Goal: Task Accomplishment & Management: Manage account settings

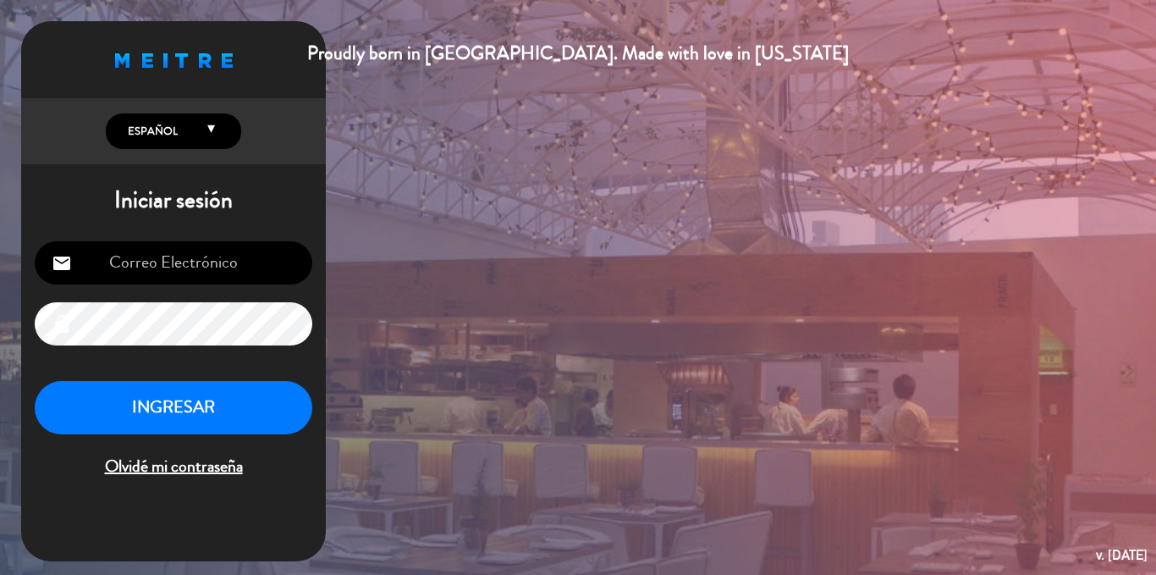
type input "[EMAIL_ADDRESS][DOMAIN_NAME]"
click at [228, 403] on button "INGRESAR" at bounding box center [174, 407] width 278 height 53
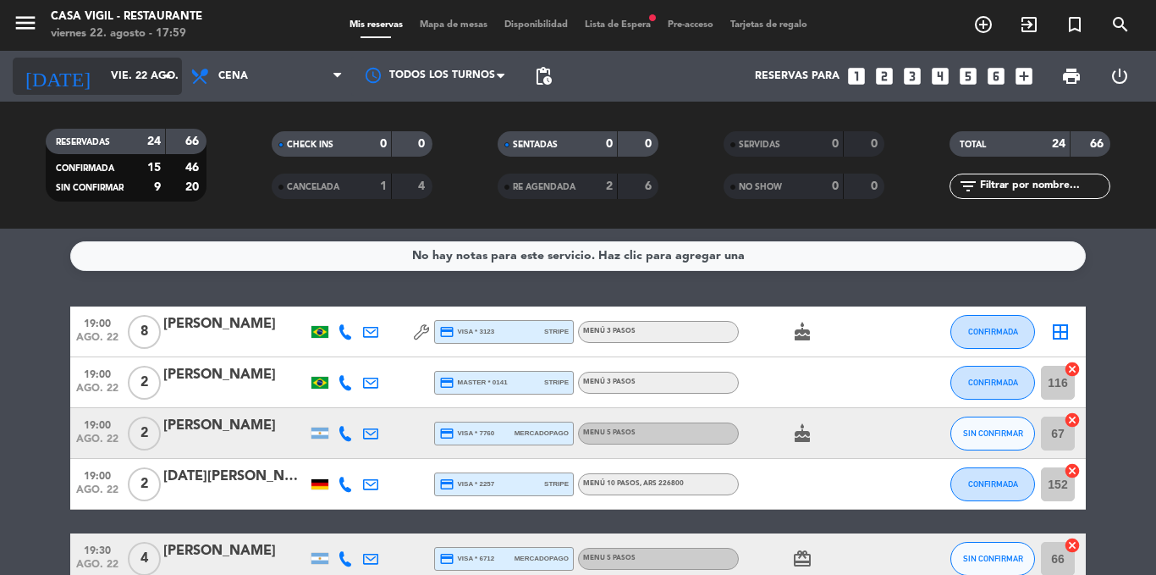
click at [106, 82] on input "vie. 22 ago." at bounding box center [173, 76] width 143 height 29
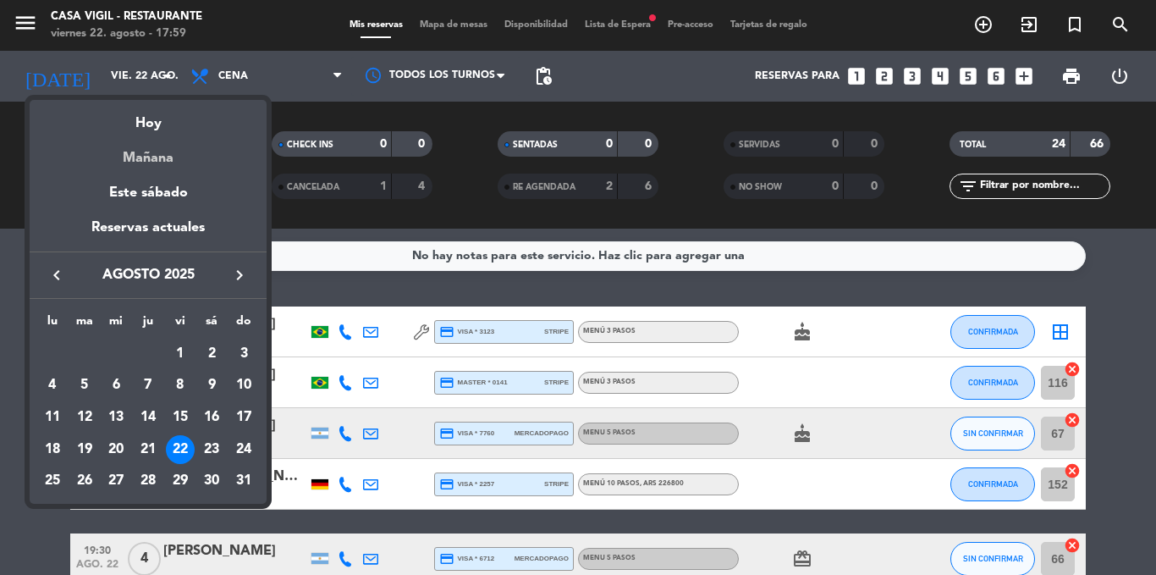
click at [144, 156] on div "Mañana" at bounding box center [148, 152] width 237 height 35
type input "sáb. 23 ago."
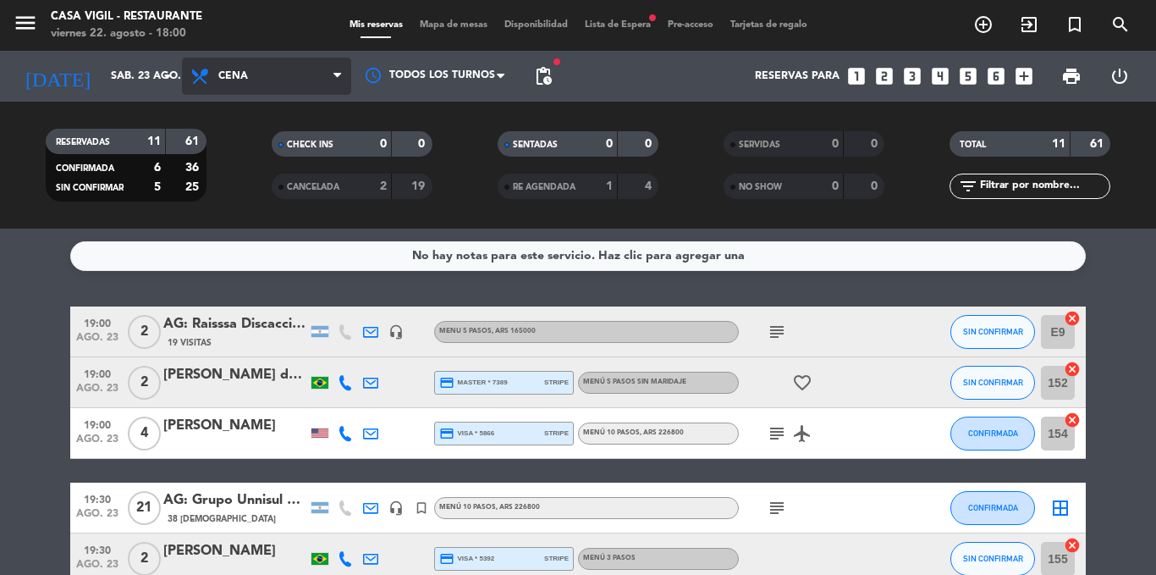
click at [287, 86] on span "Cena" at bounding box center [266, 76] width 169 height 37
click at [275, 151] on div "menu Casa [PERSON_NAME] - Restaurante [DATE] 22. agosto - 18:00 Mis reservas Ma…" at bounding box center [578, 114] width 1156 height 229
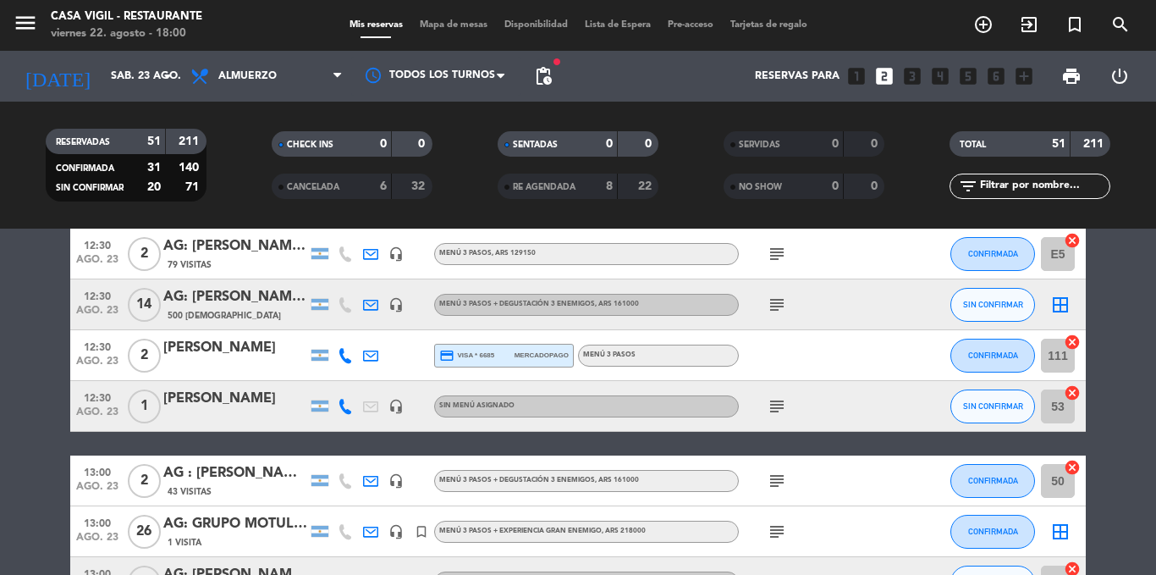
scroll to position [372, 0]
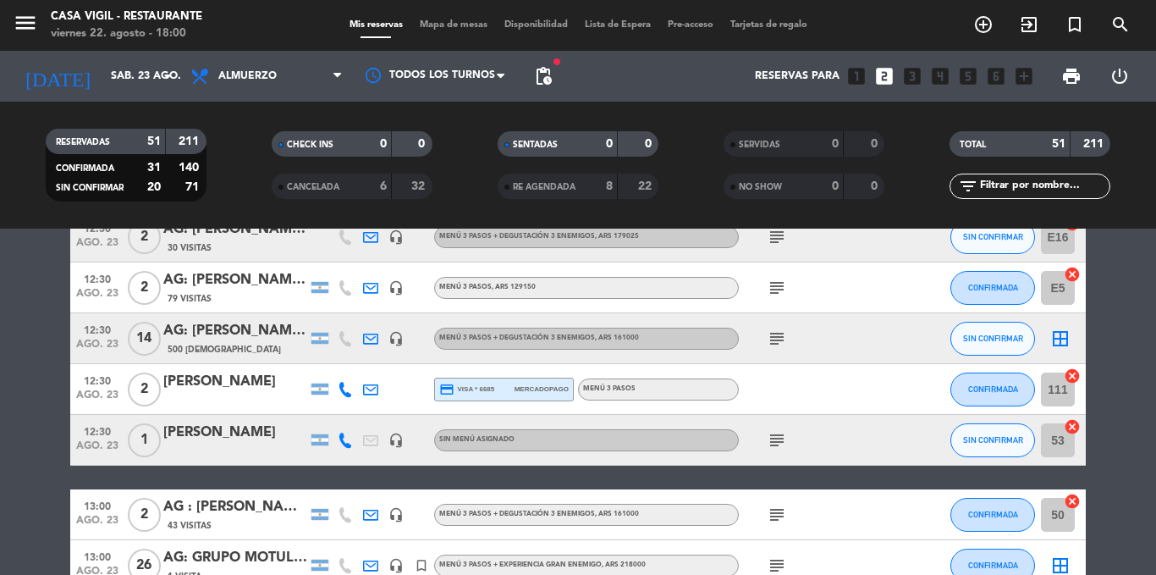
click at [775, 333] on div "subject" at bounding box center [815, 338] width 152 height 50
click at [775, 333] on icon "subject" at bounding box center [777, 338] width 20 height 20
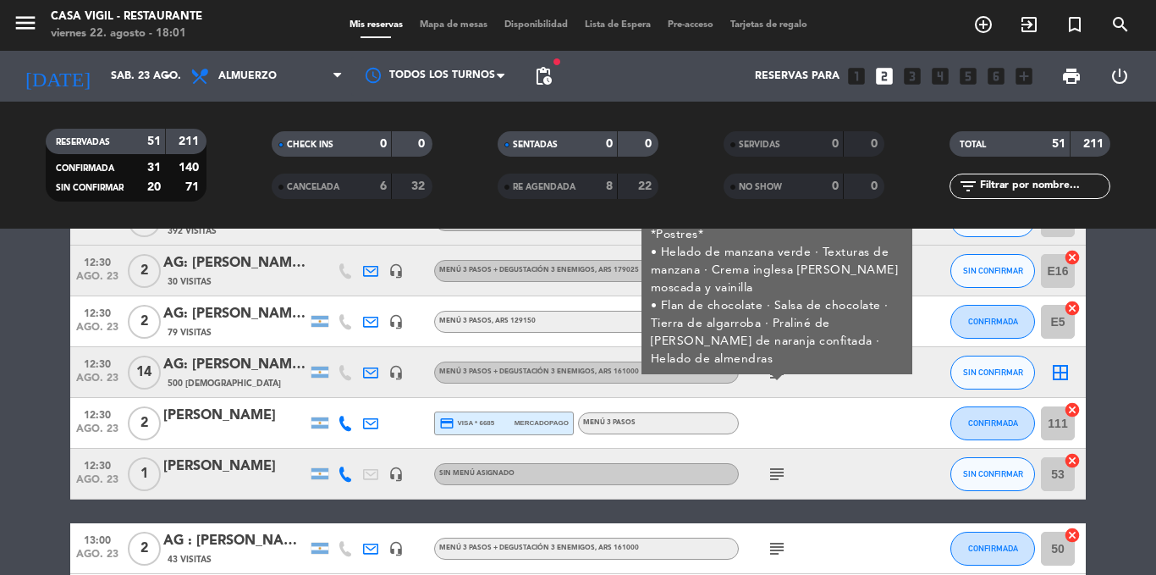
scroll to position [305, 0]
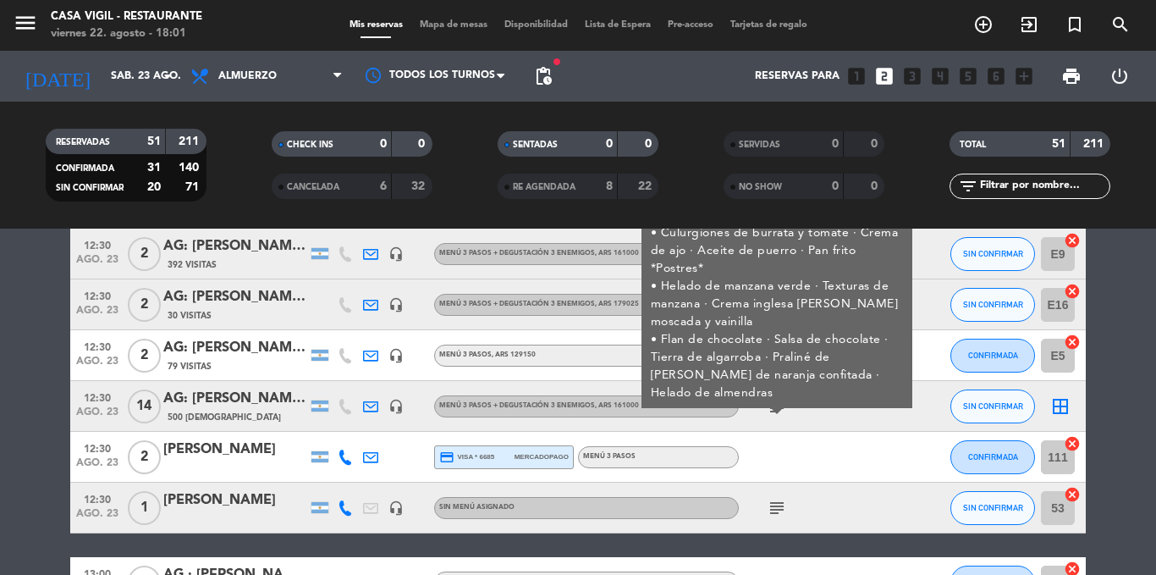
click at [205, 396] on div "AG: [PERSON_NAME] [PERSON_NAME] X14 / SUNTRIP" at bounding box center [235, 399] width 144 height 22
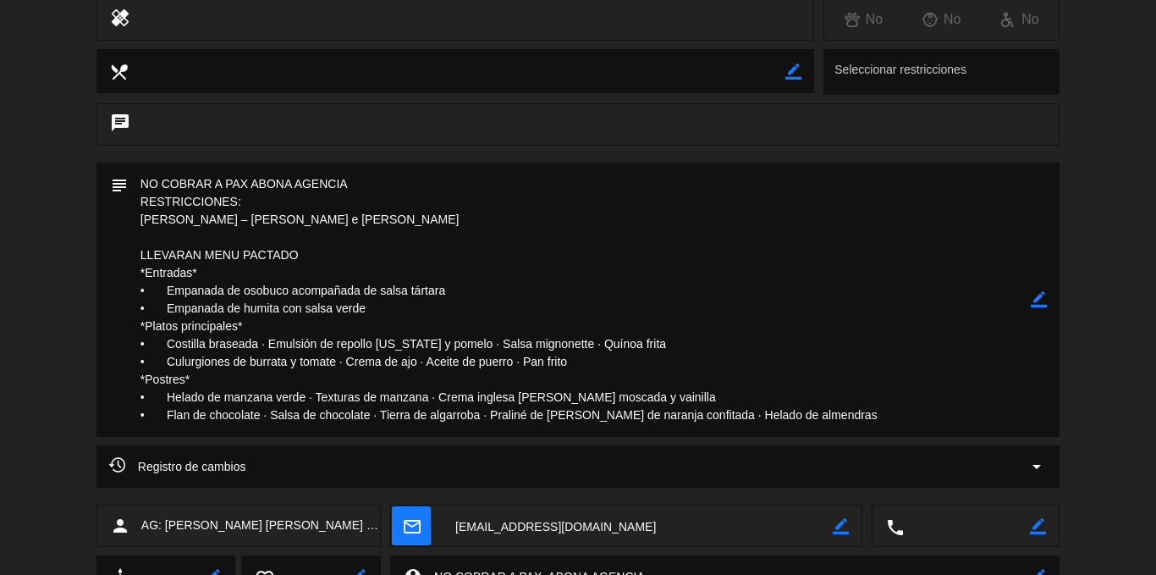
scroll to position [339, 0]
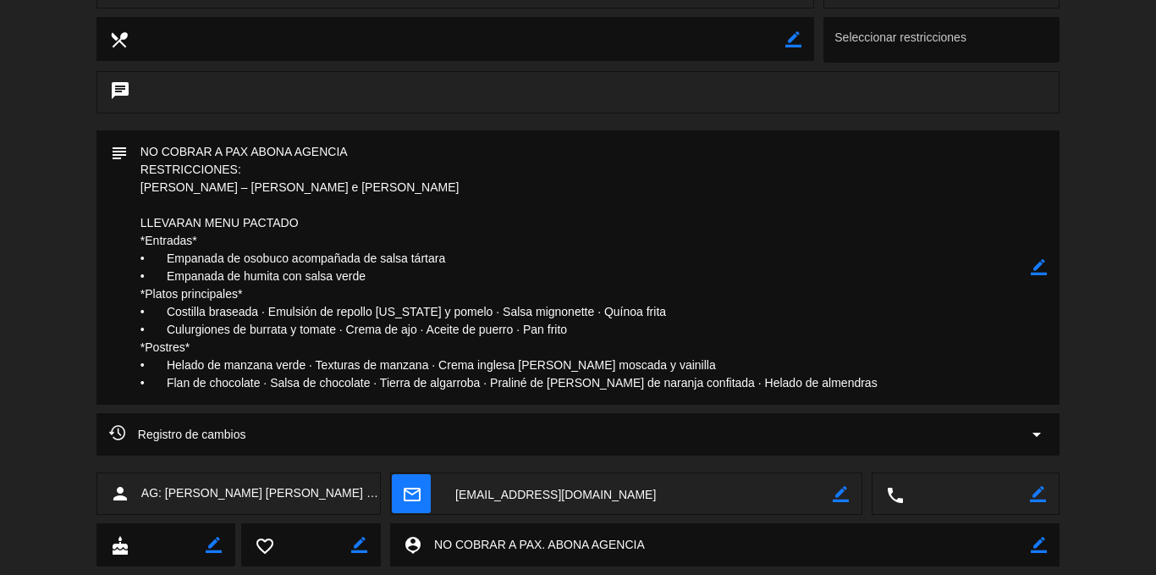
click at [277, 496] on span "AG: [PERSON_NAME] [PERSON_NAME] X14 / SUNTRIP" at bounding box center [260, 492] width 239 height 19
click at [600, 63] on div "local_dining border_color Seleccionar restricciones" at bounding box center [578, 44] width 1156 height 54
click at [1096, 142] on div "subject border_color" at bounding box center [578, 271] width 1156 height 283
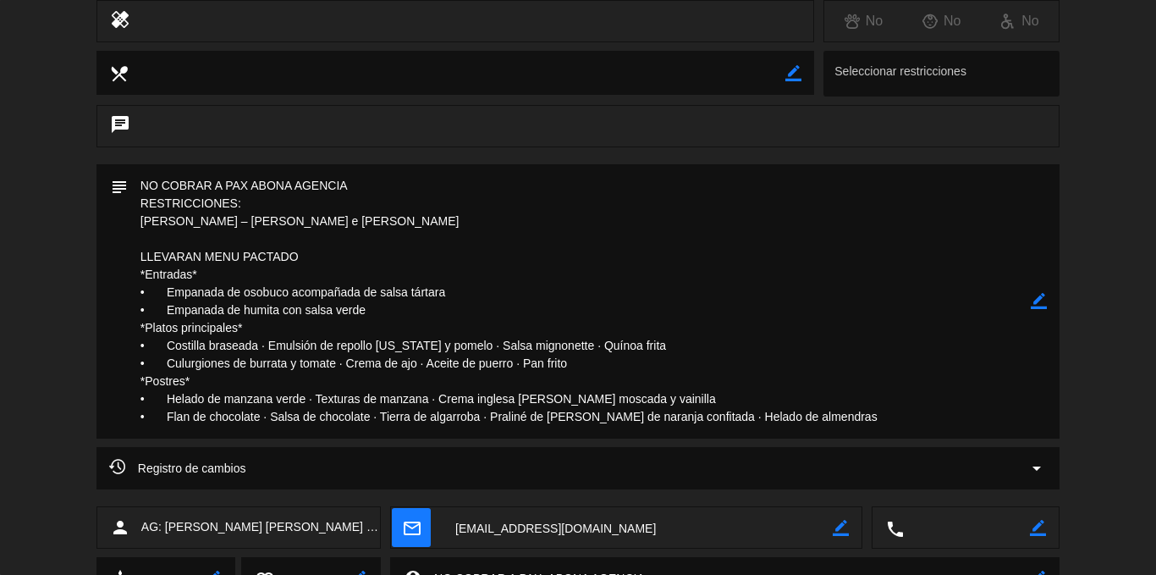
scroll to position [0, 0]
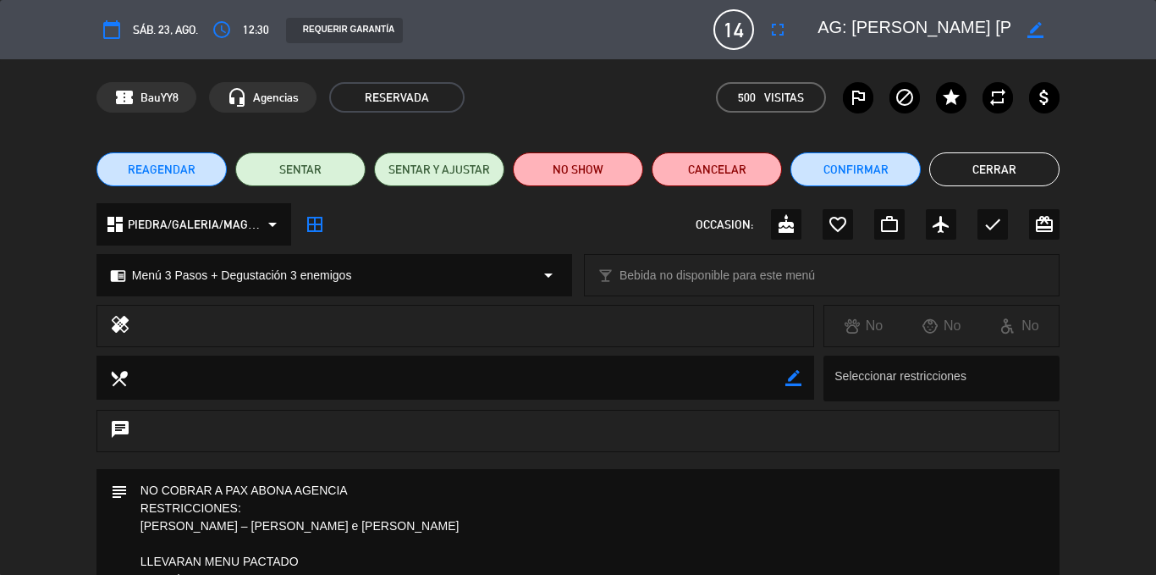
click at [991, 169] on button "Cerrar" at bounding box center [994, 169] width 130 height 34
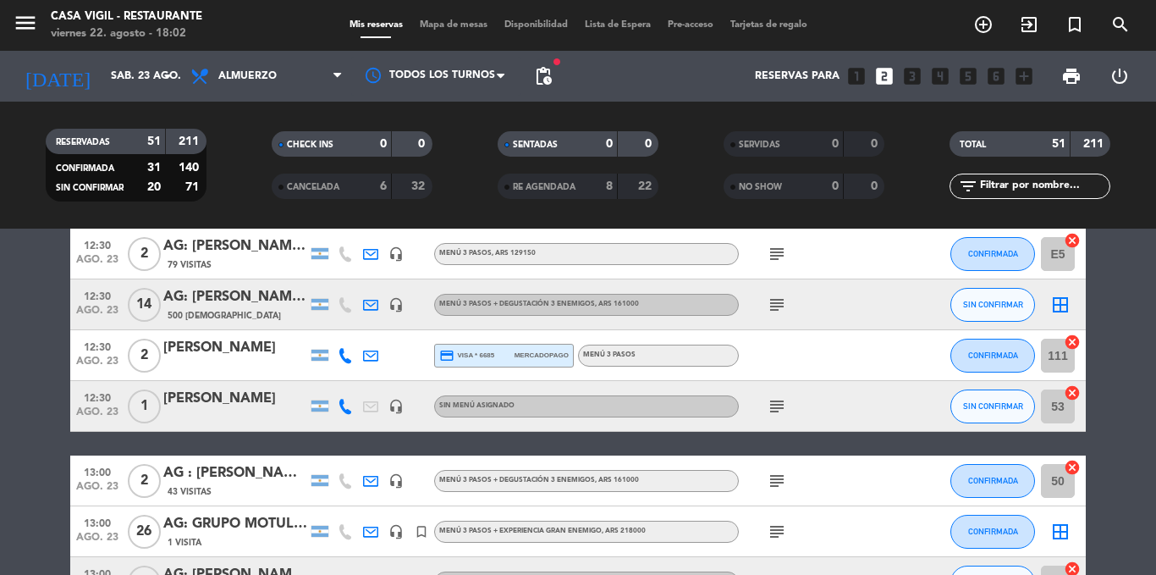
scroll to position [677, 0]
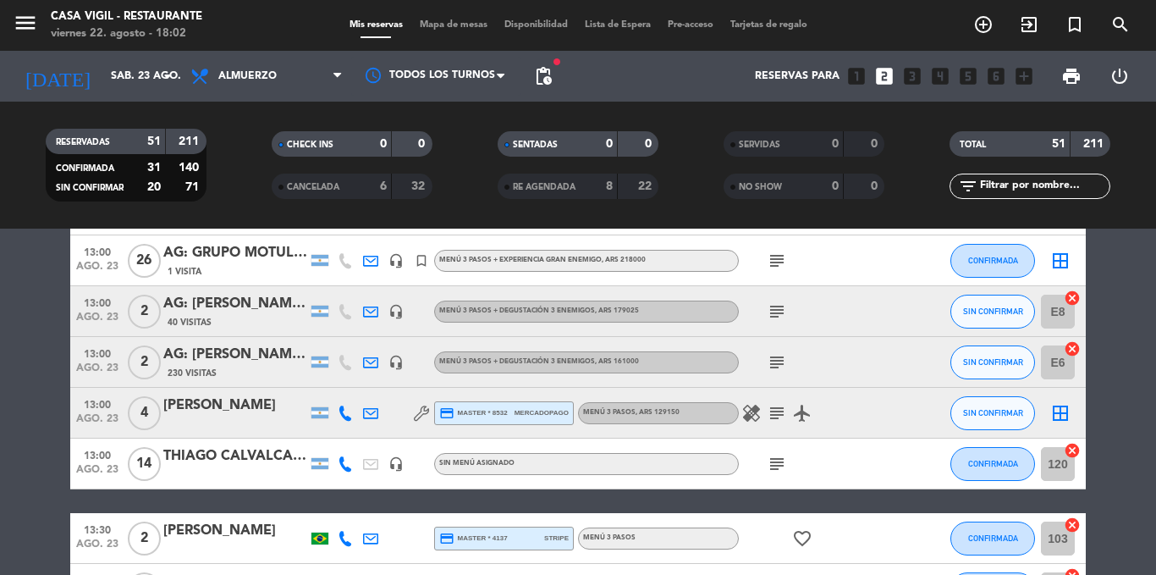
click at [785, 255] on icon "subject" at bounding box center [777, 261] width 20 height 20
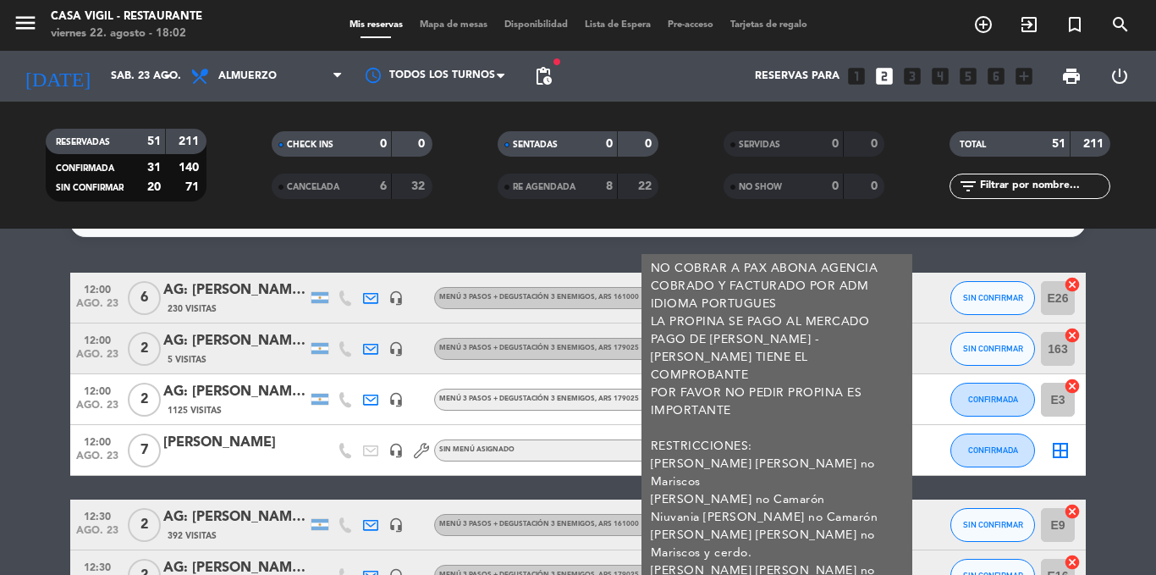
scroll to position [0, 0]
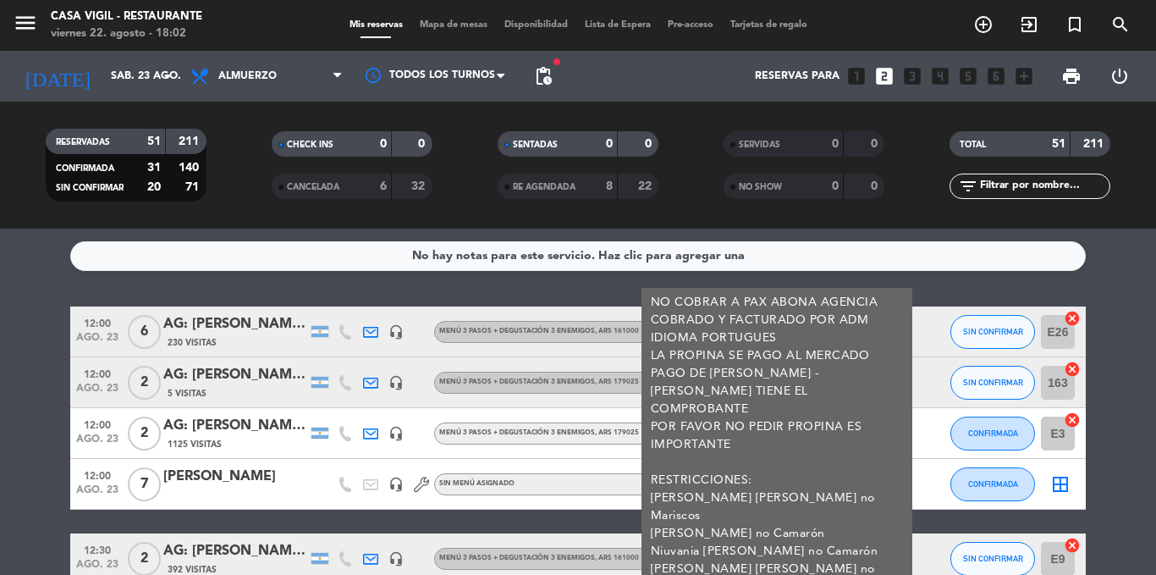
click at [1123, 265] on service-notes "No hay notas para este servicio. Haz clic para agregar una" at bounding box center [578, 256] width 1156 height 30
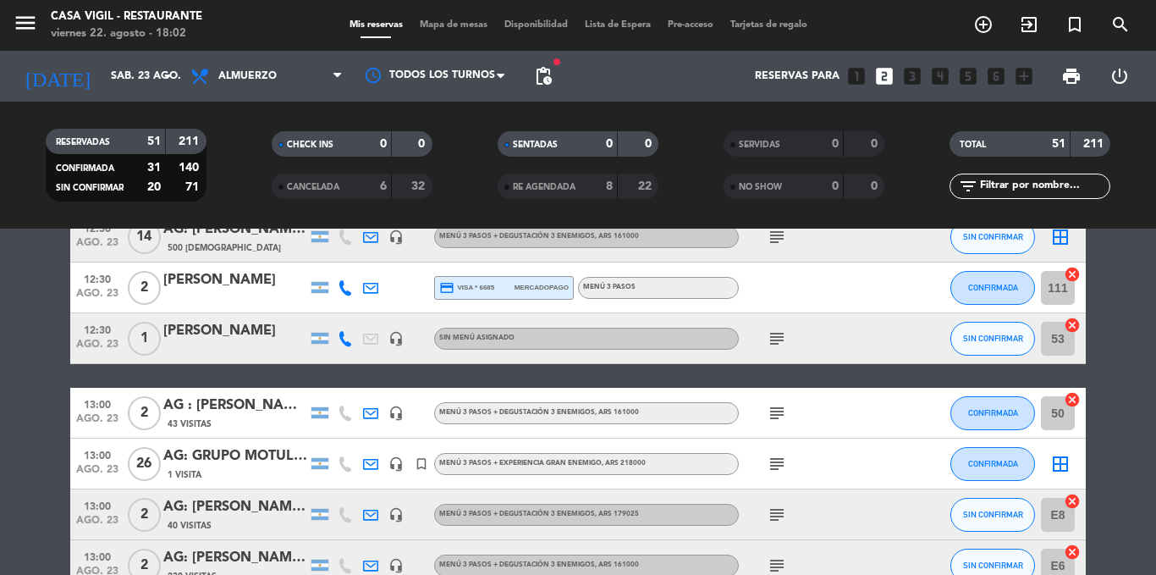
scroll to position [542, 0]
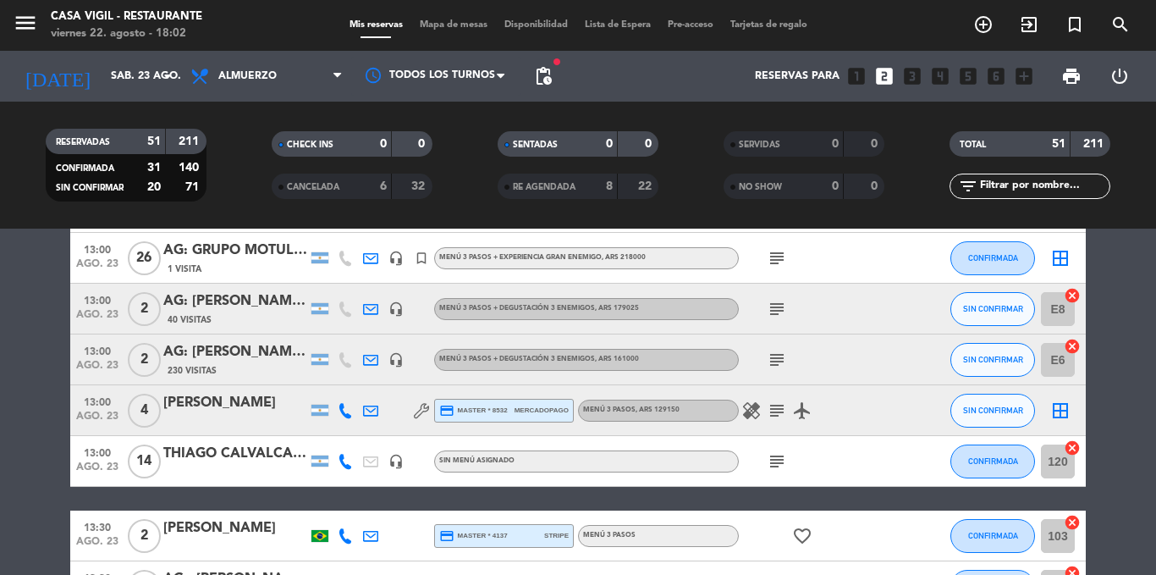
scroll to position [711, 0]
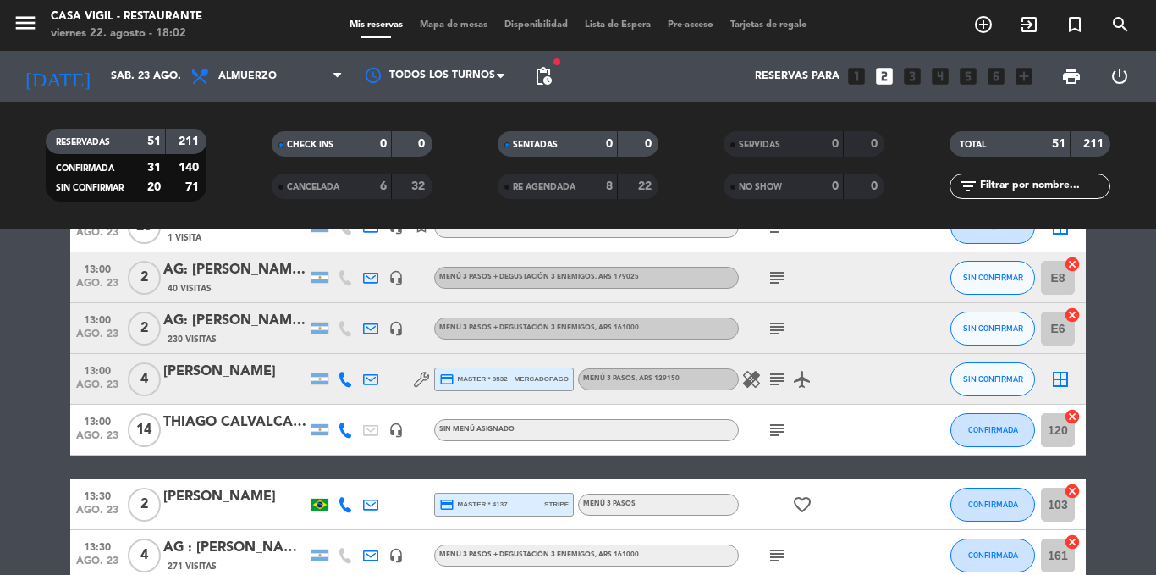
click at [772, 435] on icon "subject" at bounding box center [777, 430] width 20 height 20
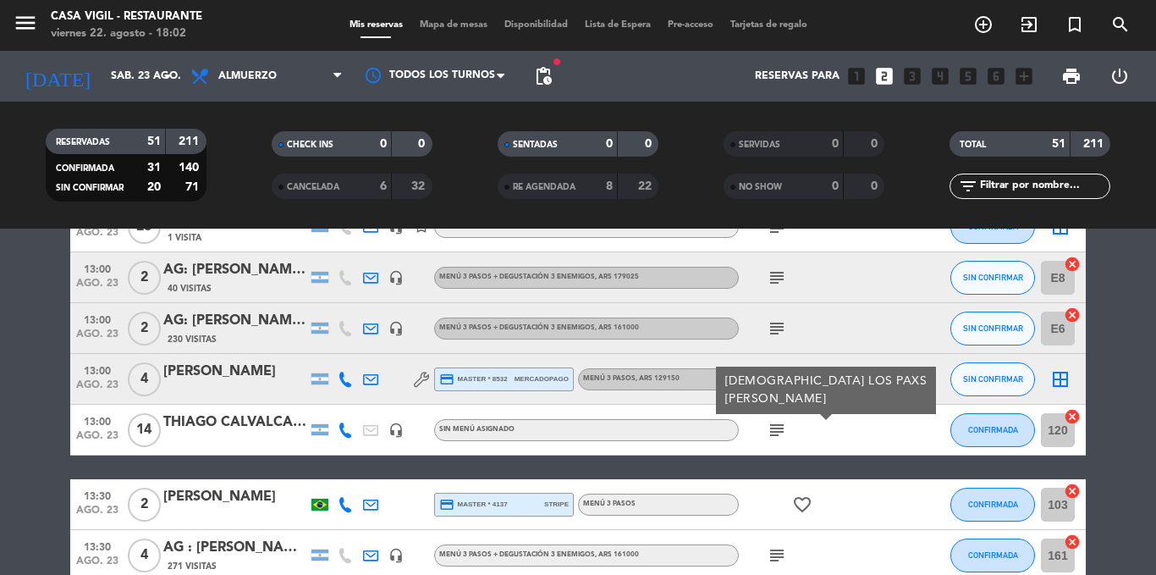
click at [266, 431] on div "THIAGO CALVALCANTI" at bounding box center [235, 422] width 144 height 22
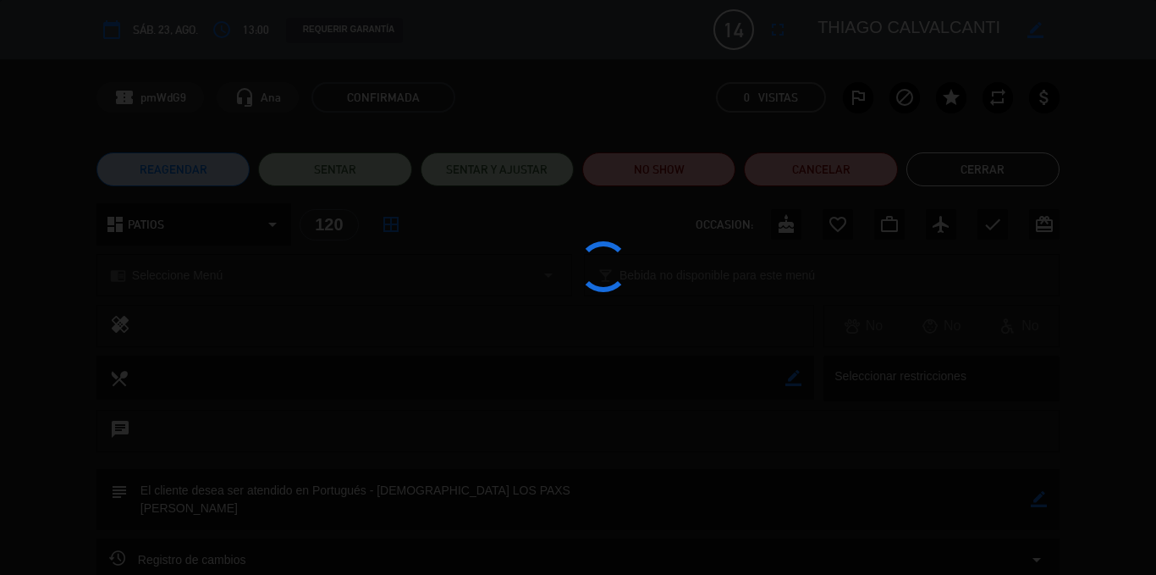
click at [266, 431] on div at bounding box center [578, 287] width 1156 height 575
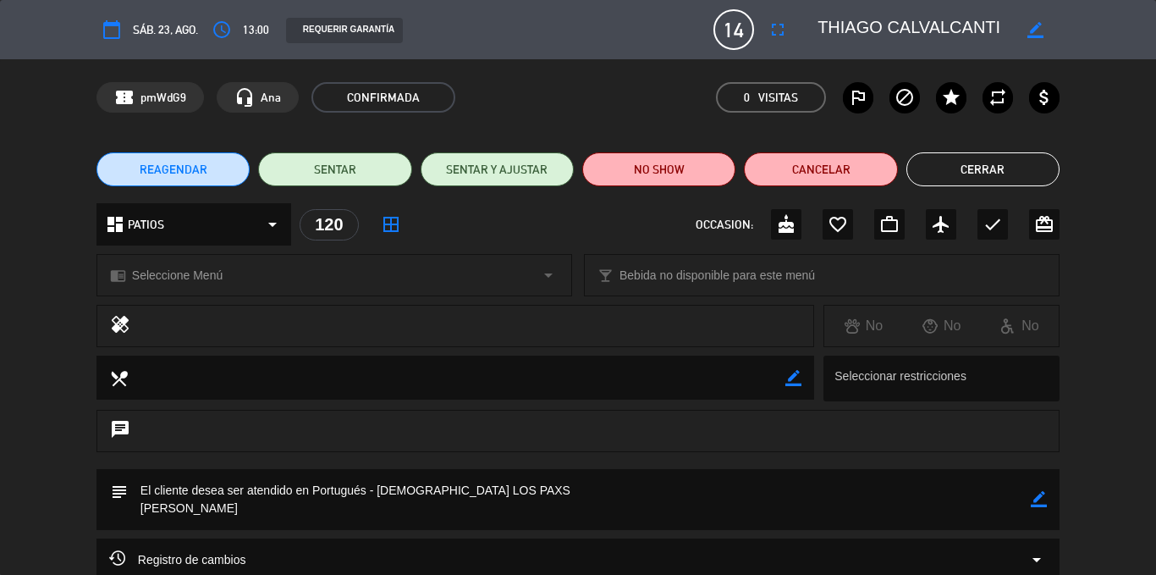
click at [959, 163] on button "Cerrar" at bounding box center [983, 169] width 153 height 34
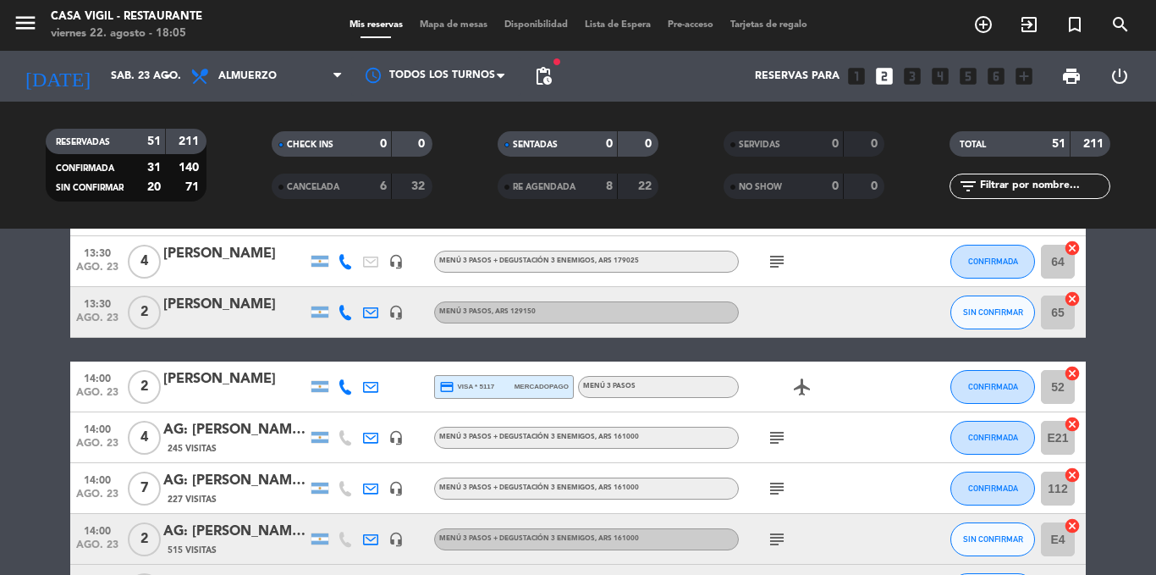
scroll to position [1795, 0]
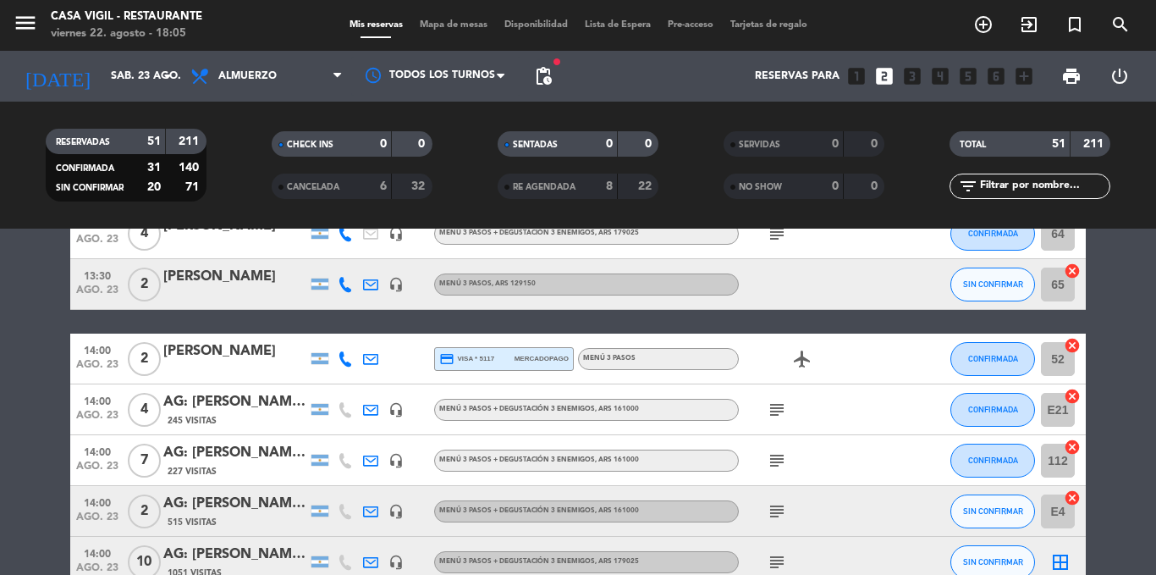
click at [770, 458] on icon "subject" at bounding box center [777, 460] width 20 height 20
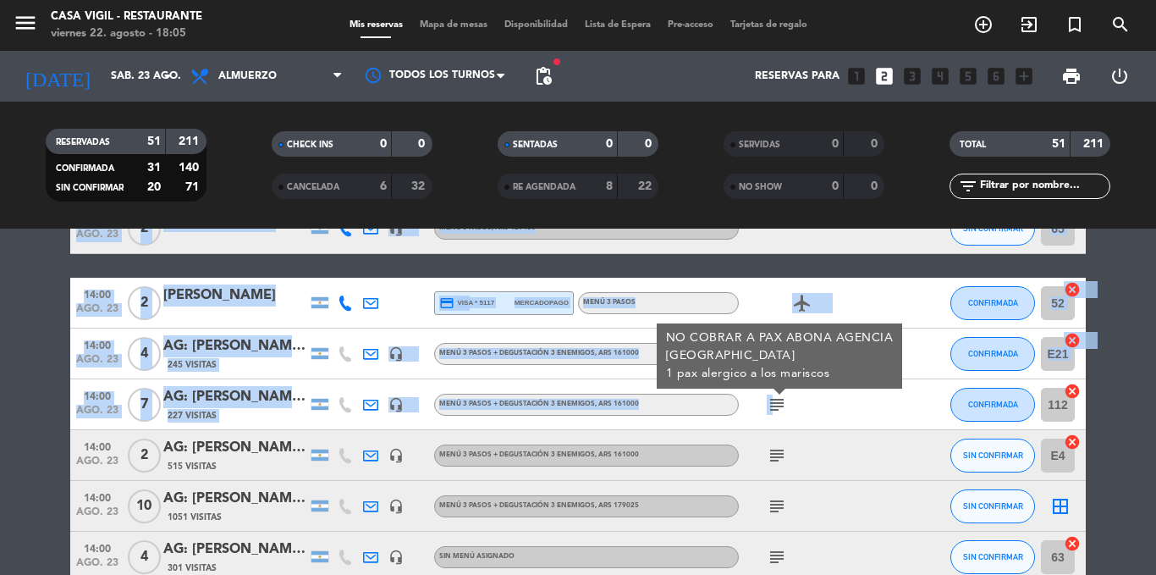
scroll to position [1951, 0]
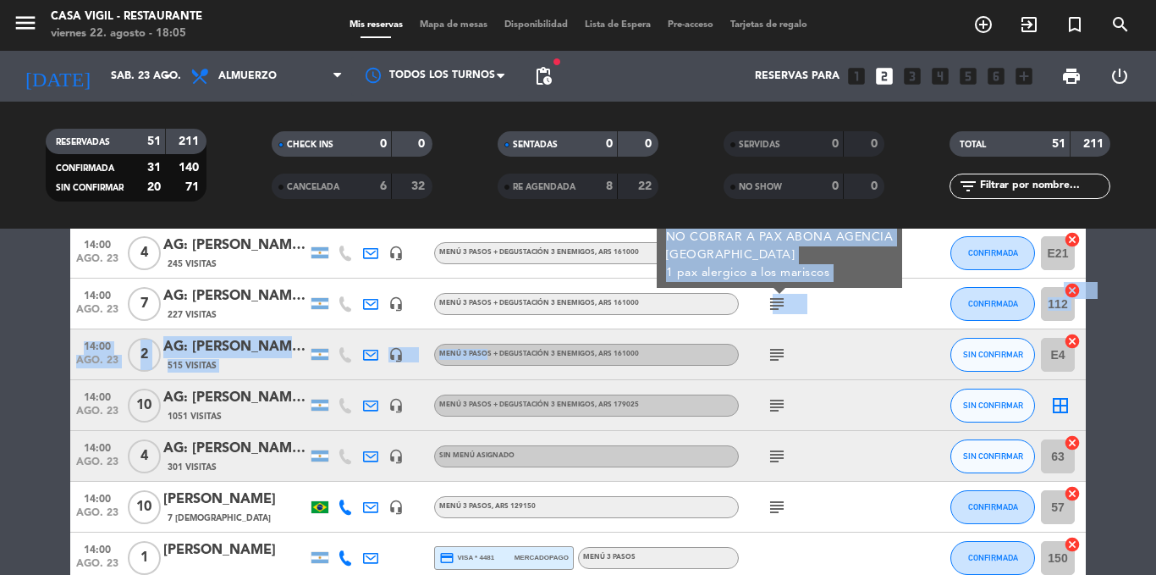
drag, startPoint x: 770, startPoint y: 458, endPoint x: 450, endPoint y: 334, distance: 343.3
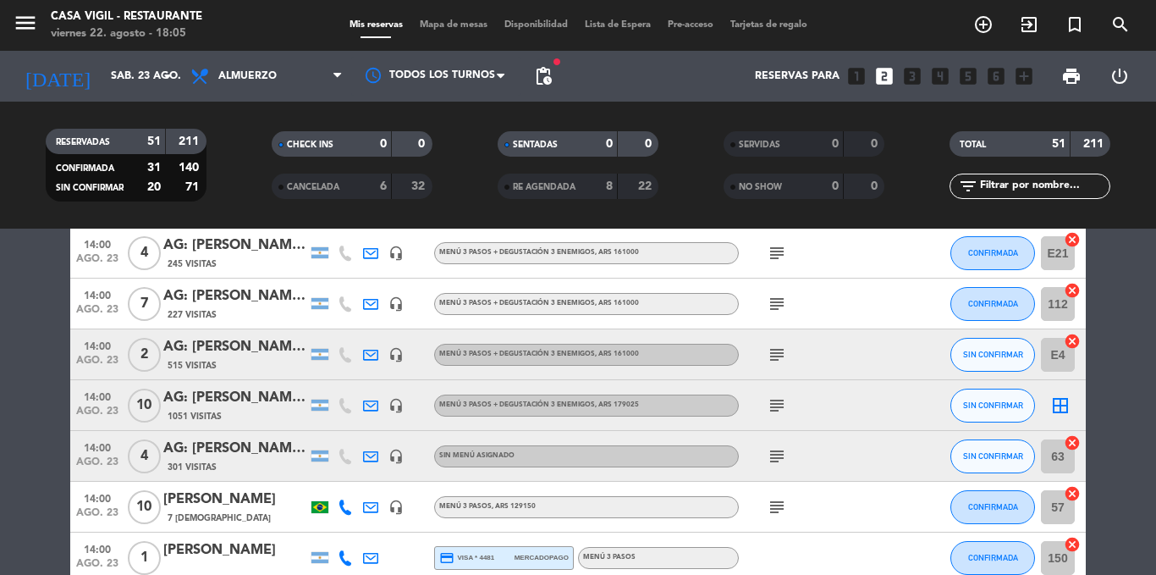
click at [777, 399] on icon "subject" at bounding box center [777, 405] width 20 height 20
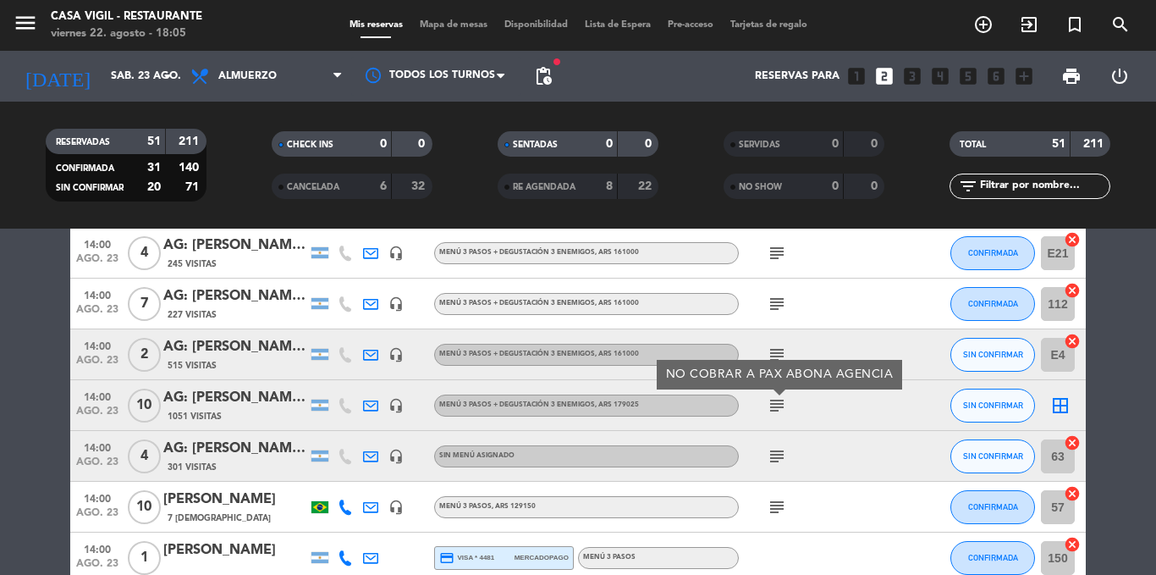
click at [262, 402] on div "AG: [PERSON_NAME] X10 / [PERSON_NAME]" at bounding box center [235, 398] width 144 height 22
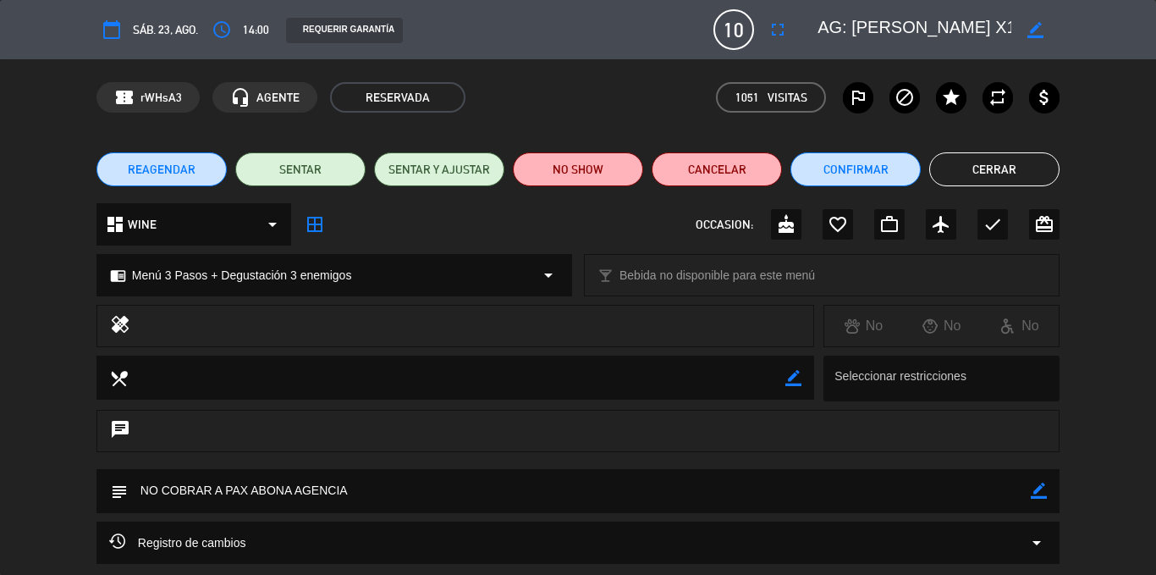
click at [656, 63] on div "confirmation_number rWHsA3 headset_mic AGENTE RESERVADA 1051 Visitas outlined_f…" at bounding box center [578, 97] width 1156 height 76
drag, startPoint x: 859, startPoint y: 28, endPoint x: 929, endPoint y: 86, distance: 90.8
click at [929, 86] on div "calendar_today sáb. 23, ago. access_time 14:00 REQUERIR GARANTÍA 10 AG: [PERSON…" at bounding box center [578, 287] width 1156 height 575
click at [991, 164] on button "Cerrar" at bounding box center [994, 169] width 130 height 34
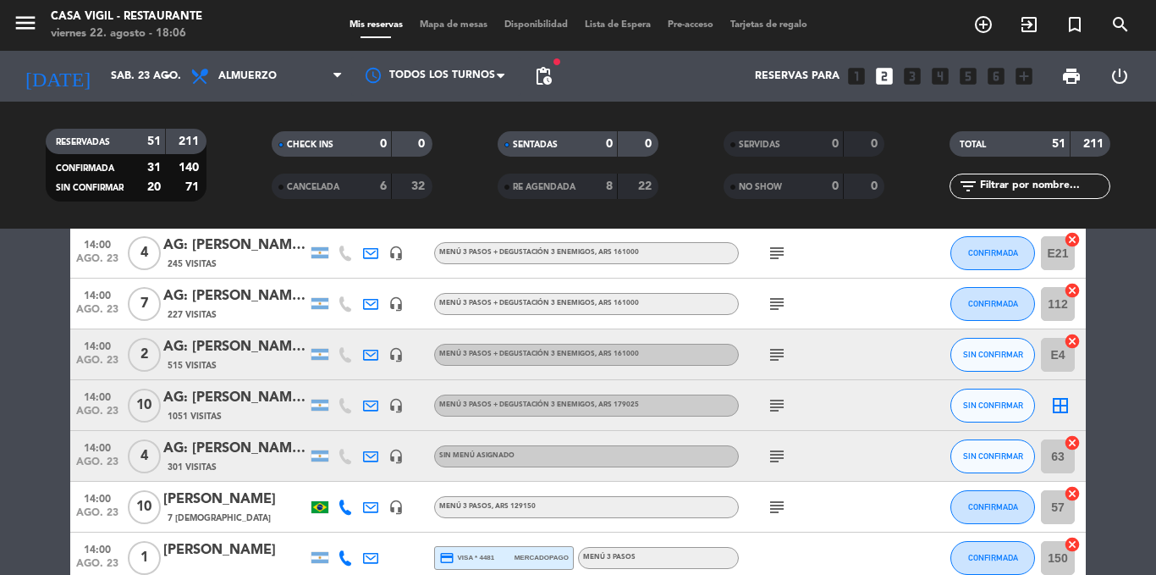
click at [772, 501] on icon "subject" at bounding box center [777, 507] width 20 height 20
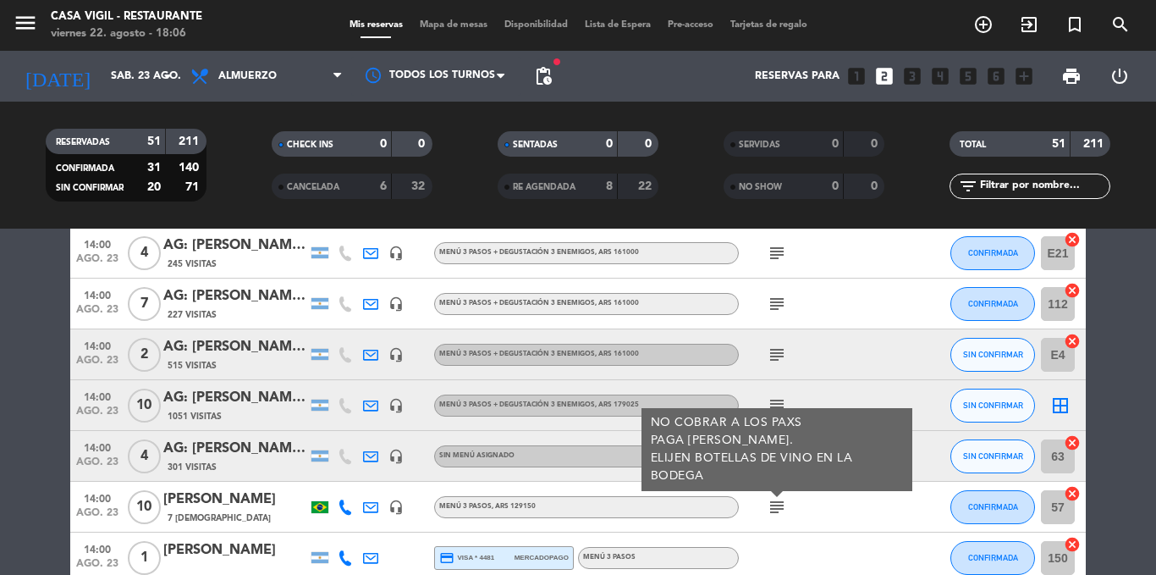
click at [250, 501] on div "[PERSON_NAME]" at bounding box center [235, 499] width 144 height 22
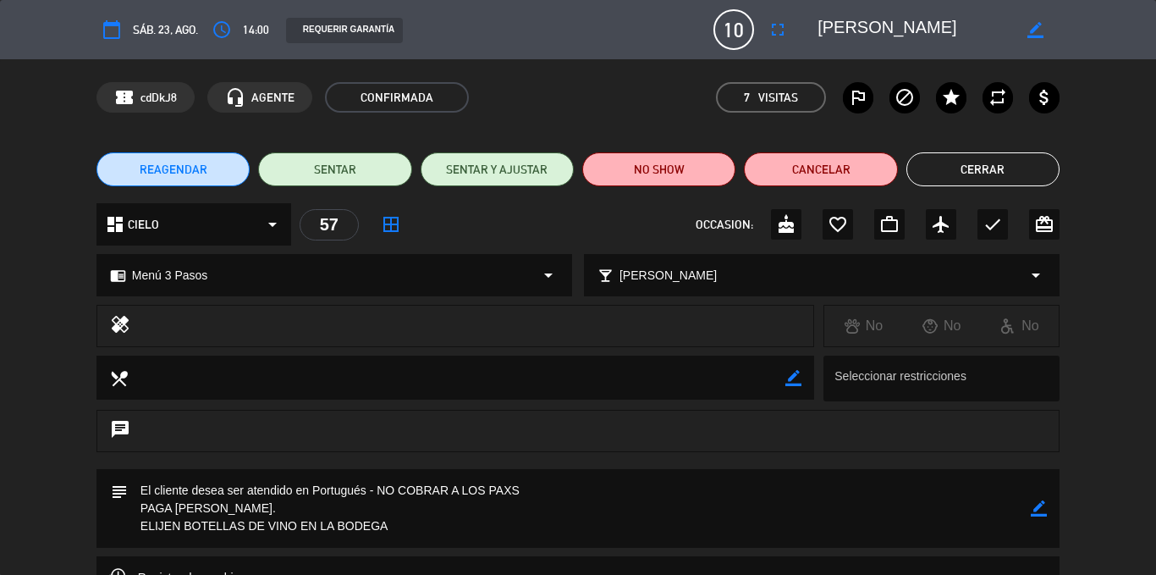
click at [994, 160] on button "Cerrar" at bounding box center [983, 169] width 153 height 34
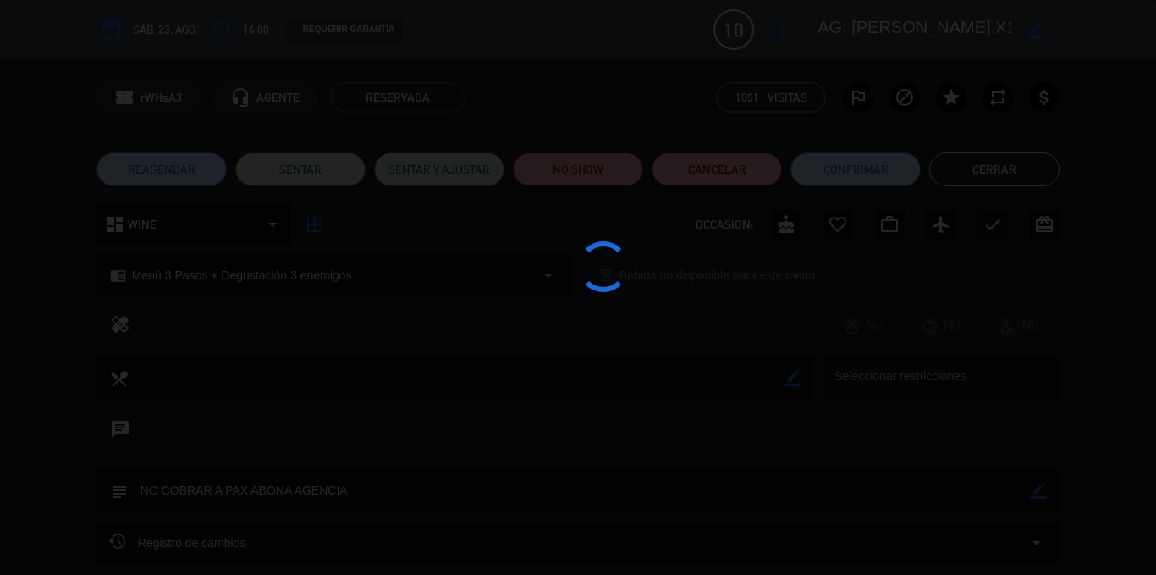
click at [45, 428] on div at bounding box center [578, 287] width 1156 height 575
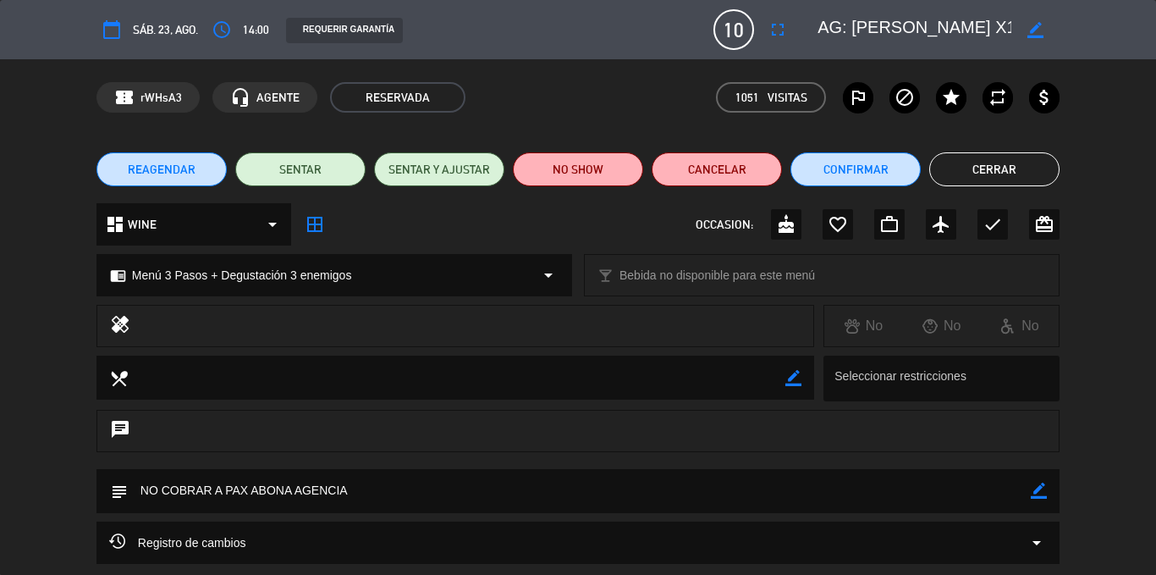
click at [45, 428] on div "chat" at bounding box center [578, 439] width 1156 height 59
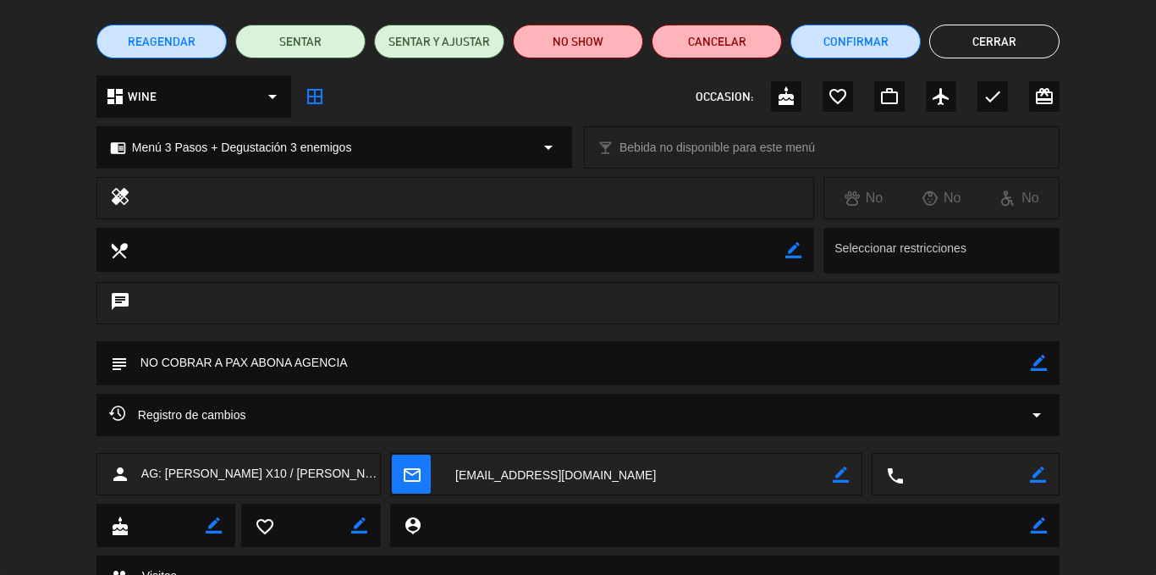
scroll to position [135, 0]
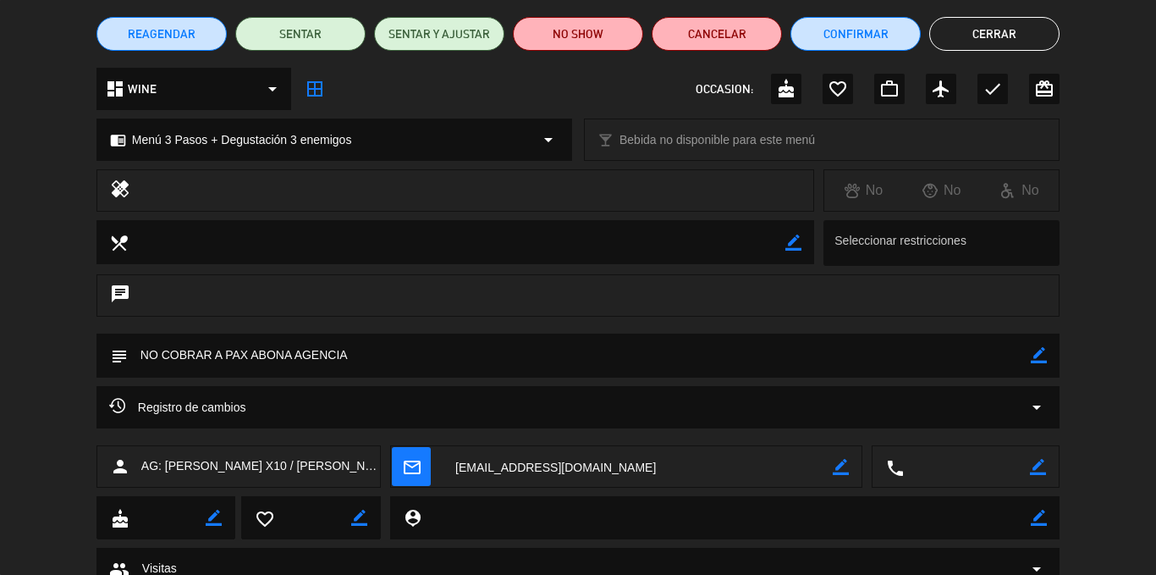
click at [1023, 41] on button "Cerrar" at bounding box center [994, 34] width 130 height 34
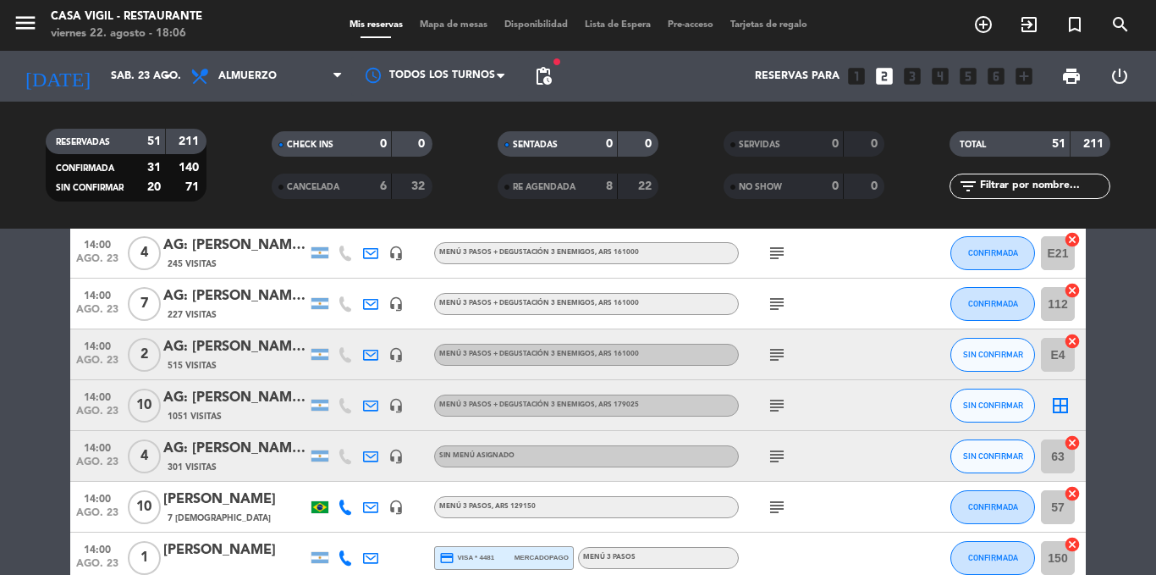
click at [220, 501] on div "[PERSON_NAME]" at bounding box center [235, 499] width 144 height 22
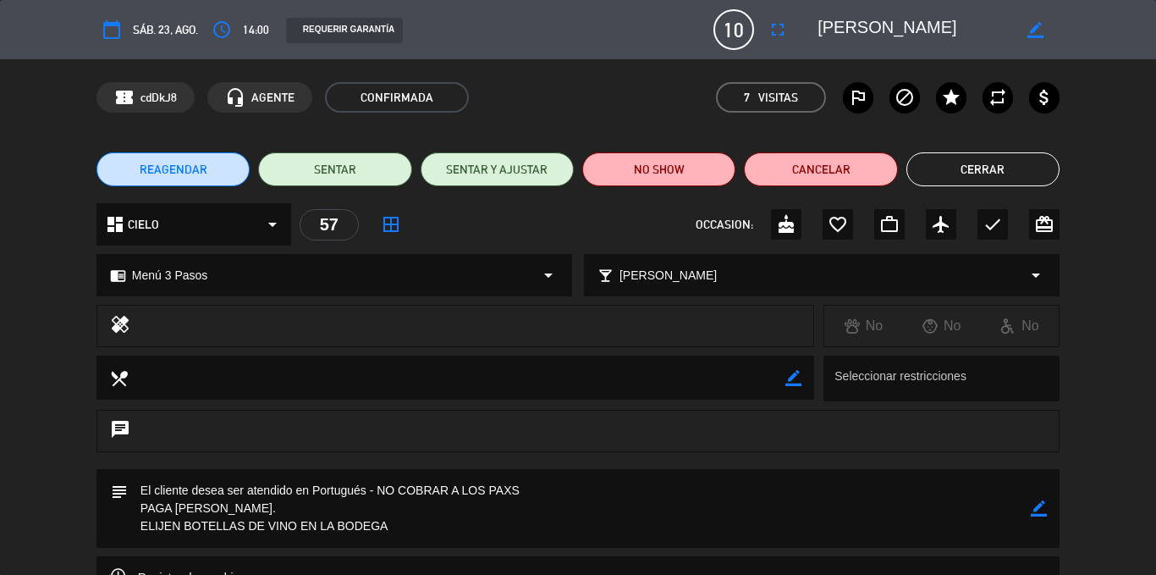
scroll to position [2053, 0]
click at [44, 413] on div "chat" at bounding box center [578, 439] width 1156 height 59
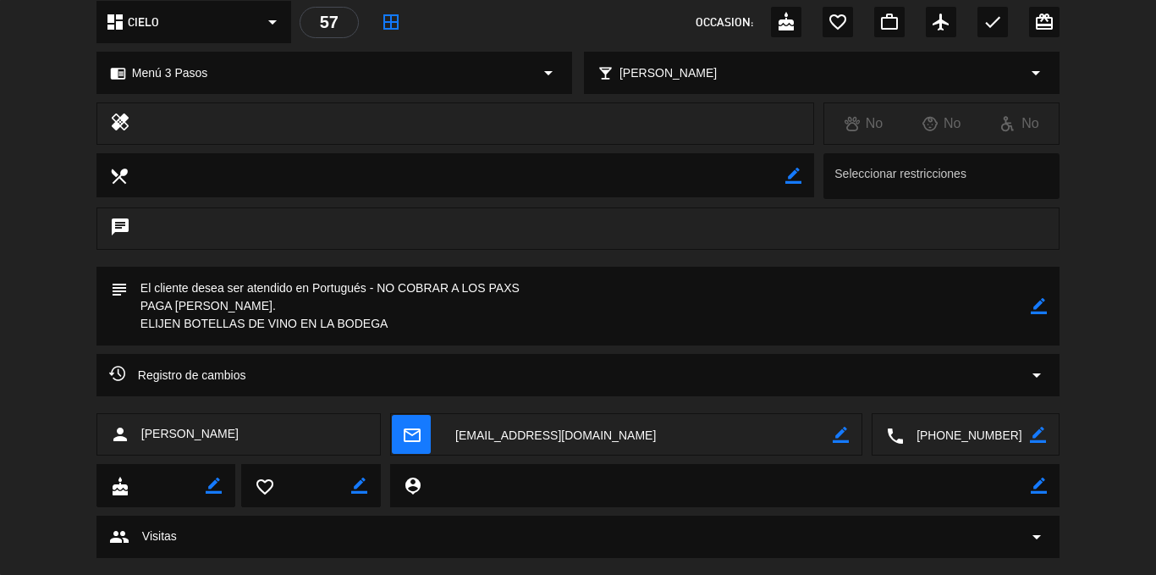
scroll to position [0, 0]
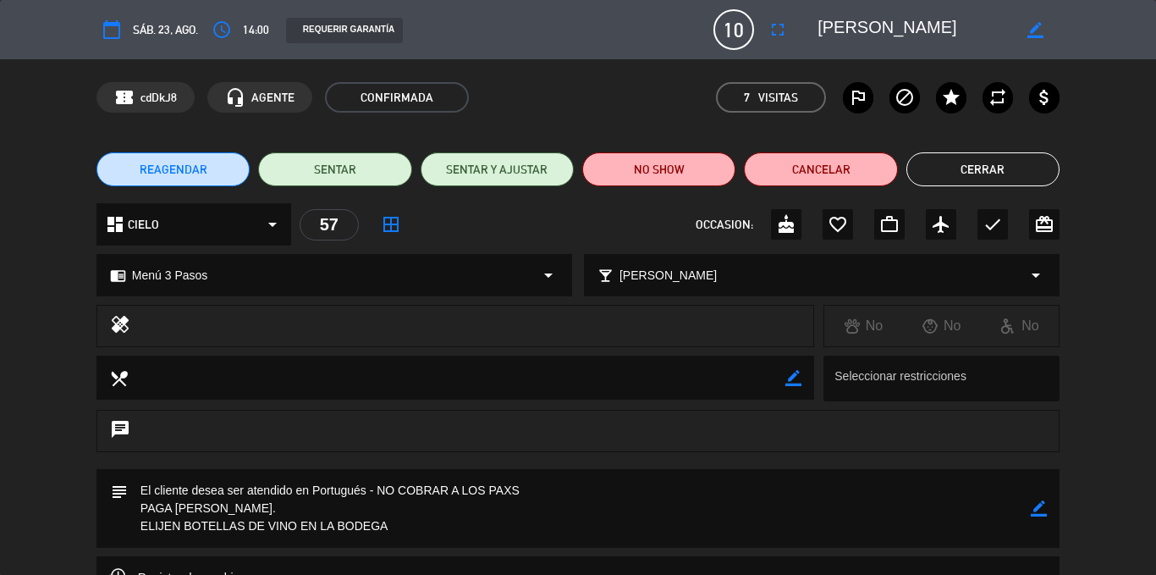
click at [970, 176] on button "Cerrar" at bounding box center [983, 169] width 153 height 34
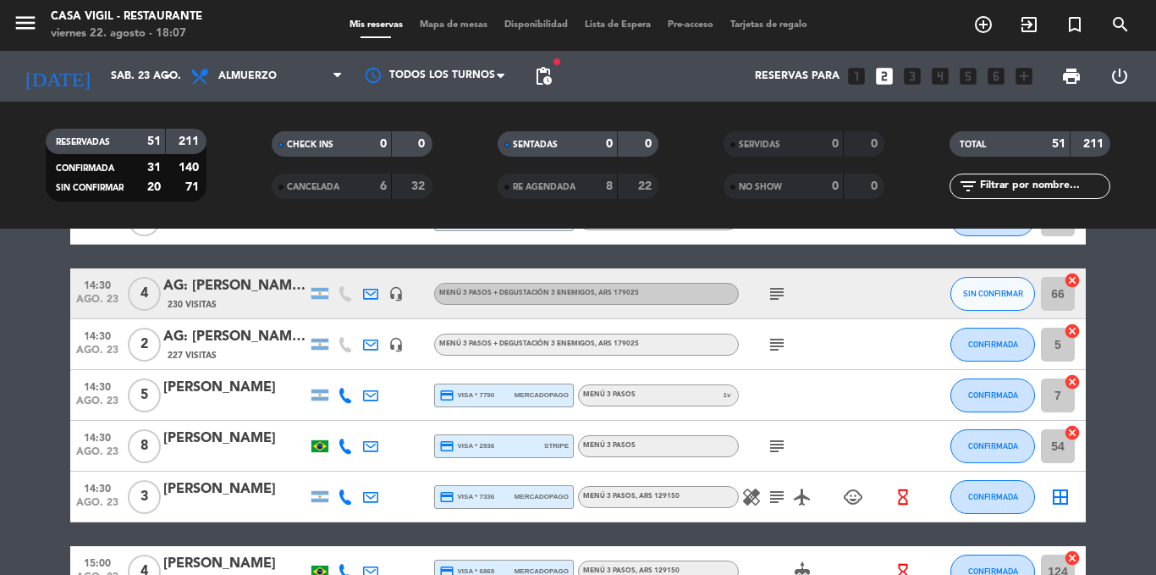
scroll to position [2425, 0]
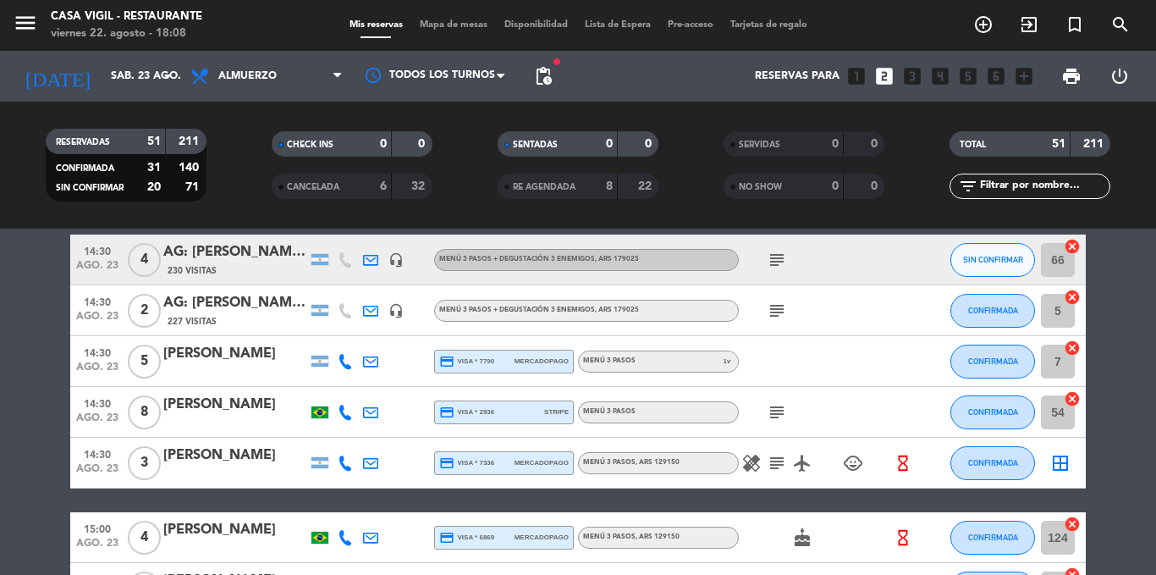
click at [780, 412] on icon "subject" at bounding box center [777, 412] width 20 height 20
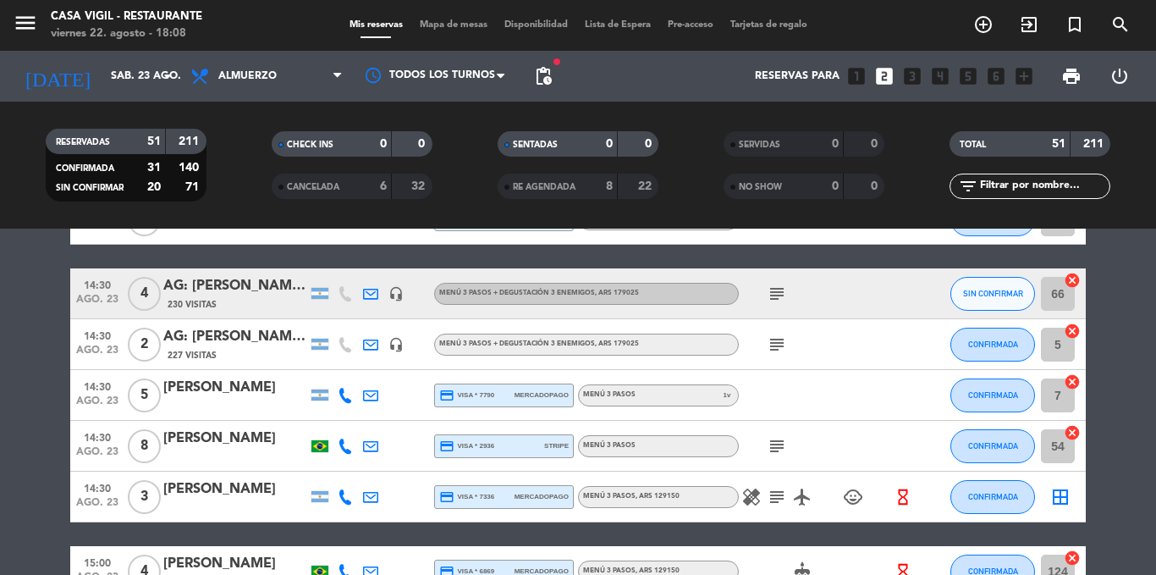
scroll to position [0, 0]
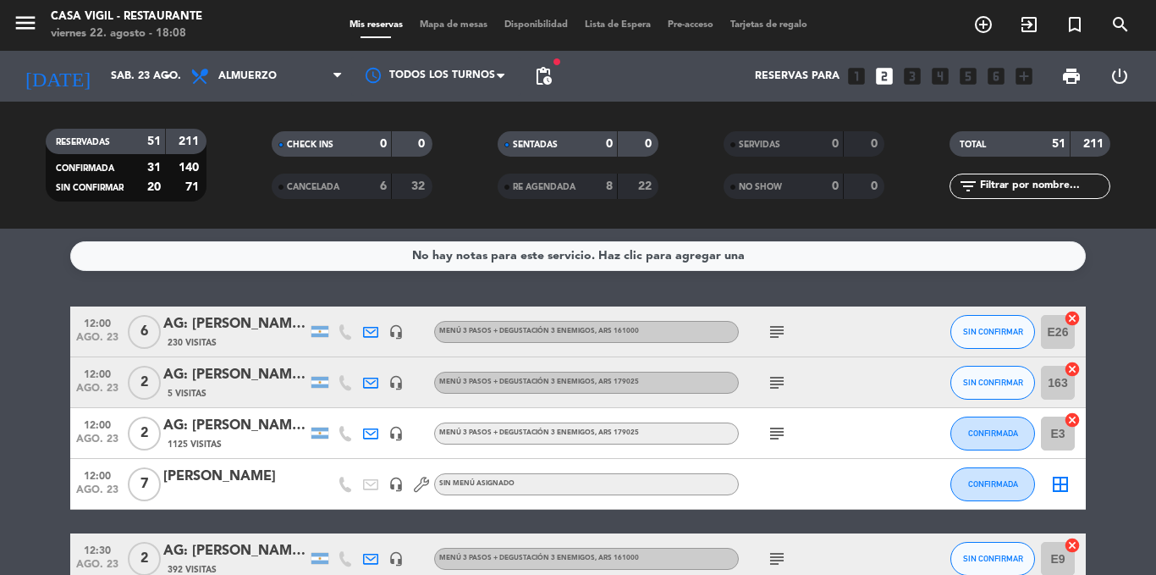
click at [776, 331] on icon "subject" at bounding box center [777, 332] width 20 height 20
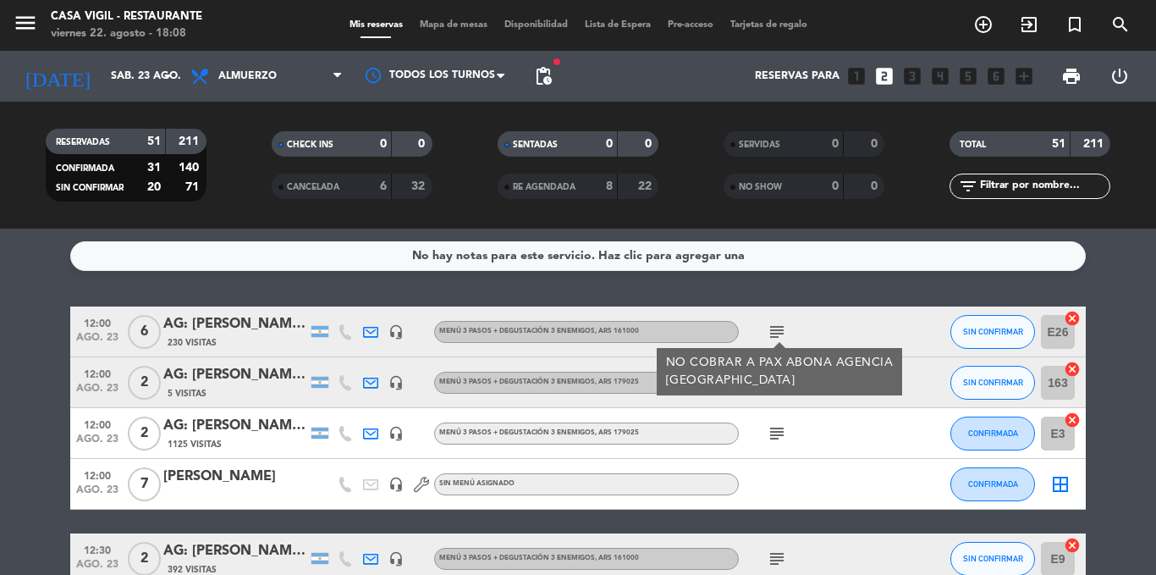
click at [776, 373] on div "NO COBRAR A PAX ABONA AGENCIA BRASIL" at bounding box center [780, 372] width 228 height 36
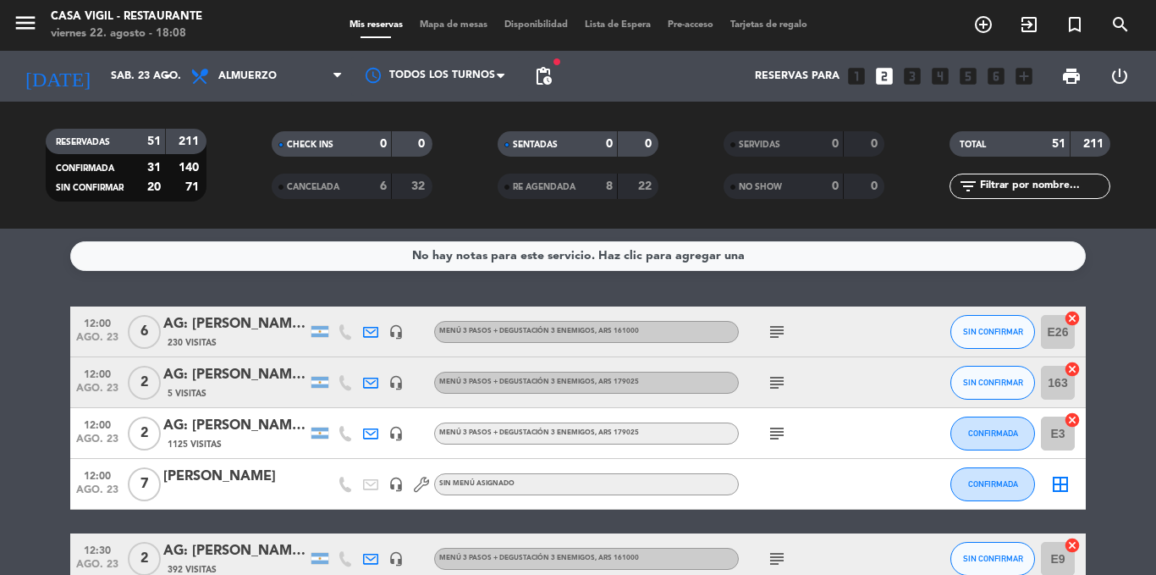
click at [776, 373] on icon "subject" at bounding box center [777, 382] width 20 height 20
click at [776, 433] on icon "subject" at bounding box center [777, 433] width 20 height 20
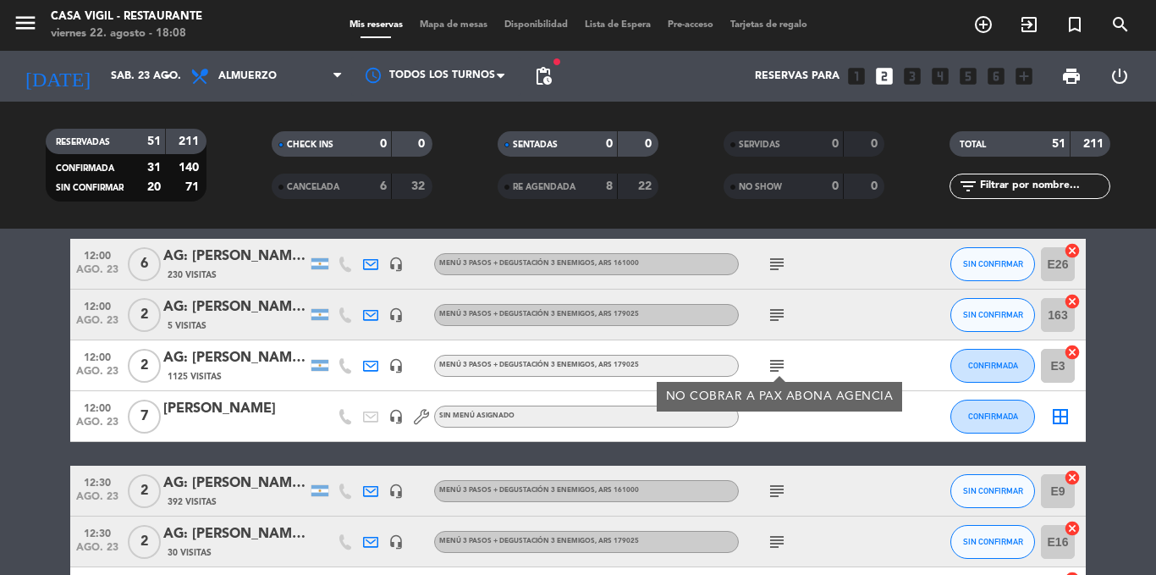
scroll to position [102, 0]
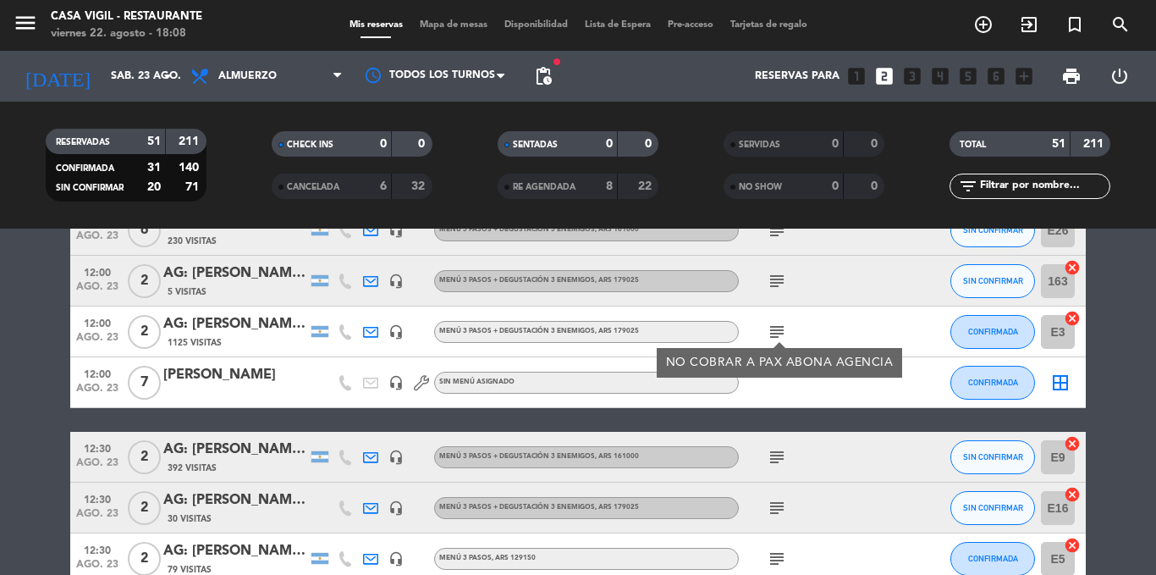
click at [777, 447] on icon "subject" at bounding box center [777, 457] width 20 height 20
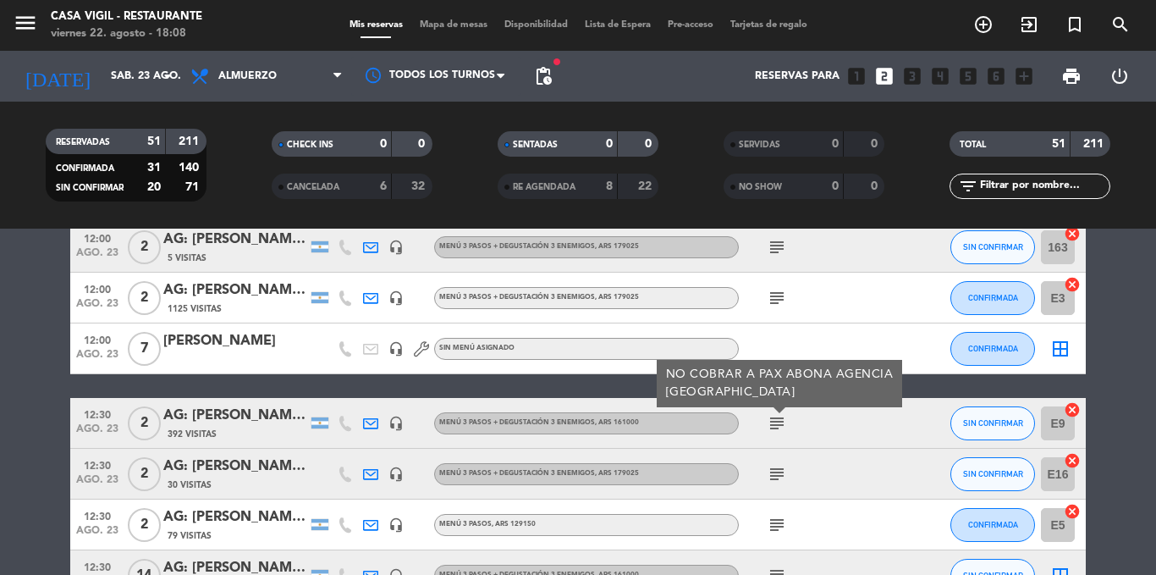
scroll to position [169, 0]
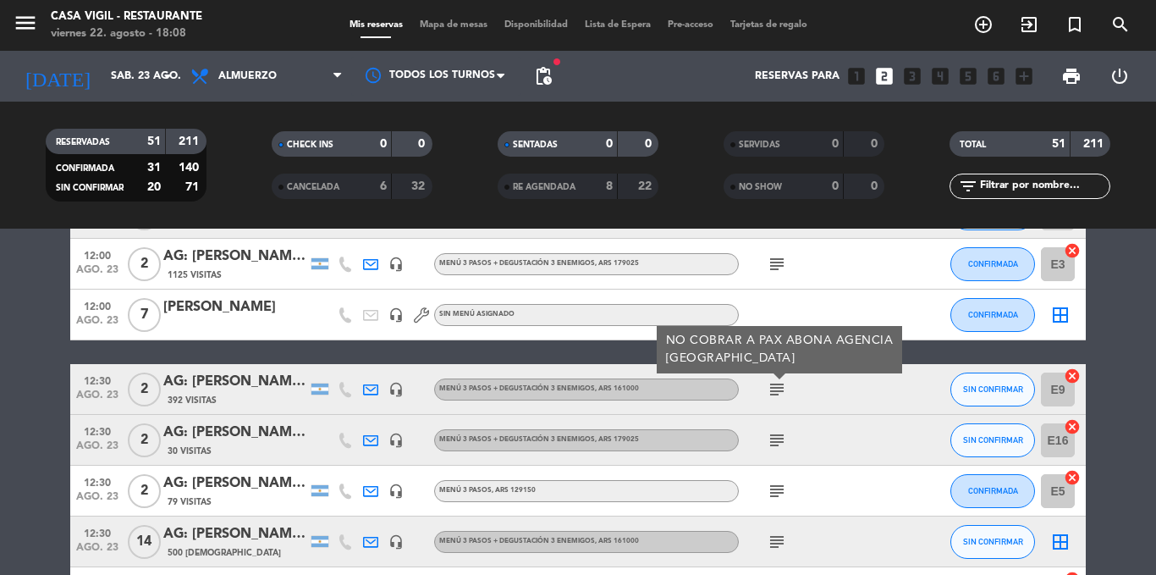
click at [777, 446] on icon "subject" at bounding box center [777, 440] width 20 height 20
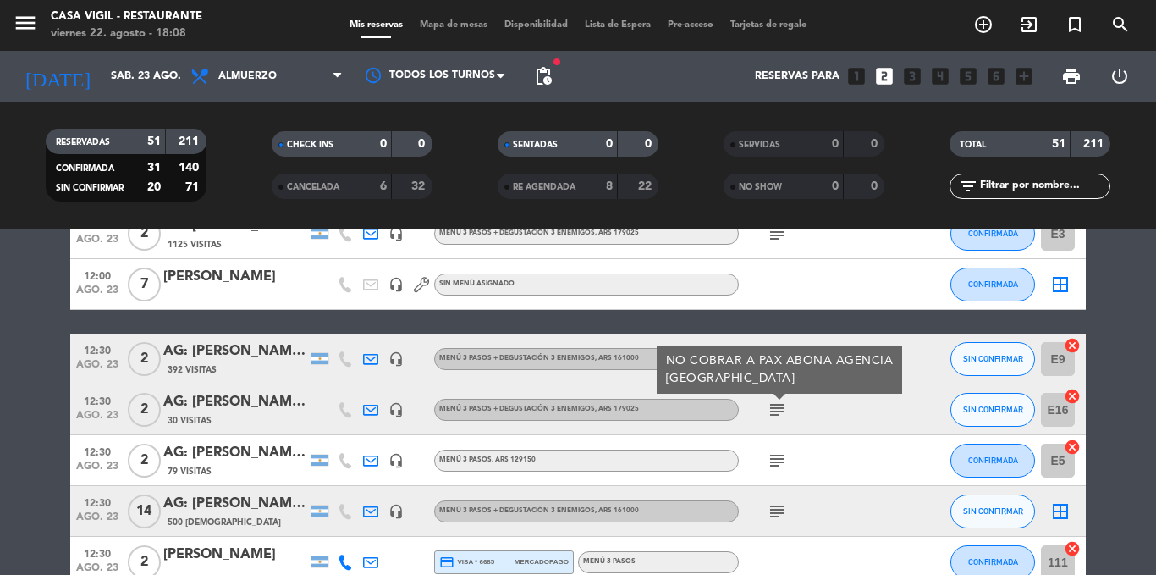
scroll to position [203, 0]
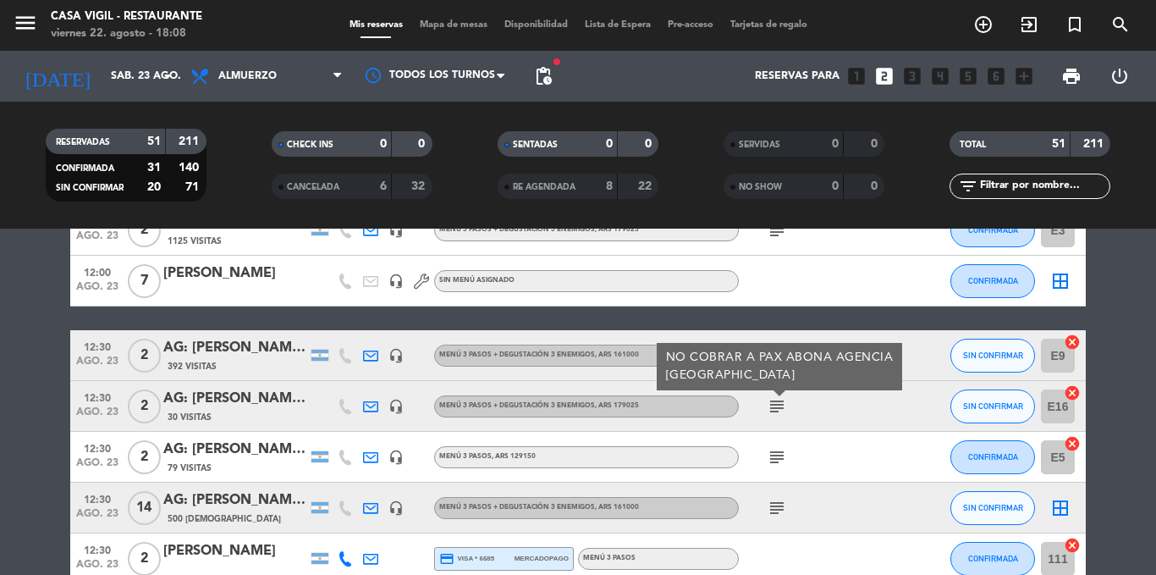
click at [777, 447] on icon "subject" at bounding box center [777, 457] width 20 height 20
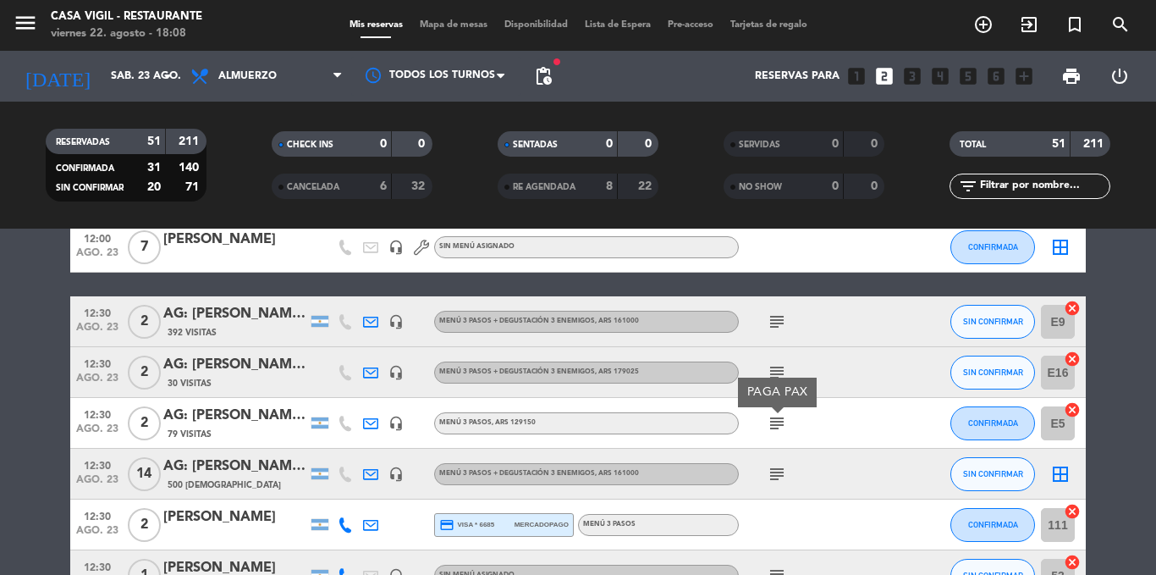
scroll to position [271, 0]
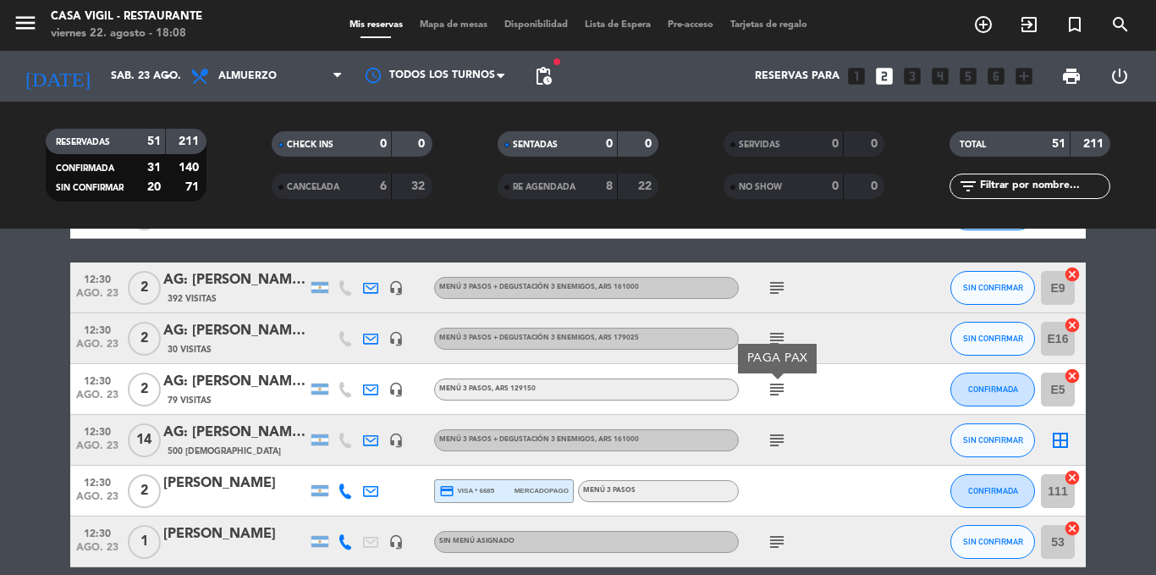
click at [777, 446] on icon "subject" at bounding box center [777, 440] width 20 height 20
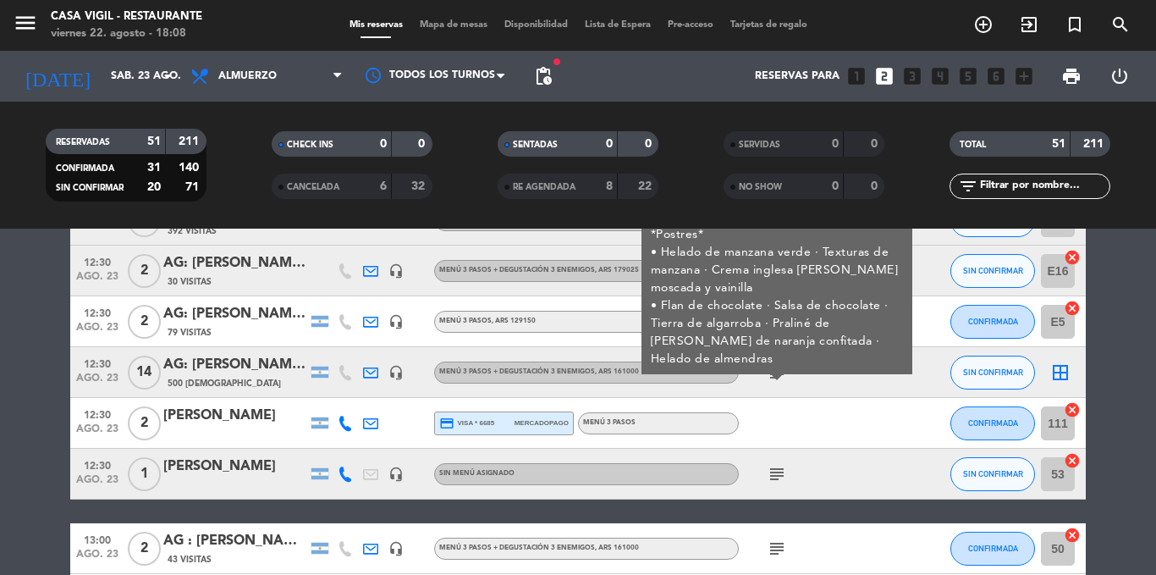
scroll to position [372, 0]
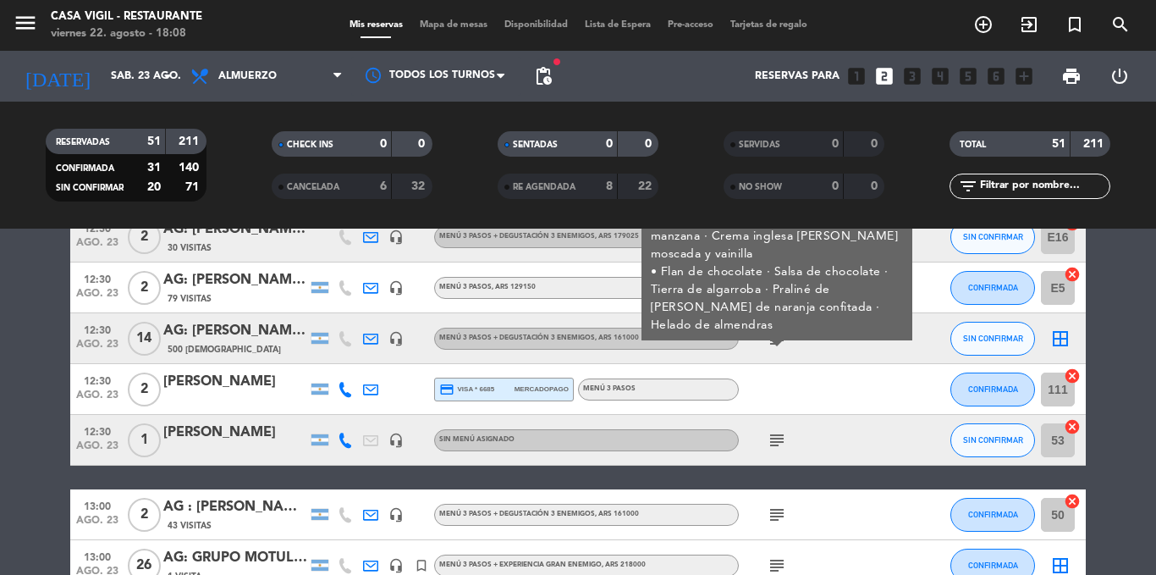
click at [777, 446] on icon "subject" at bounding box center [777, 440] width 20 height 20
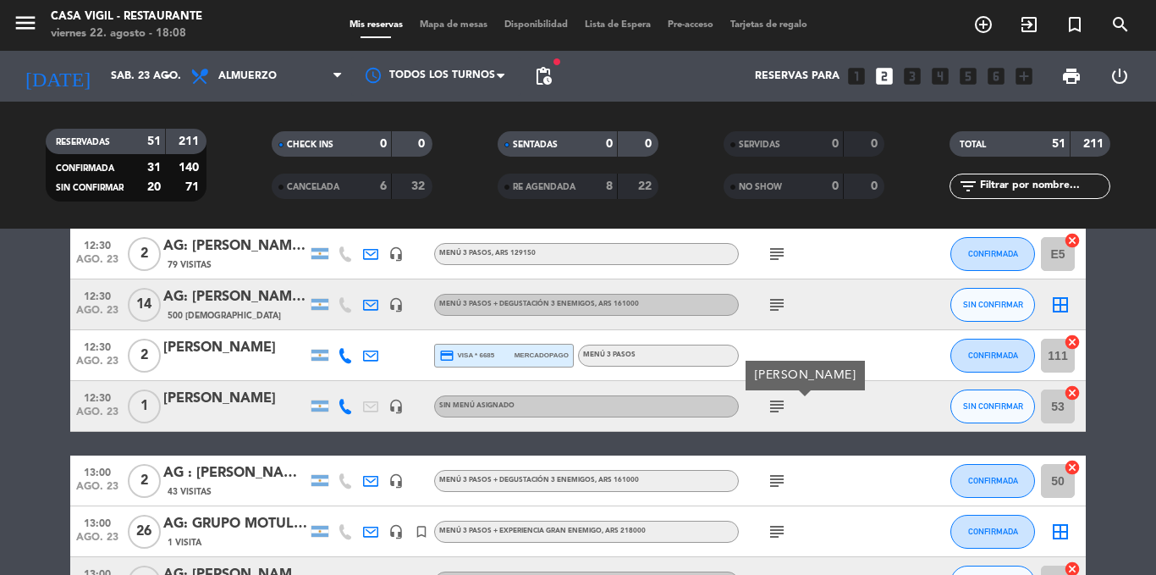
scroll to position [440, 0]
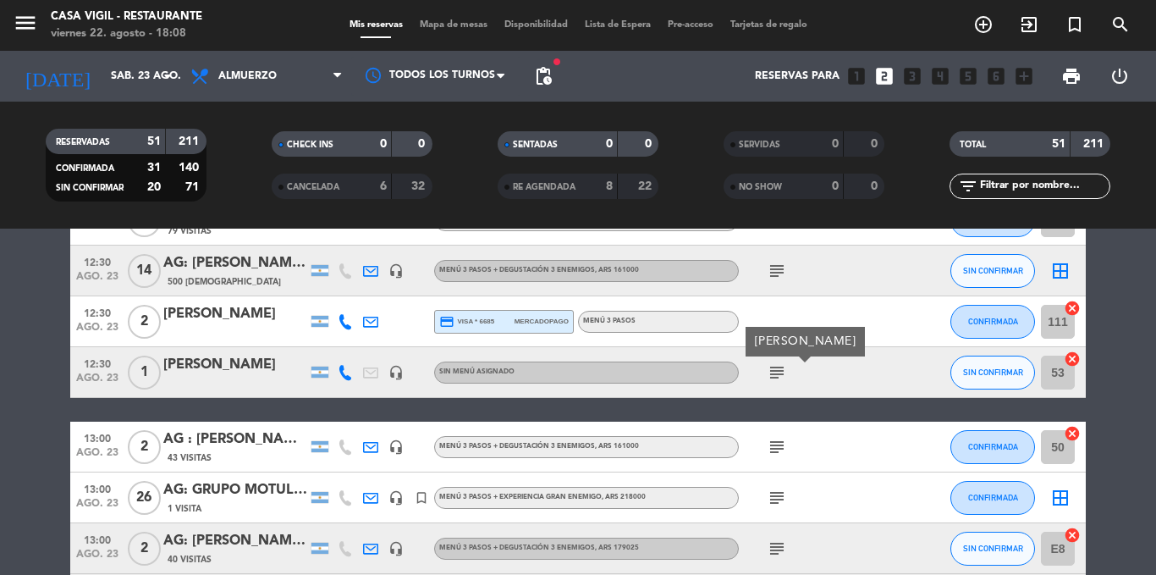
click at [777, 446] on icon "subject" at bounding box center [777, 447] width 20 height 20
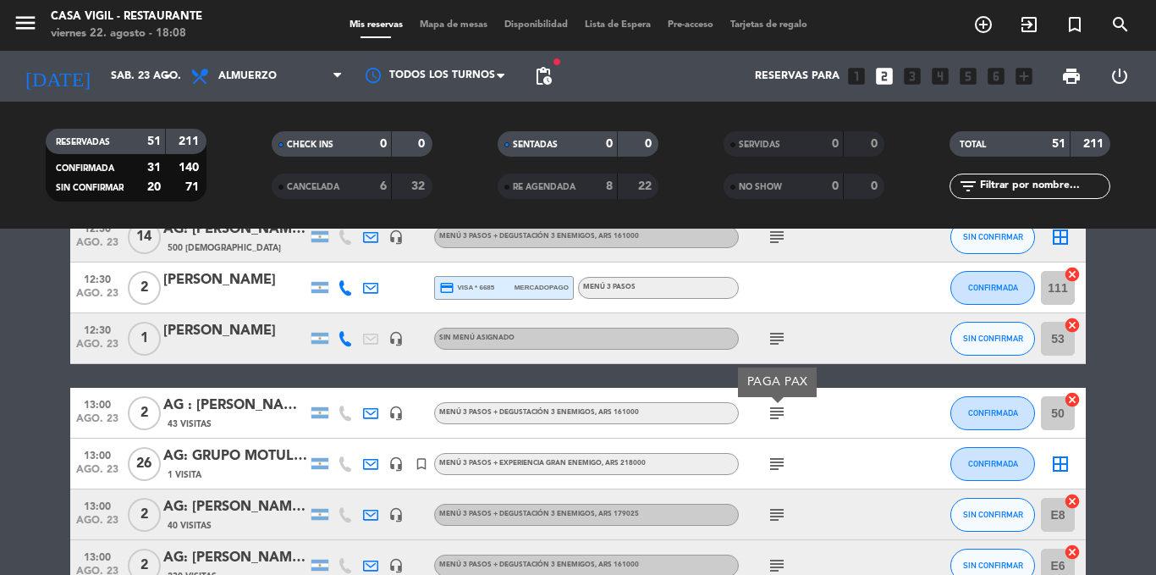
click at [775, 459] on icon "subject" at bounding box center [777, 464] width 20 height 20
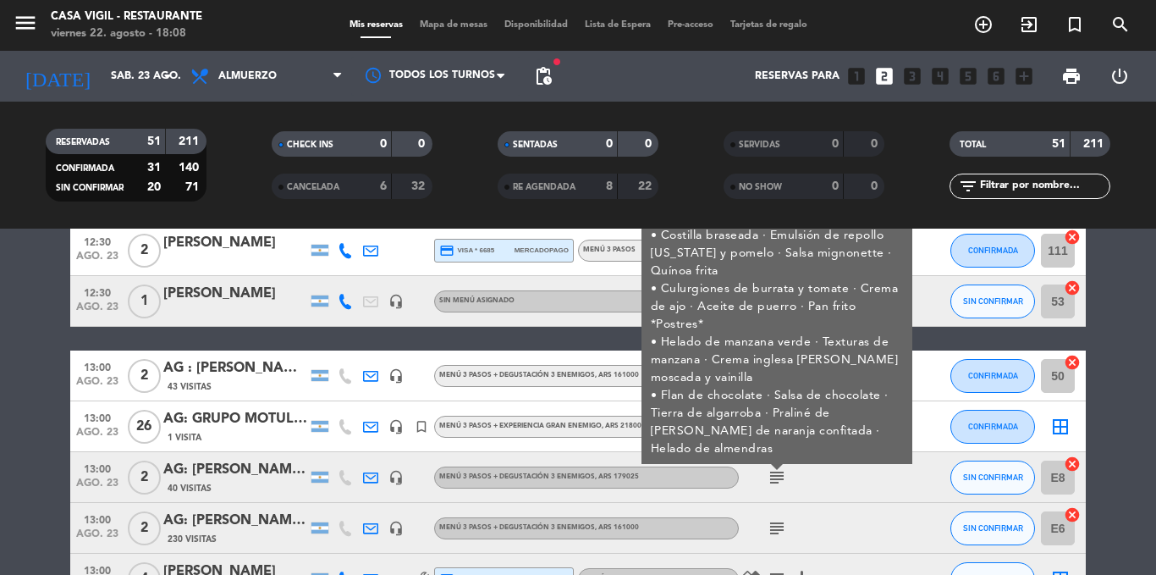
scroll to position [542, 0]
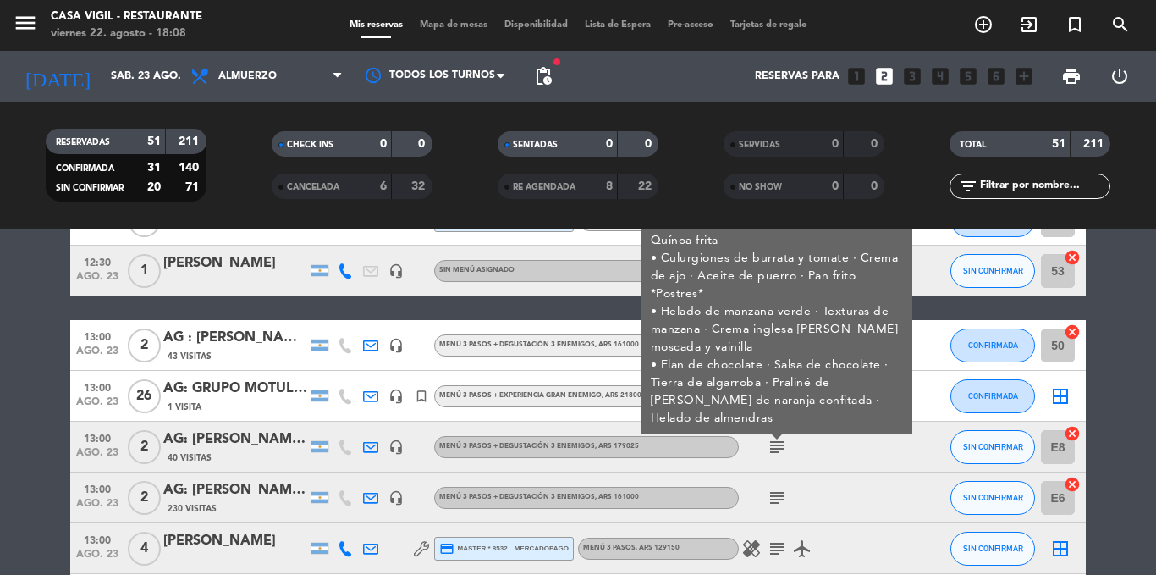
click at [773, 450] on icon "subject" at bounding box center [777, 447] width 20 height 20
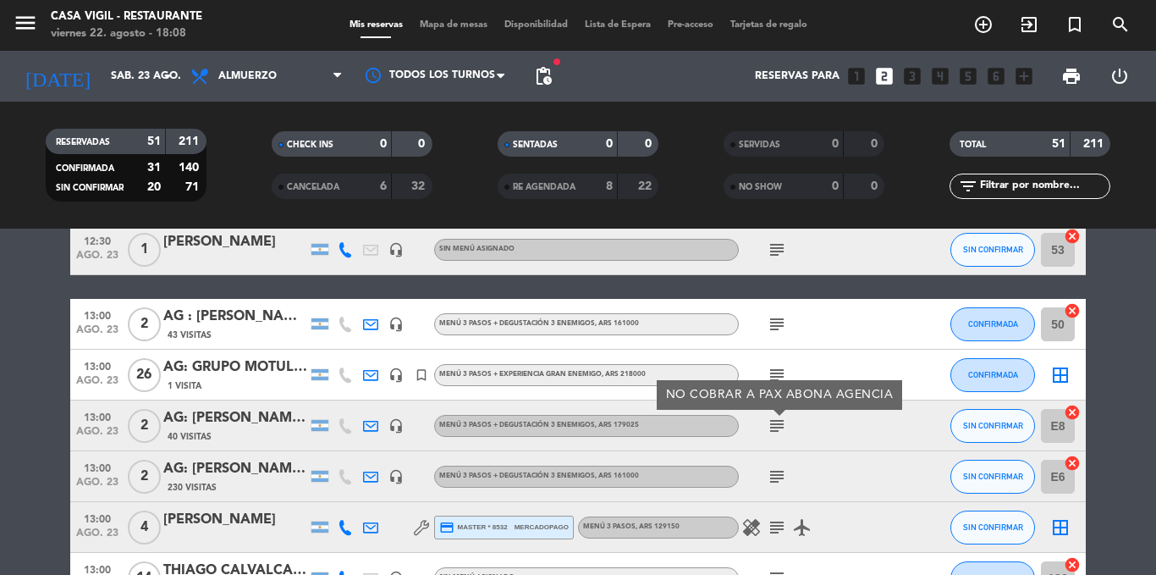
scroll to position [576, 0]
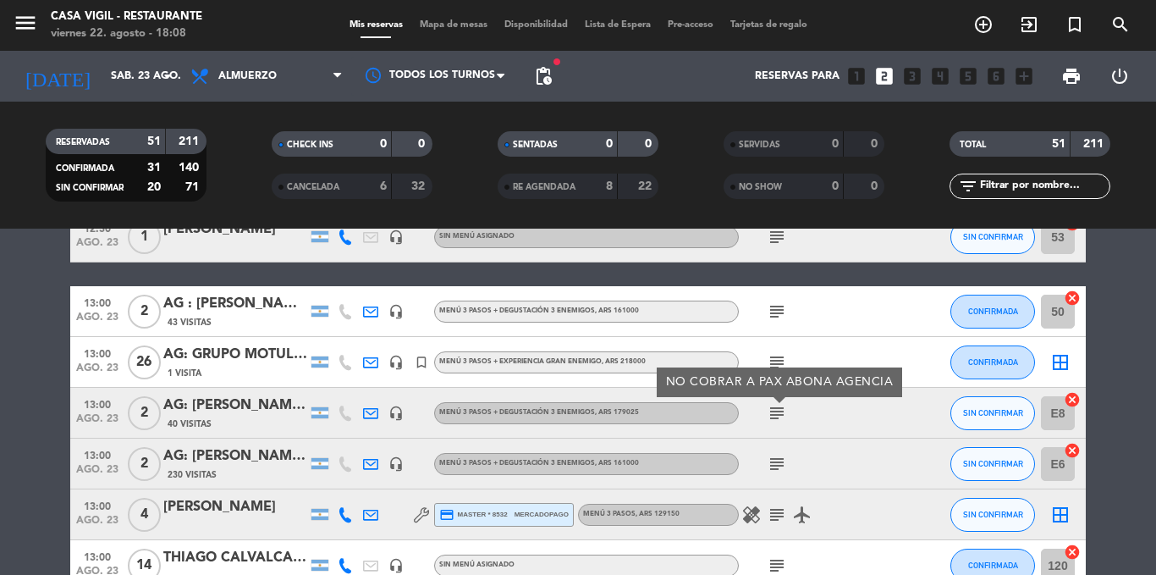
click at [772, 461] on icon "subject" at bounding box center [777, 464] width 20 height 20
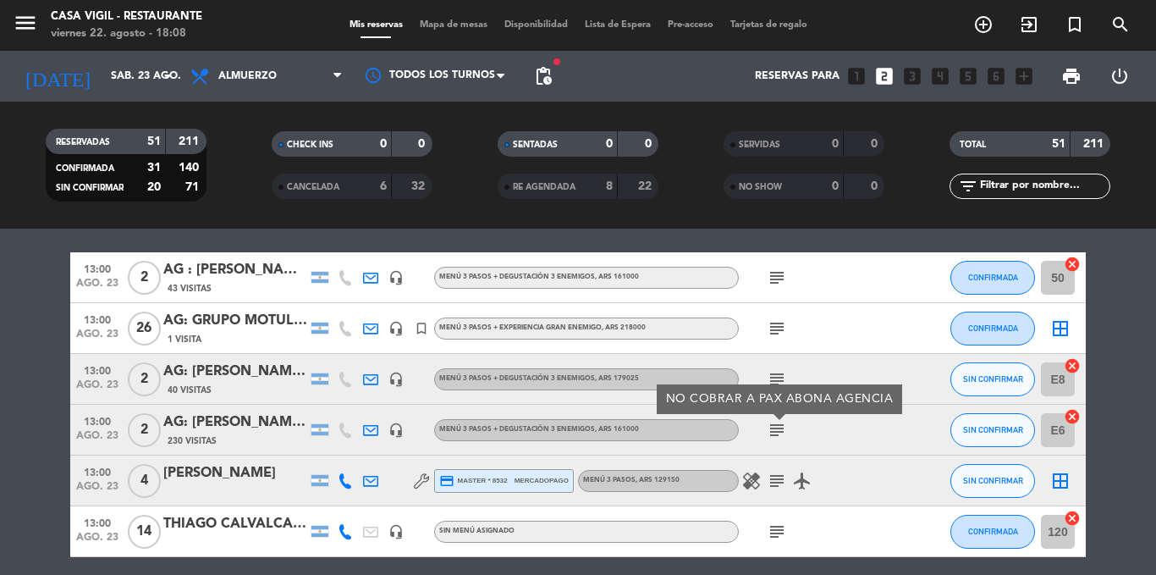
scroll to position [643, 0]
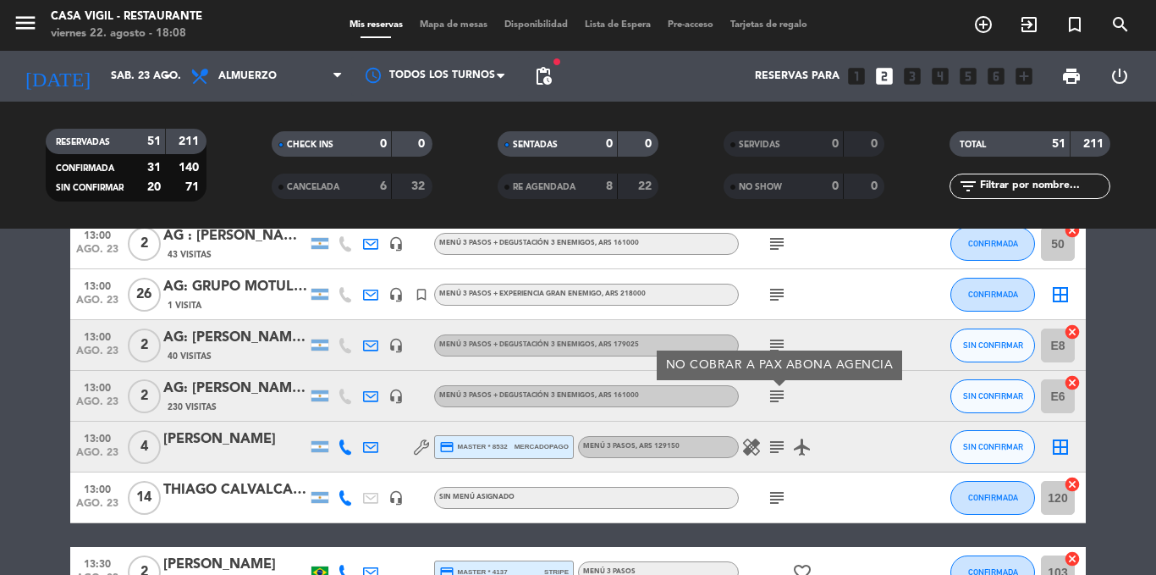
click at [772, 461] on div "healing subject airplanemode_active" at bounding box center [815, 447] width 152 height 50
click at [772, 452] on icon "subject" at bounding box center [777, 447] width 20 height 20
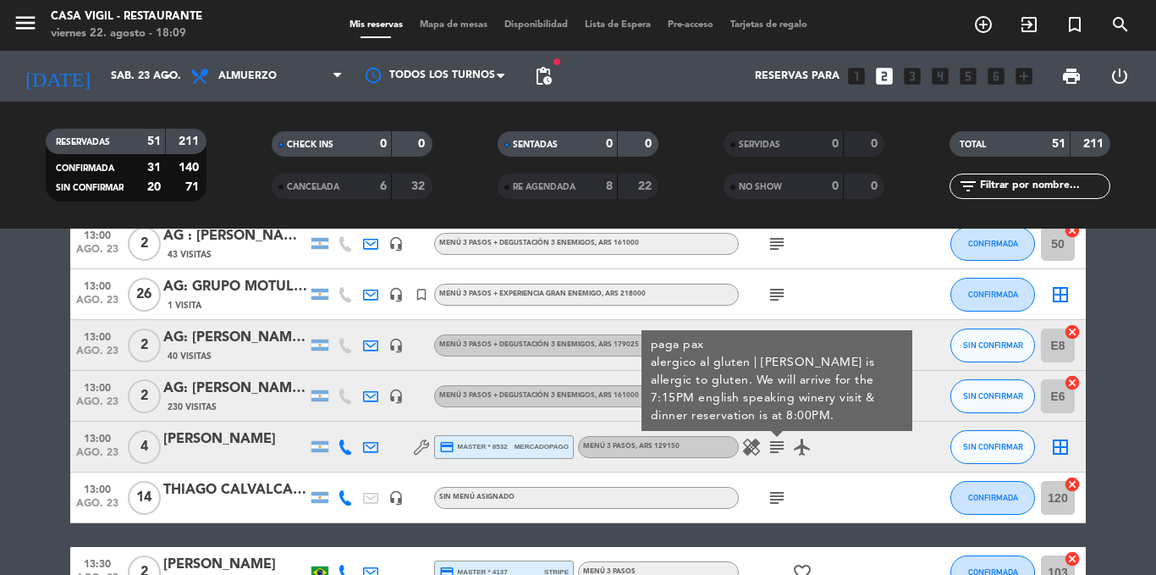
click at [259, 433] on div "[PERSON_NAME]" at bounding box center [235, 439] width 144 height 22
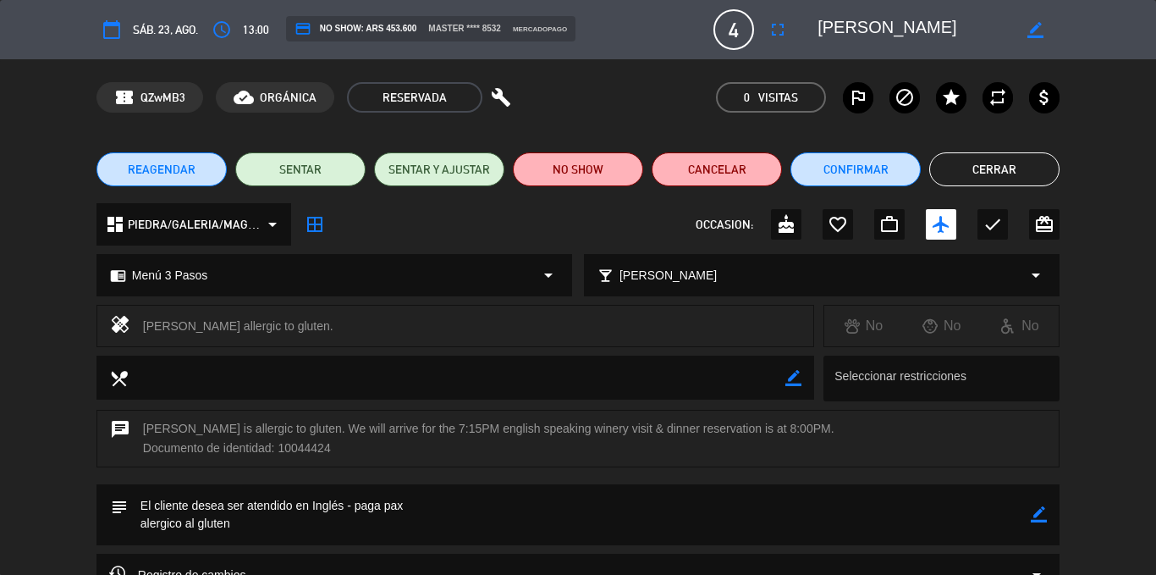
click at [0, 306] on div "healing [PERSON_NAME] allergic to gluten. No No No" at bounding box center [578, 330] width 1156 height 51
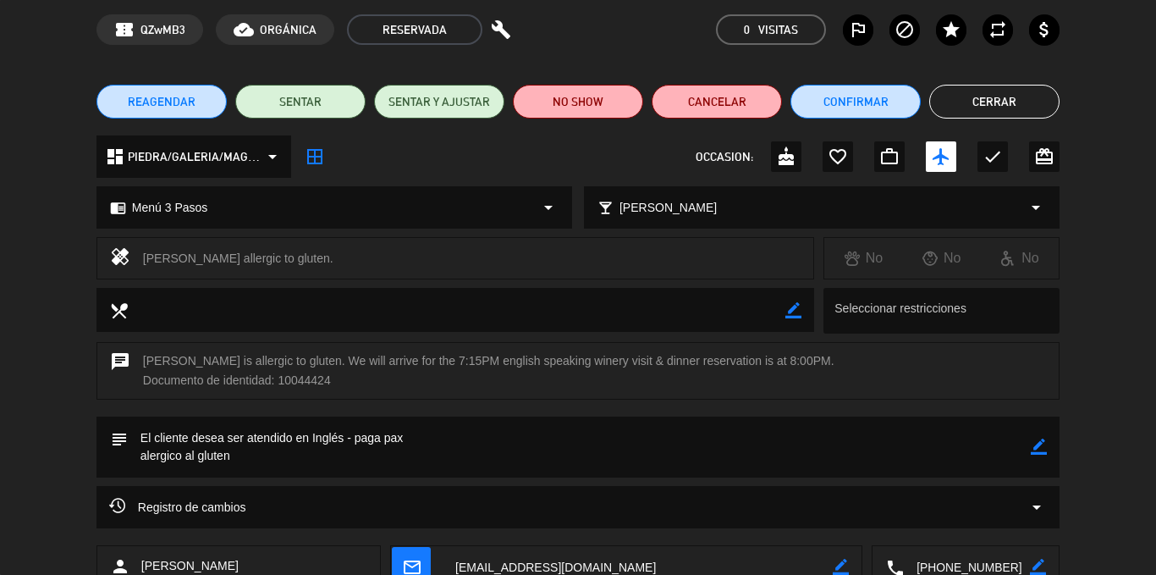
scroll to position [0, 0]
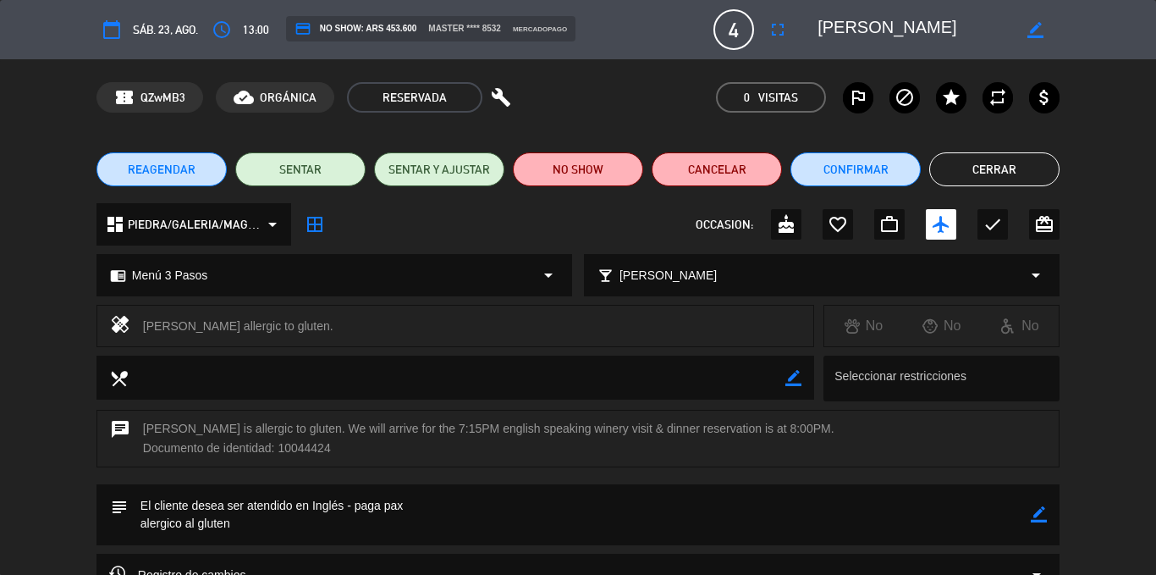
click at [977, 168] on button "Cerrar" at bounding box center [994, 169] width 130 height 34
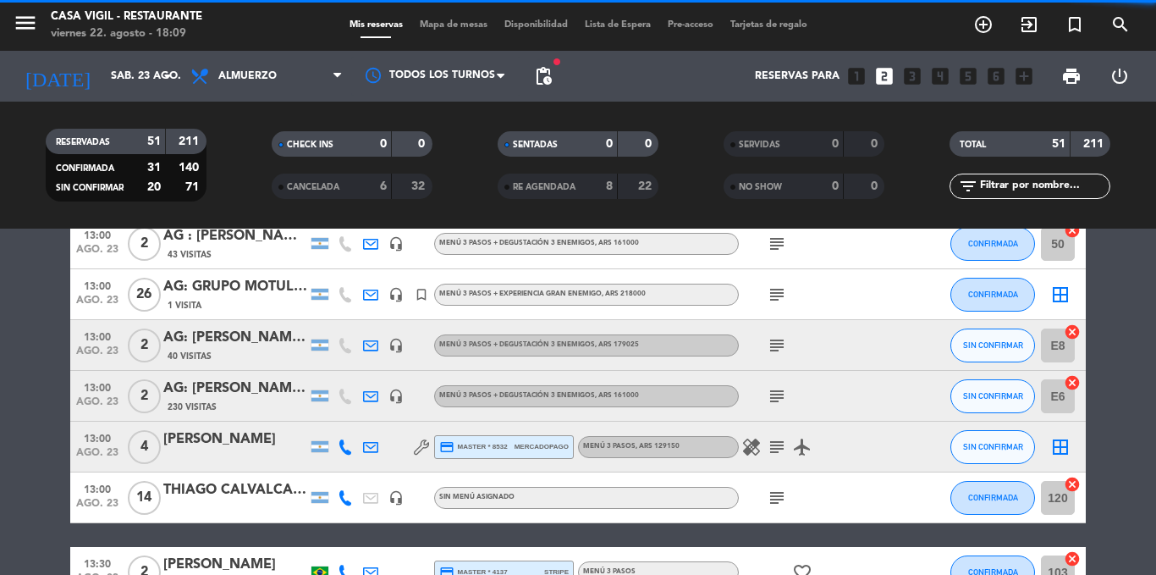
click at [779, 442] on icon "subject" at bounding box center [777, 447] width 20 height 20
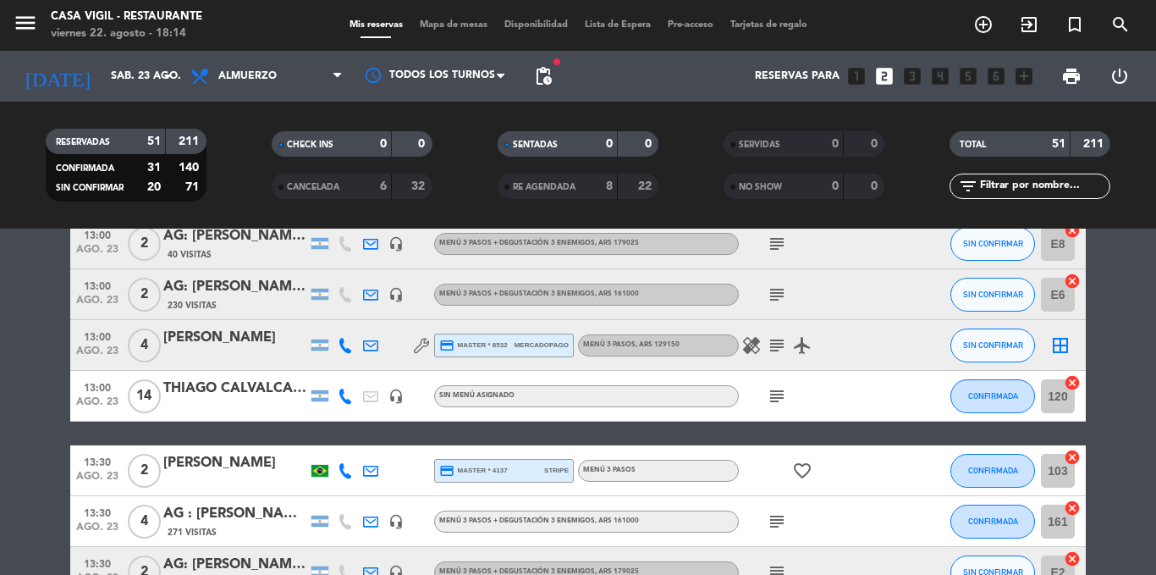
scroll to position [779, 0]
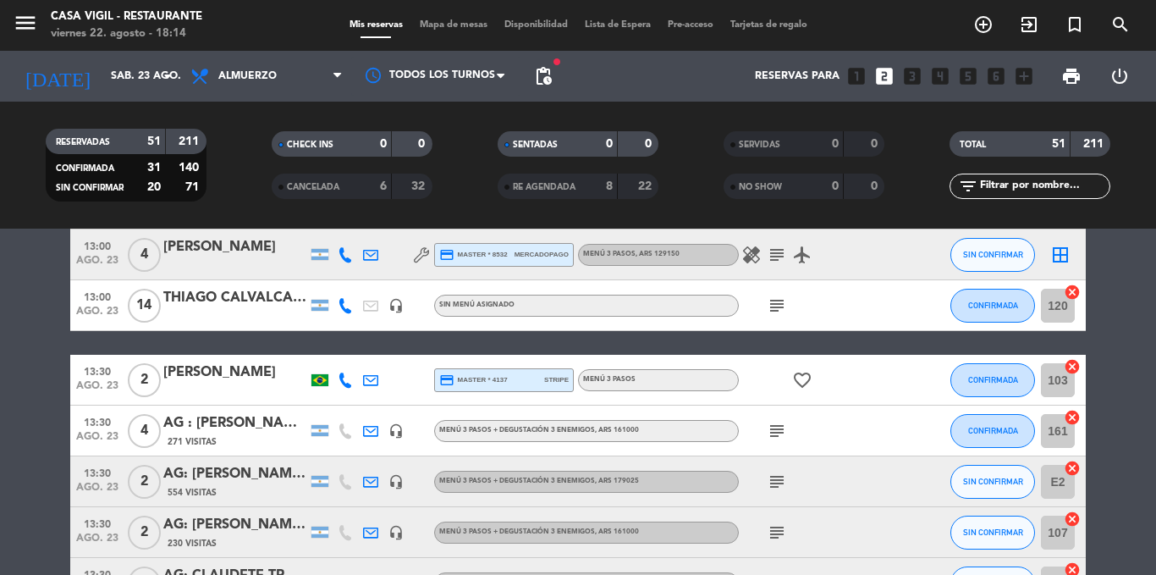
scroll to position [813, 0]
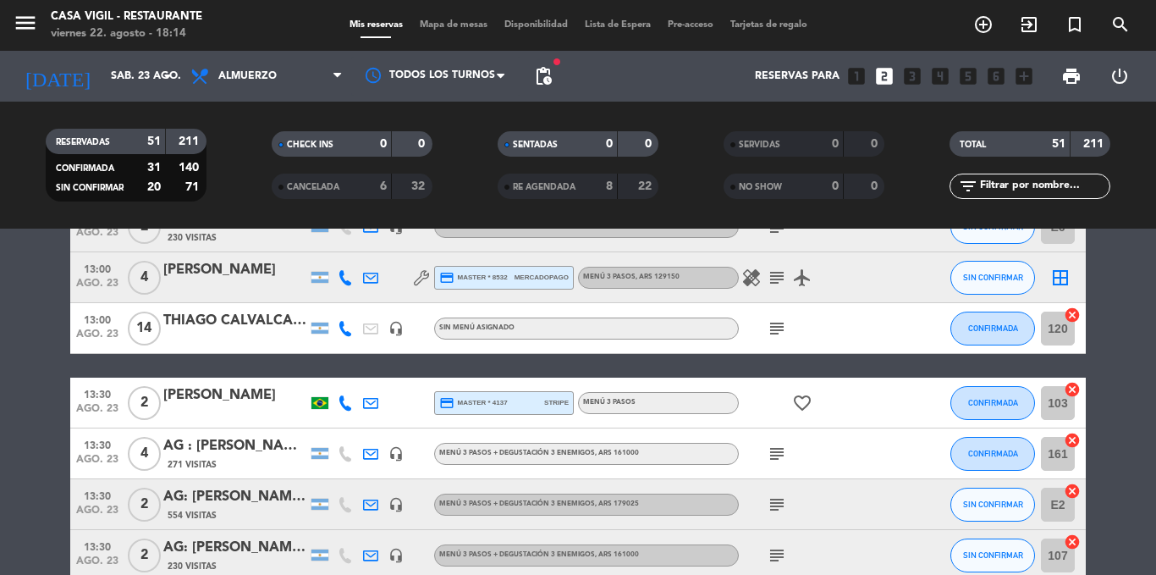
click at [778, 323] on icon "subject" at bounding box center [777, 328] width 20 height 20
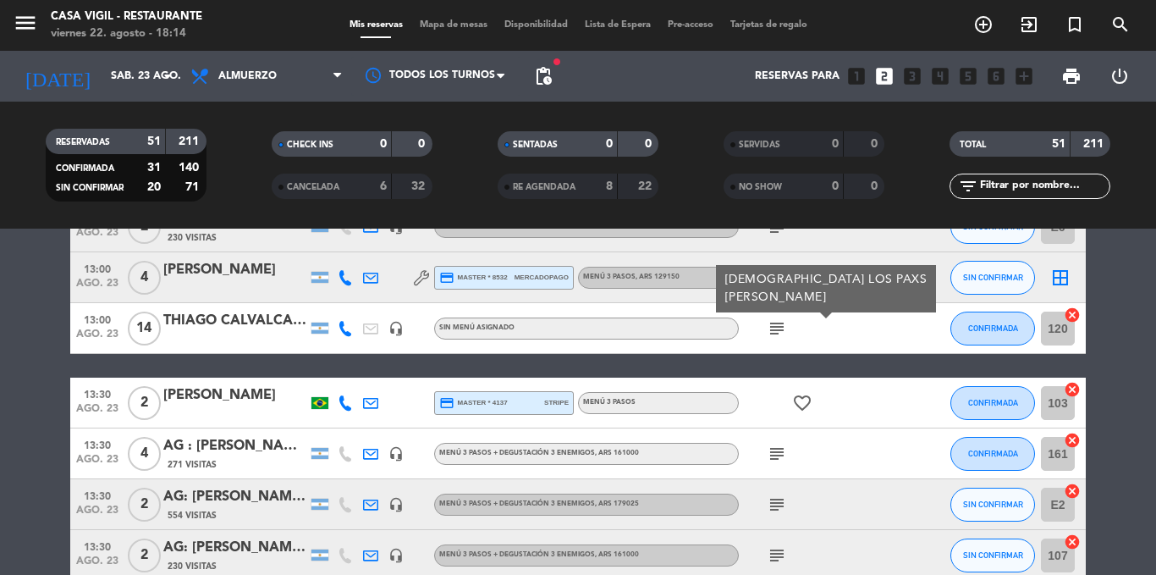
click at [801, 397] on icon "favorite_border" at bounding box center [802, 403] width 20 height 20
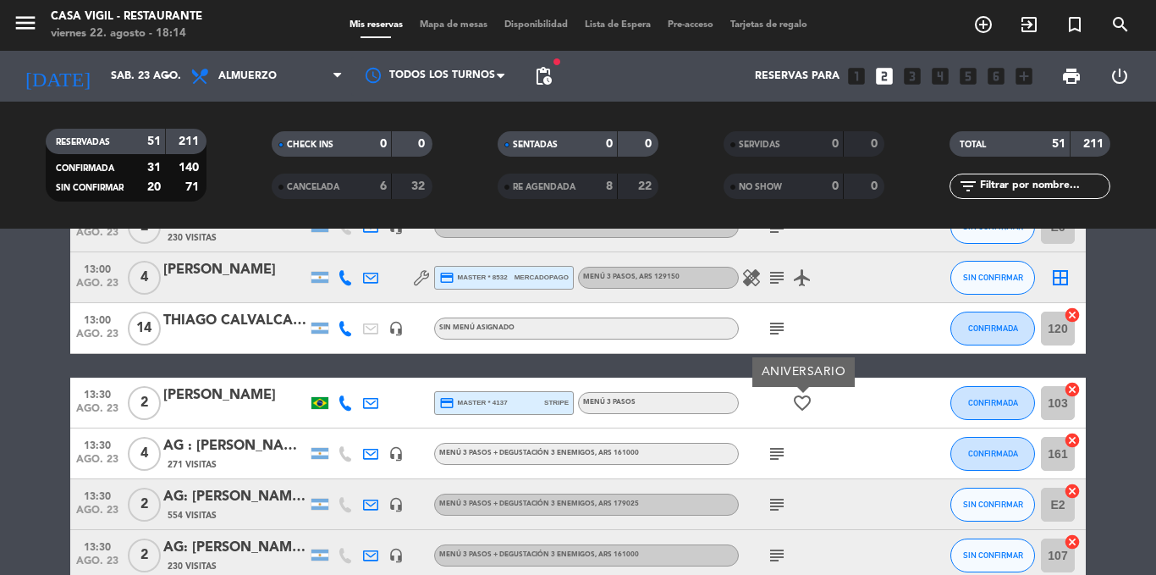
click at [773, 455] on icon "subject" at bounding box center [777, 454] width 20 height 20
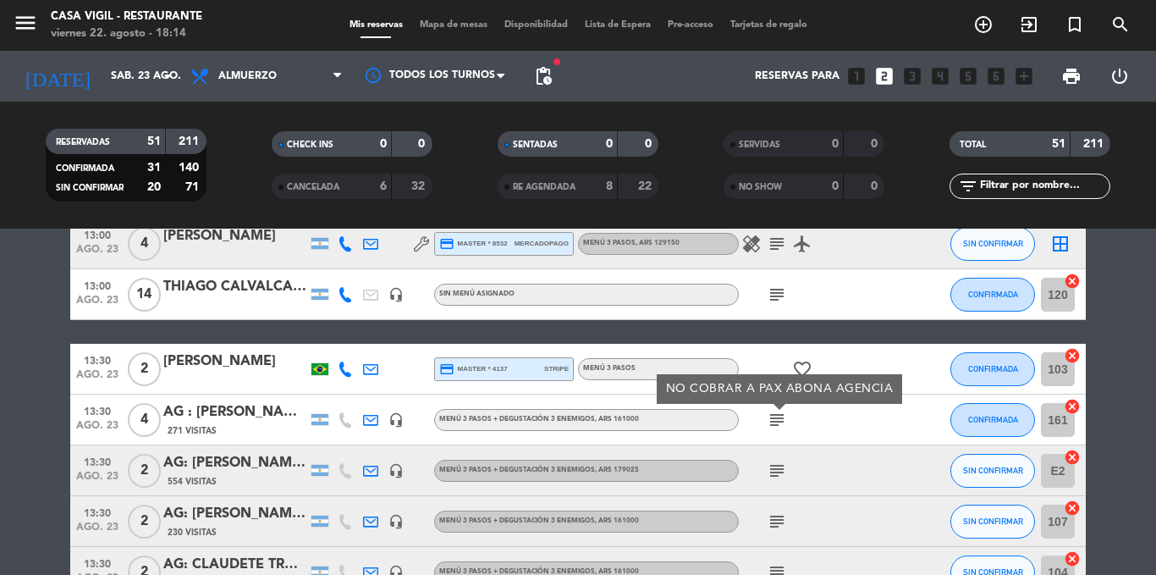
scroll to position [880, 0]
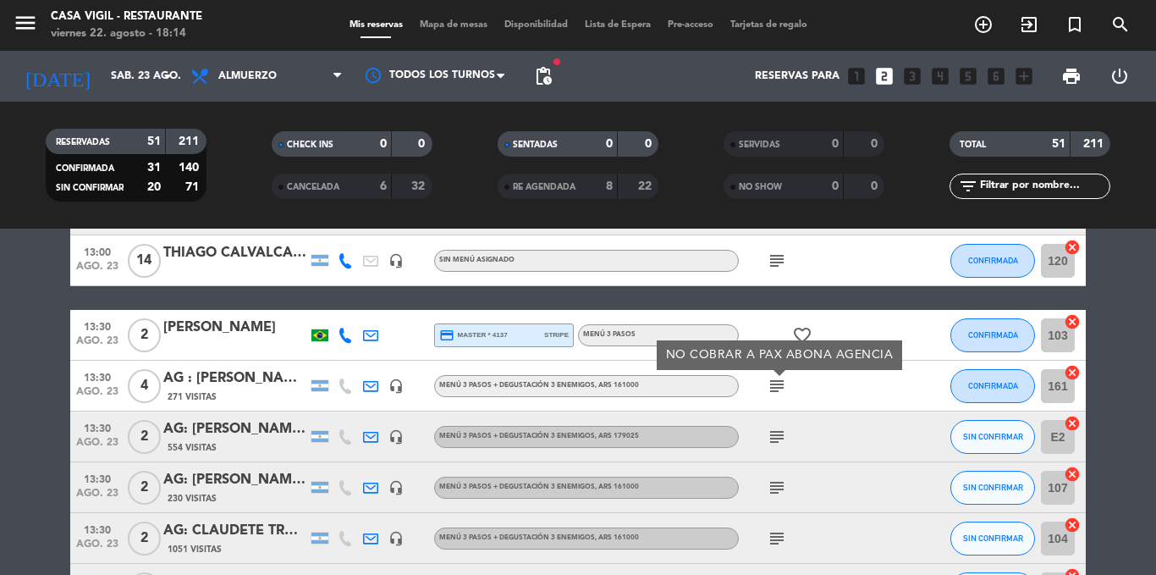
click at [774, 446] on icon "subject" at bounding box center [777, 437] width 20 height 20
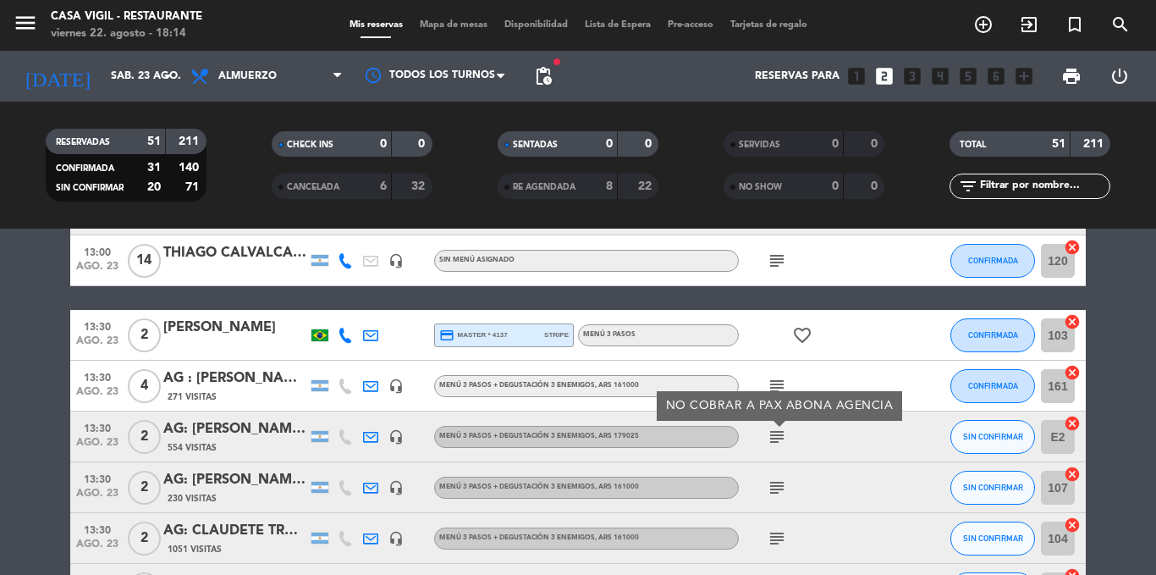
click at [777, 477] on icon "subject" at bounding box center [777, 487] width 20 height 20
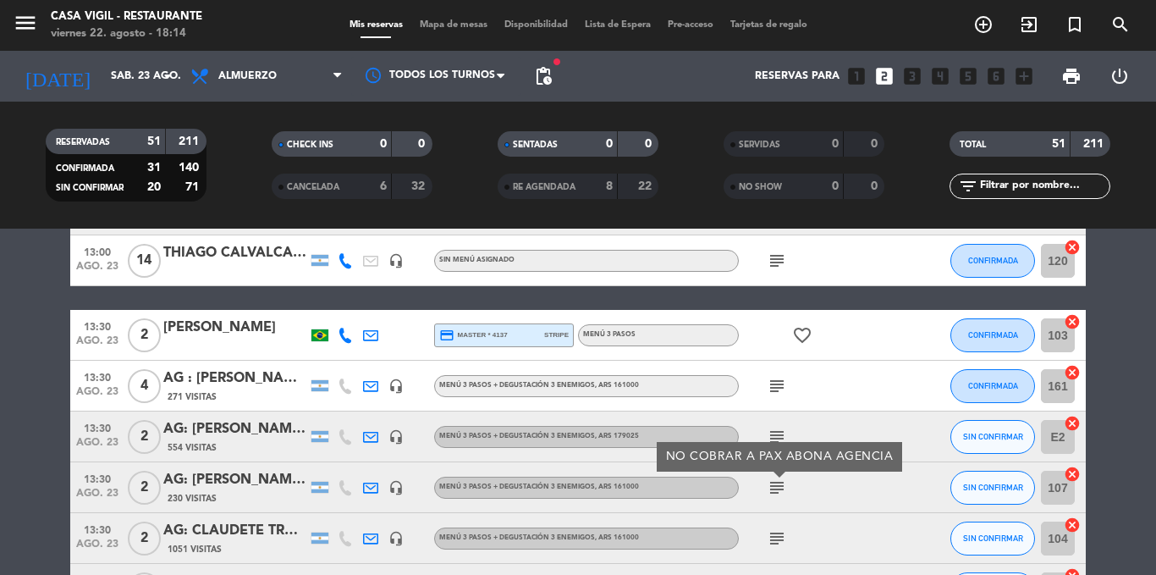
click at [764, 538] on div "subject" at bounding box center [815, 538] width 152 height 50
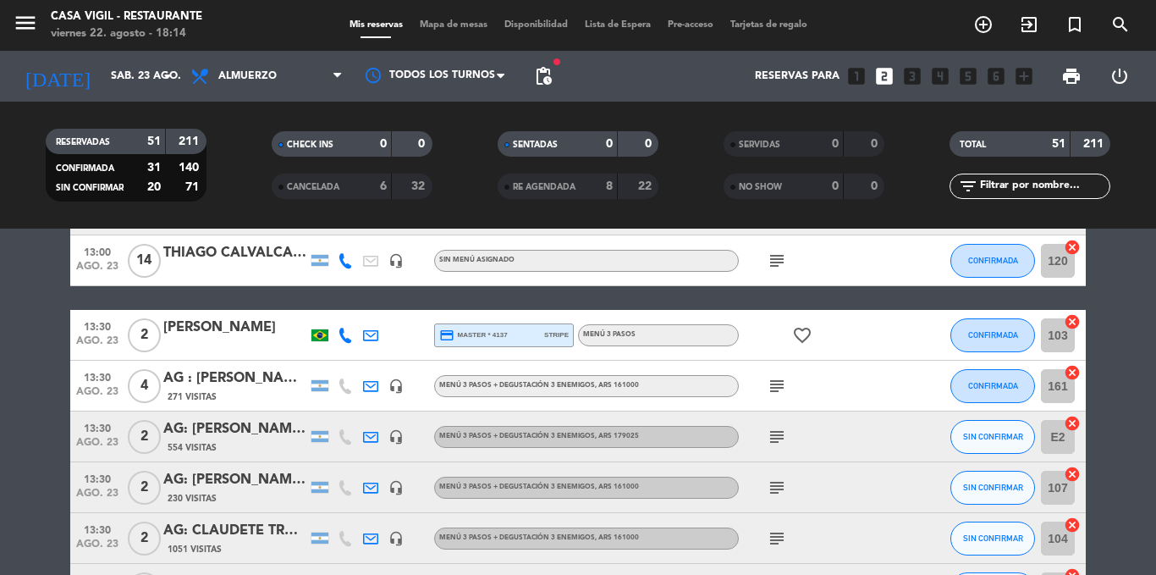
click at [776, 542] on icon "subject" at bounding box center [777, 538] width 20 height 20
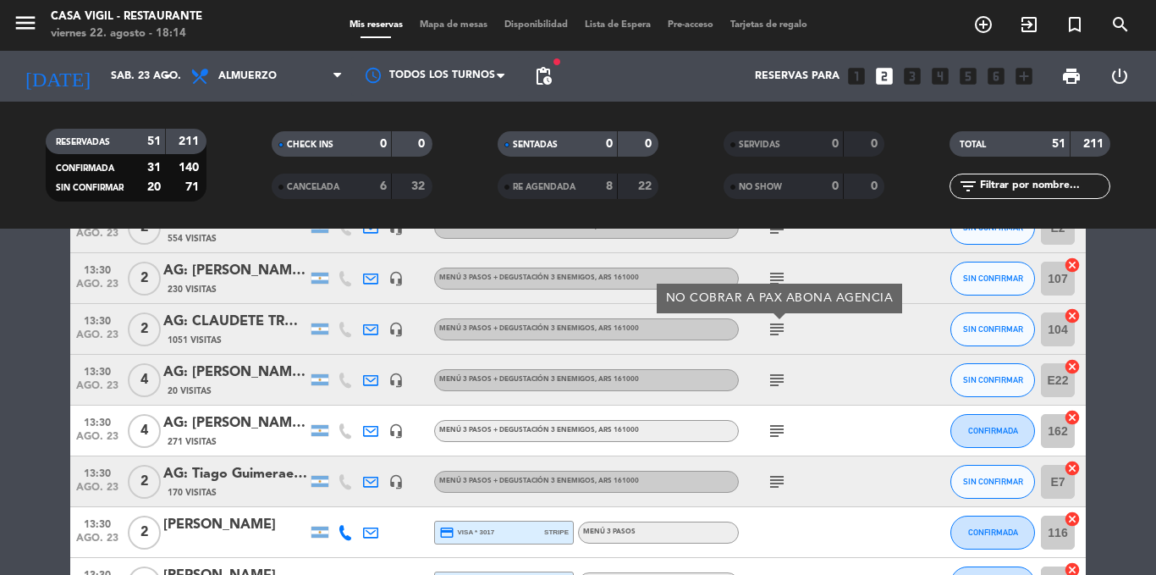
scroll to position [1117, 0]
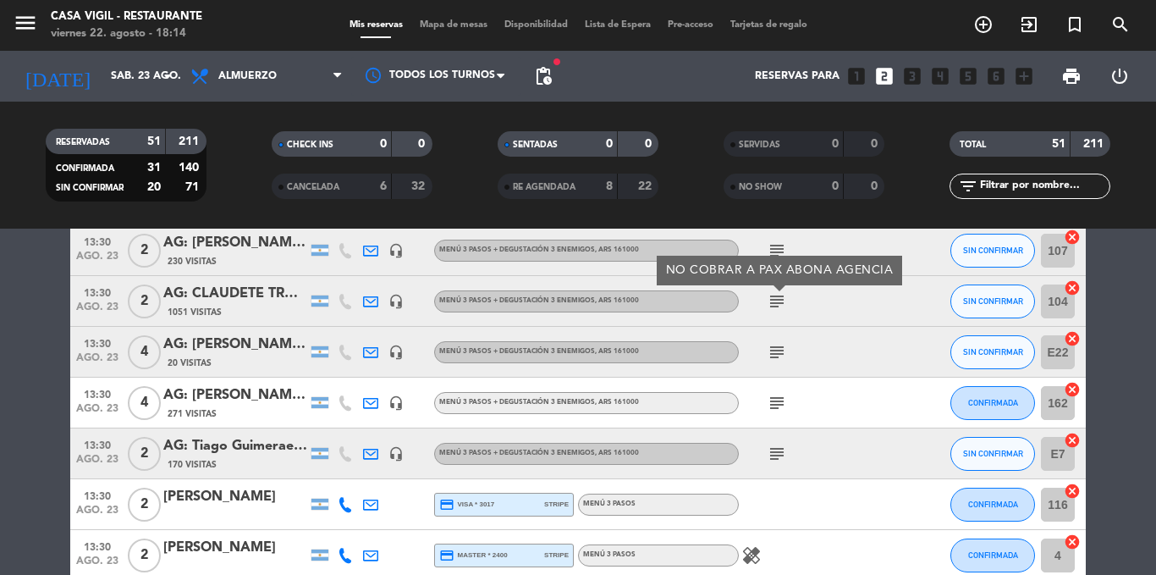
click at [776, 355] on icon "subject" at bounding box center [777, 352] width 20 height 20
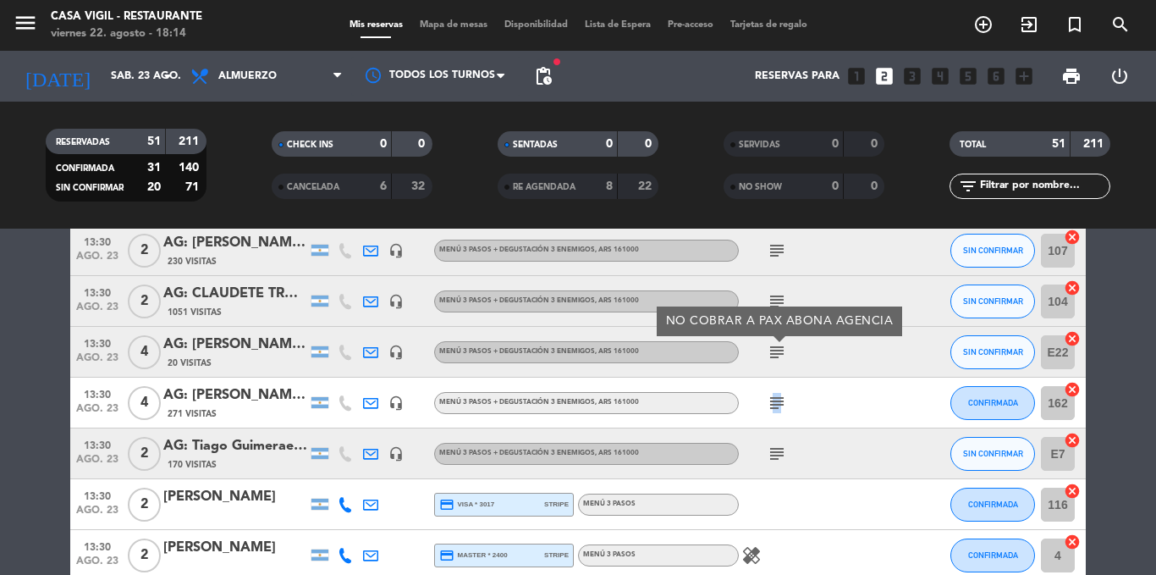
drag, startPoint x: 769, startPoint y: 413, endPoint x: 777, endPoint y: 393, distance: 22.0
click at [777, 393] on div "subject" at bounding box center [815, 403] width 152 height 50
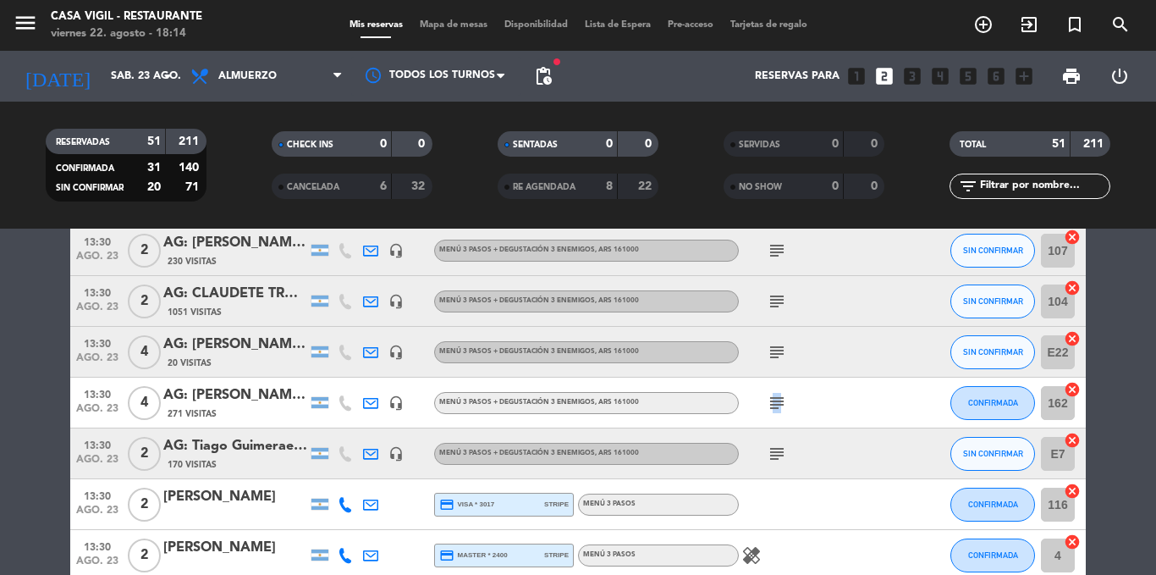
click at [777, 393] on icon "subject" at bounding box center [777, 403] width 20 height 20
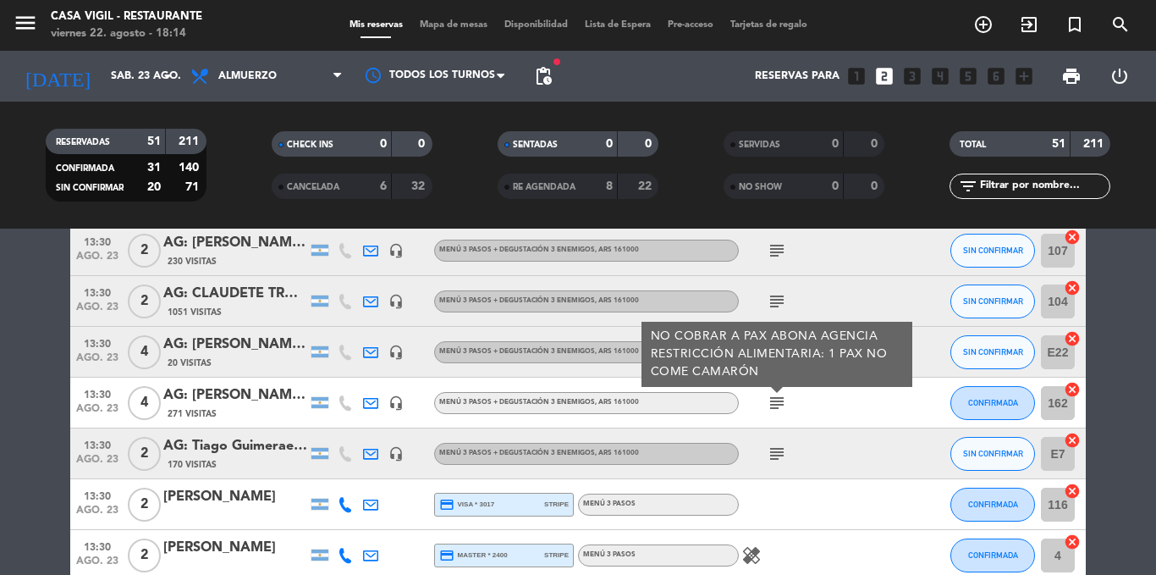
click at [777, 448] on icon "subject" at bounding box center [777, 454] width 20 height 20
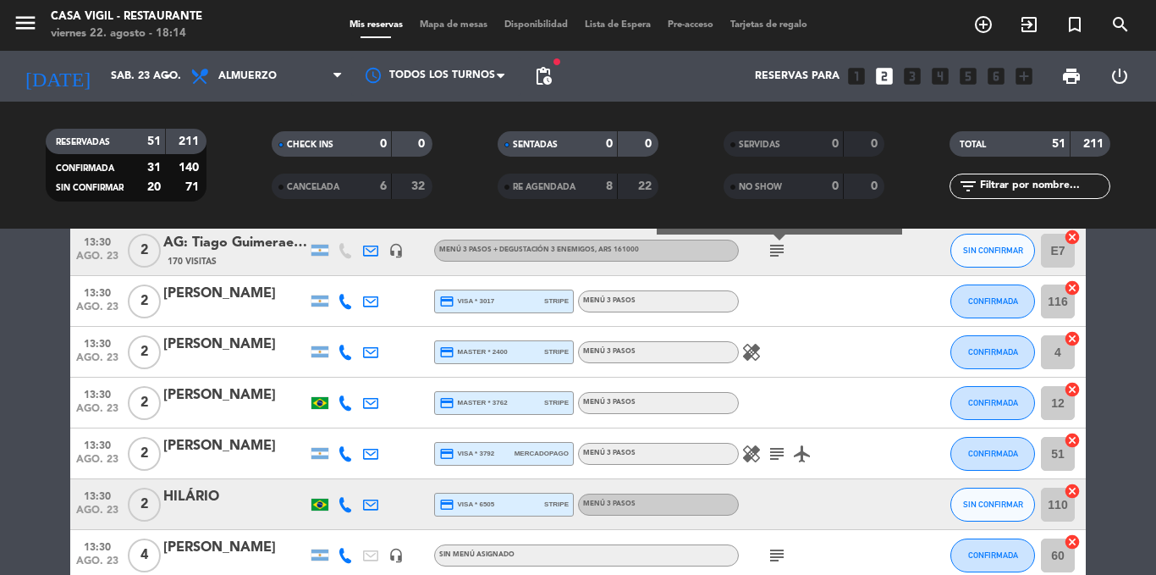
scroll to position [1354, 0]
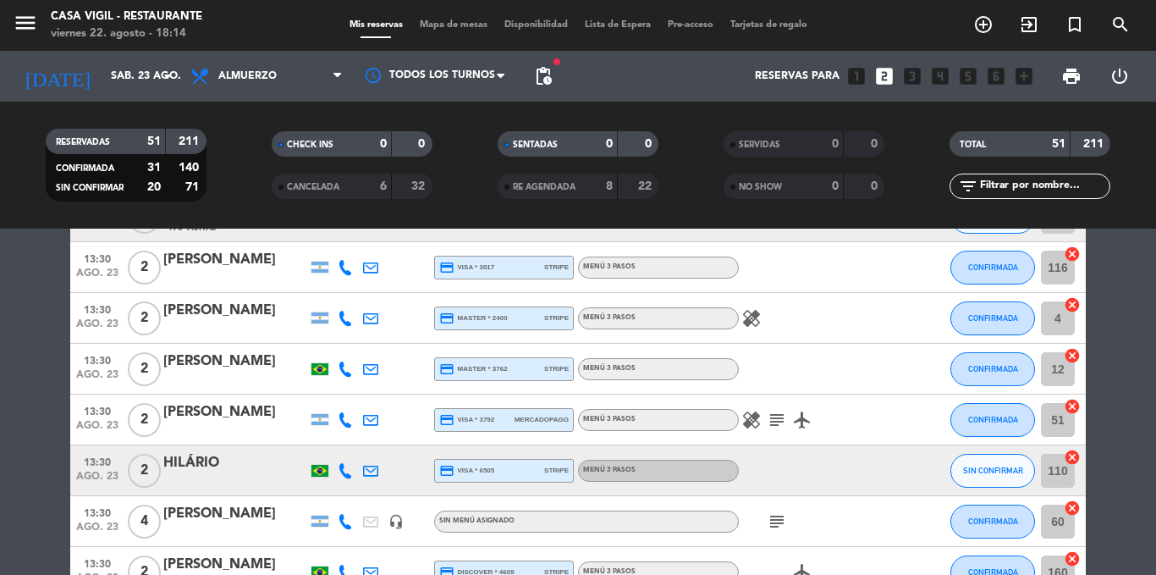
click at [778, 427] on icon "subject" at bounding box center [777, 420] width 20 height 20
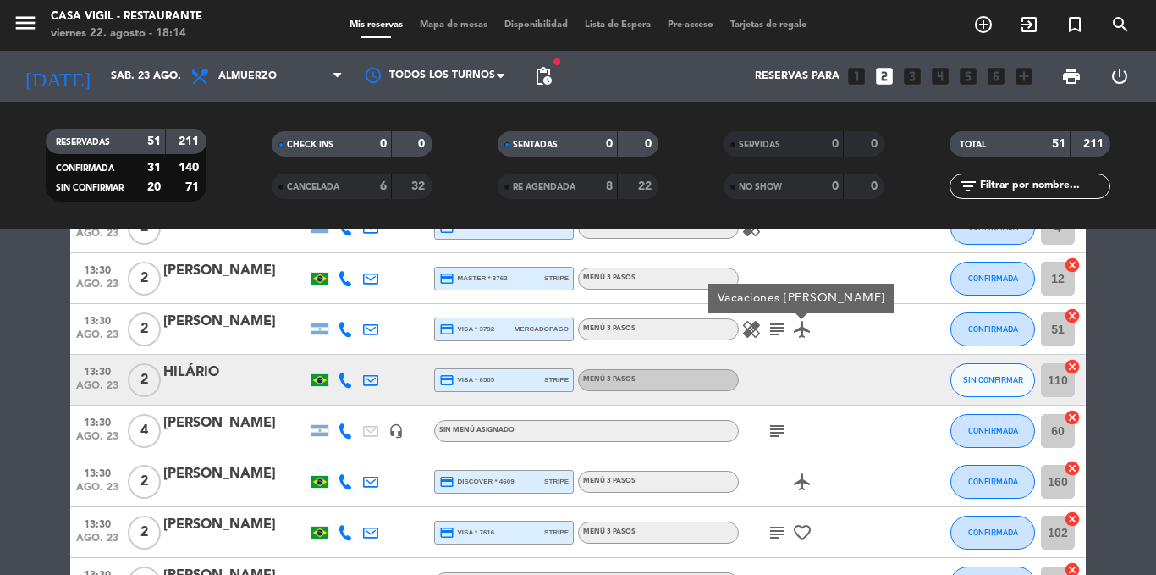
scroll to position [1456, 0]
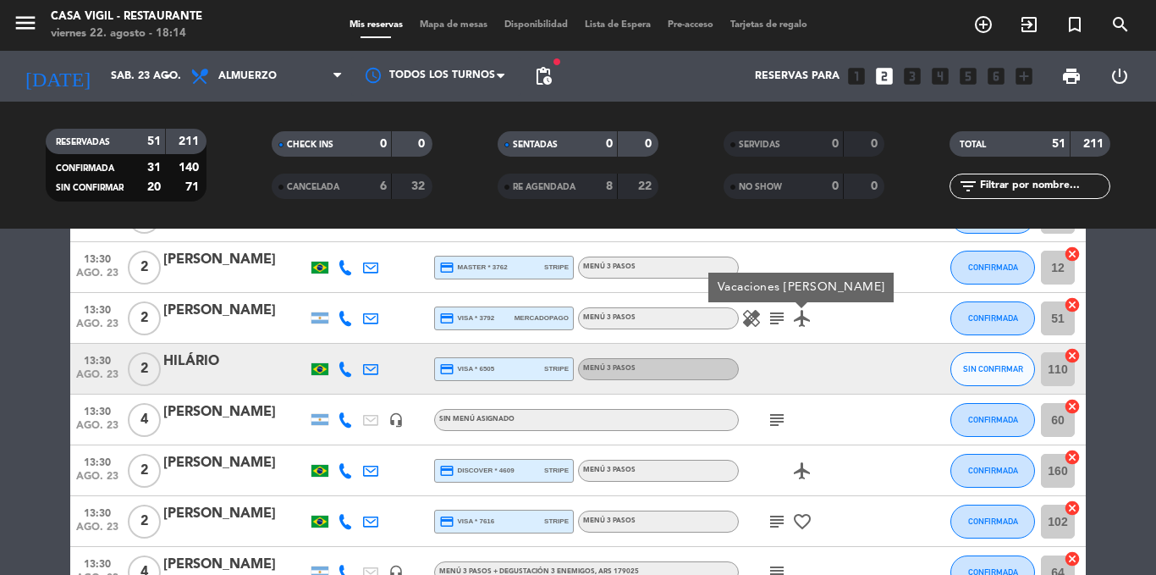
click at [778, 427] on icon "subject" at bounding box center [777, 420] width 20 height 20
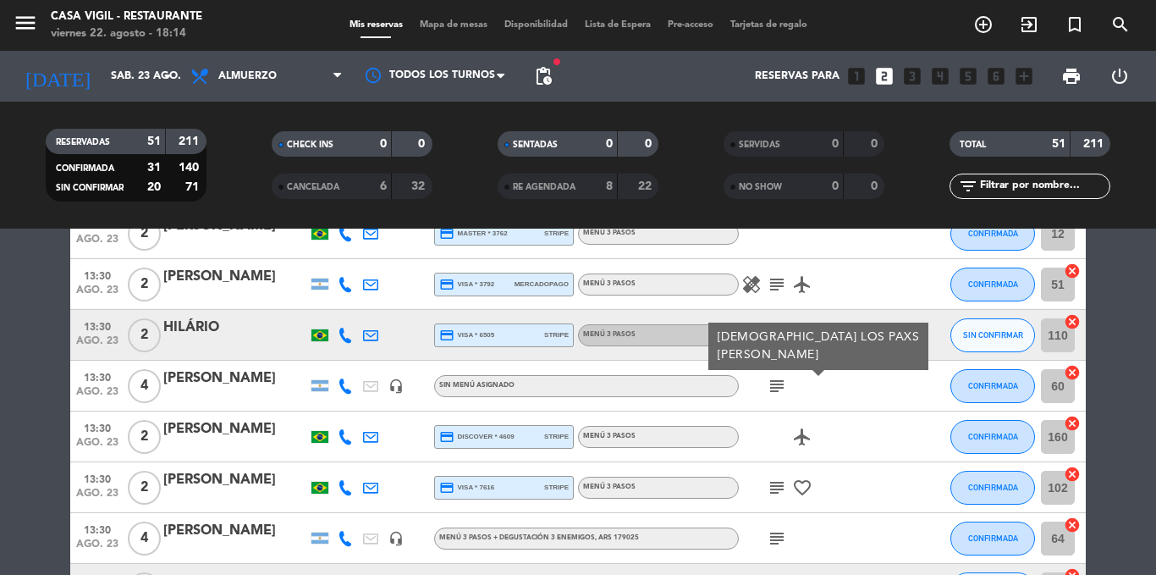
scroll to position [1524, 0]
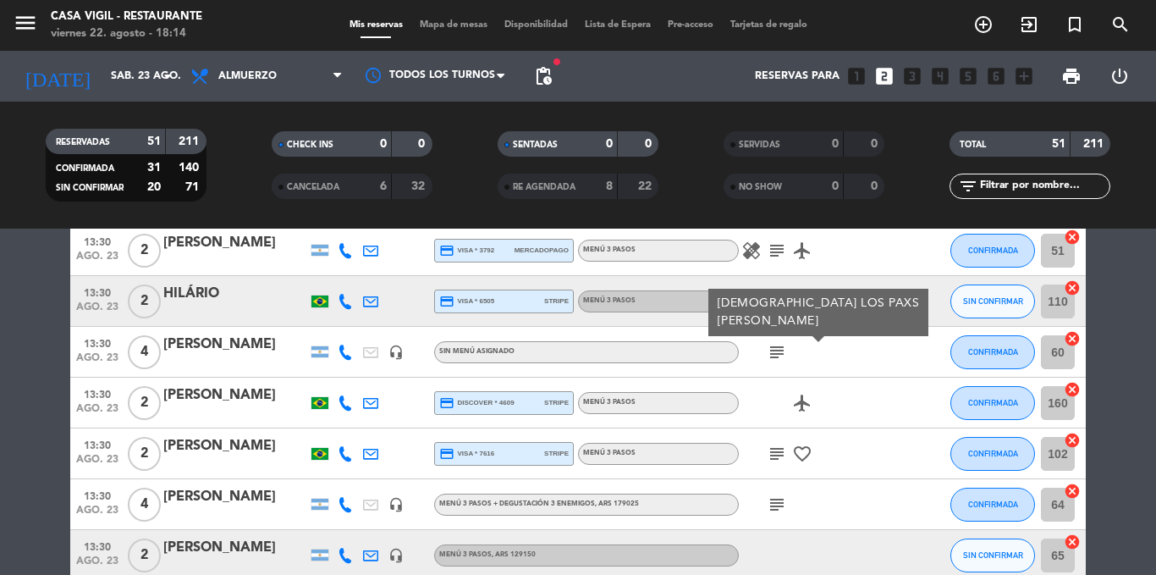
click at [804, 449] on icon "favorite_border" at bounding box center [802, 454] width 20 height 20
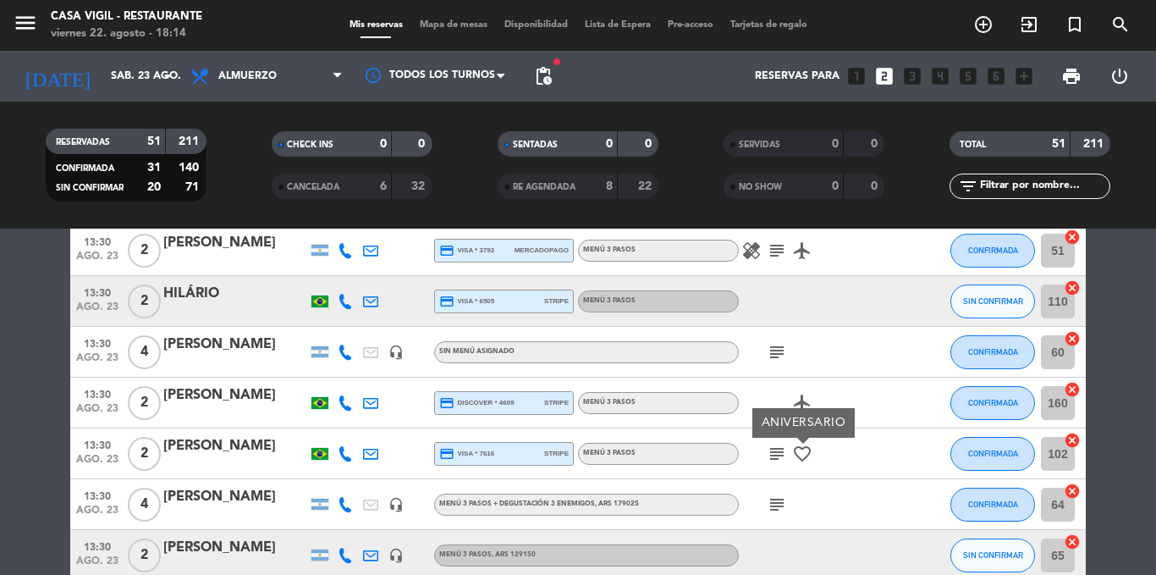
click at [782, 455] on icon "subject" at bounding box center [777, 454] width 20 height 20
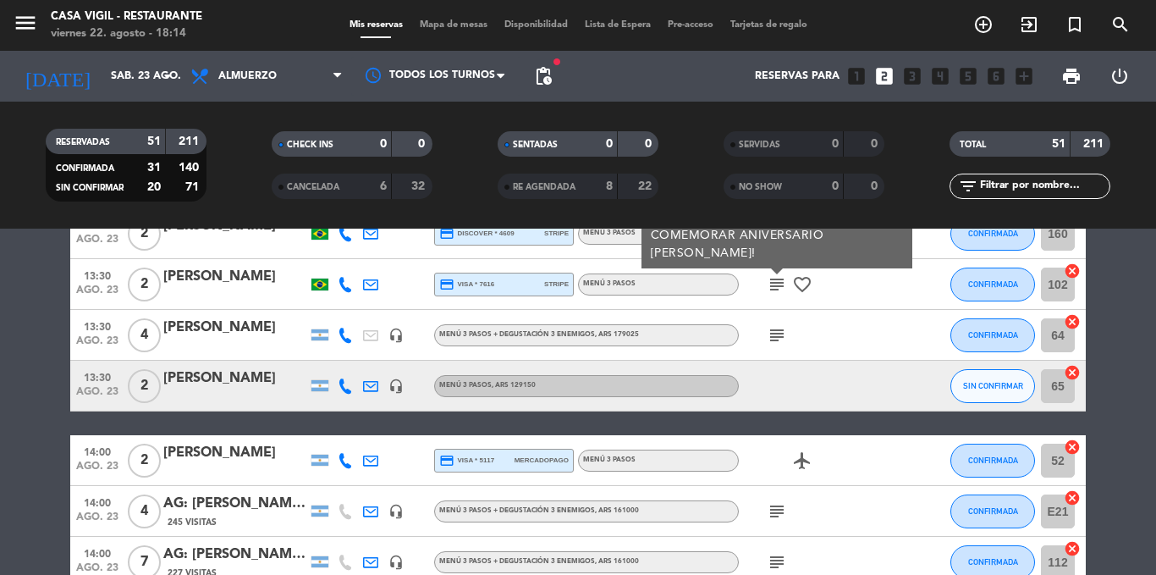
scroll to position [1727, 0]
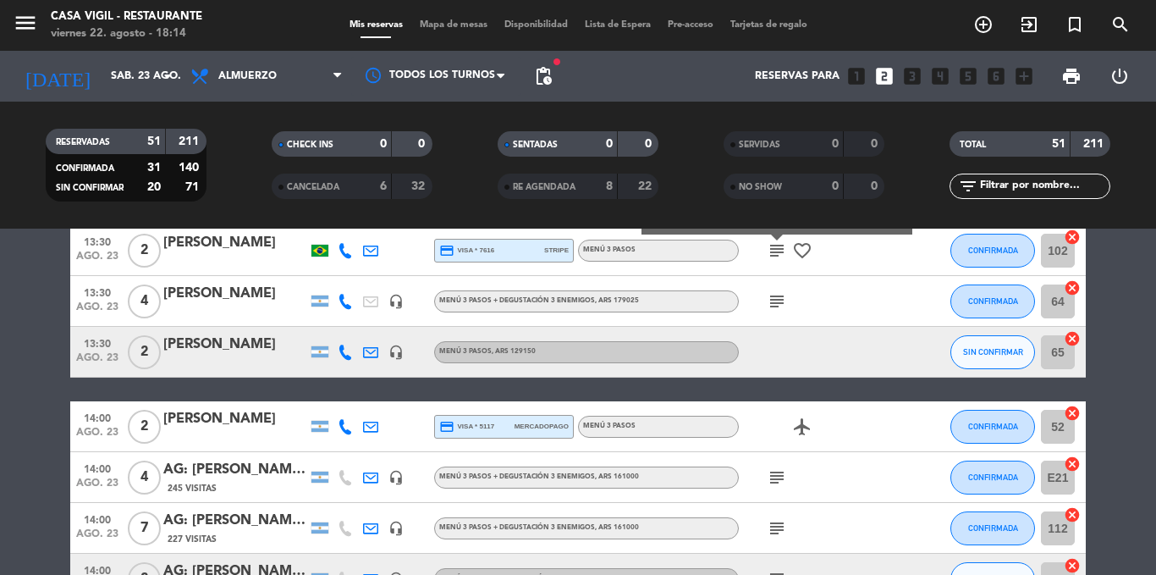
click at [781, 304] on icon "subject" at bounding box center [777, 301] width 20 height 20
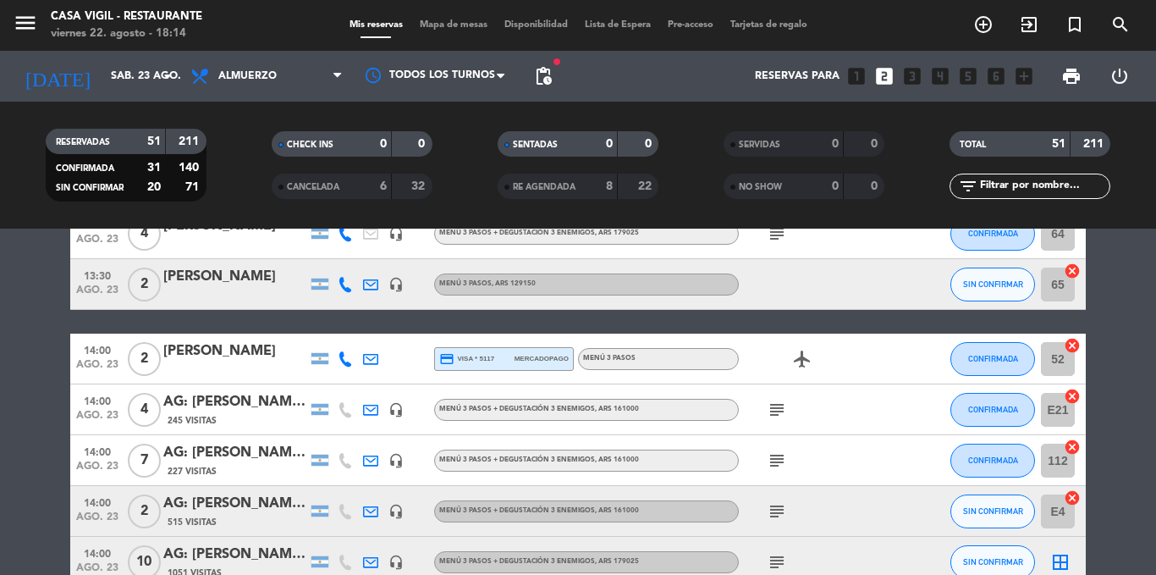
scroll to position [1829, 0]
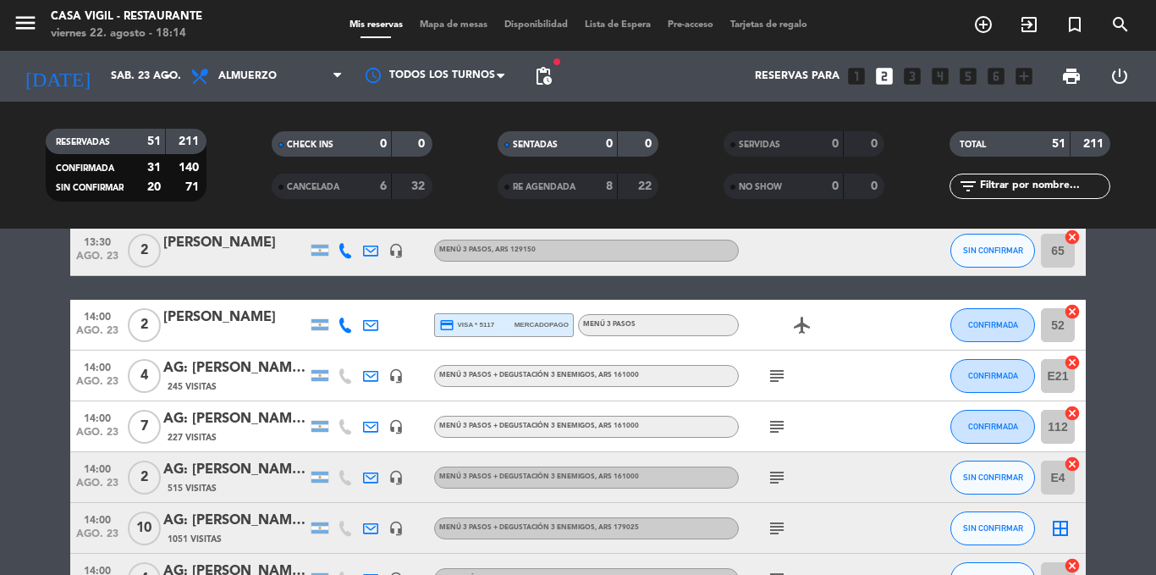
click at [775, 374] on icon "subject" at bounding box center [777, 376] width 20 height 20
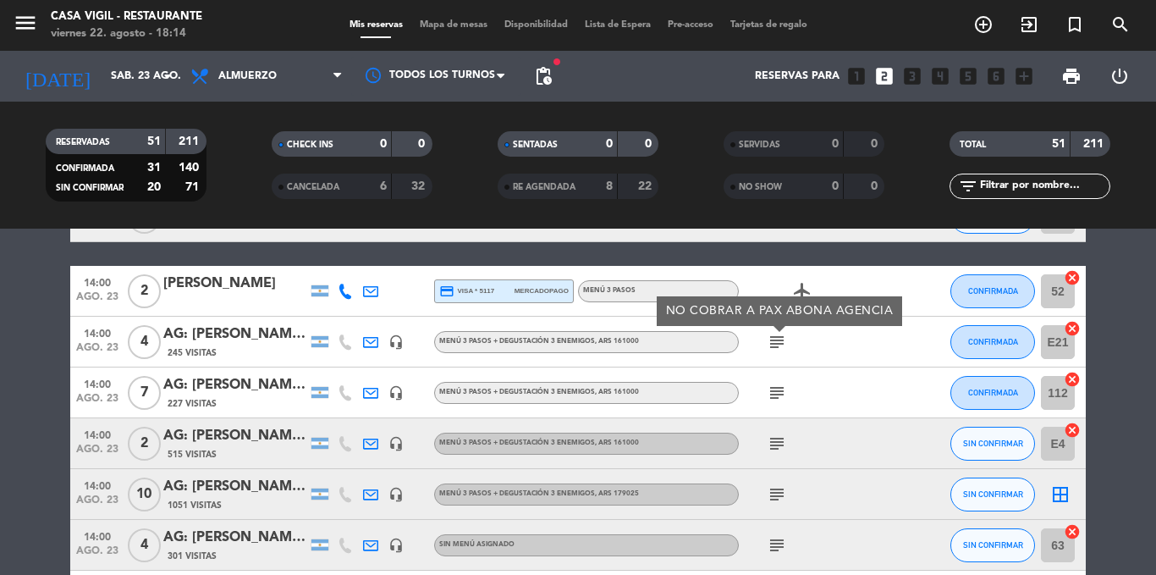
scroll to position [1896, 0]
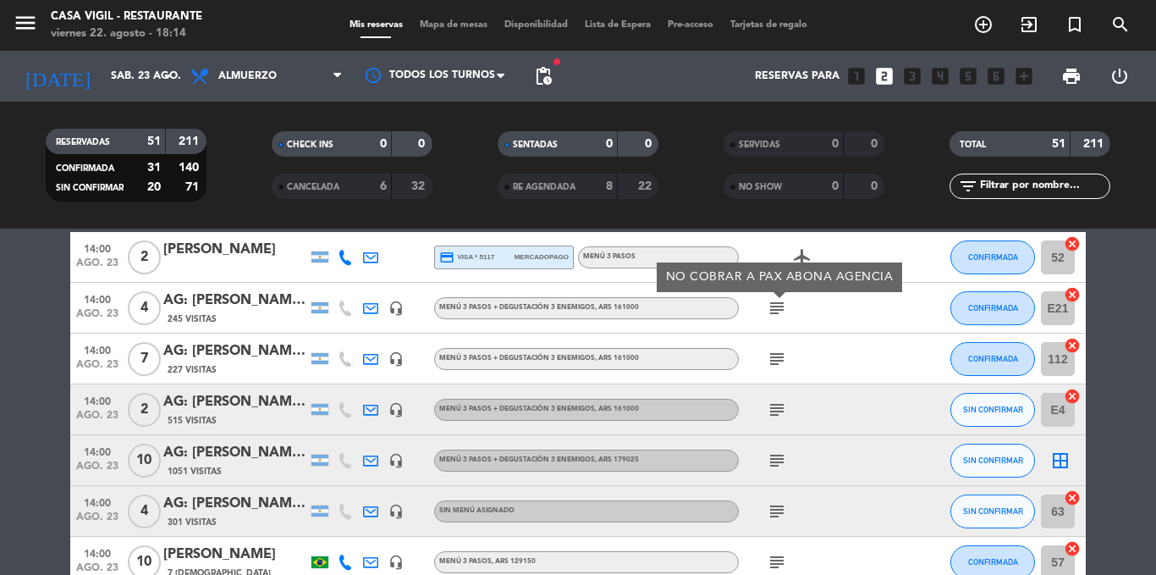
click at [778, 359] on icon "subject" at bounding box center [777, 359] width 20 height 20
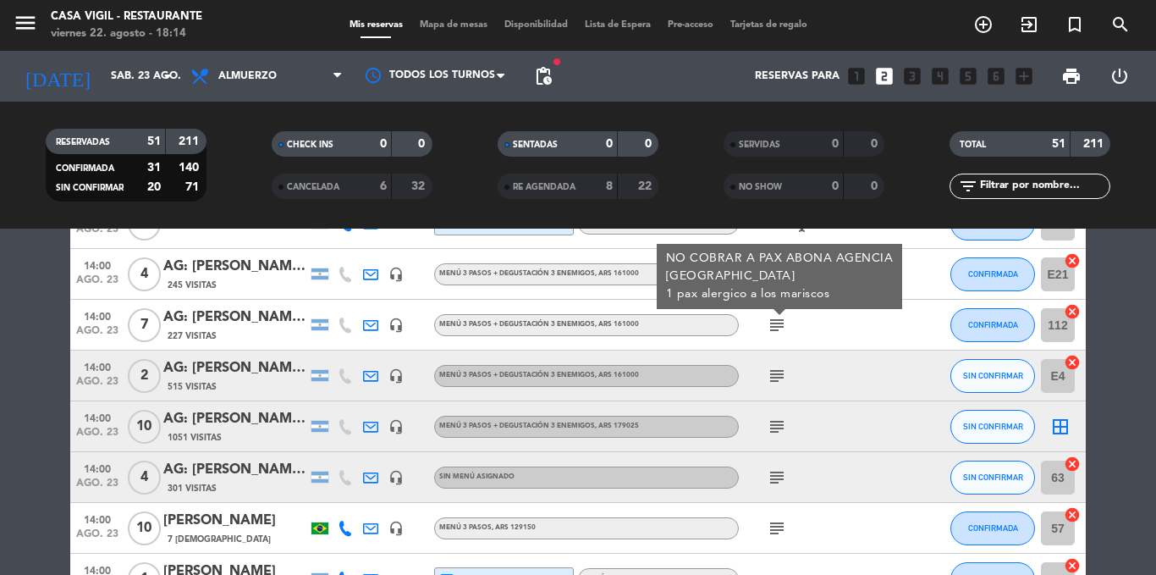
scroll to position [1964, 0]
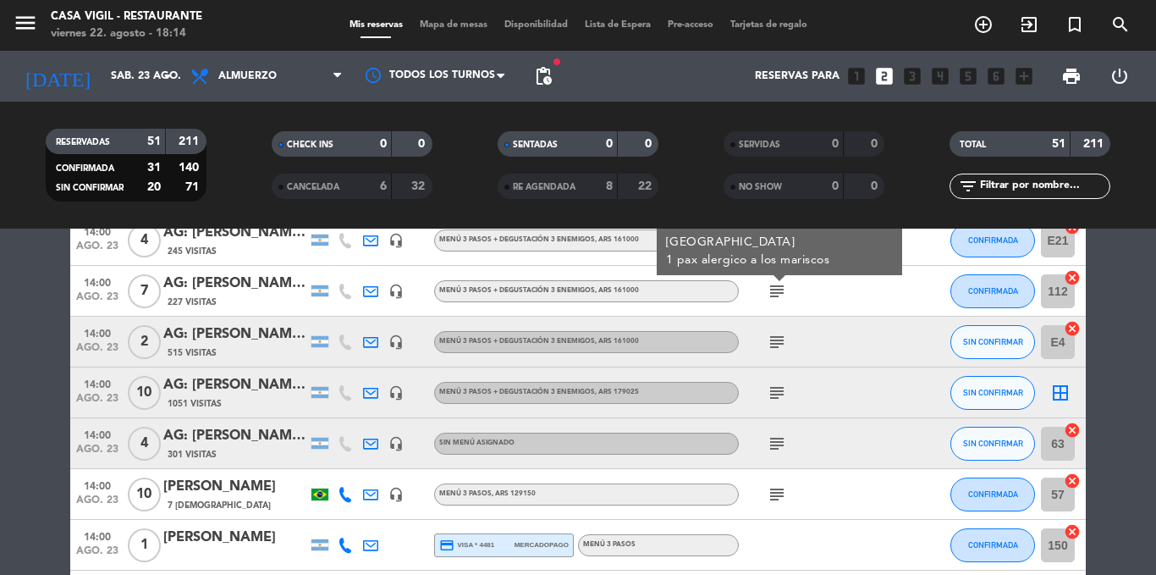
click at [777, 350] on icon "subject" at bounding box center [777, 342] width 20 height 20
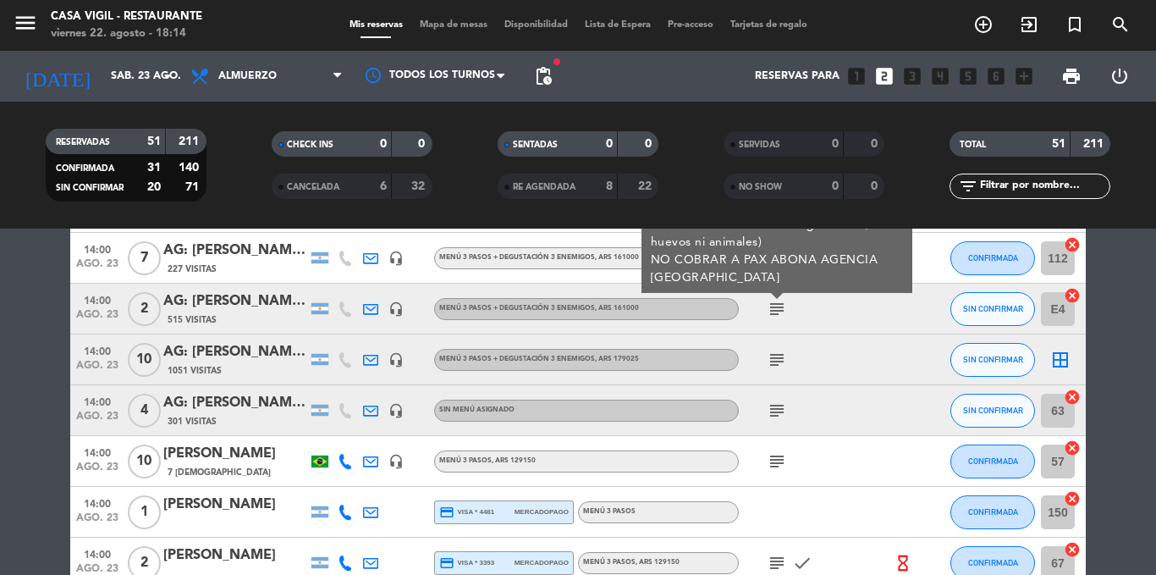
scroll to position [1998, 0]
click at [777, 350] on icon "subject" at bounding box center [777, 359] width 20 height 20
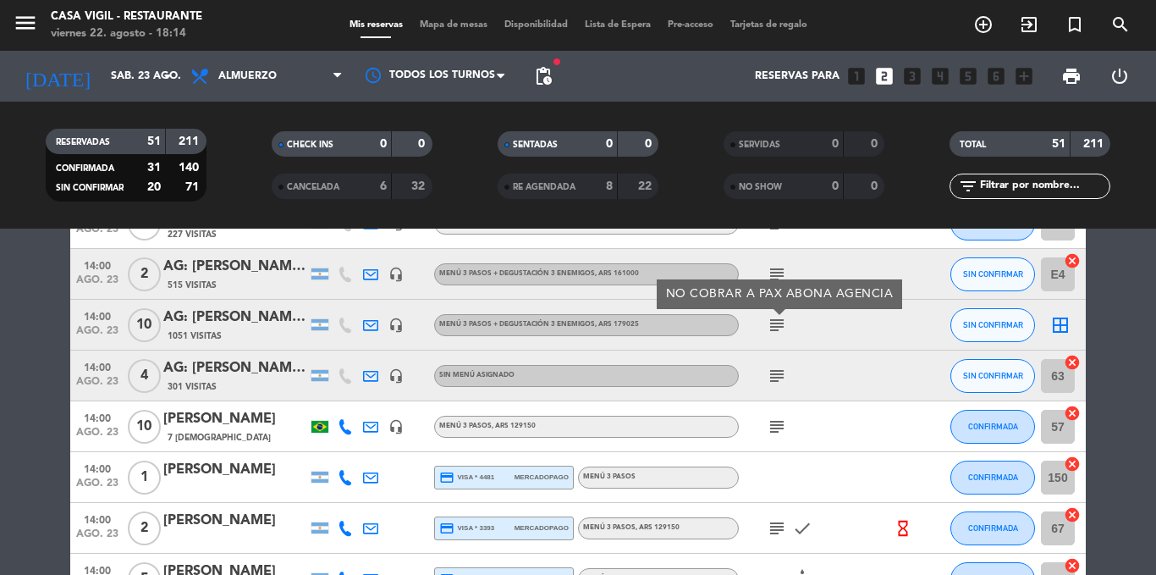
scroll to position [2066, 0]
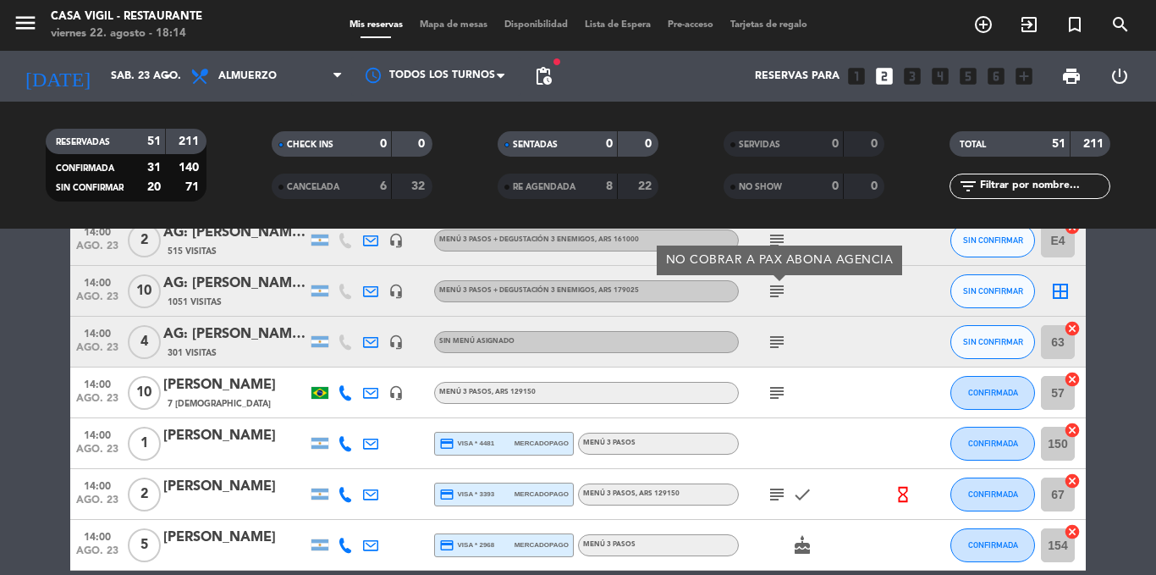
click at [778, 333] on icon "subject" at bounding box center [777, 342] width 20 height 20
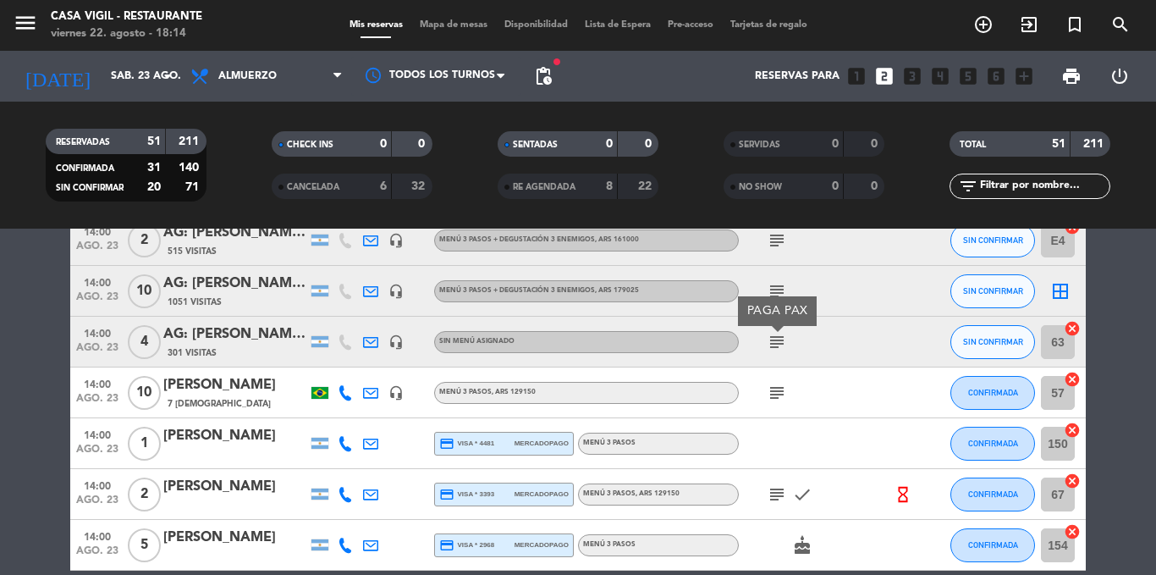
click at [775, 392] on icon "subject" at bounding box center [777, 393] width 20 height 20
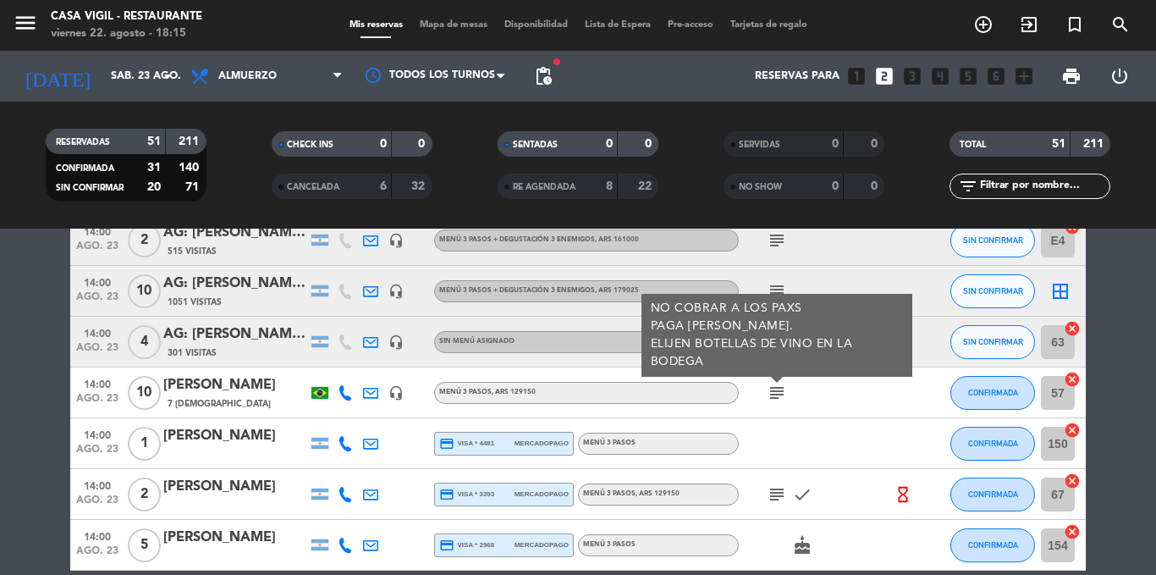
click at [775, 494] on icon "subject" at bounding box center [777, 494] width 20 height 20
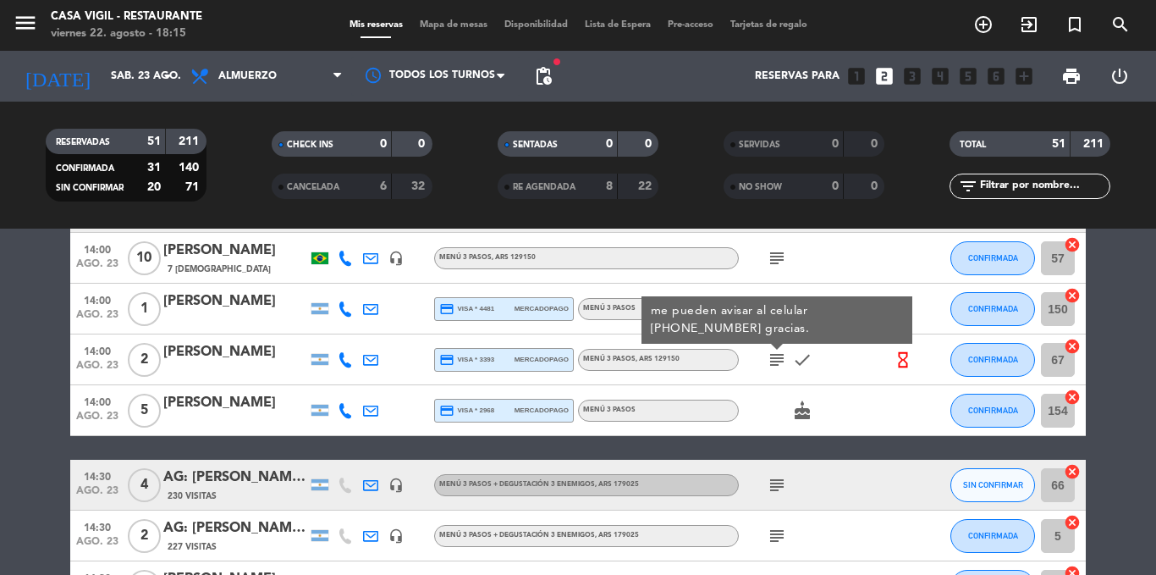
scroll to position [2201, 0]
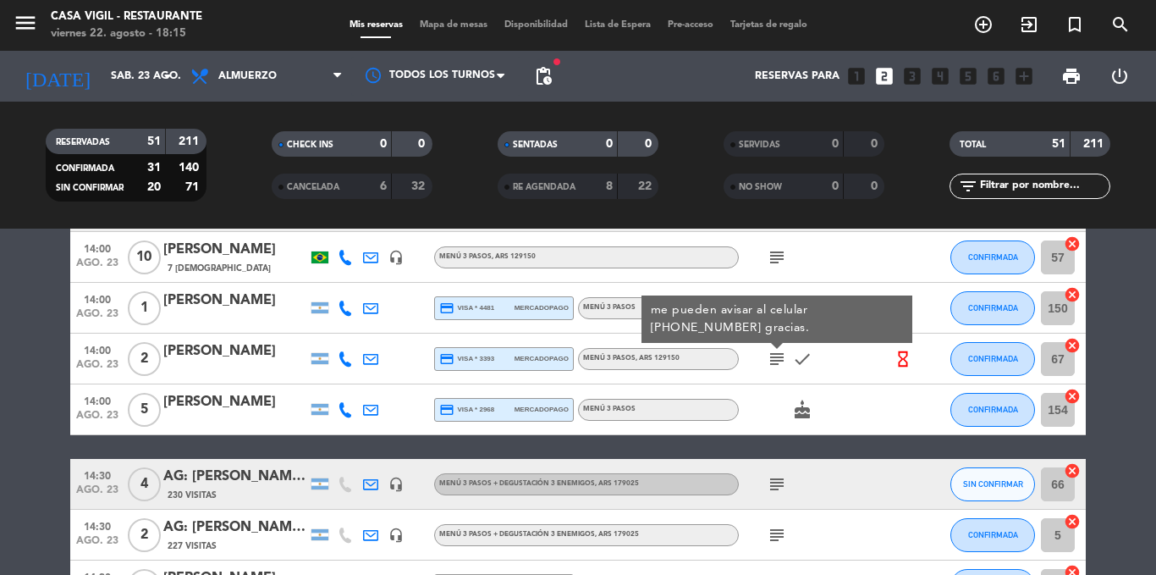
click at [804, 405] on icon "cake" at bounding box center [802, 410] width 20 height 20
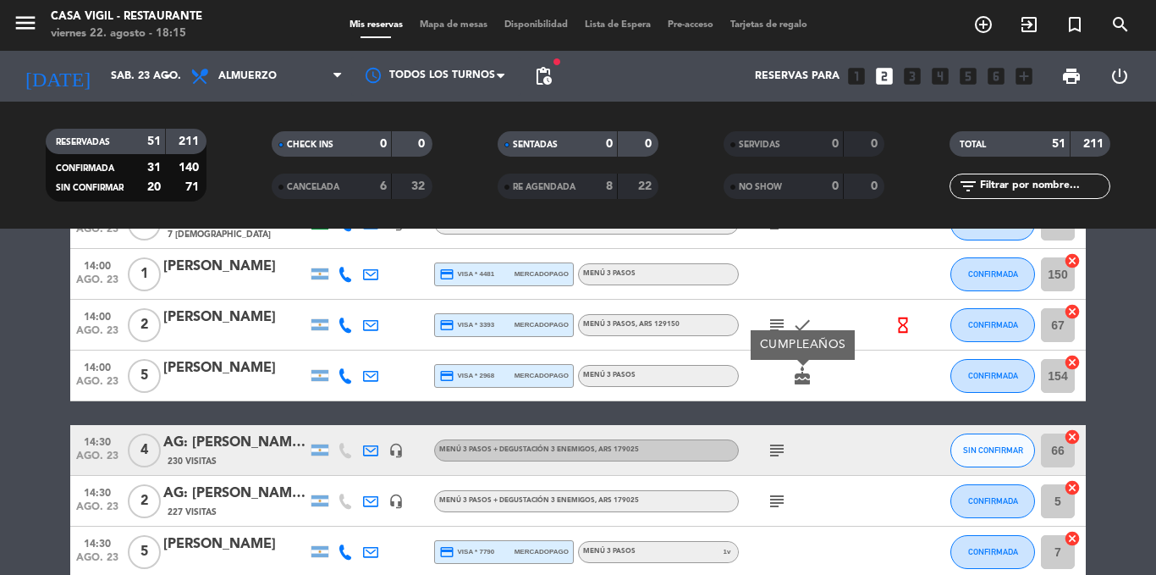
scroll to position [2269, 0]
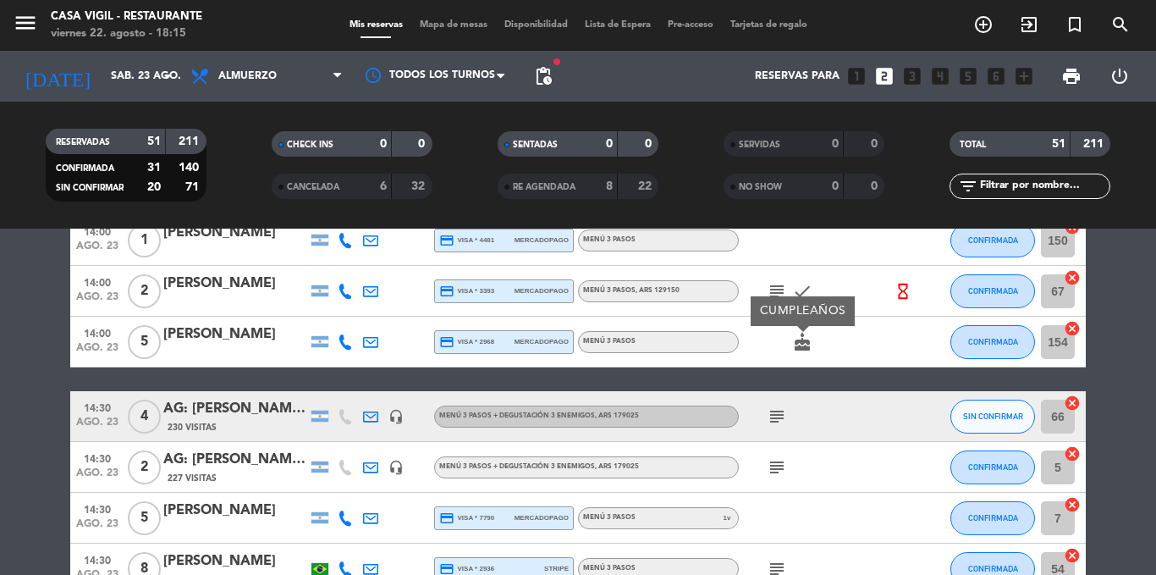
click at [780, 411] on icon "subject" at bounding box center [777, 416] width 20 height 20
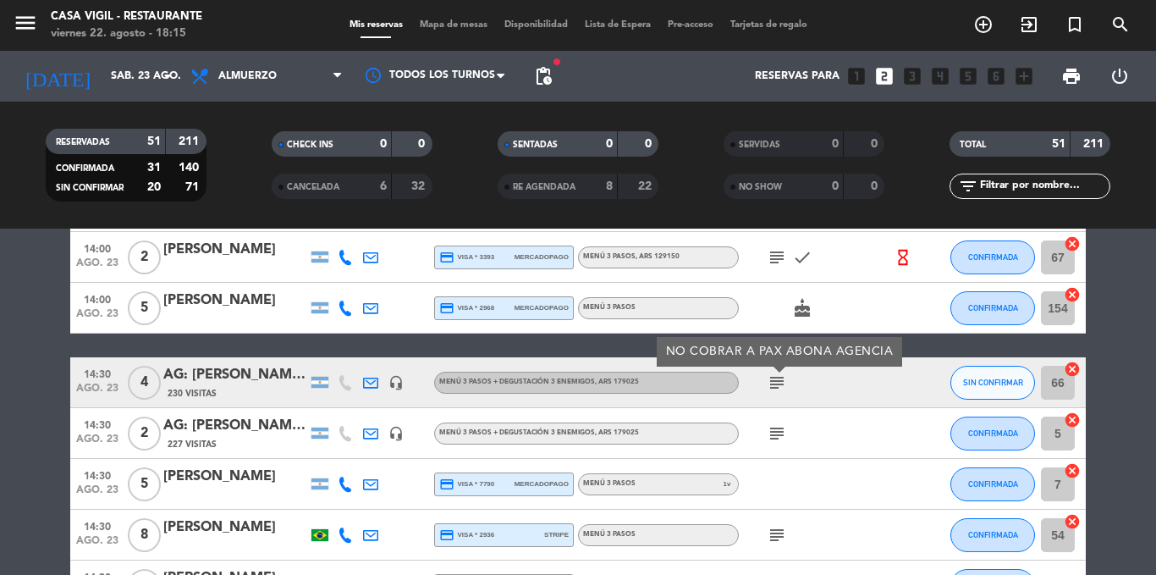
scroll to position [2336, 0]
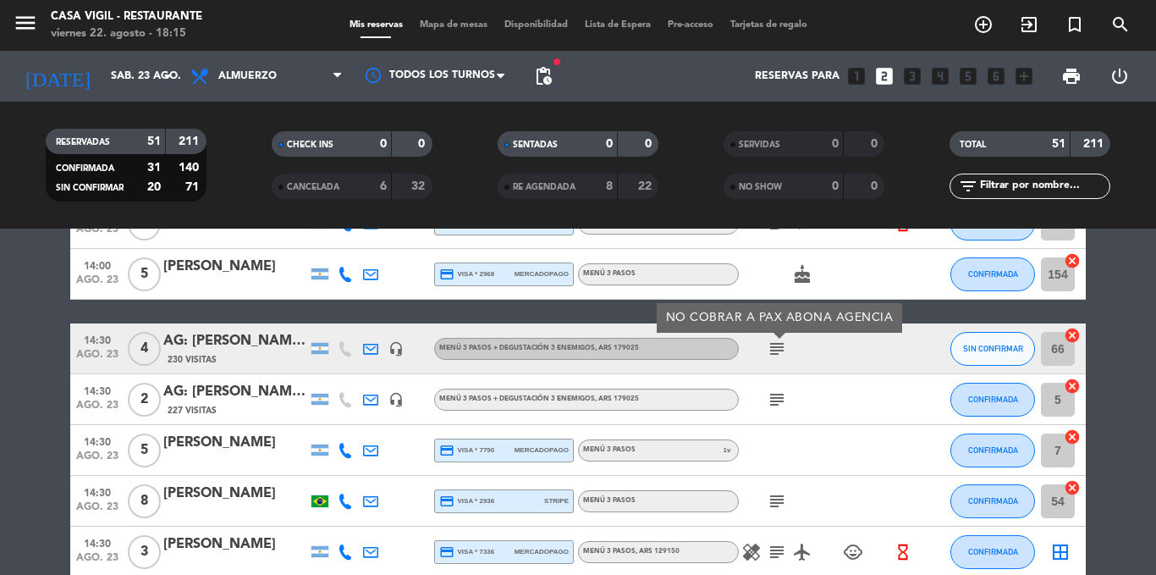
click at [778, 399] on icon "subject" at bounding box center [777, 399] width 20 height 20
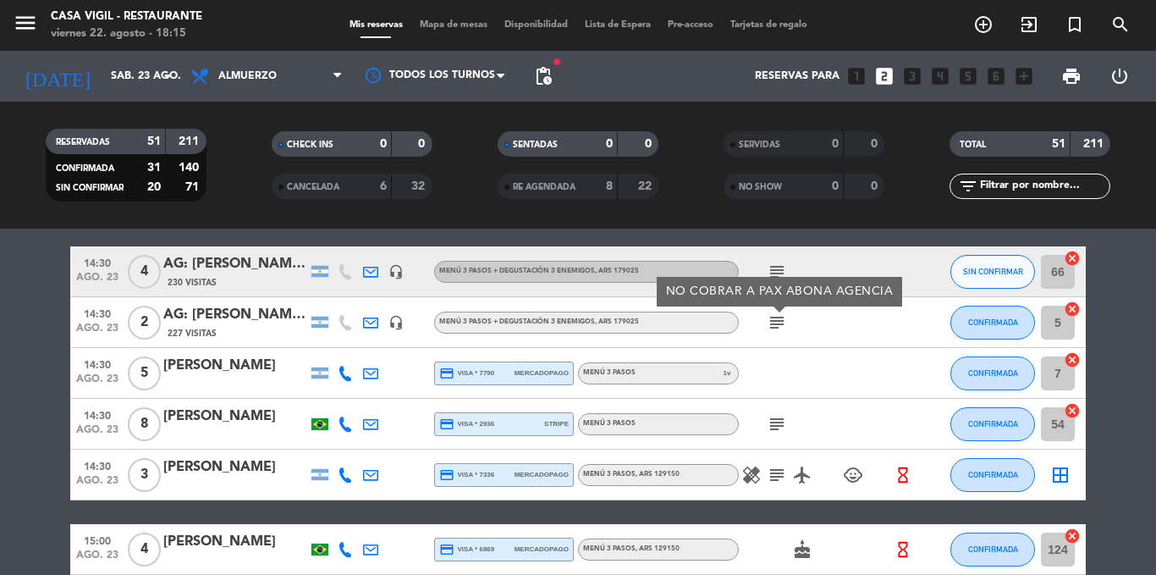
scroll to position [2438, 0]
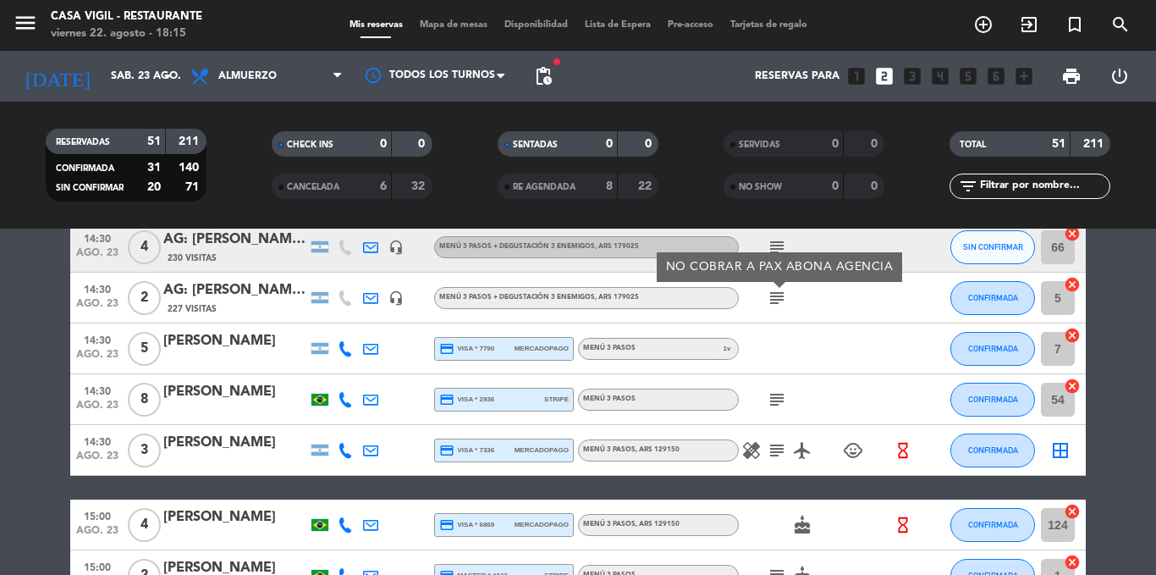
click at [778, 399] on icon "subject" at bounding box center [777, 399] width 20 height 20
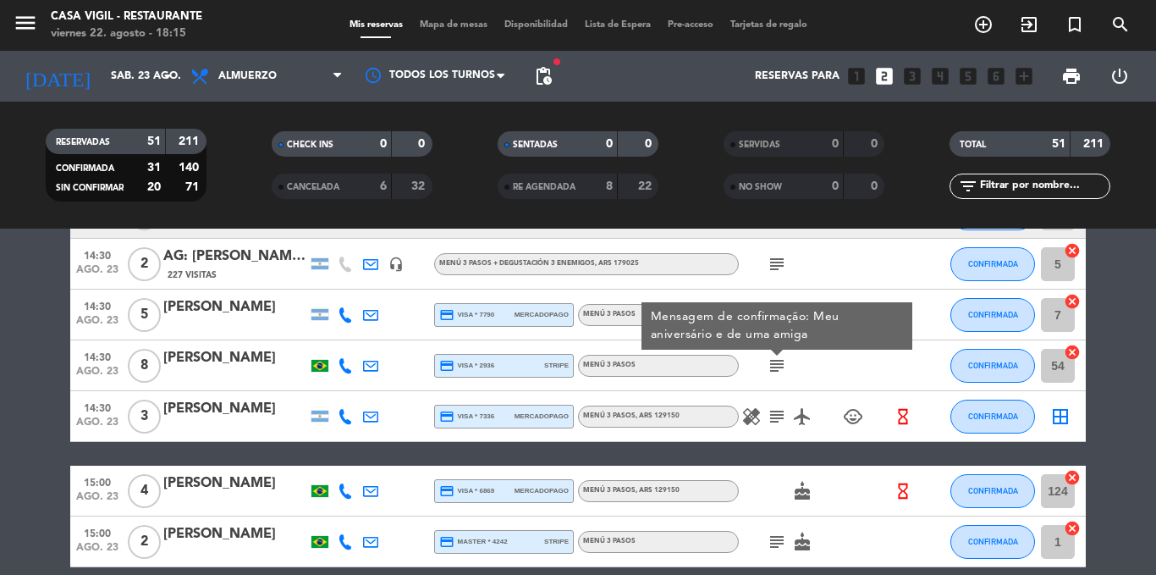
scroll to position [2506, 0]
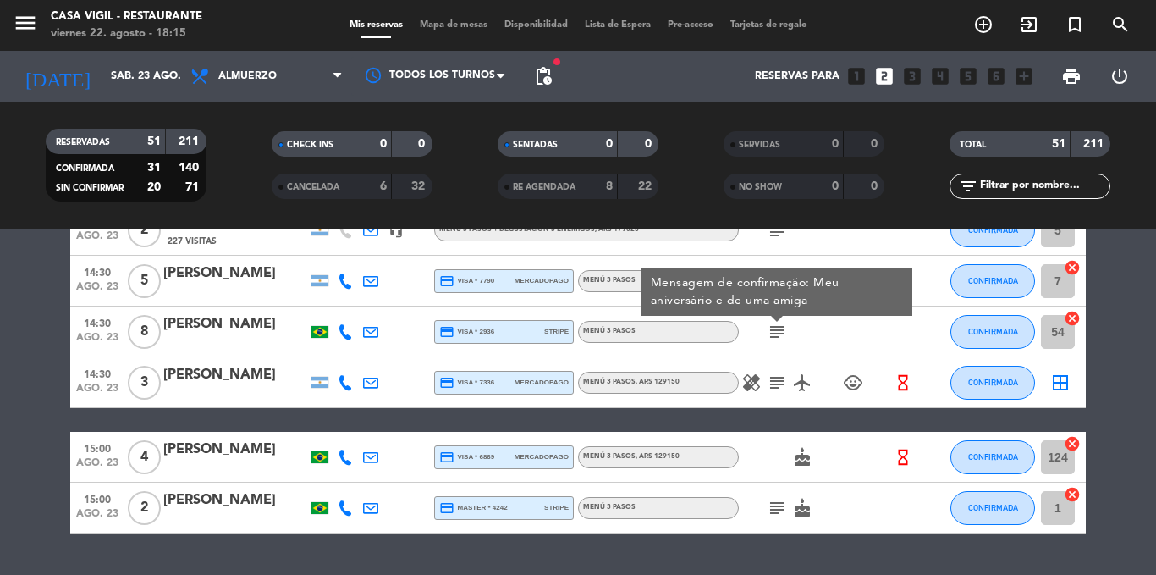
click at [759, 383] on icon "healing" at bounding box center [752, 382] width 20 height 20
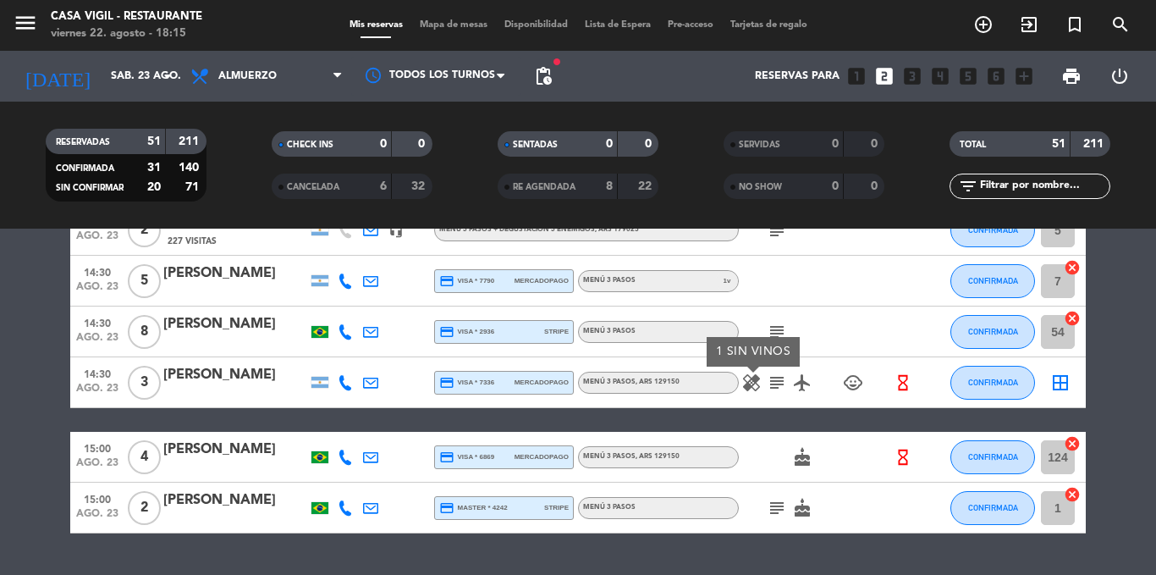
click at [781, 383] on icon "subject" at bounding box center [777, 382] width 20 height 20
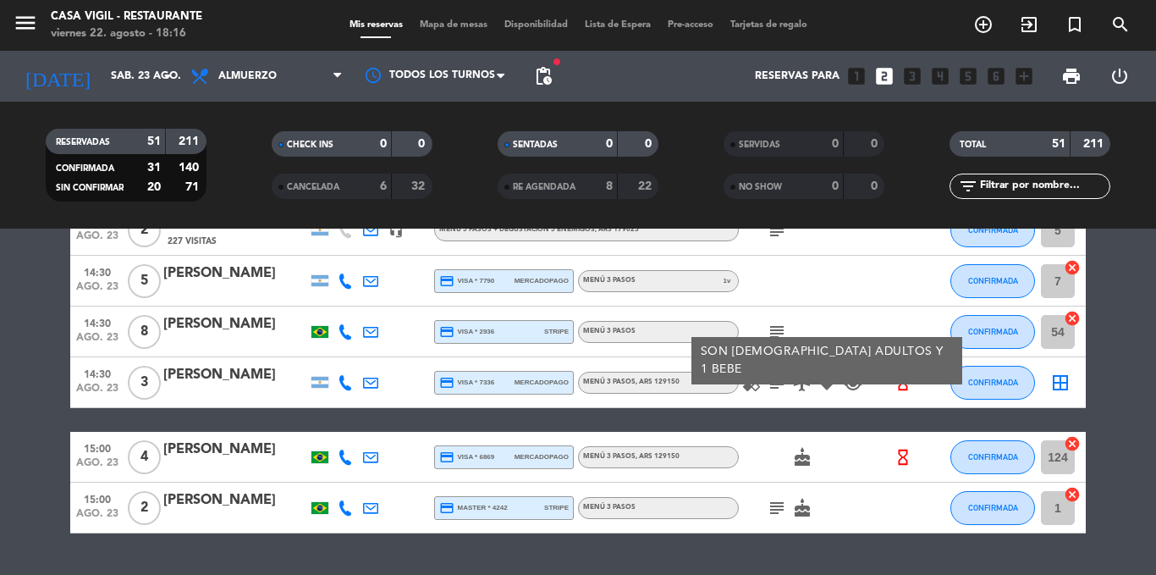
click at [848, 378] on icon "child_care" at bounding box center [853, 382] width 20 height 20
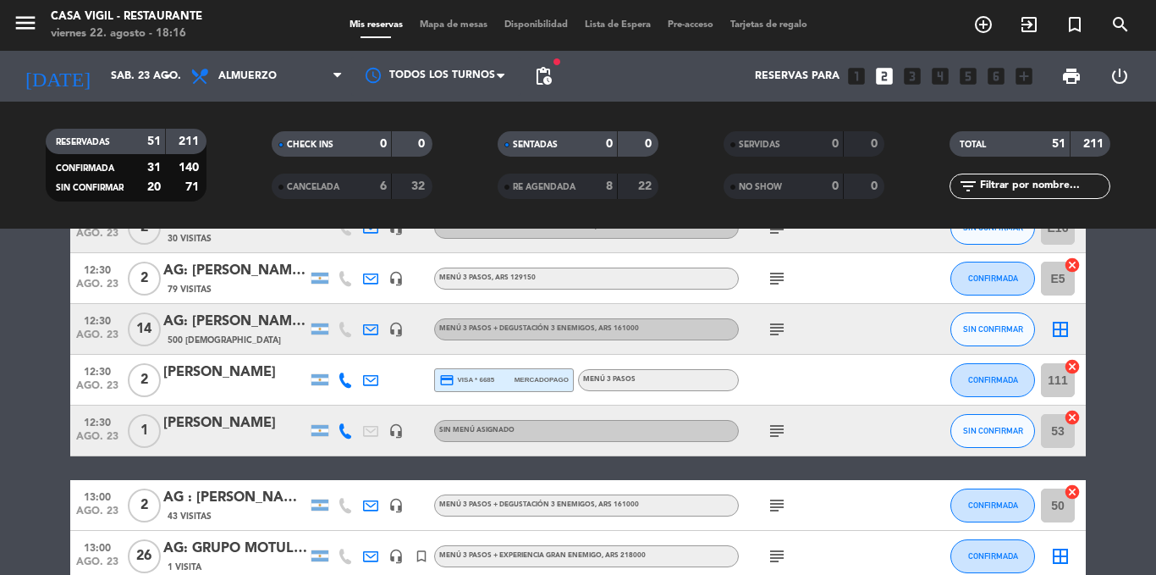
scroll to position [0, 0]
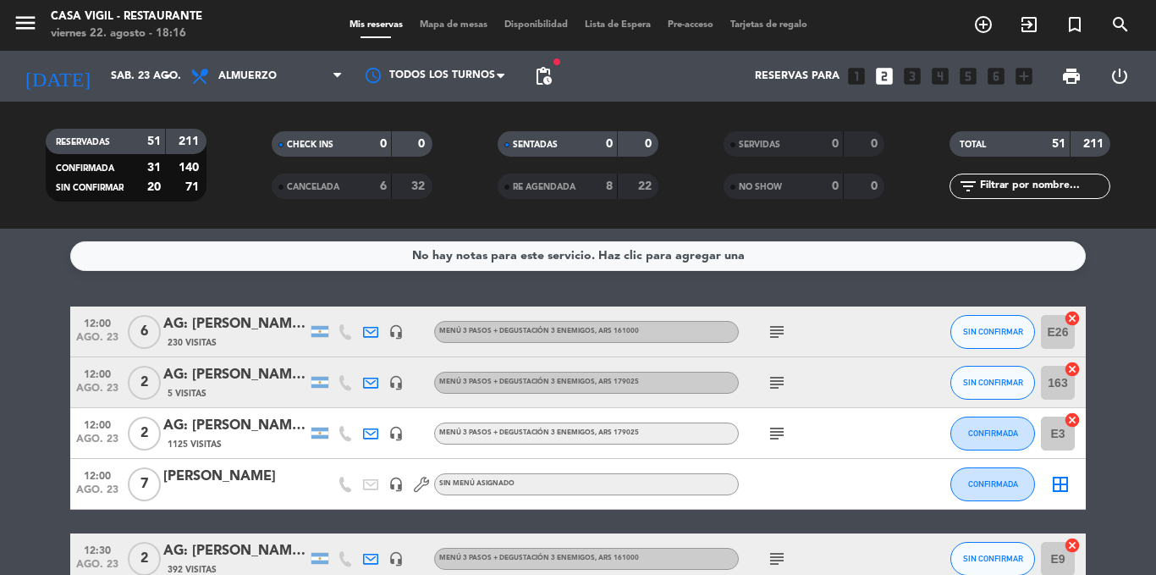
click at [387, 293] on div "No hay notas para este servicio. Haz clic para agregar una 12:00 [DATE] 6 AG: […" at bounding box center [578, 402] width 1156 height 346
click at [775, 328] on icon "subject" at bounding box center [777, 332] width 20 height 20
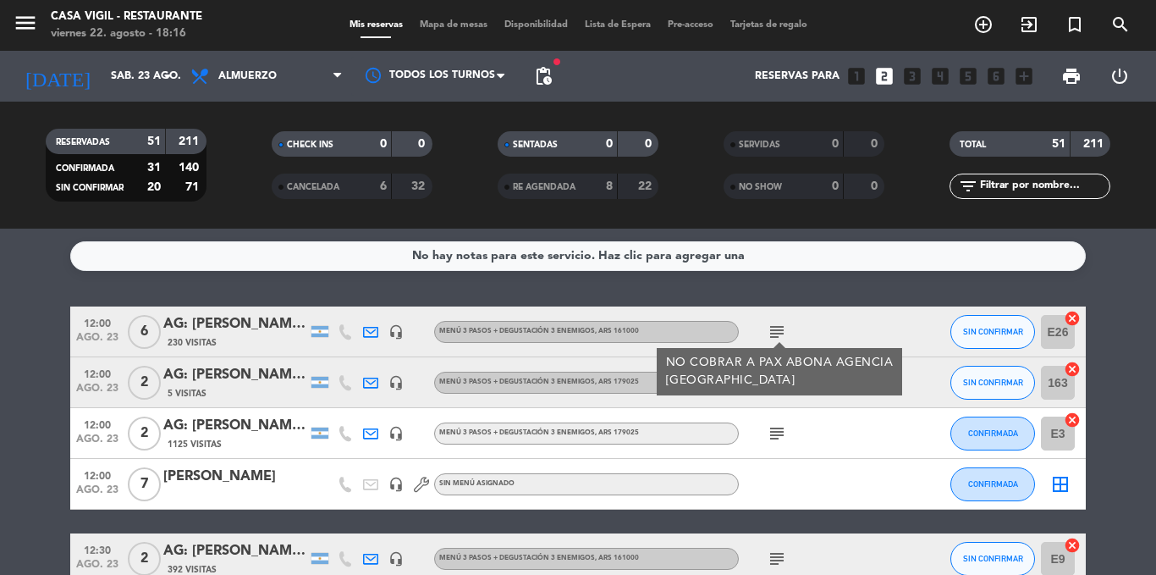
click at [781, 381] on div "NO COBRAR A PAX ABONA AGENCIA BRASIL" at bounding box center [780, 372] width 228 height 36
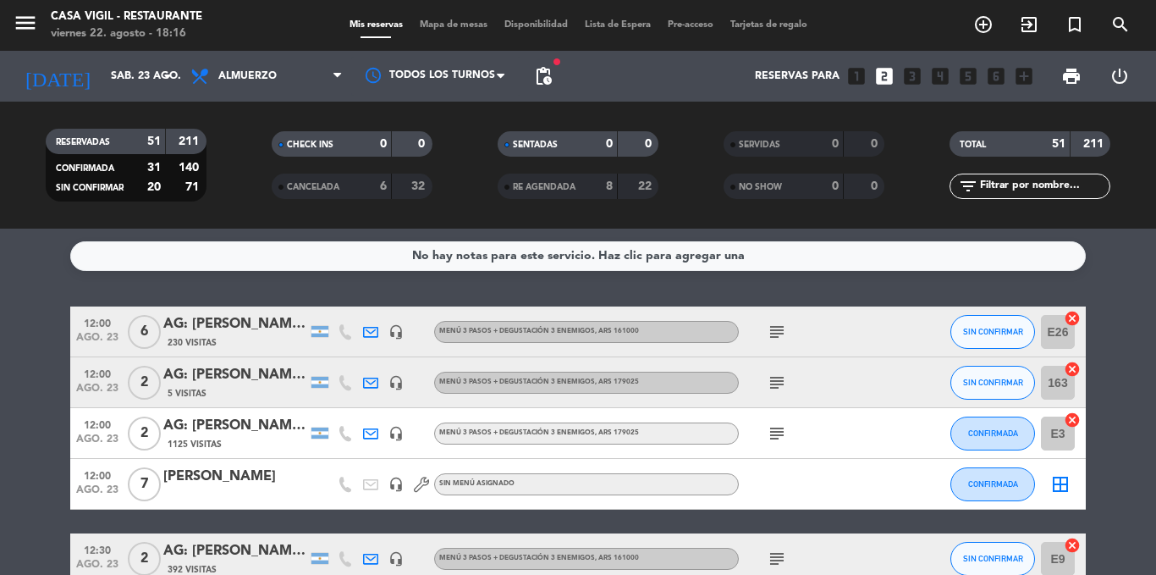
click at [781, 381] on icon "subject" at bounding box center [777, 382] width 20 height 20
click at [775, 433] on icon "subject" at bounding box center [777, 433] width 20 height 20
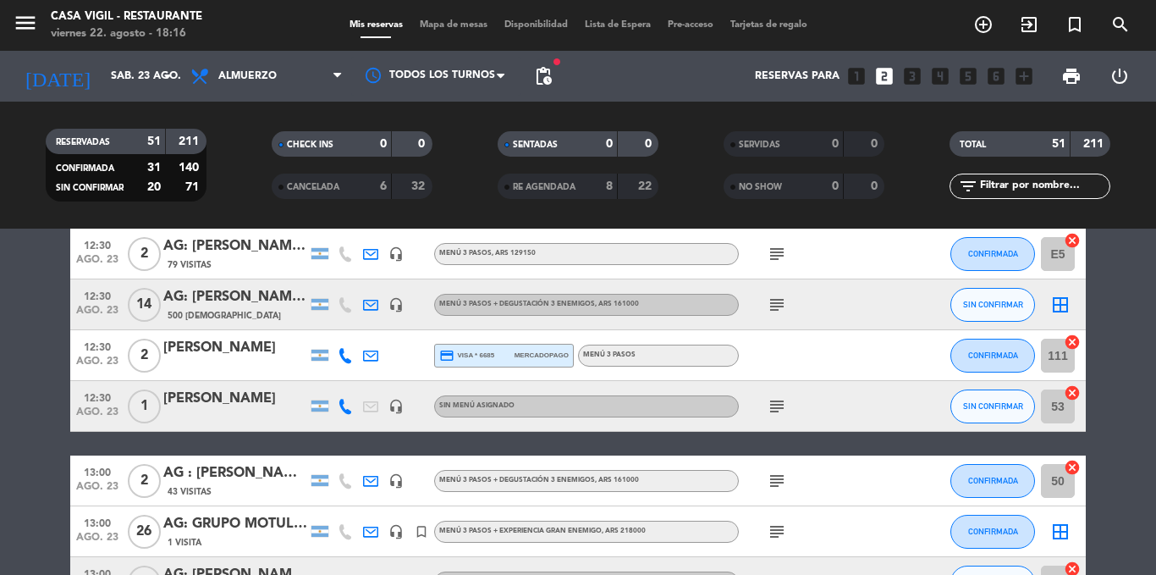
scroll to position [440, 0]
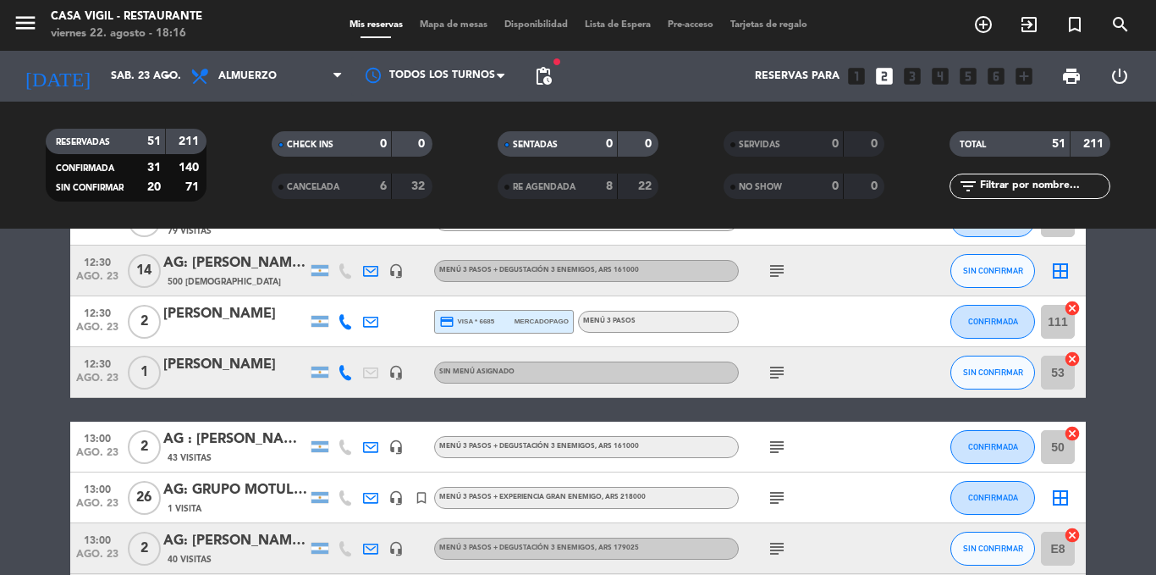
click at [780, 443] on icon "subject" at bounding box center [777, 447] width 20 height 20
click at [264, 441] on div "AG : [PERSON_NAME] X 2 / CONO SUR" at bounding box center [235, 439] width 144 height 22
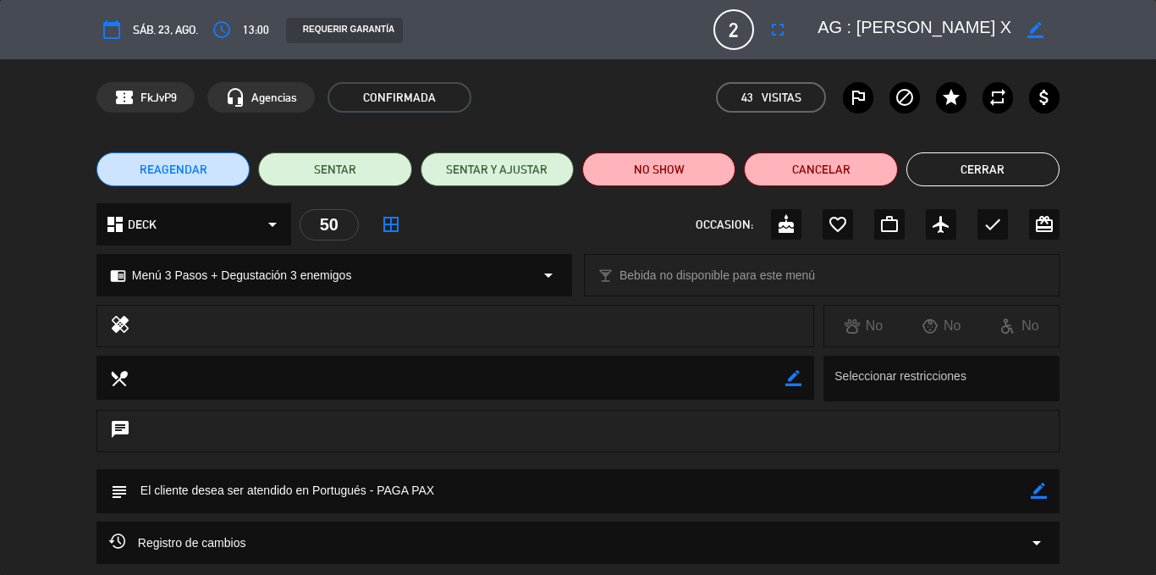
click at [1006, 167] on button "Cerrar" at bounding box center [983, 169] width 153 height 34
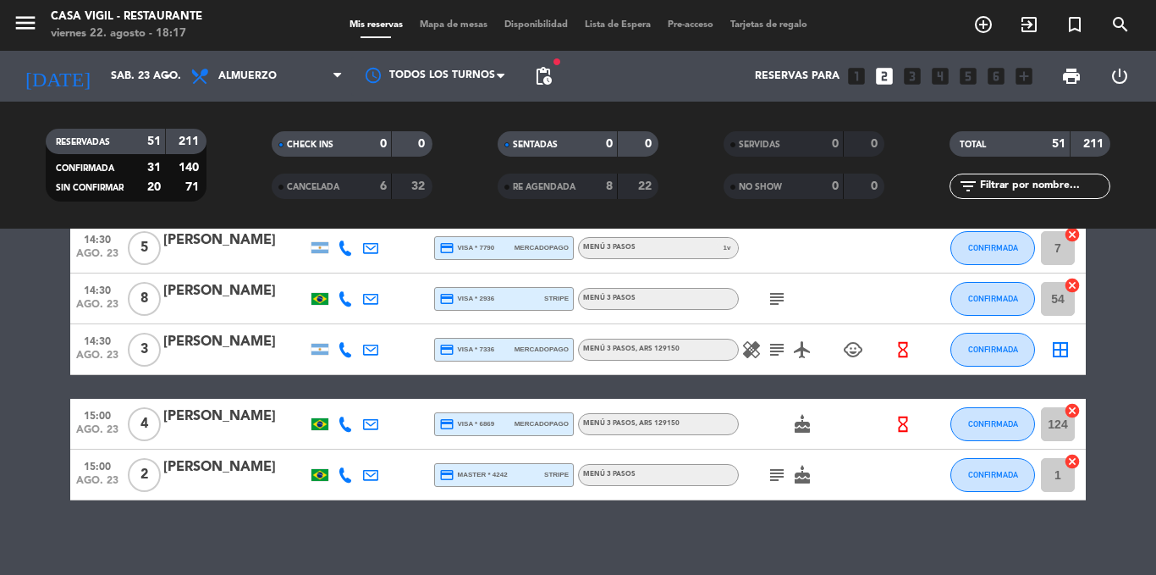
scroll to position [2549, 0]
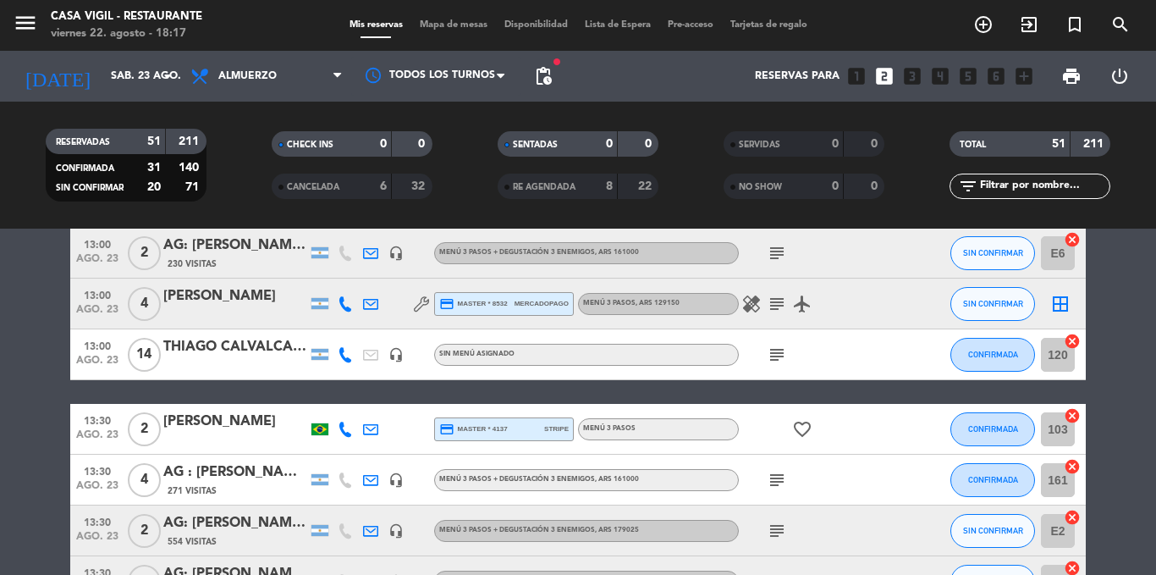
scroll to position [720, 0]
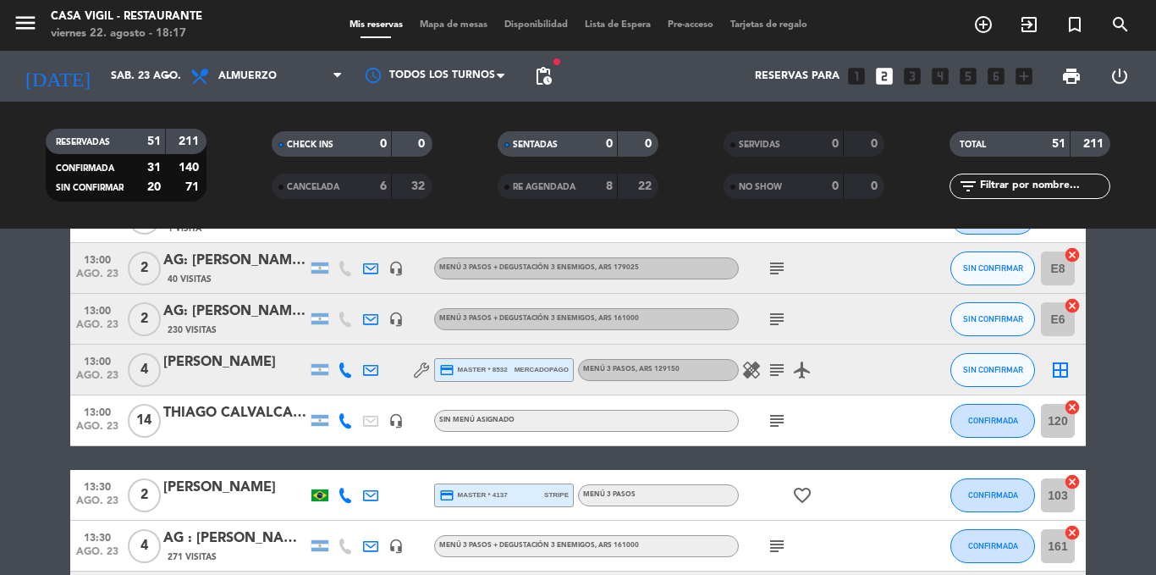
click at [225, 383] on div at bounding box center [235, 381] width 144 height 14
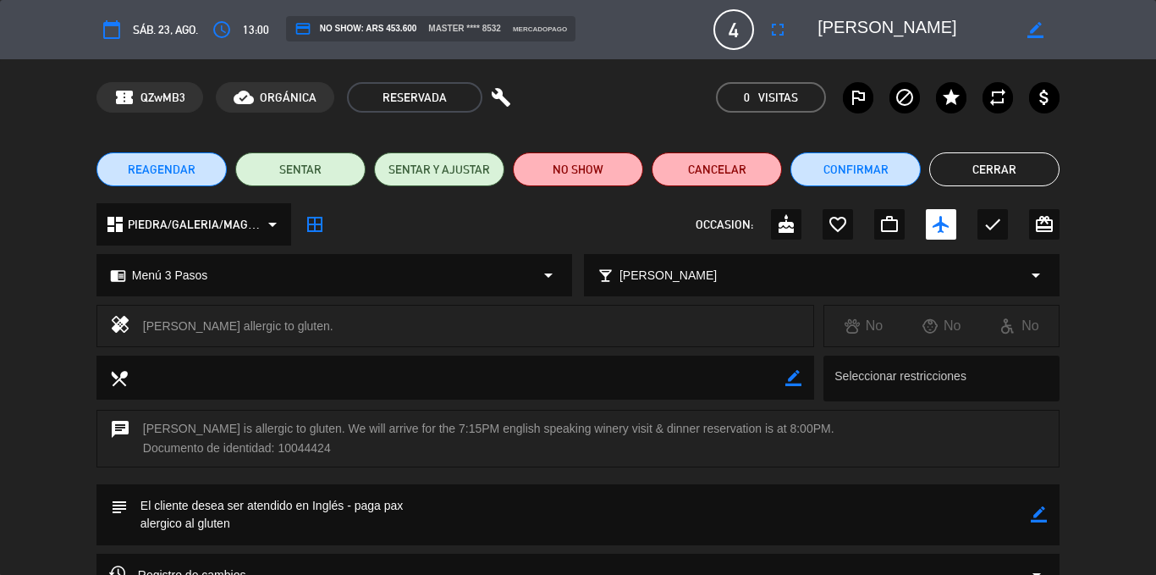
click at [849, 28] on textarea at bounding box center [915, 29] width 194 height 30
click at [985, 176] on button "Cerrar" at bounding box center [994, 169] width 130 height 34
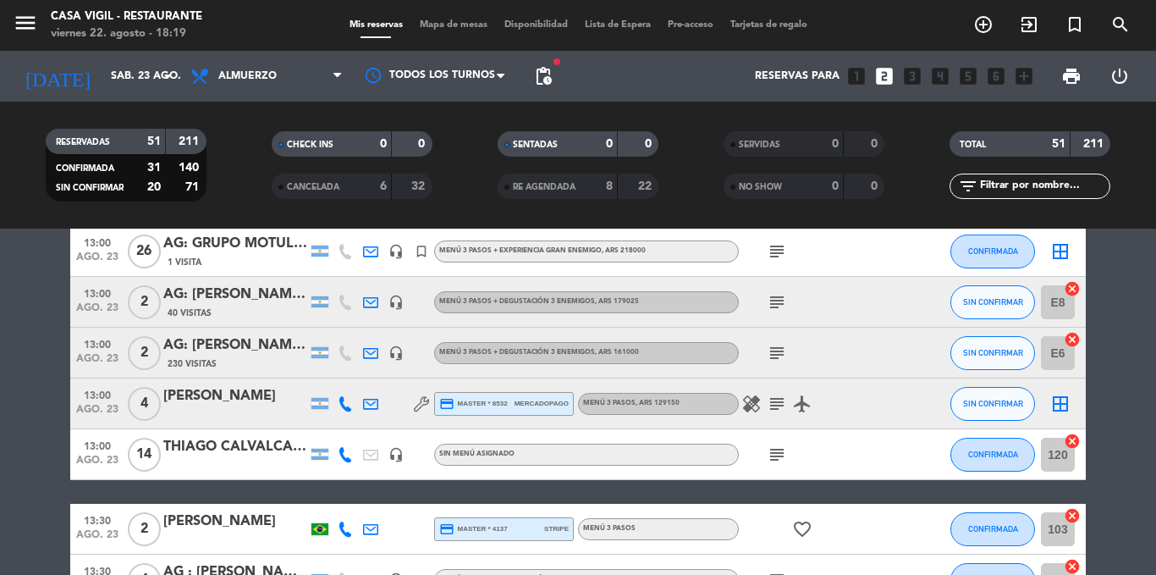
scroll to position [0, 0]
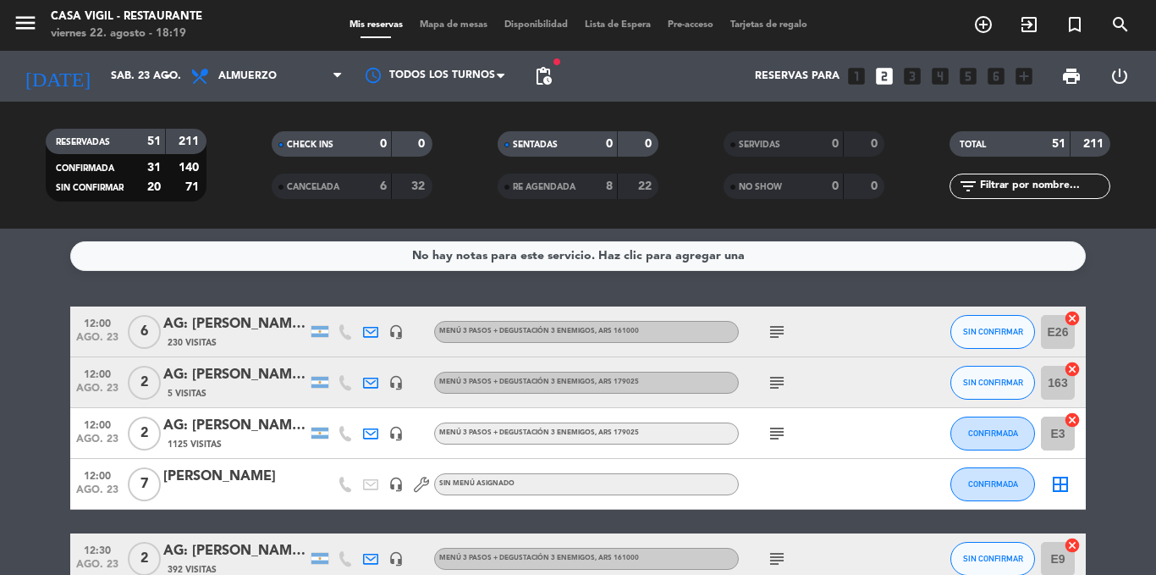
click at [264, 339] on div "230 Visitas" at bounding box center [235, 342] width 144 height 14
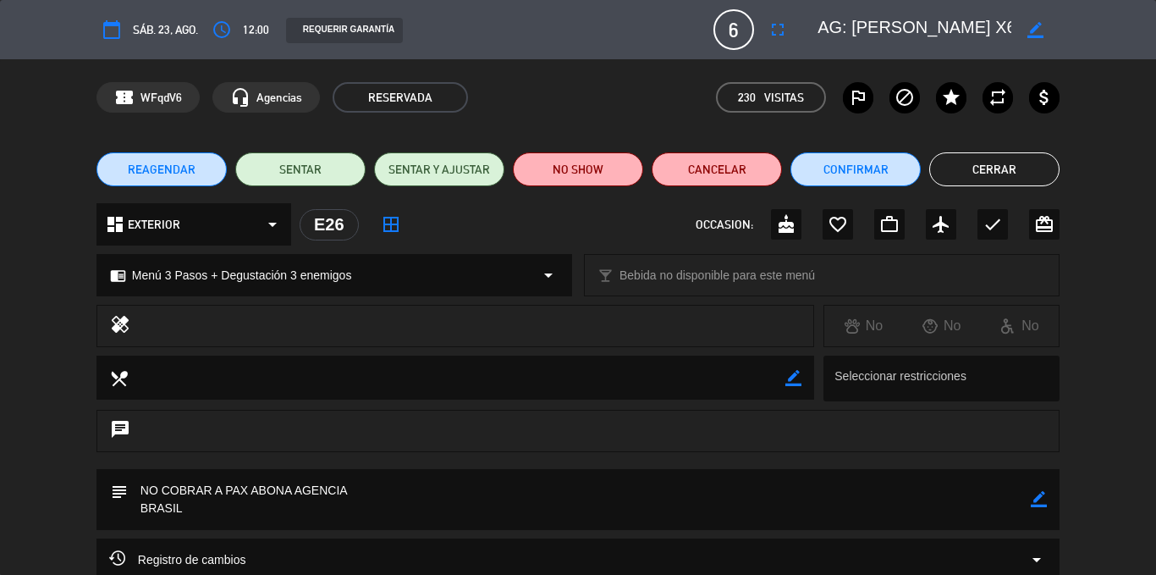
click at [992, 168] on button "Cerrar" at bounding box center [994, 169] width 130 height 34
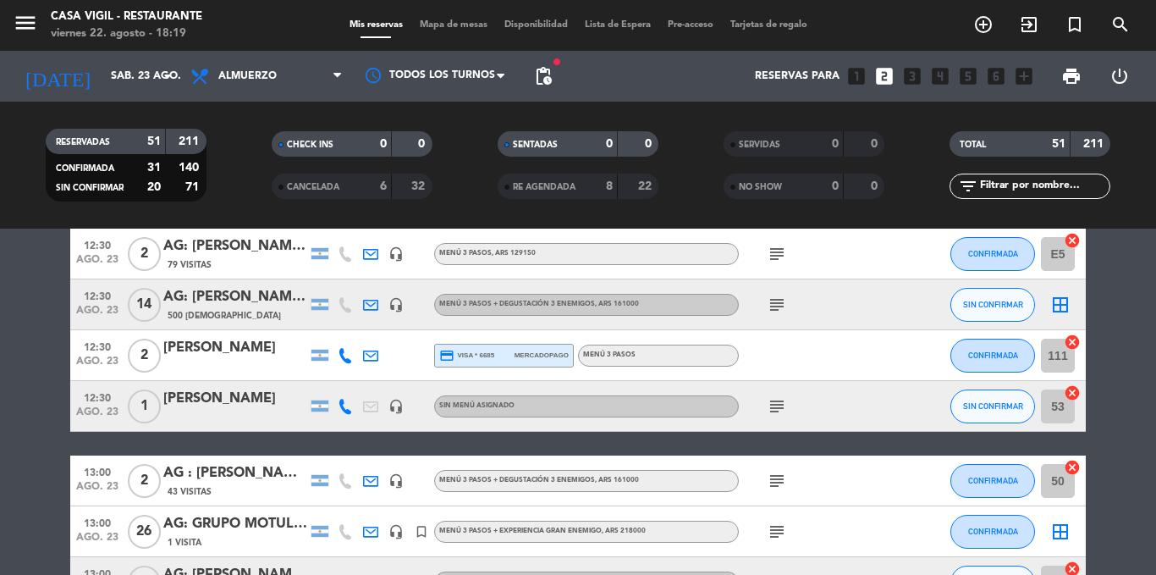
scroll to position [440, 0]
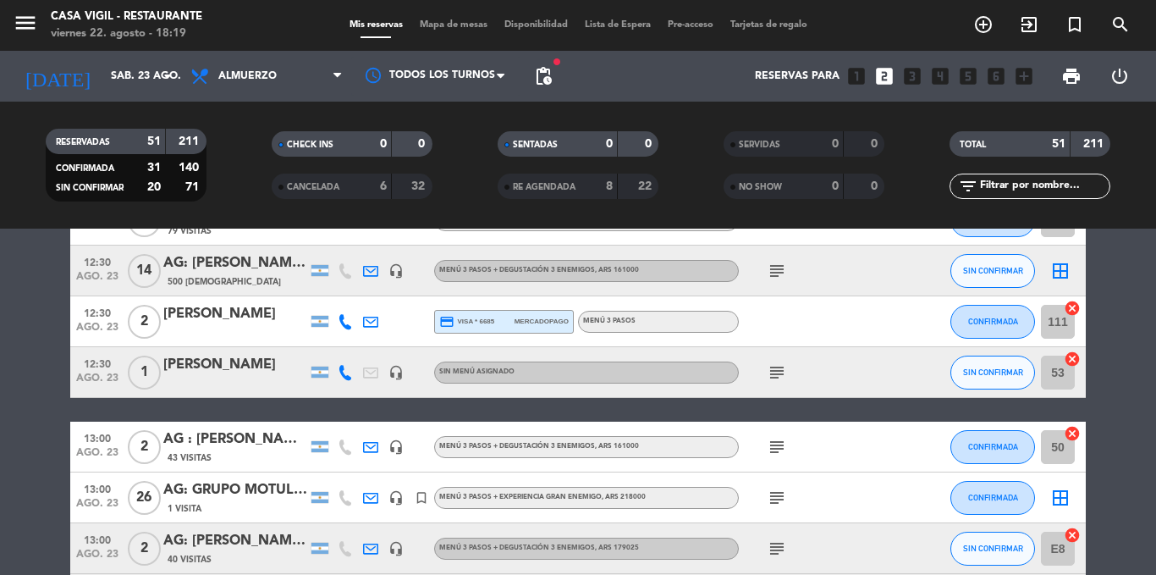
click at [237, 492] on div "AG: GRUPO MOTUL BRASIL X 26 / EQUINOXE" at bounding box center [235, 490] width 144 height 22
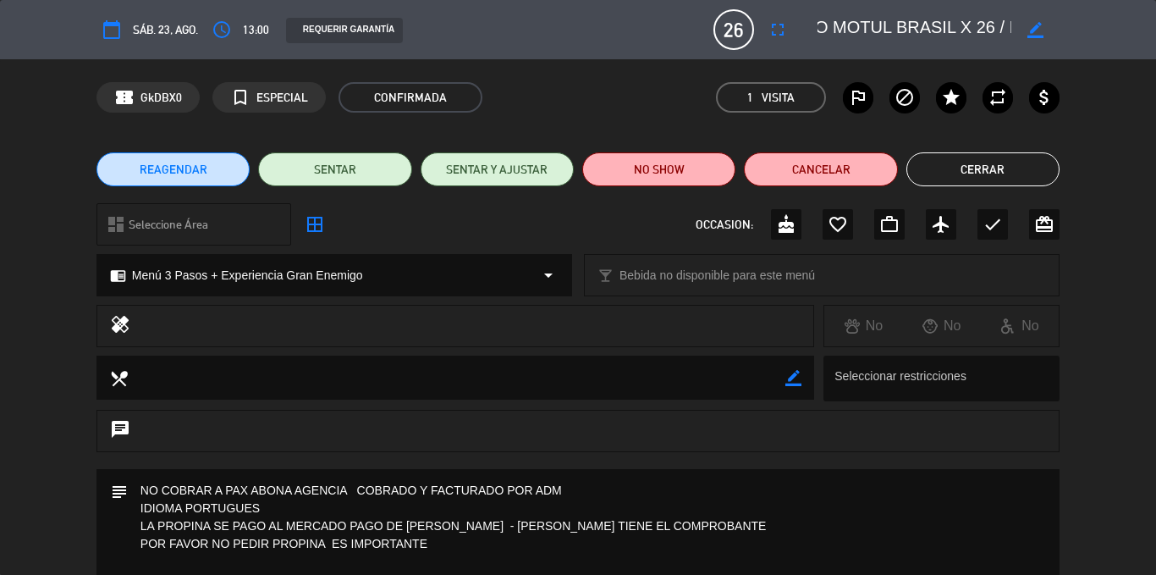
scroll to position [0, 89]
drag, startPoint x: 853, startPoint y: 25, endPoint x: 949, endPoint y: 25, distance: 95.7
click at [949, 25] on textarea at bounding box center [915, 29] width 194 height 30
click at [45, 342] on div "healing No No No" at bounding box center [578, 330] width 1156 height 51
click at [1005, 170] on button "Cerrar" at bounding box center [983, 169] width 153 height 34
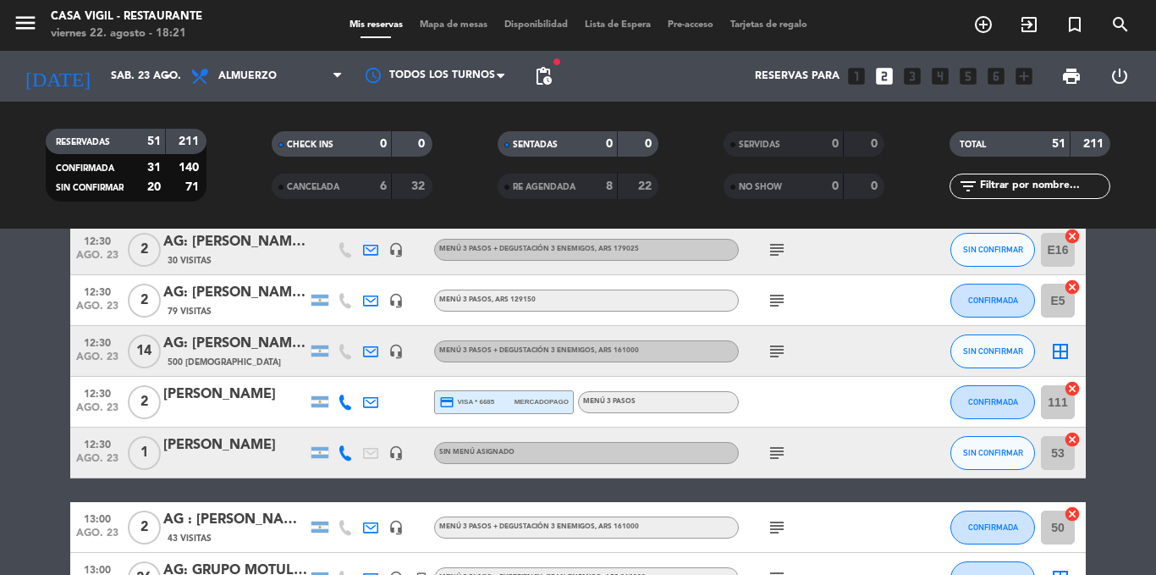
scroll to position [440, 0]
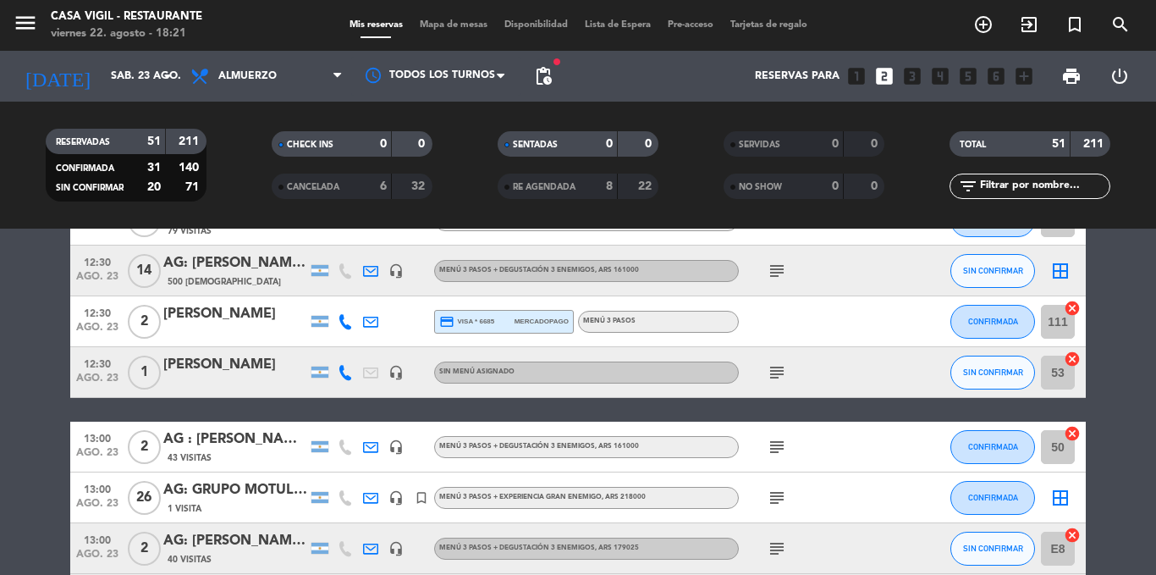
click at [201, 263] on div "AG: [PERSON_NAME] [PERSON_NAME] X14 / SUNTRIP" at bounding box center [235, 263] width 144 height 22
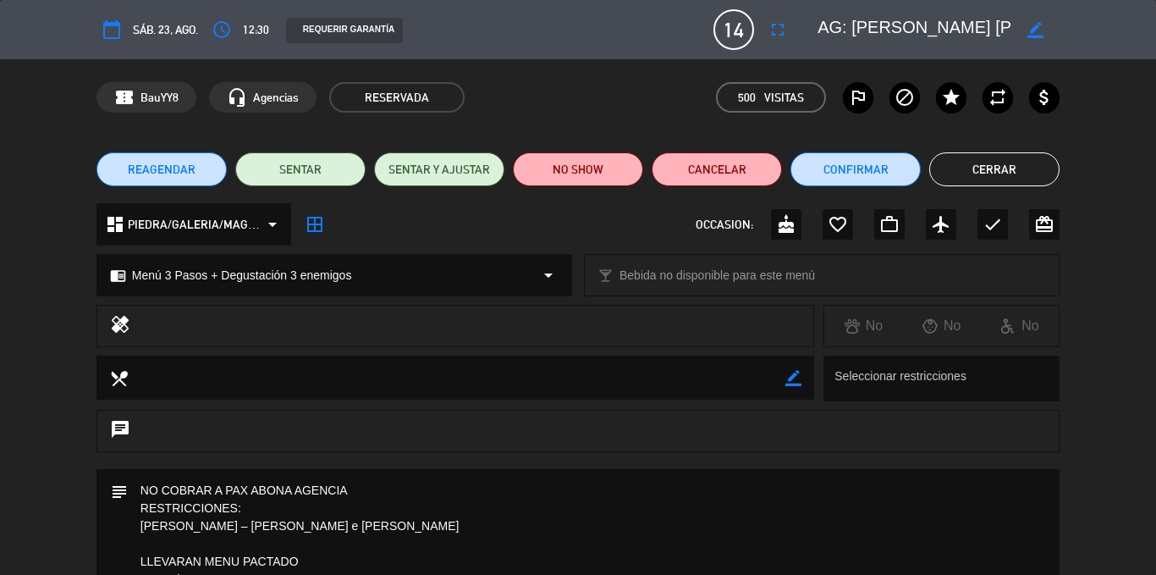
click at [852, 28] on textarea at bounding box center [915, 29] width 194 height 30
click at [600, 112] on div "confirmation_number BauYY8 headset_mic Agencias RESERVADA 500 Visitas outlined_…" at bounding box center [578, 97] width 963 height 30
click at [1034, 175] on button "Cerrar" at bounding box center [994, 169] width 130 height 34
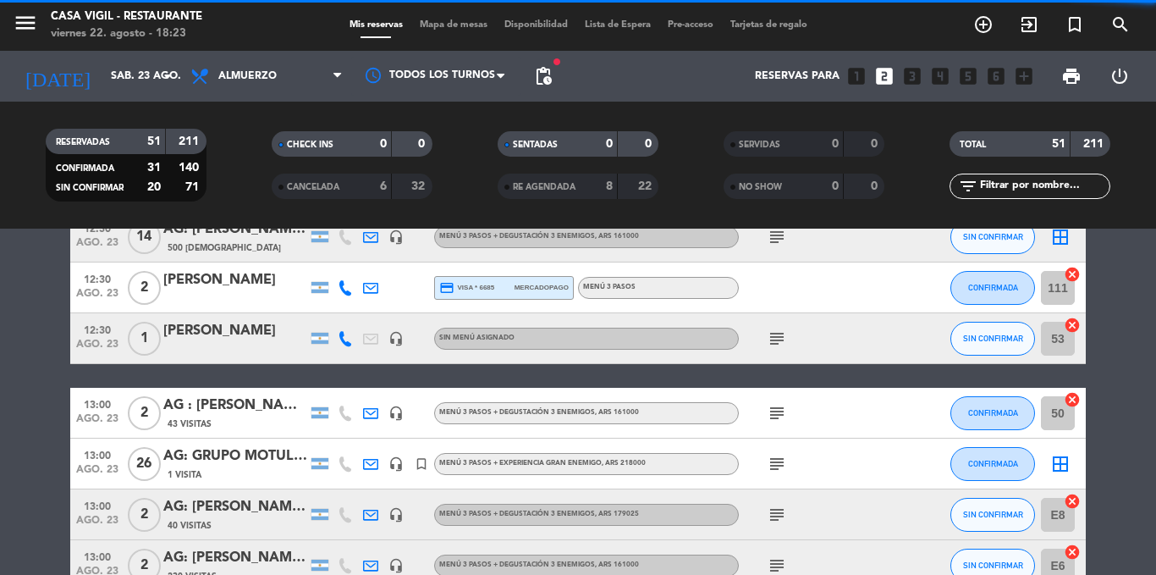
scroll to position [847, 0]
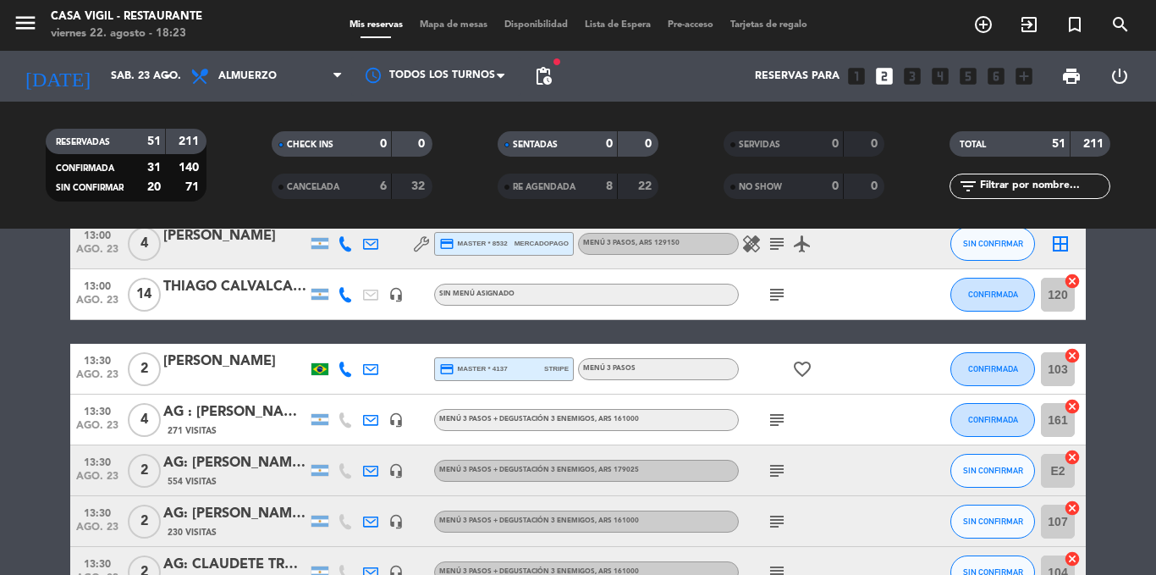
click at [209, 275] on div "13:00 [DATE] [PERSON_NAME] headset_mic Sin menú asignado subject CONFIRMADA 120…" at bounding box center [578, 294] width 1016 height 51
click at [210, 284] on div "THIAGO CALVALCANTI" at bounding box center [235, 287] width 144 height 22
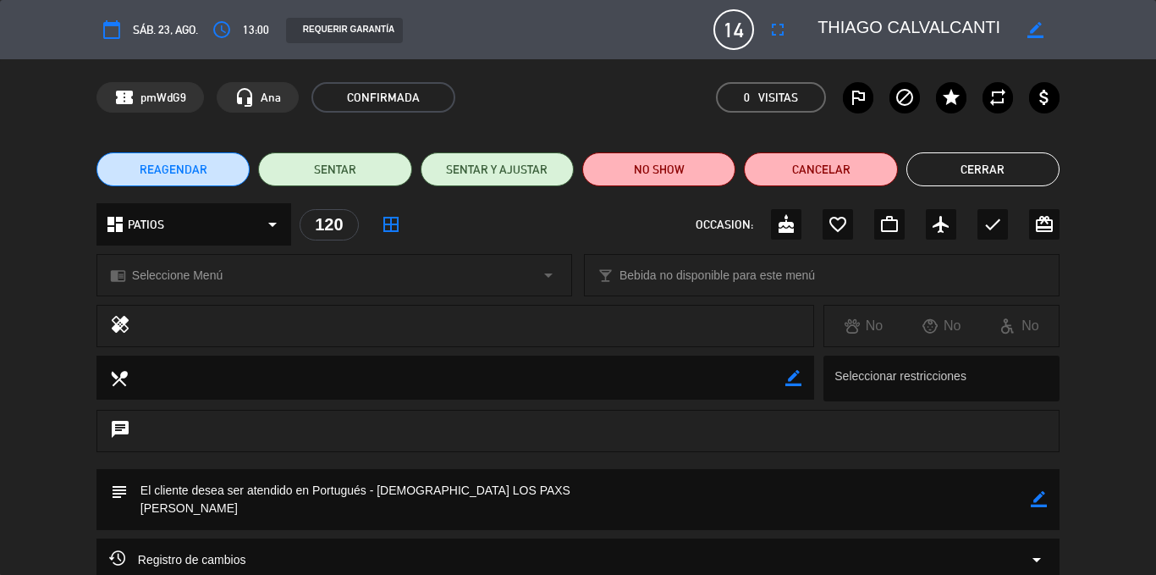
click at [840, 30] on textarea at bounding box center [915, 29] width 194 height 30
click at [645, 91] on div "confirmation_number pmWdG9 headset_mic [PERSON_NAME] CONFIRMADA 0 Visitas outli…" at bounding box center [578, 97] width 963 height 30
click at [985, 168] on button "Cerrar" at bounding box center [983, 169] width 153 height 34
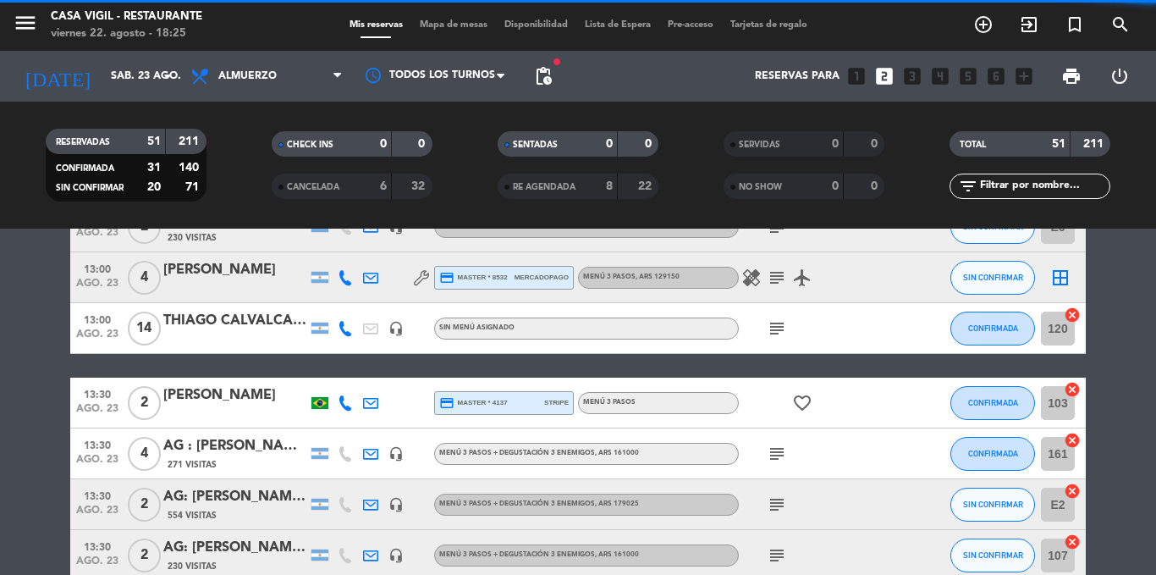
scroll to position [0, 0]
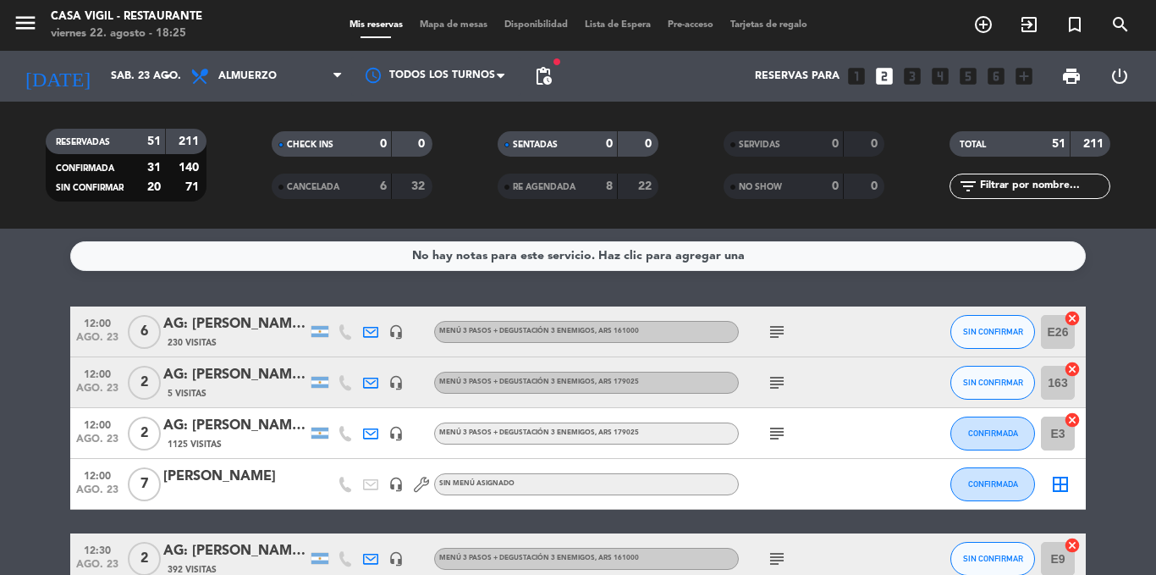
click at [586, 280] on div "No hay notas para este servicio. Haz clic para agregar una 12:00 [DATE] 6 AG: […" at bounding box center [578, 402] width 1156 height 346
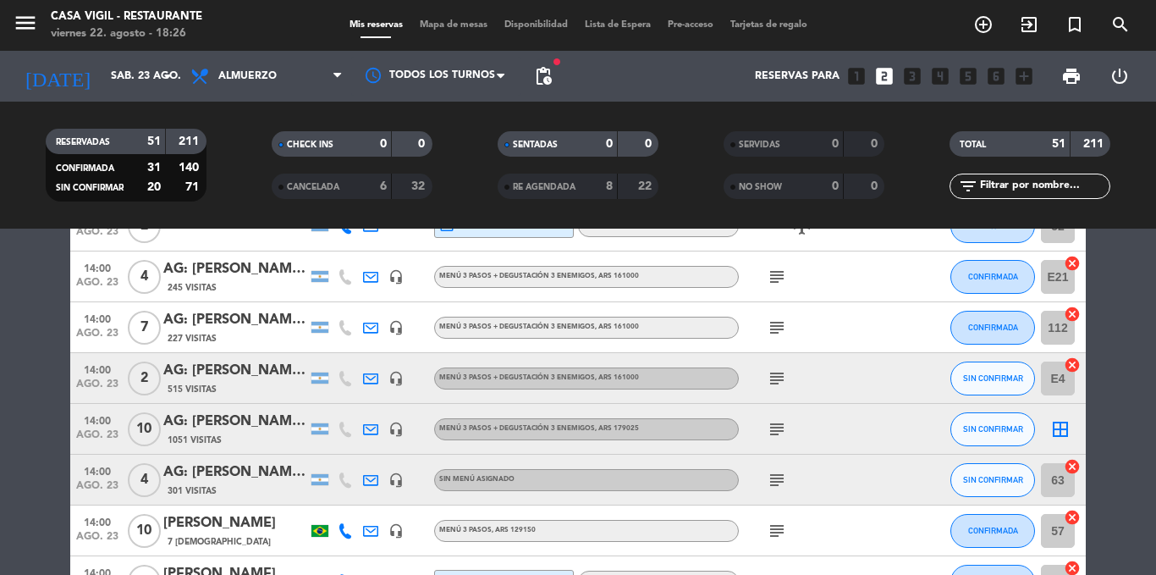
scroll to position [1930, 0]
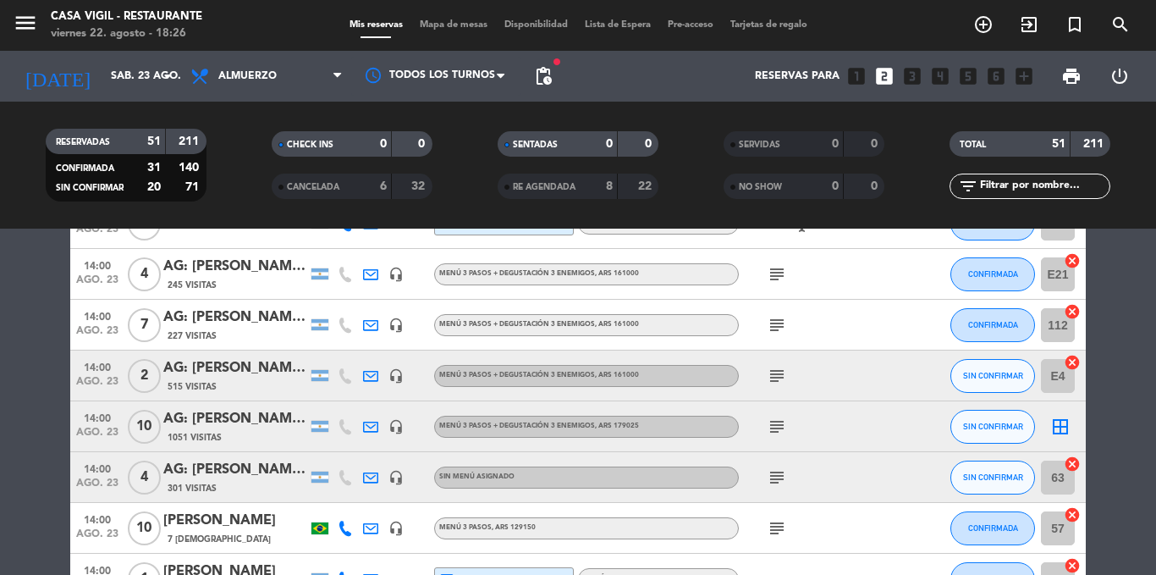
click at [201, 438] on span "1051 Visitas" at bounding box center [195, 438] width 54 height 14
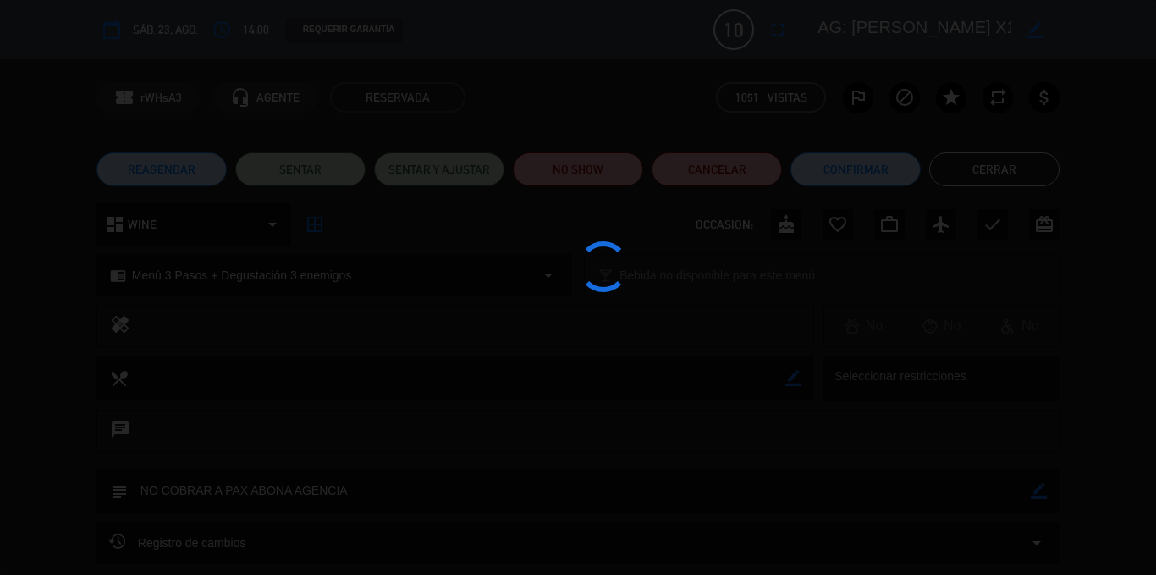
click at [861, 40] on div at bounding box center [578, 287] width 1156 height 575
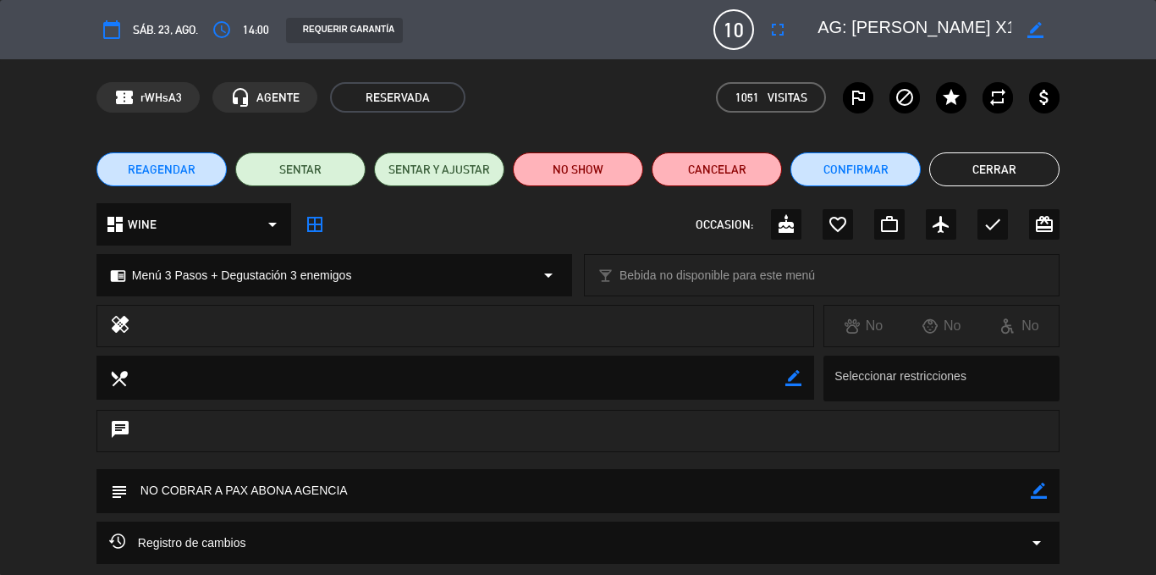
click at [861, 40] on textarea at bounding box center [915, 29] width 194 height 30
click at [665, 114] on div "confirmation_number rWHsA3 headset_mic AGENTE RESERVADA 1051 Visitas outlined_f…" at bounding box center [578, 97] width 1156 height 76
click at [1003, 172] on button "Cerrar" at bounding box center [994, 169] width 130 height 34
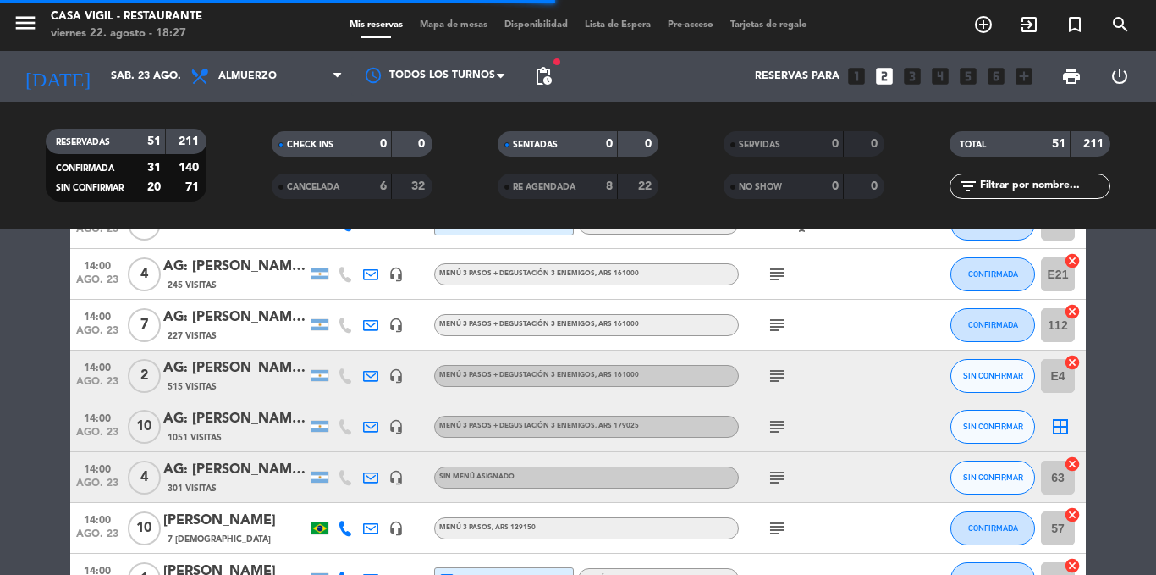
click at [245, 512] on div "[PERSON_NAME]" at bounding box center [235, 521] width 144 height 22
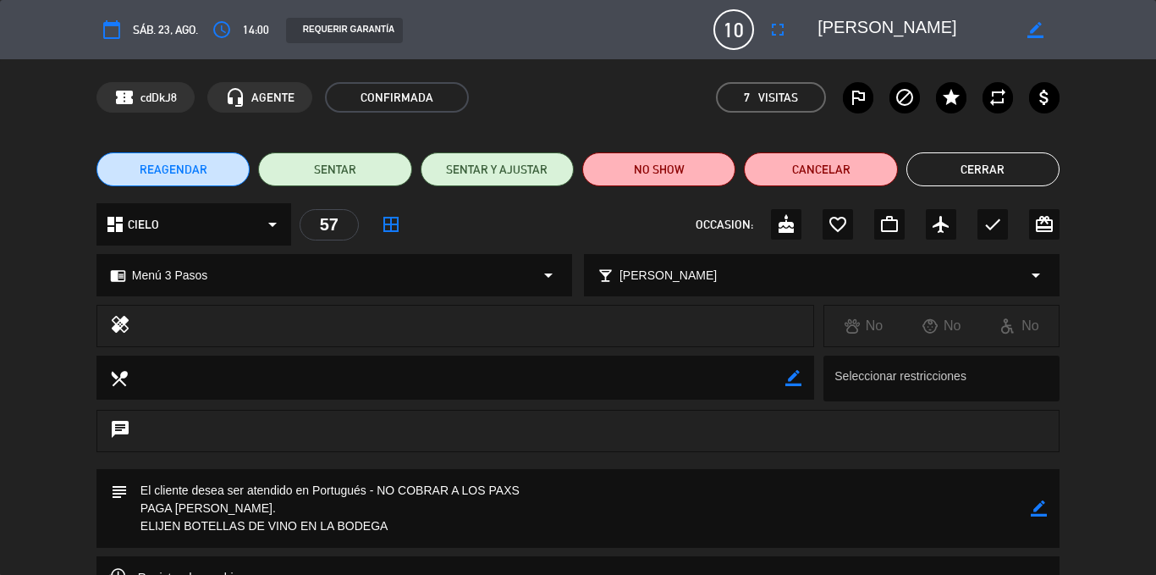
click at [838, 25] on textarea at bounding box center [915, 29] width 194 height 30
click at [647, 80] on div "confirmation_number cdDkJ8 headset_mic AGENTE CONFIRMADA 7 Visitas outlined_fla…" at bounding box center [578, 97] width 1156 height 76
click at [1002, 167] on button "Cerrar" at bounding box center [983, 169] width 153 height 34
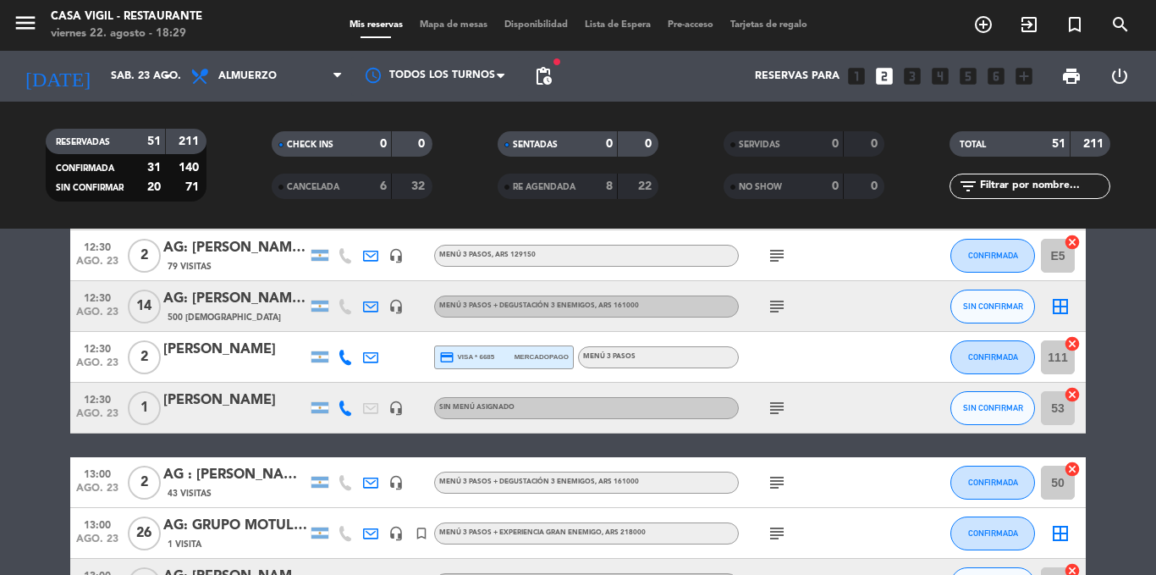
scroll to position [406, 0]
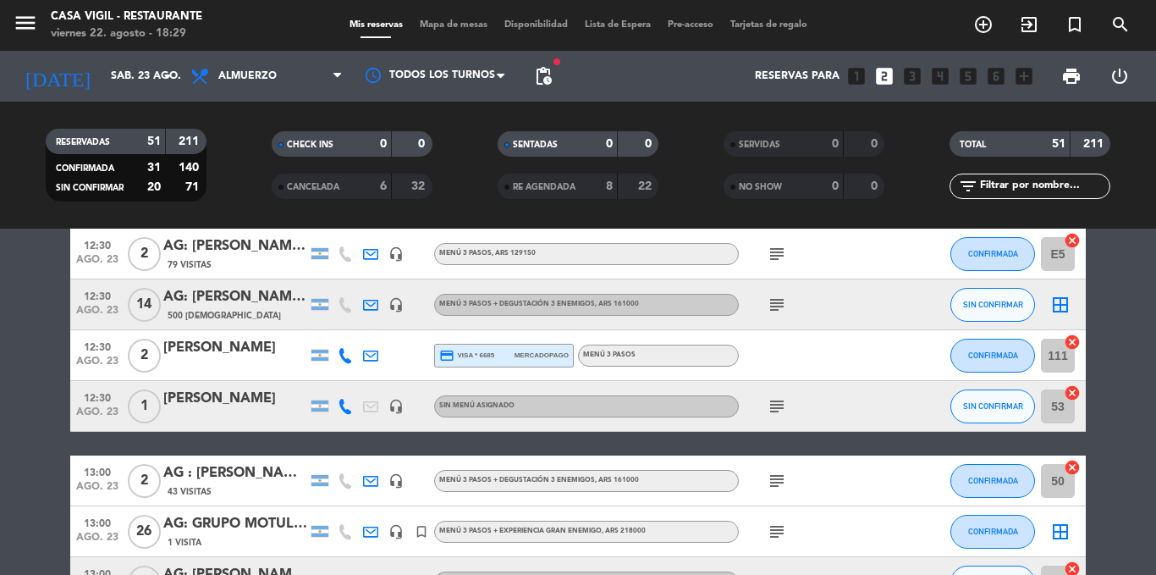
click at [774, 310] on icon "subject" at bounding box center [777, 305] width 20 height 20
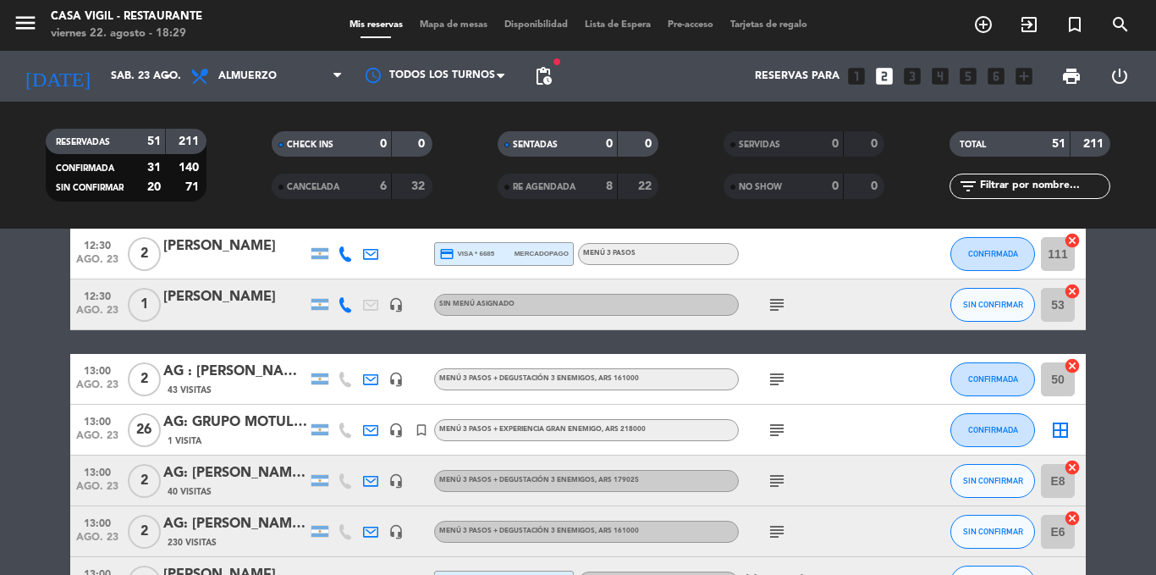
scroll to position [542, 0]
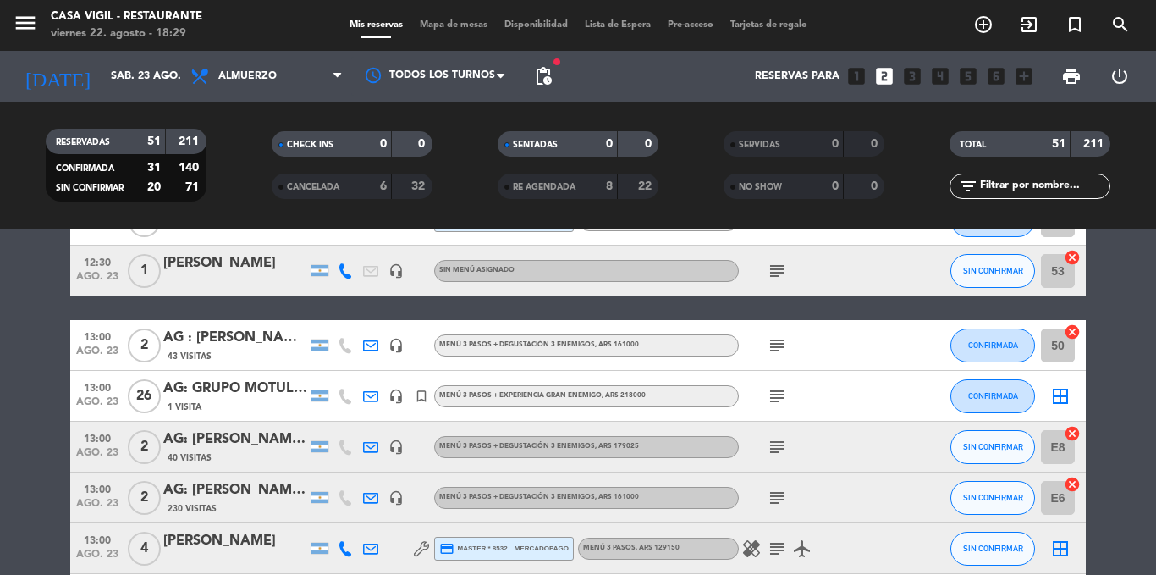
click at [780, 393] on icon "subject" at bounding box center [777, 396] width 20 height 20
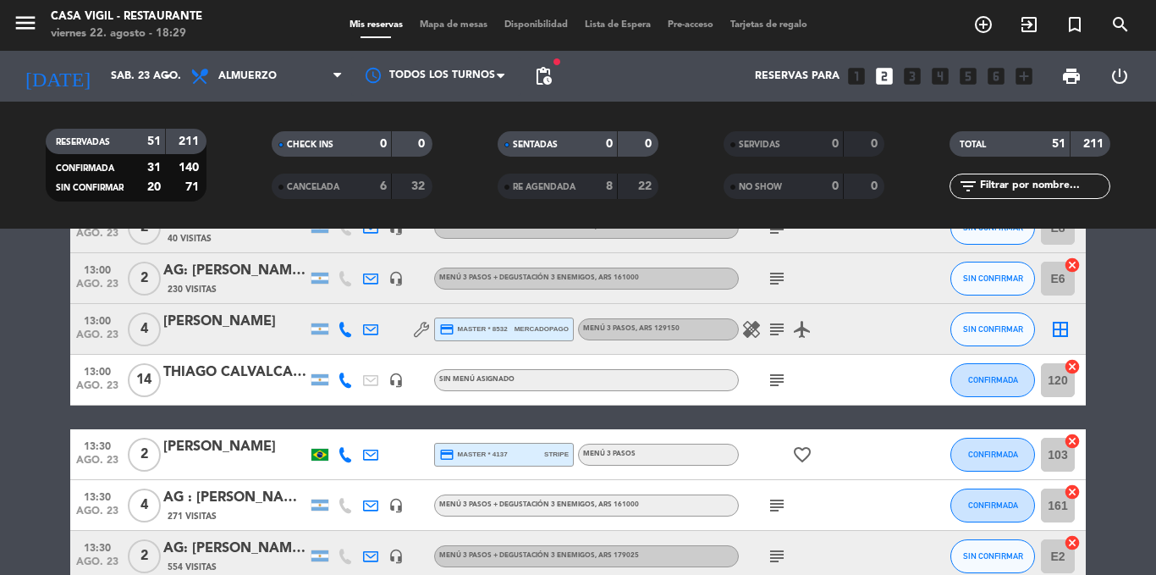
scroll to position [813, 0]
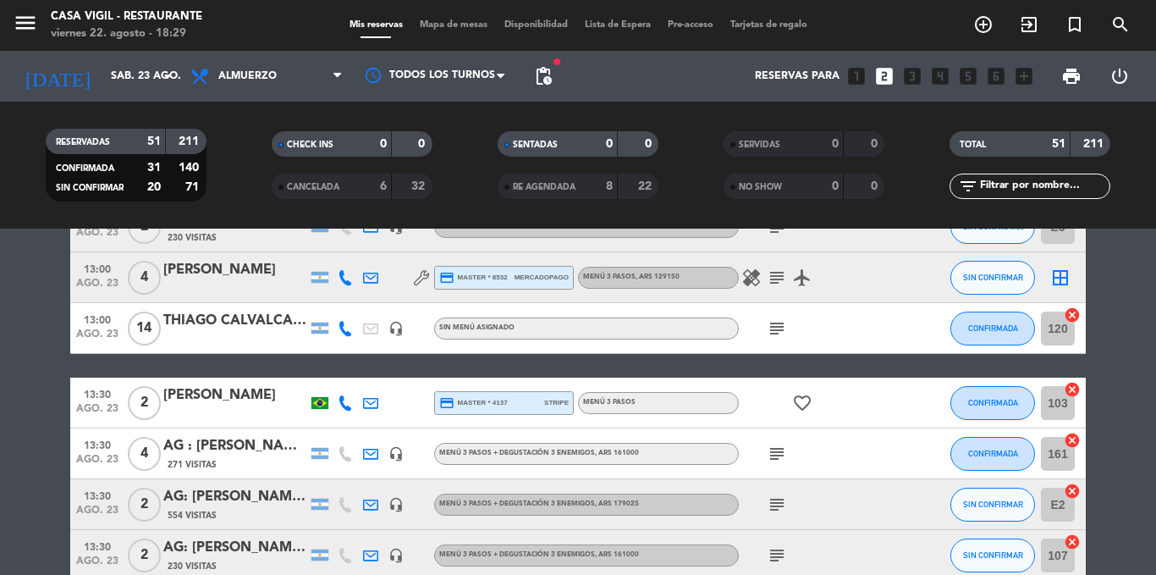
click at [775, 323] on icon "subject" at bounding box center [777, 328] width 20 height 20
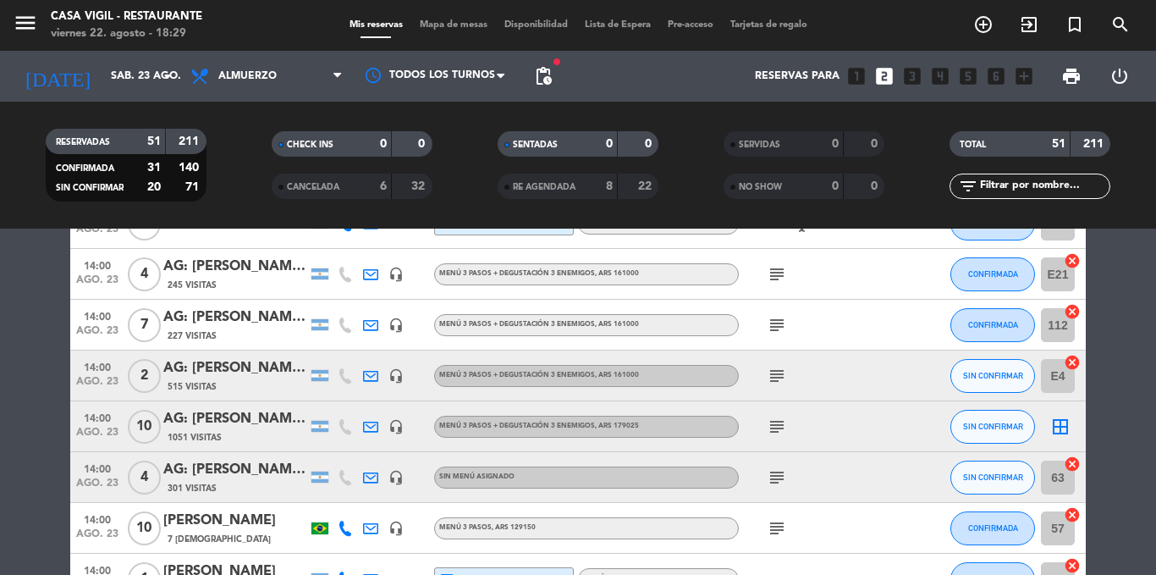
scroll to position [1964, 0]
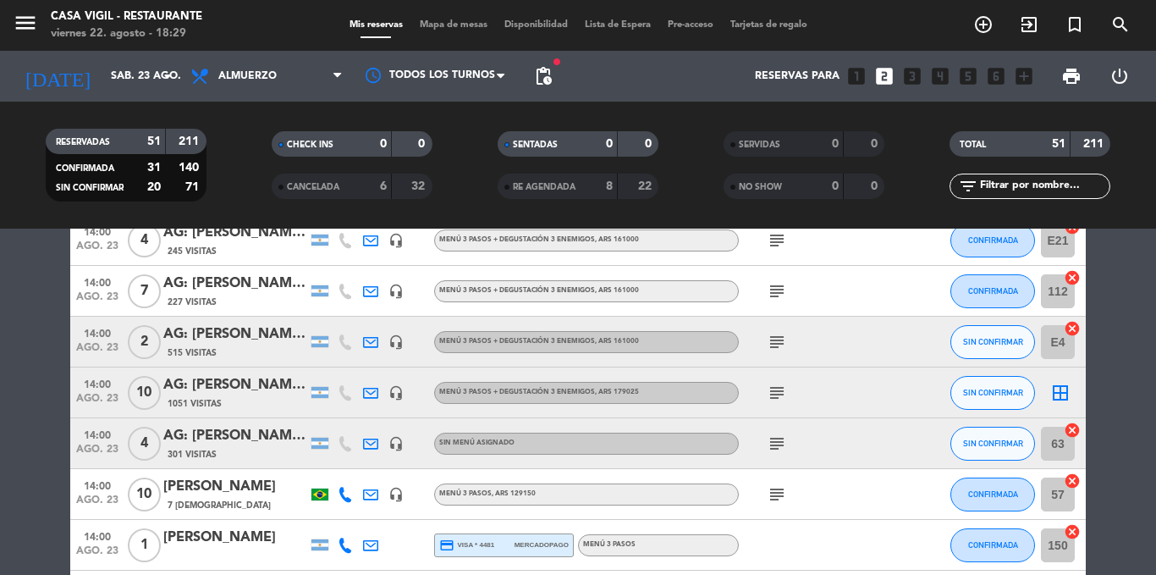
click at [775, 384] on icon "subject" at bounding box center [777, 393] width 20 height 20
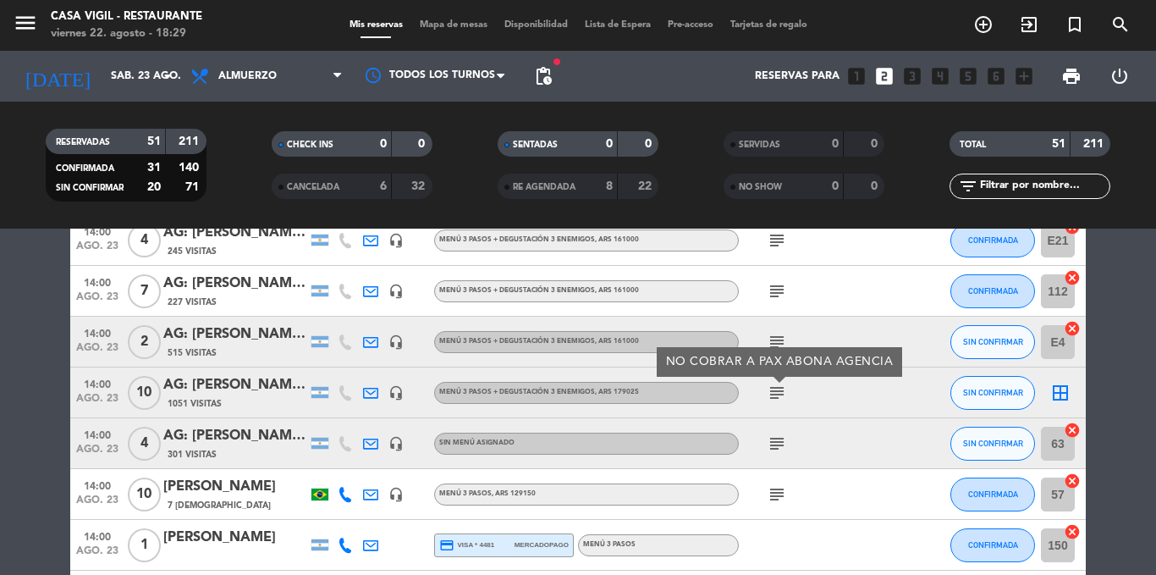
click at [775, 494] on icon "subject" at bounding box center [777, 494] width 20 height 20
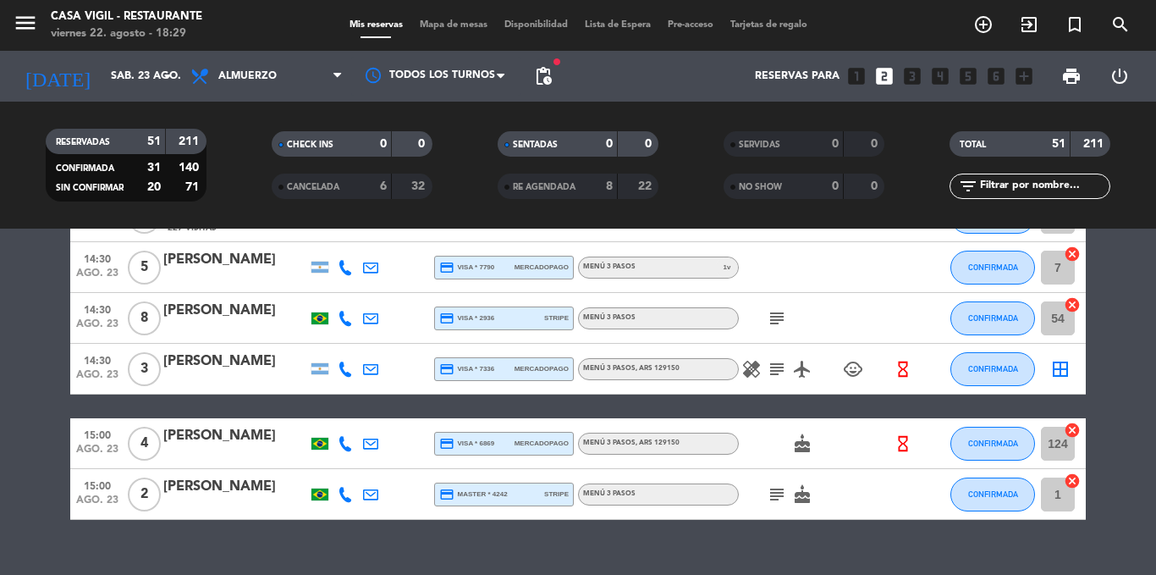
scroll to position [2515, 0]
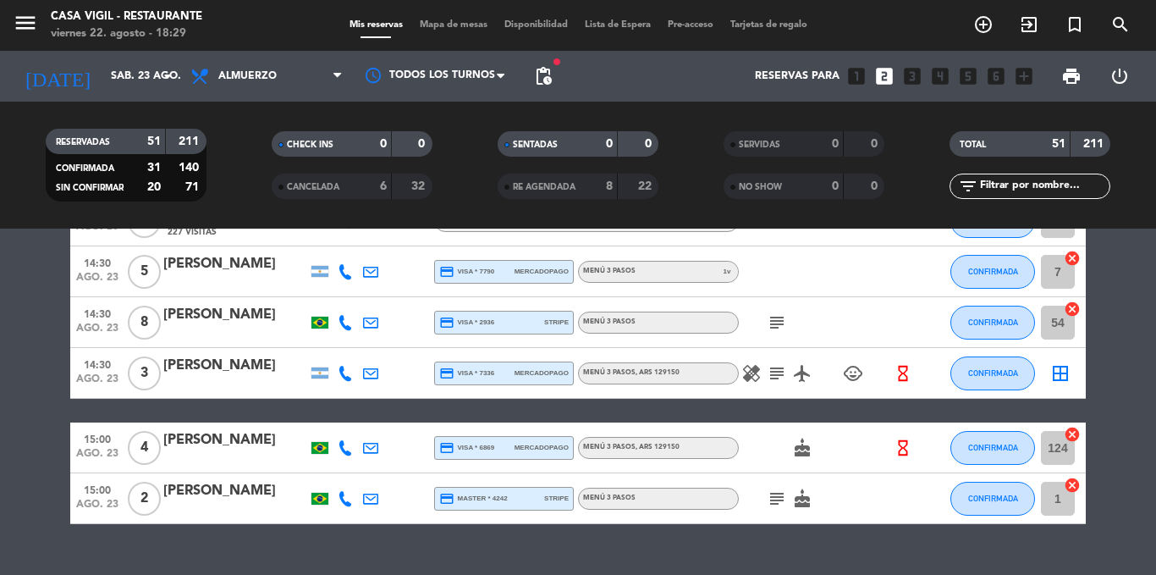
click at [234, 328] on div at bounding box center [235, 334] width 144 height 14
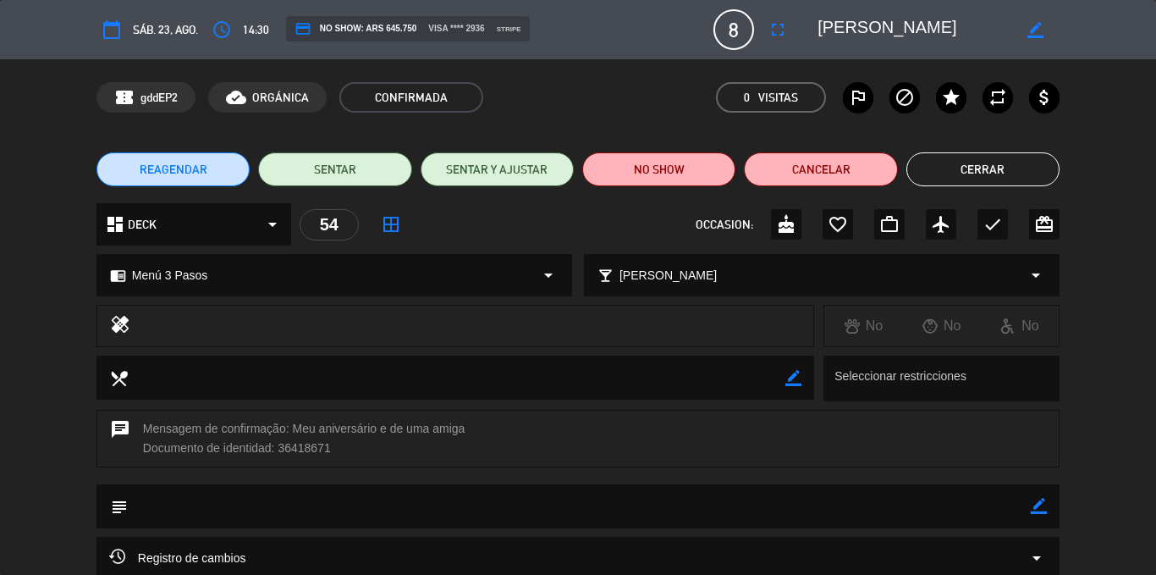
click at [858, 32] on textarea at bounding box center [915, 29] width 194 height 30
click at [664, 113] on div "confirmation_number gddEP2 cloud_done ORGÁNICA CONFIRMADA 0 Visitas outlined_fl…" at bounding box center [578, 97] width 1156 height 76
click at [941, 172] on button "Cerrar" at bounding box center [983, 169] width 153 height 34
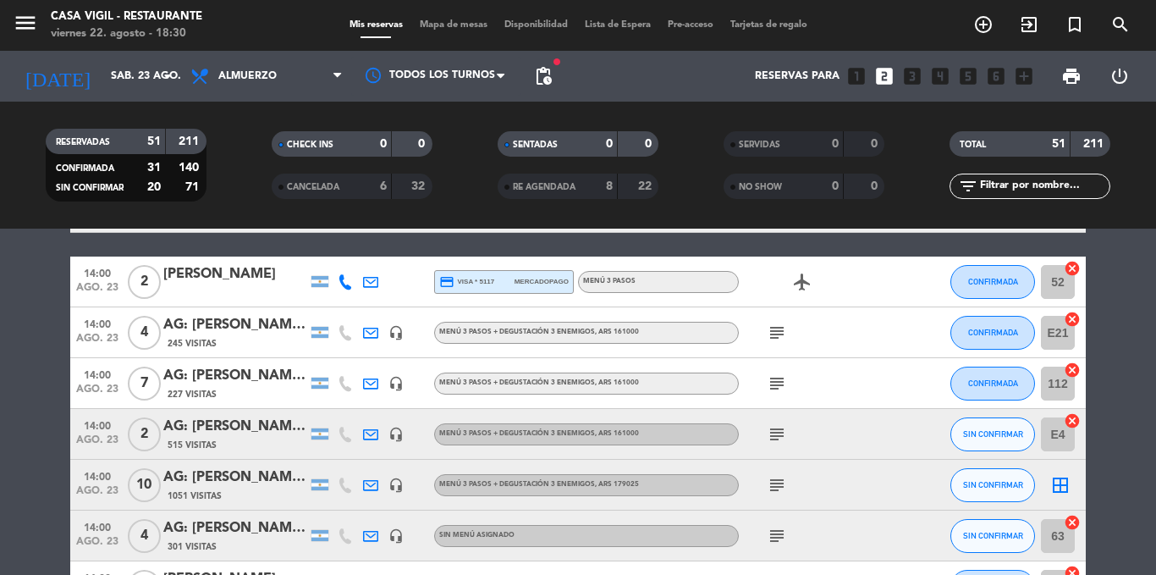
scroll to position [1838, 0]
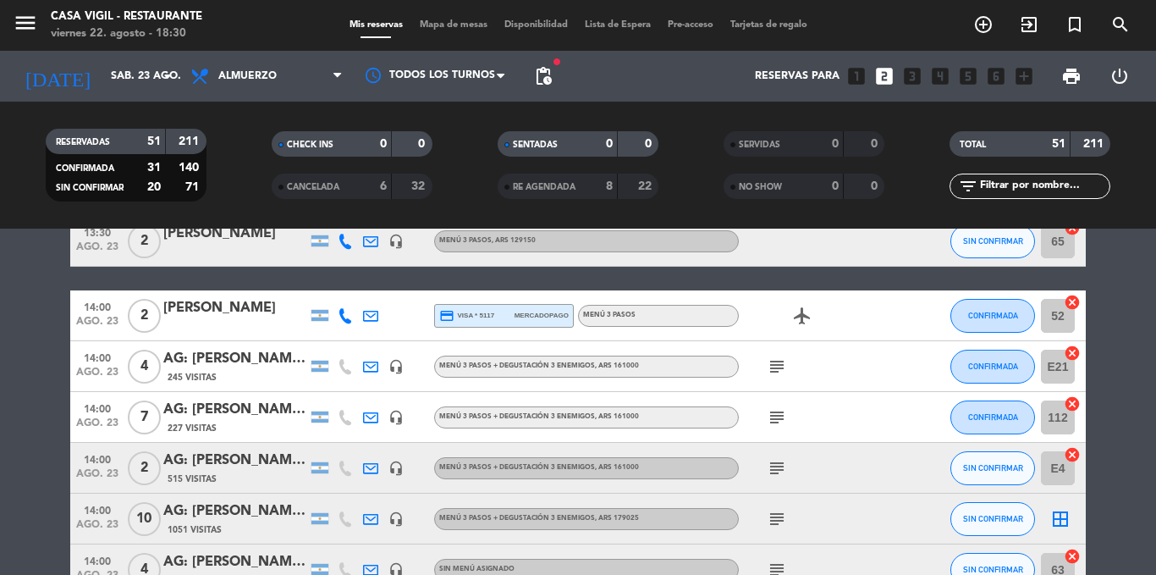
click at [229, 415] on div "AG: [PERSON_NAME] X7/ [PERSON_NAME]" at bounding box center [235, 410] width 144 height 22
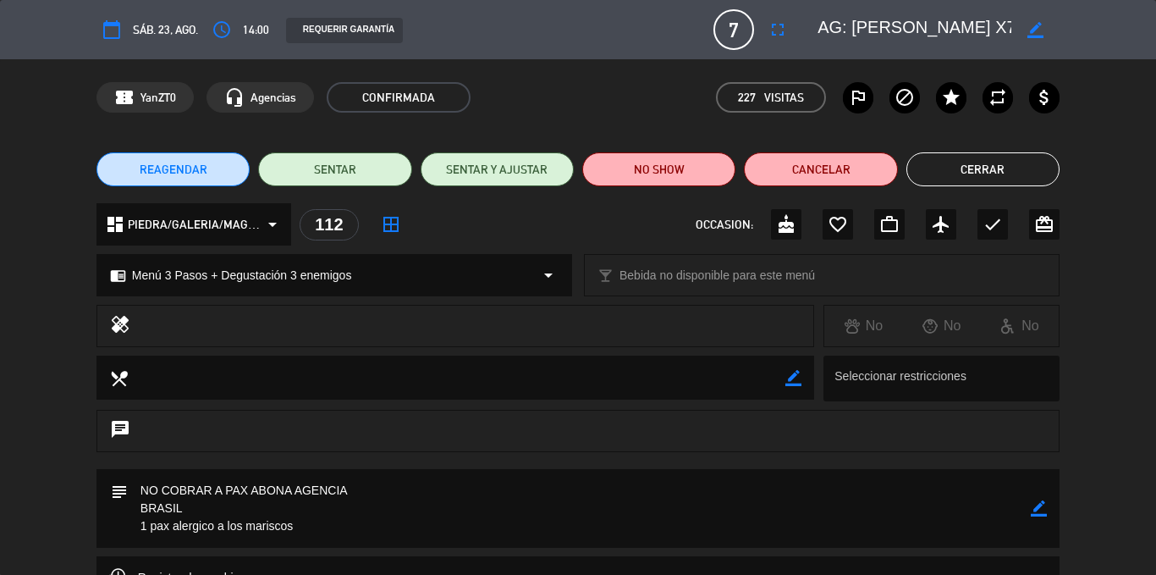
click at [852, 29] on textarea at bounding box center [915, 29] width 194 height 30
click at [651, 118] on div "confirmation_number YanZT0 headset_mic Agencias CONFIRMADA 227 Visitas outlined…" at bounding box center [578, 97] width 1156 height 76
click at [961, 179] on button "Cerrar" at bounding box center [983, 169] width 153 height 34
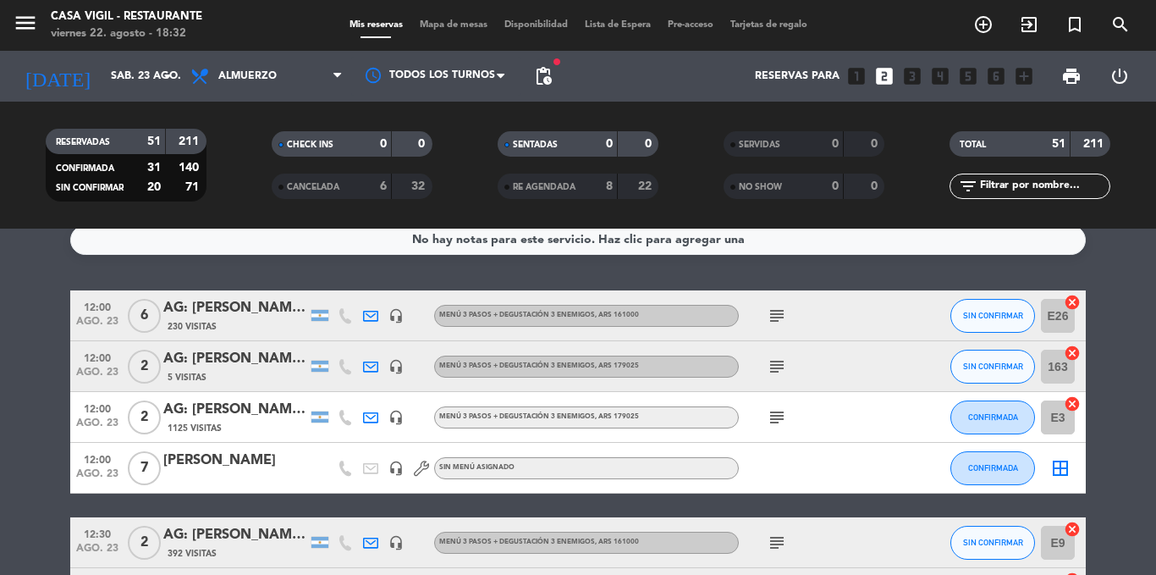
scroll to position [0, 0]
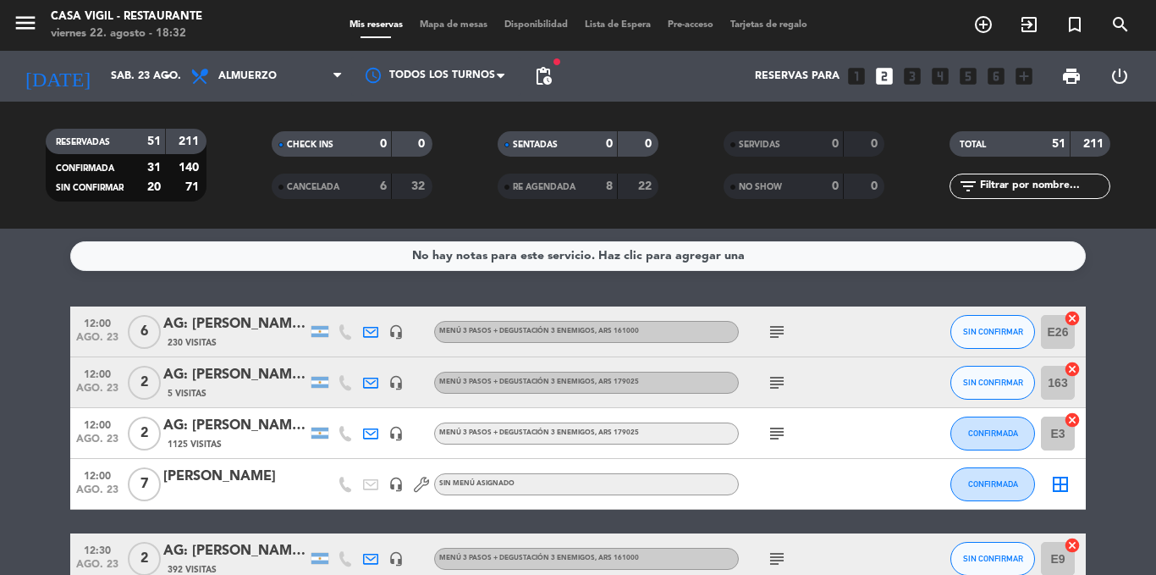
click at [212, 339] on span "230 Visitas" at bounding box center [192, 343] width 49 height 14
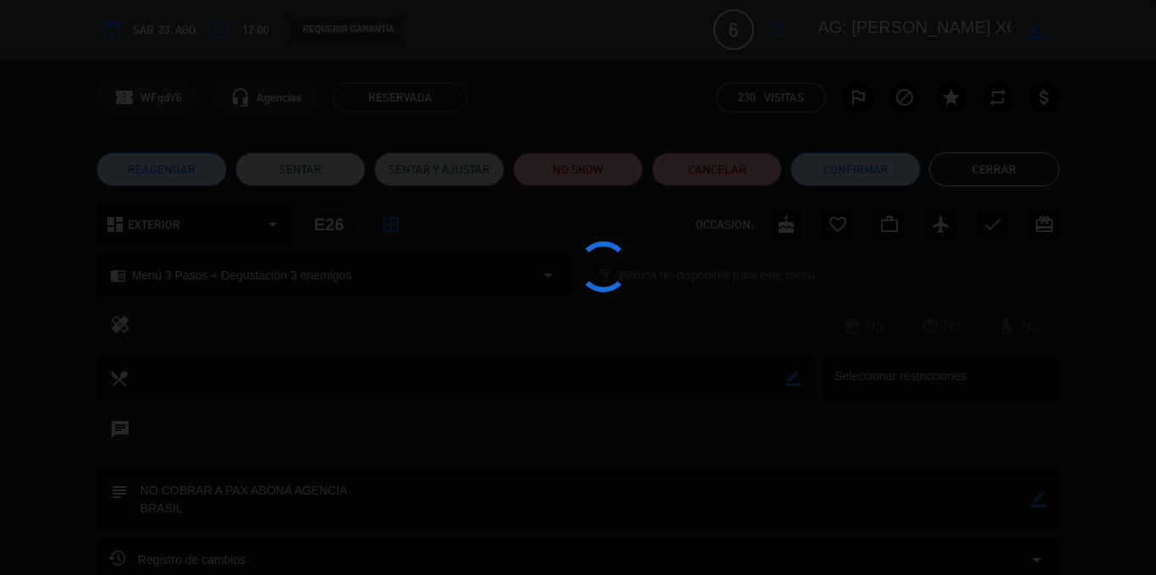
click at [864, 25] on div at bounding box center [578, 287] width 1156 height 575
click at [864, 25] on edit-booking-info-modal "calendar_today sáb. 23, ago. access_time 12:00 REQUERIR GARANTÍA 6 AG: [PERSON_…" at bounding box center [578, 287] width 1156 height 575
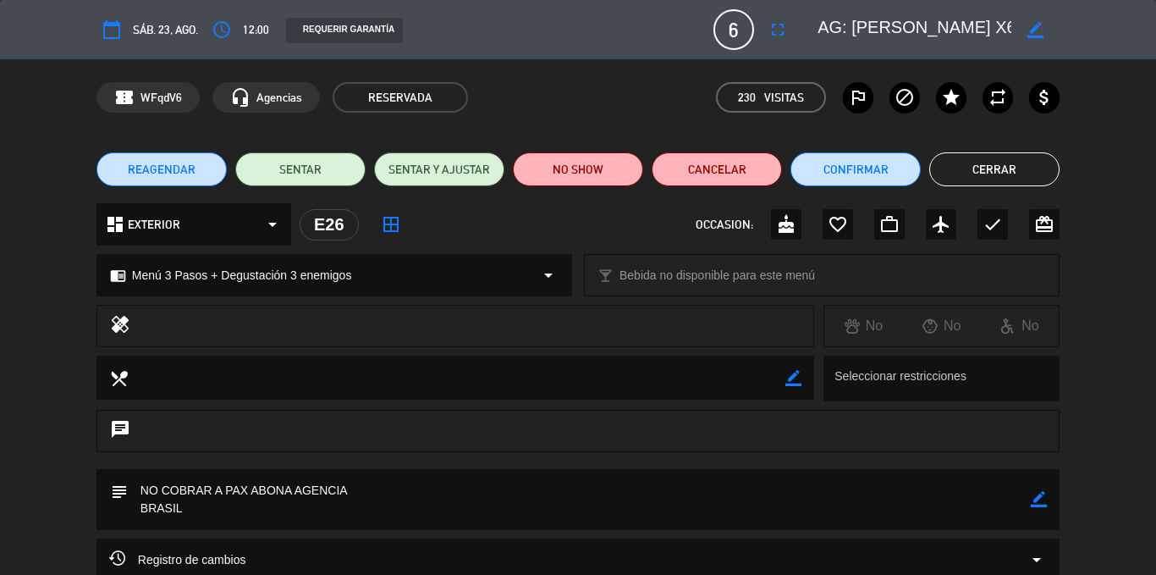
click at [864, 25] on textarea at bounding box center [915, 29] width 194 height 30
click at [600, 94] on div "confirmation_number WFqdV6 headset_mic Agencias RESERVADA 230 Visitas outlined_…" at bounding box center [578, 97] width 963 height 30
click at [978, 152] on button "Cerrar" at bounding box center [994, 169] width 130 height 34
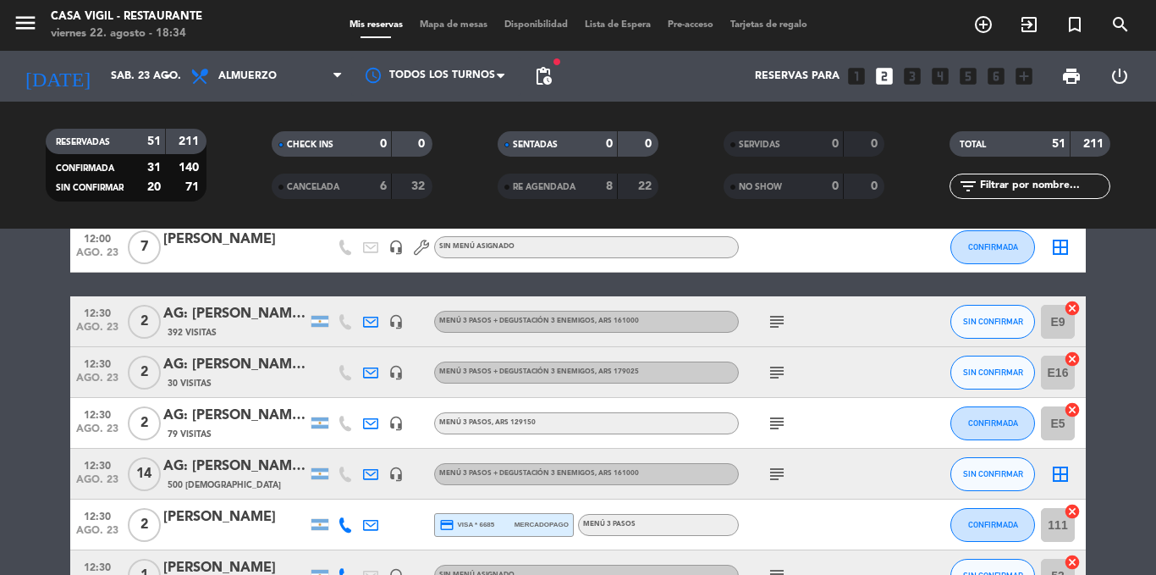
scroll to position [271, 0]
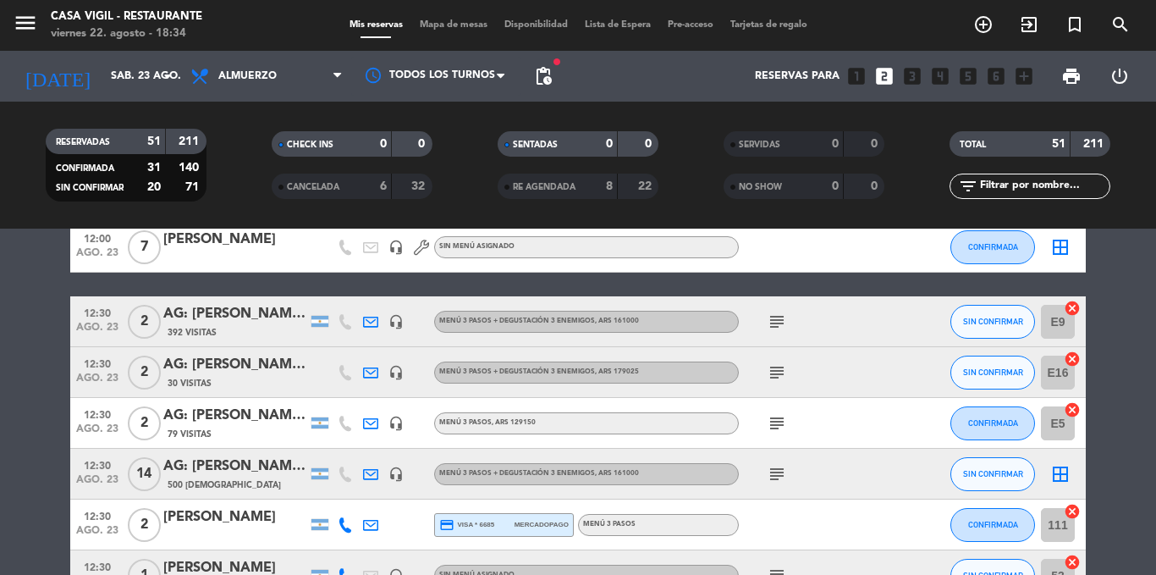
scroll to position [34, 0]
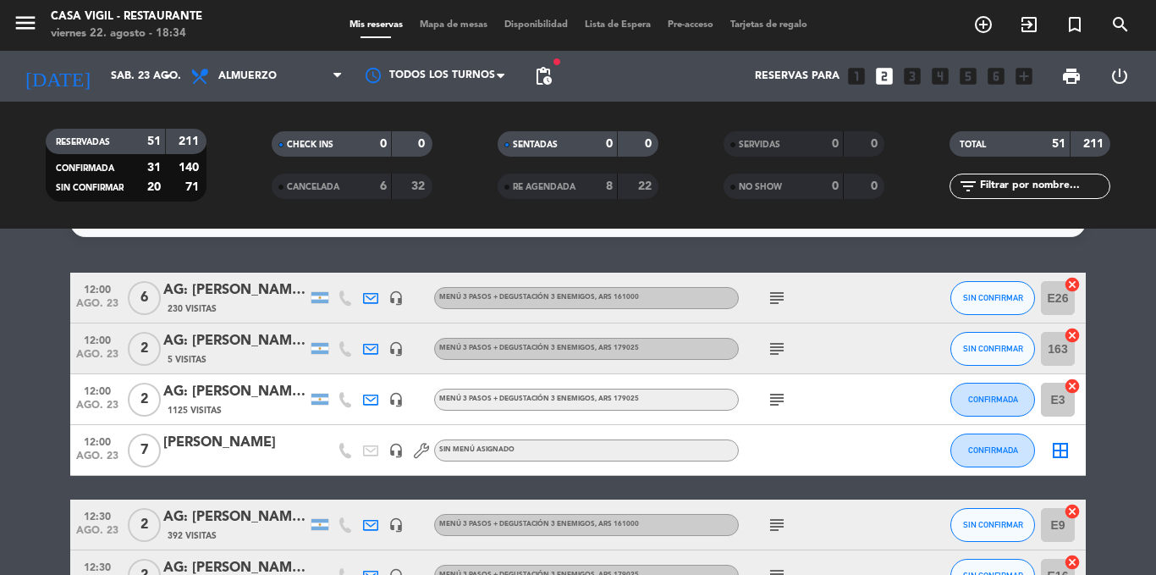
click at [223, 453] on div "[PERSON_NAME]" at bounding box center [235, 443] width 144 height 22
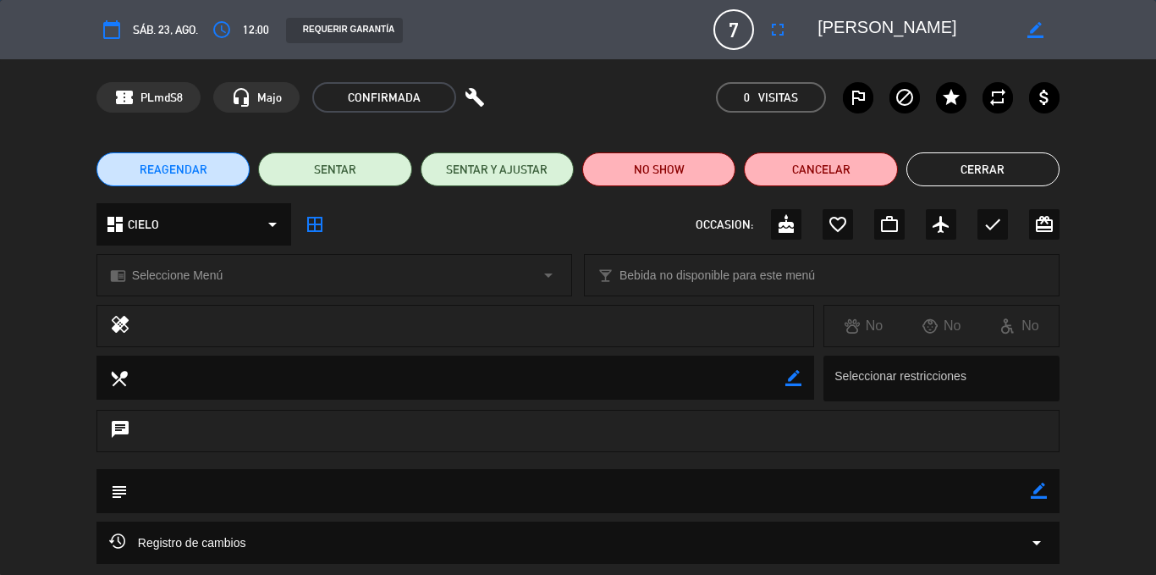
click at [841, 20] on textarea at bounding box center [915, 29] width 194 height 30
click at [582, 54] on div "calendar_today sáb. 23, ago. access_time 12:00 REQUERIR GARANTÍA 7 [PERSON_NAME…" at bounding box center [578, 29] width 1156 height 59
click at [971, 170] on button "Cerrar" at bounding box center [983, 169] width 153 height 34
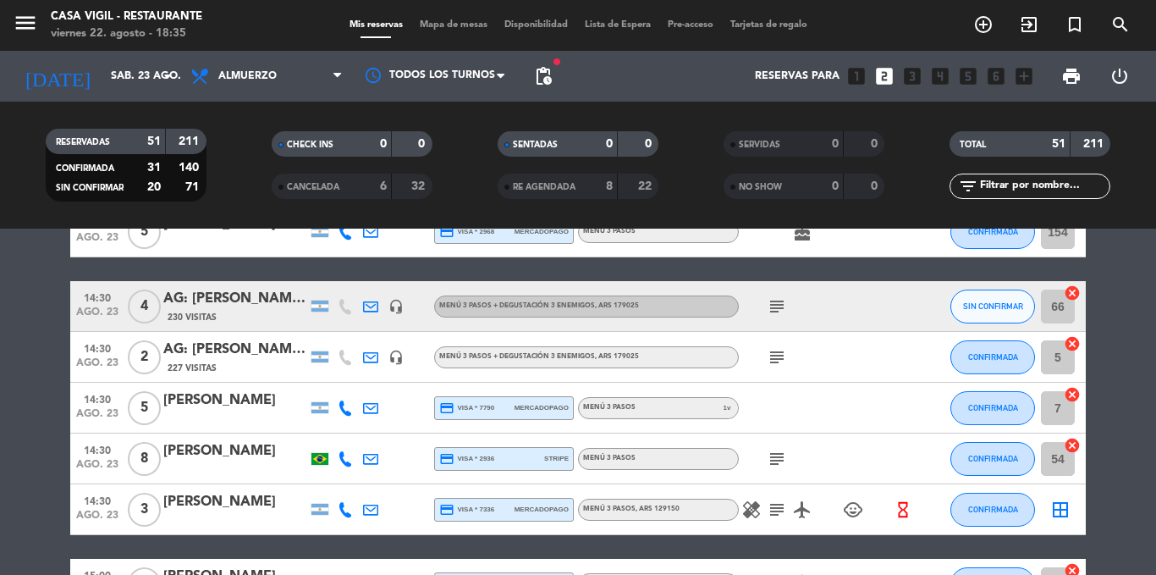
scroll to position [2549, 0]
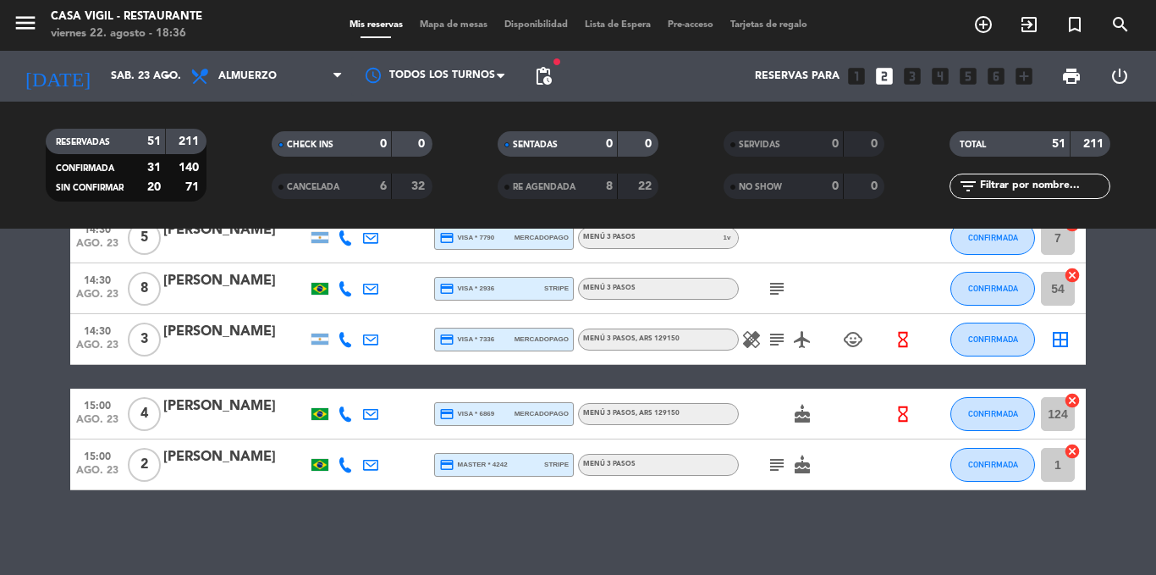
click at [535, 506] on div "No hay notas para este servicio. Haz clic para agregar una 12:00 [DATE] 6 AG: […" at bounding box center [578, 402] width 1156 height 346
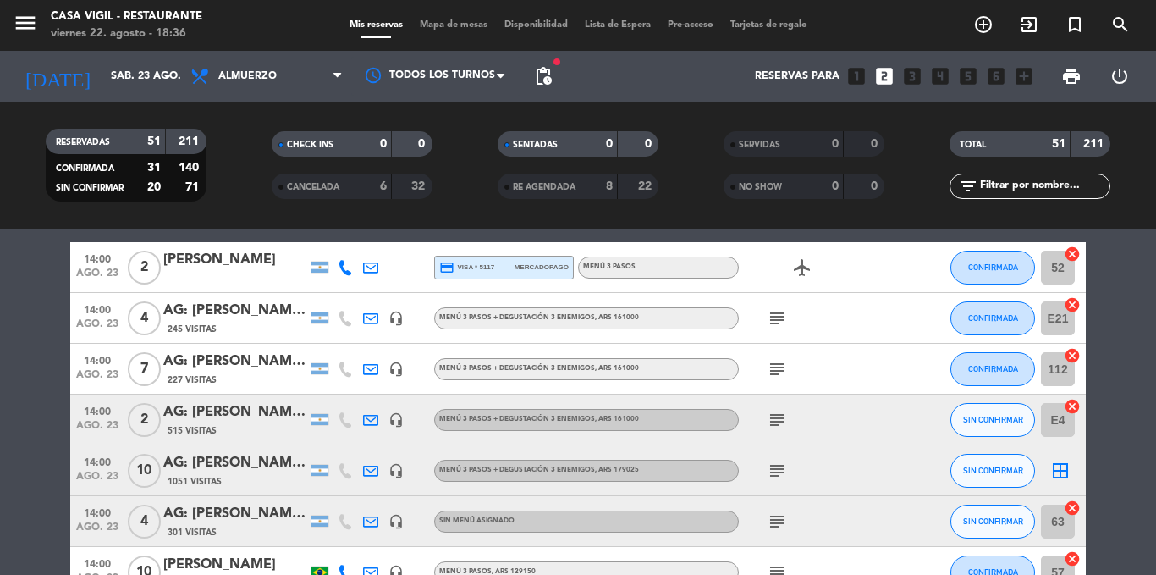
scroll to position [1838, 0]
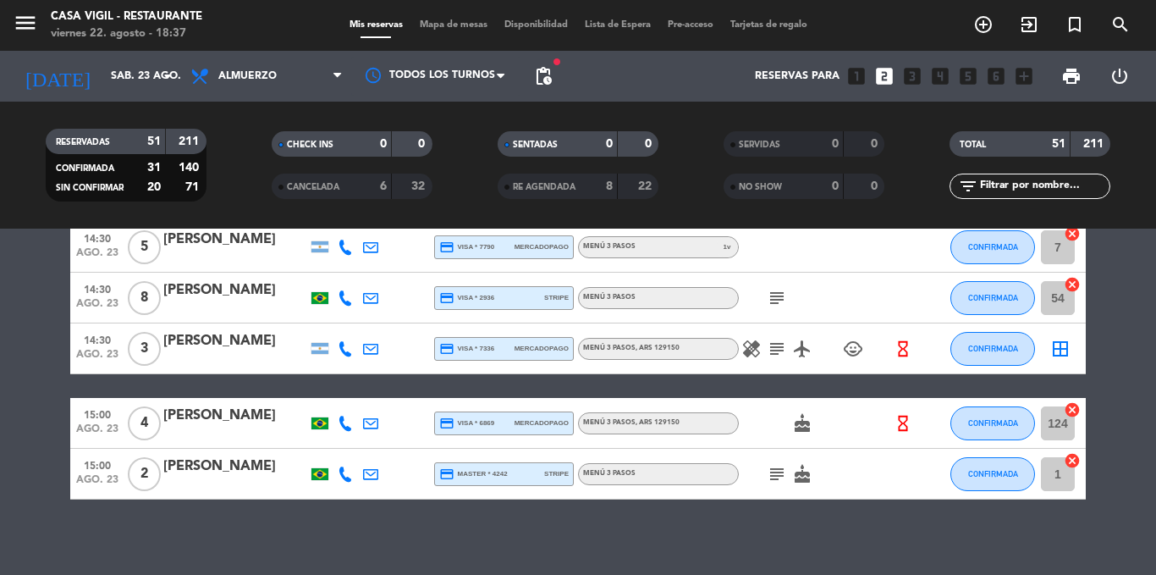
scroll to position [2549, 0]
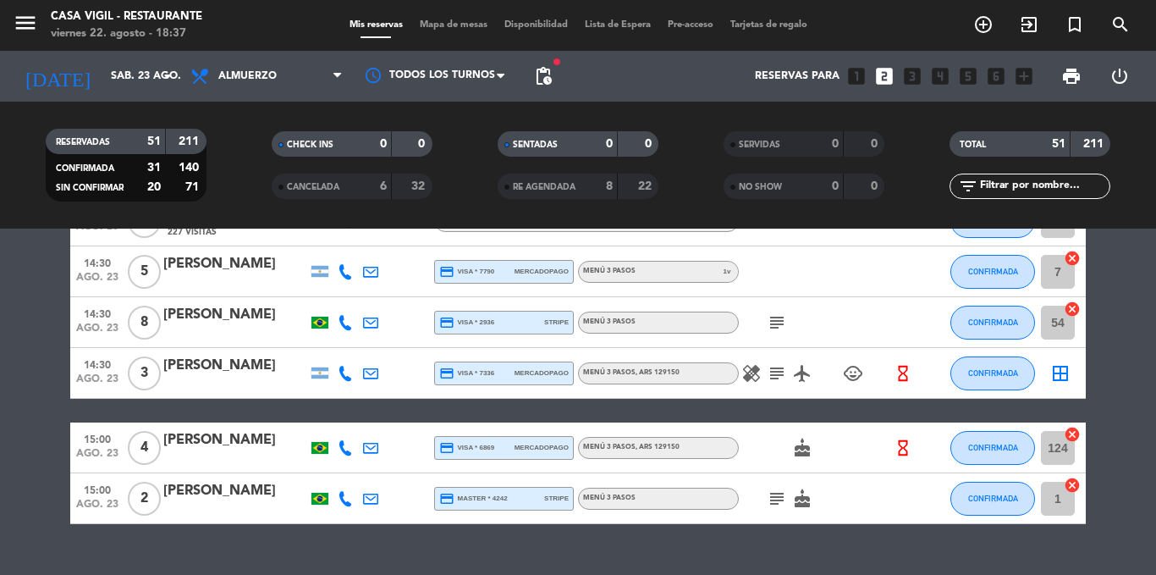
scroll to position [0, 0]
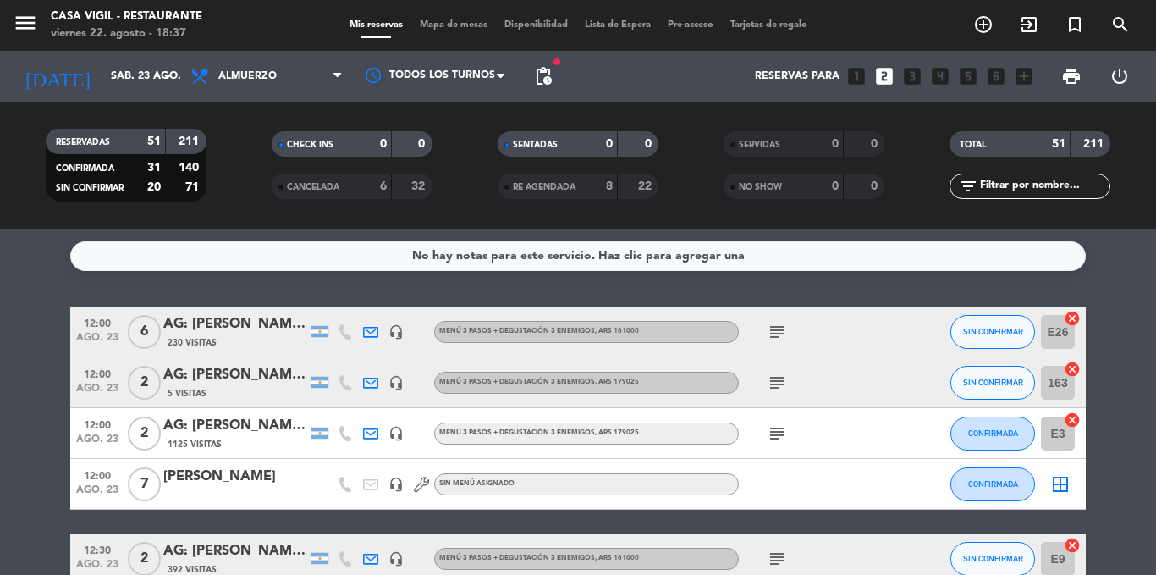
click at [775, 329] on icon "subject" at bounding box center [777, 332] width 20 height 20
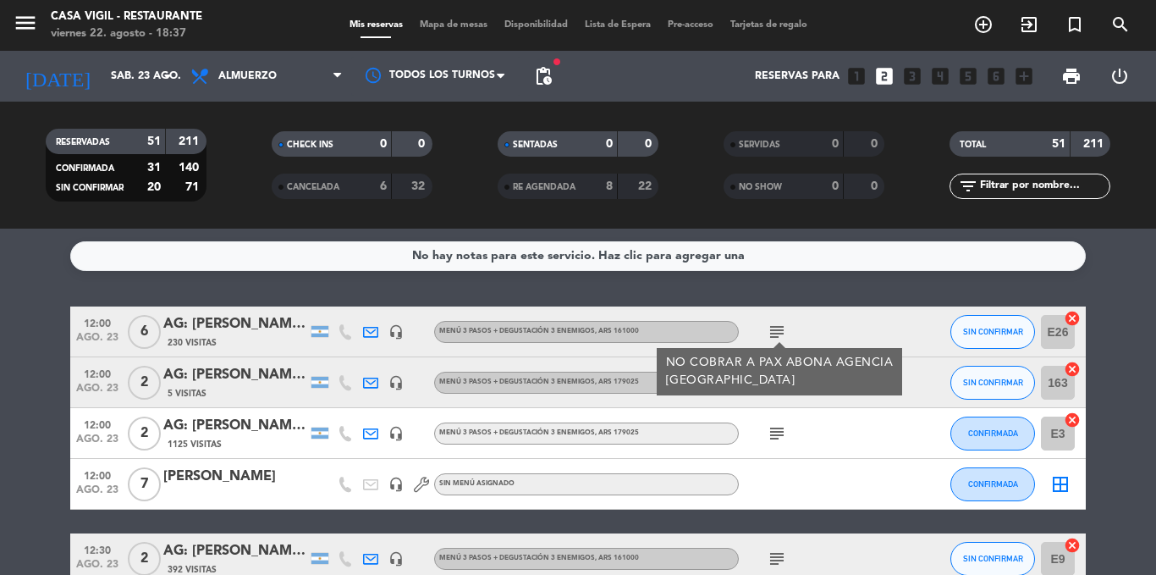
click at [774, 372] on div "NO COBRAR A PAX ABONA AGENCIA BRASIL" at bounding box center [780, 372] width 228 height 36
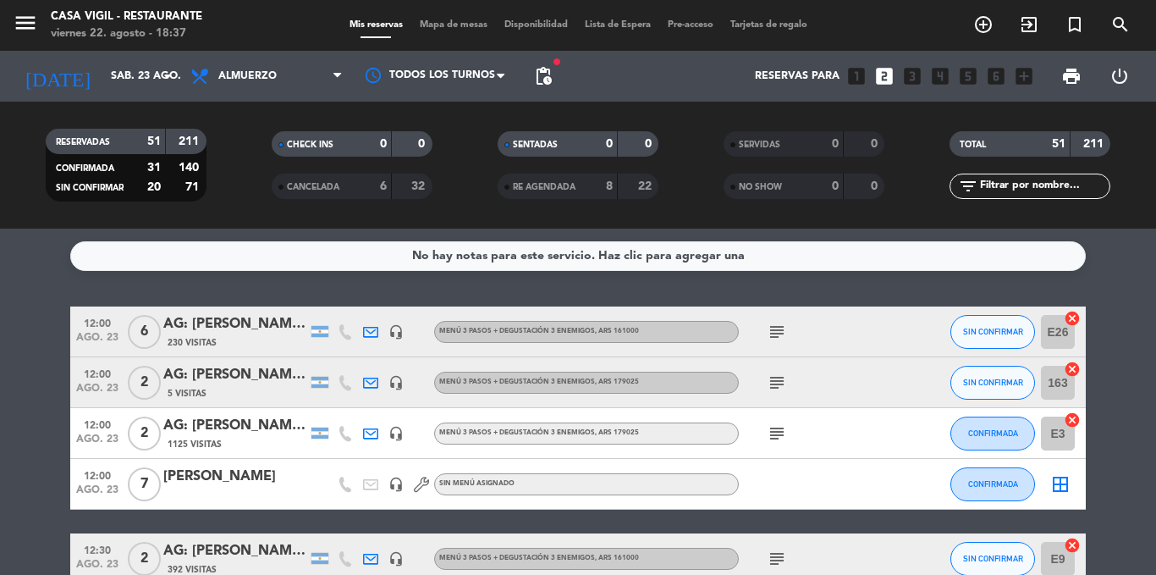
click at [774, 372] on icon "subject" at bounding box center [777, 382] width 20 height 20
click at [775, 433] on icon "subject" at bounding box center [777, 433] width 20 height 20
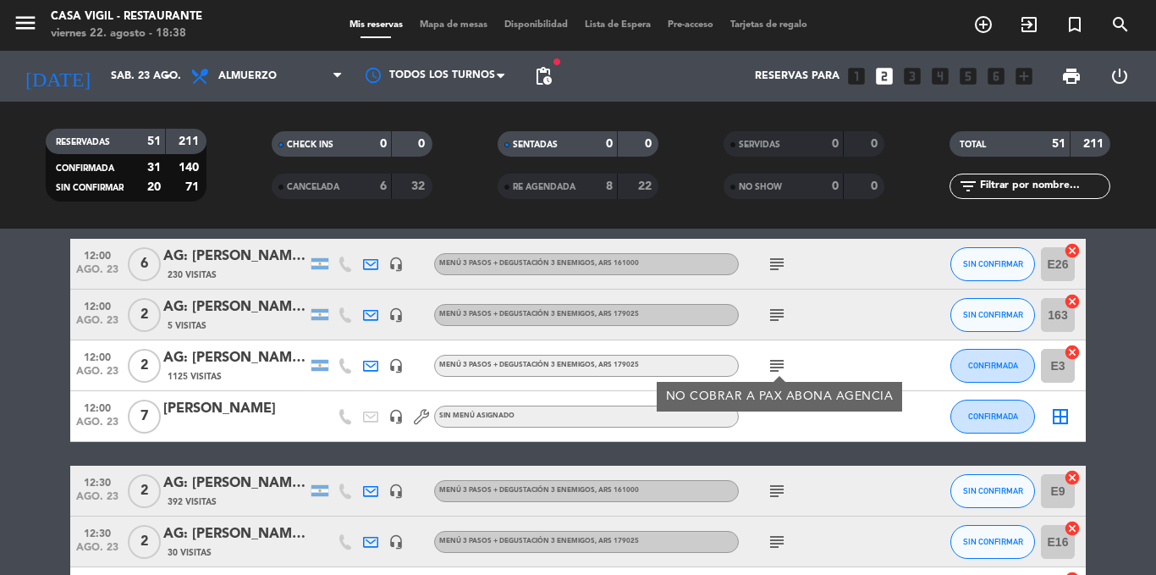
scroll to position [102, 0]
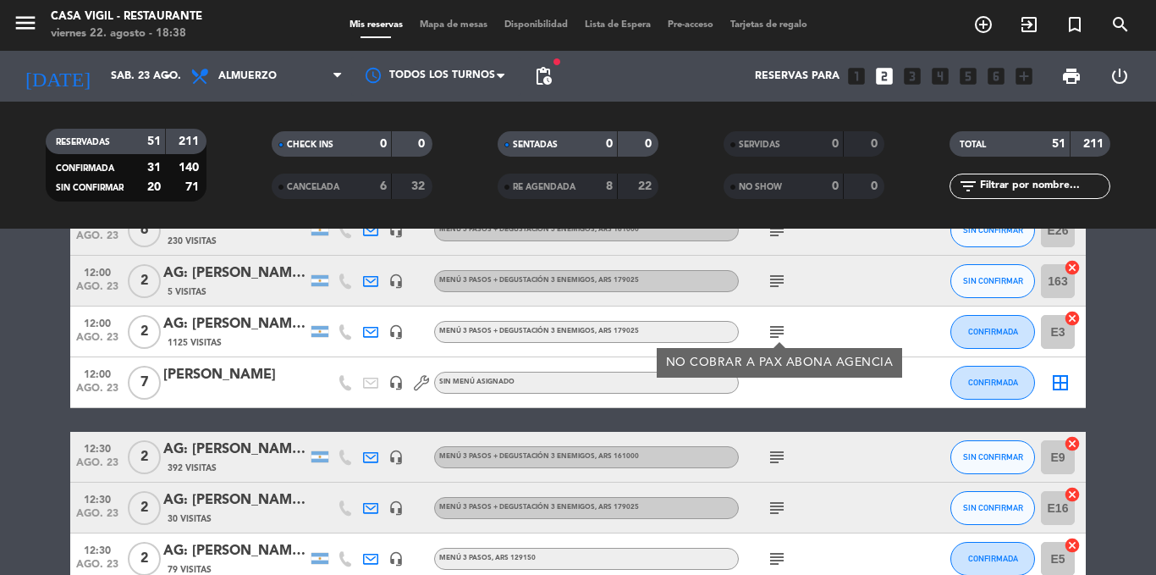
click at [779, 455] on icon "subject" at bounding box center [777, 457] width 20 height 20
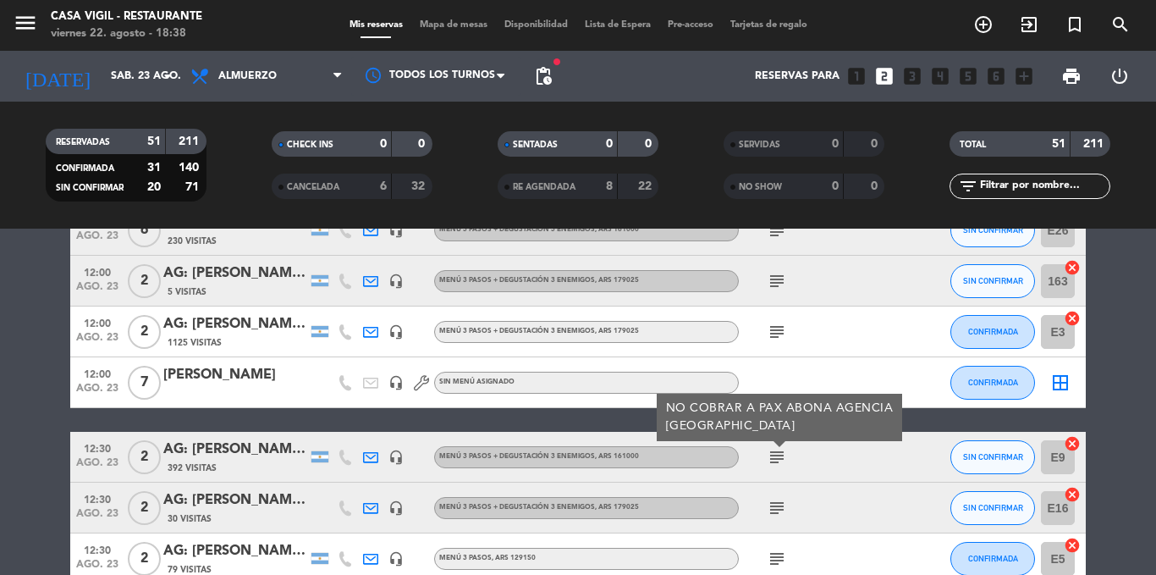
click at [780, 505] on icon "subject" at bounding box center [777, 508] width 20 height 20
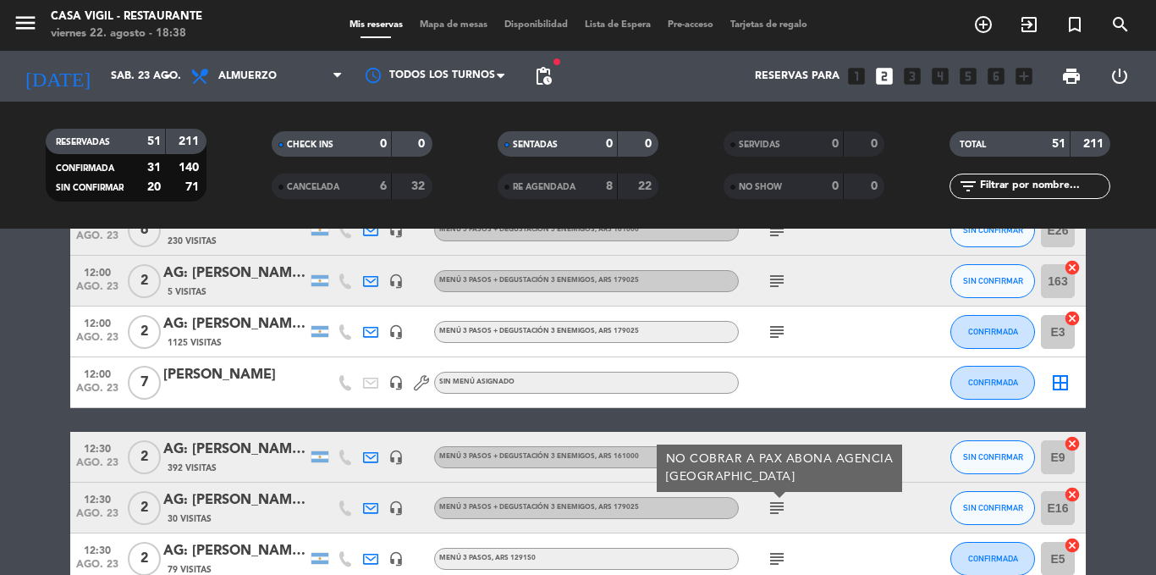
scroll to position [135, 0]
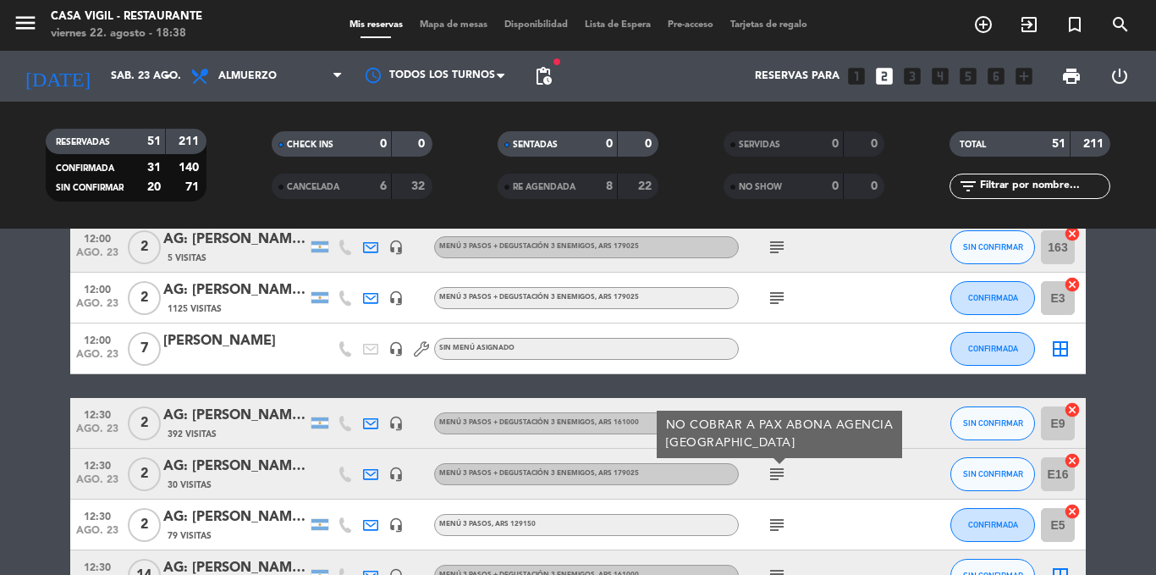
click at [780, 516] on icon "subject" at bounding box center [777, 525] width 20 height 20
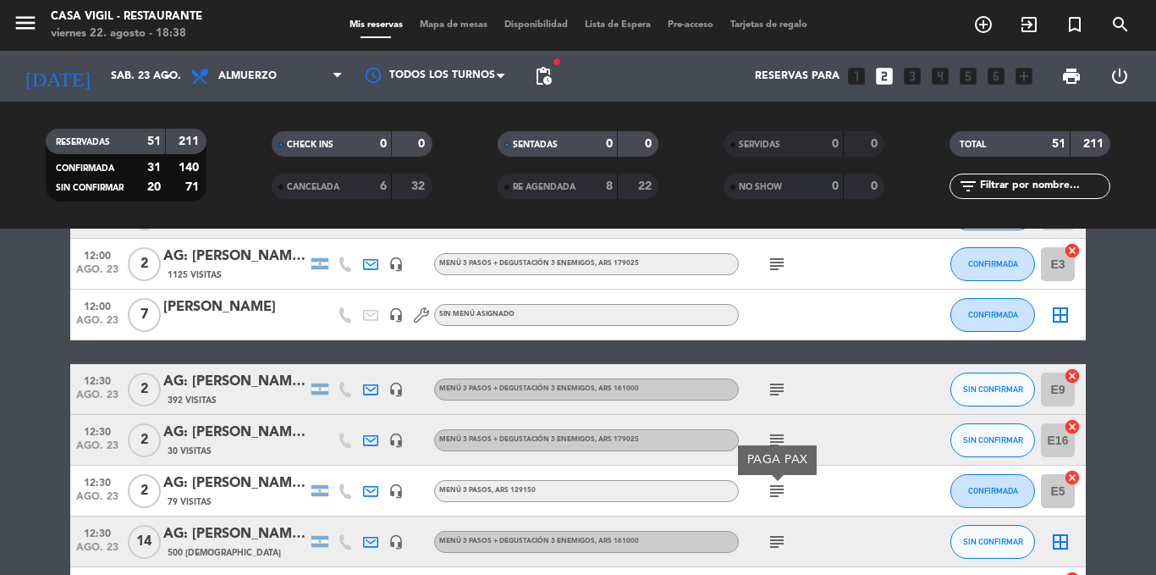
scroll to position [203, 0]
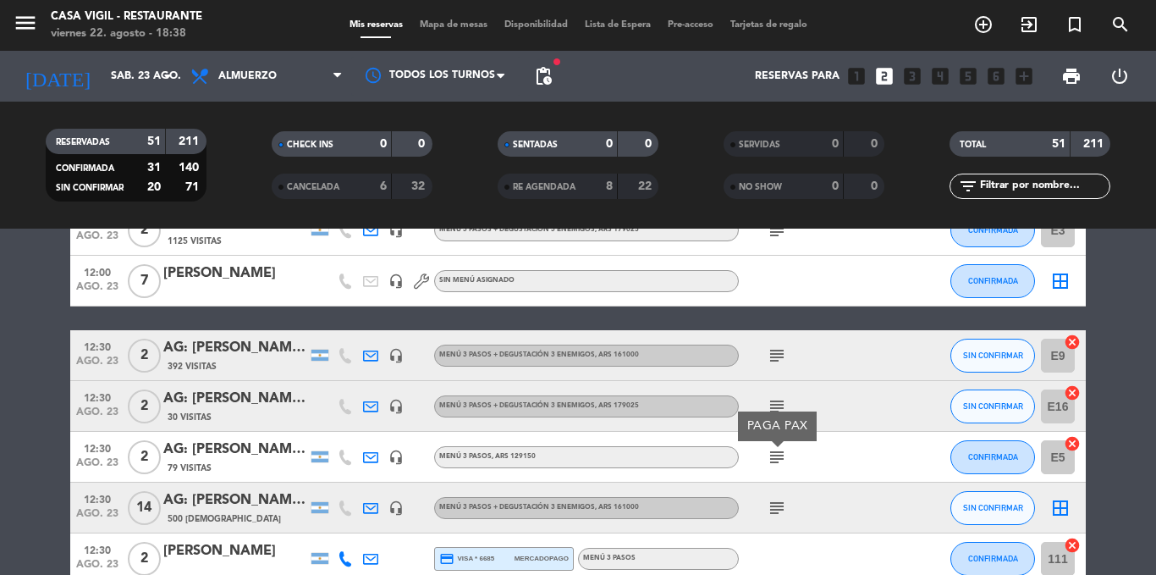
click at [776, 506] on icon "subject" at bounding box center [777, 508] width 20 height 20
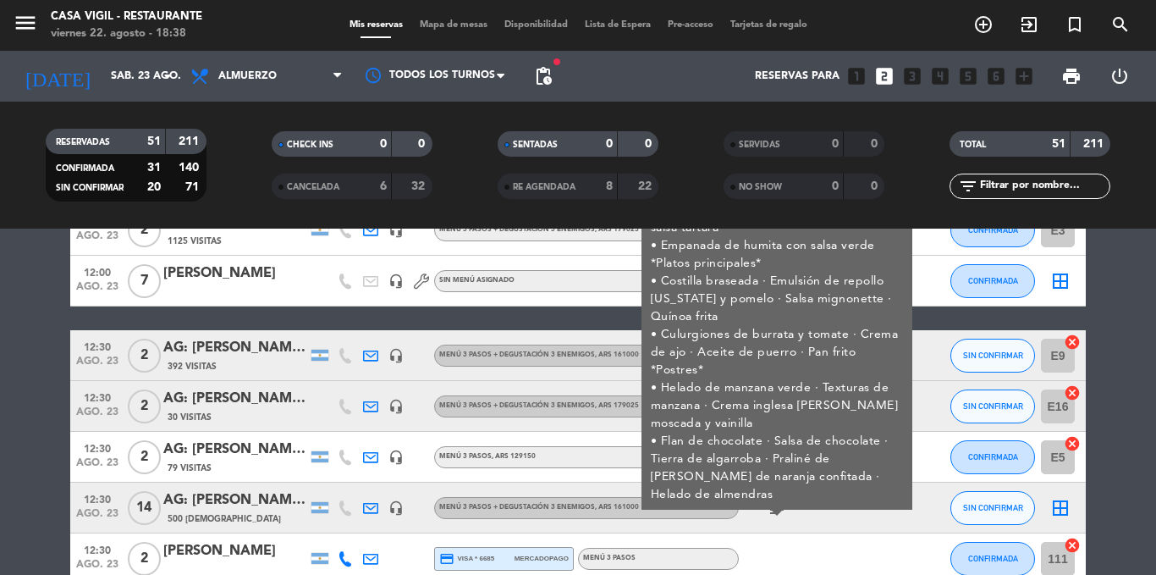
click at [240, 505] on div "AG: [PERSON_NAME] [PERSON_NAME] X14 / SUNTRIP" at bounding box center [235, 500] width 144 height 22
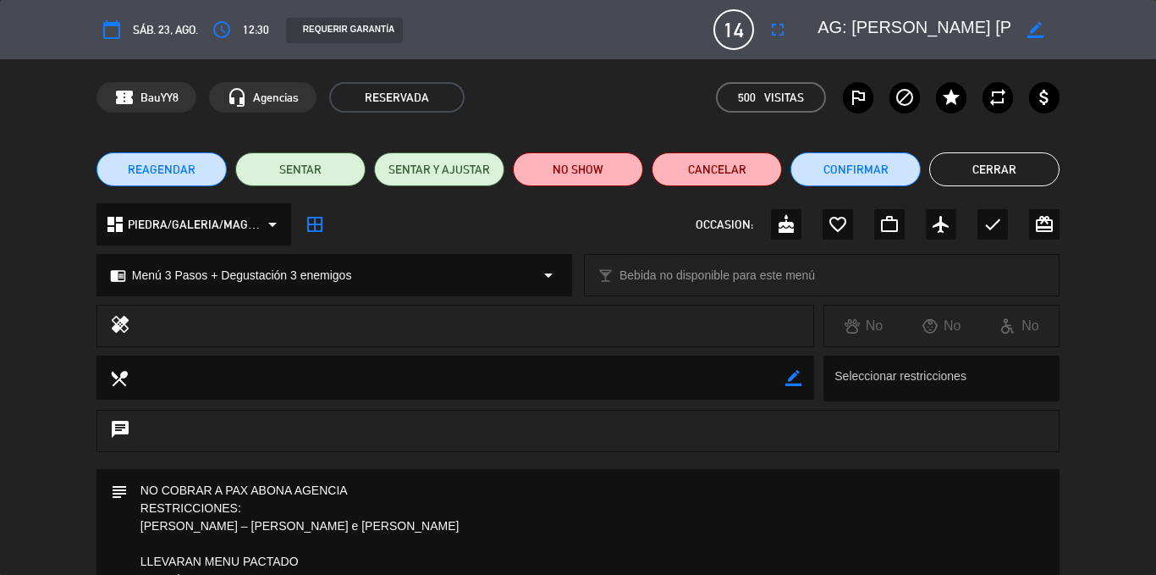
click at [585, 124] on div "confirmation_number BauYY8 headset_mic Agencias RESERVADA 500 Visitas outlined_…" at bounding box center [578, 97] width 1156 height 76
click at [997, 167] on button "Cerrar" at bounding box center [994, 169] width 130 height 34
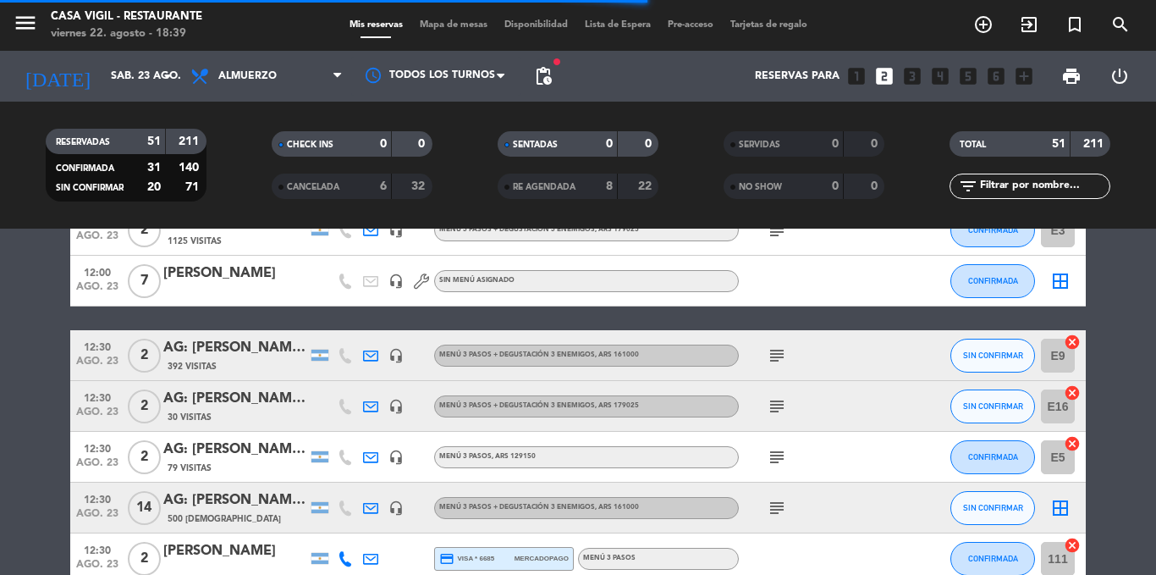
click at [775, 505] on icon "subject" at bounding box center [777, 508] width 20 height 20
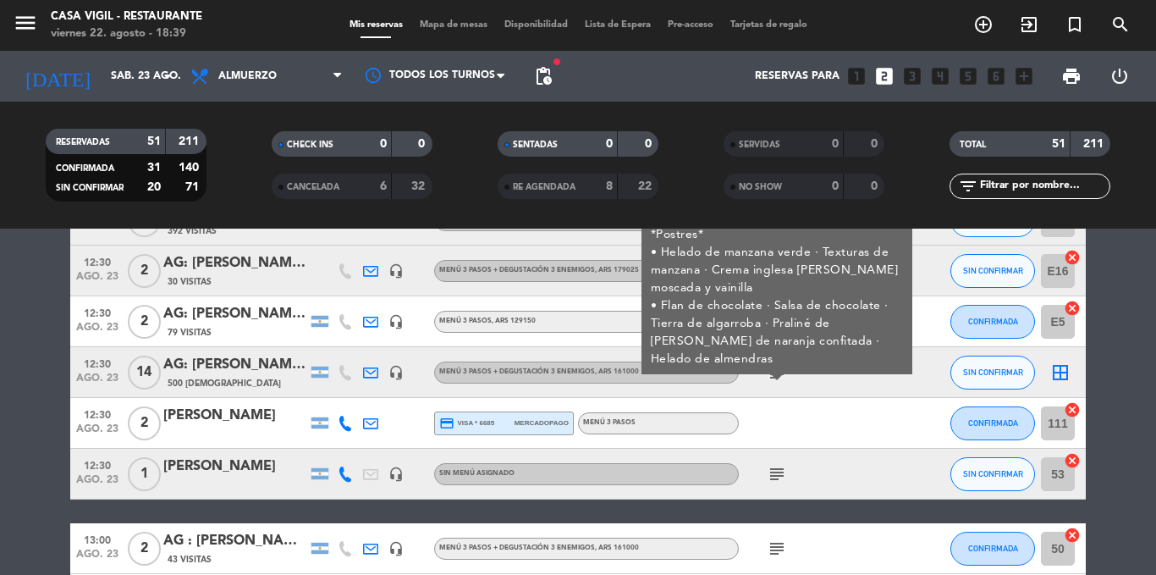
scroll to position [372, 0]
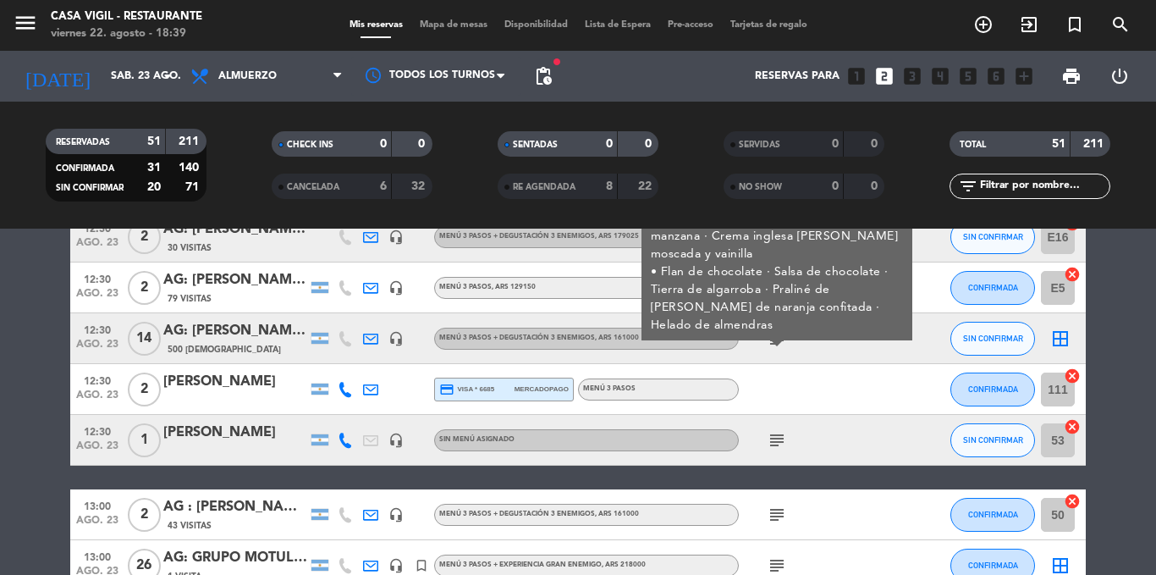
click at [770, 433] on icon "subject" at bounding box center [777, 440] width 20 height 20
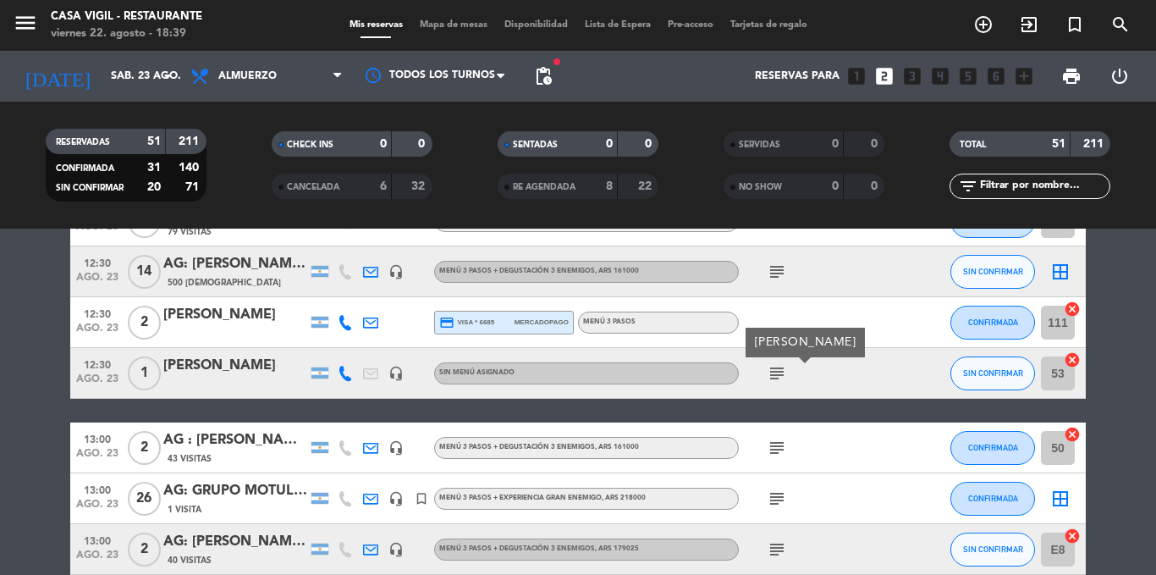
scroll to position [440, 0]
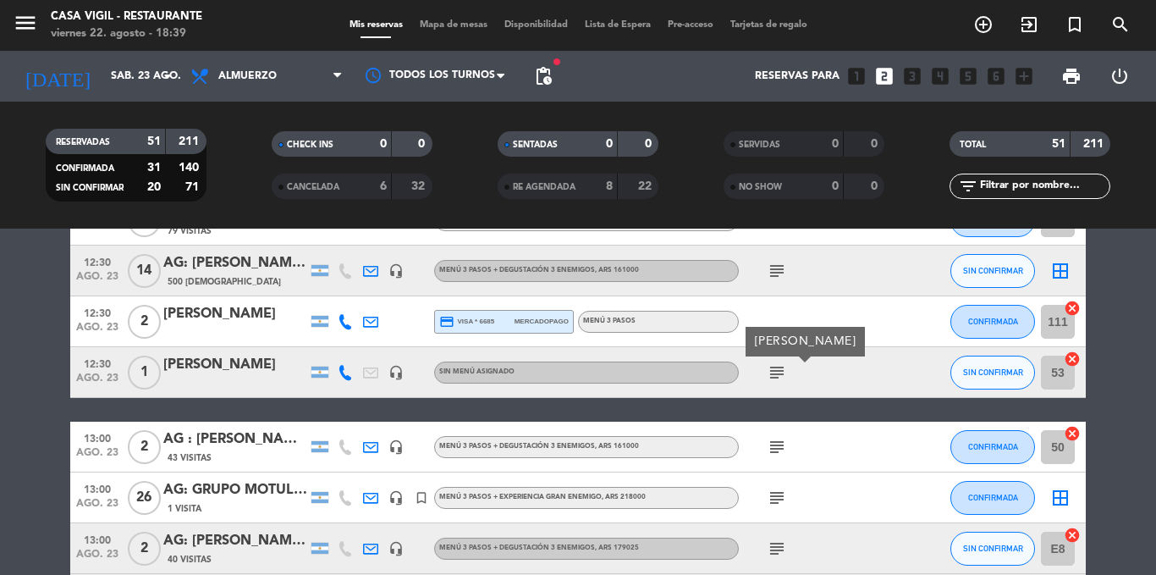
click at [771, 437] on icon "subject" at bounding box center [777, 447] width 20 height 20
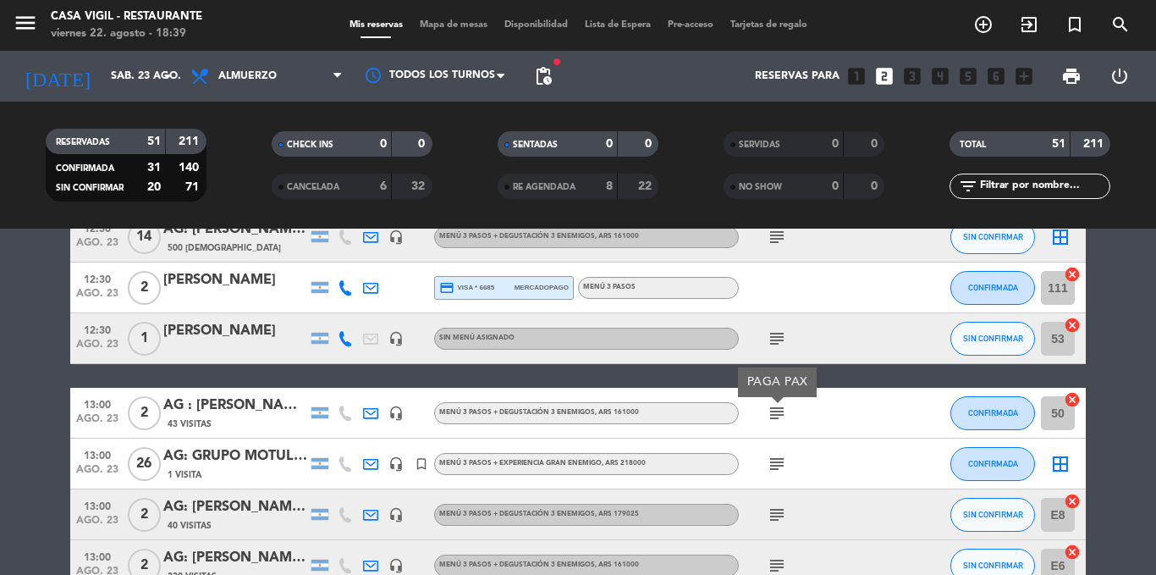
scroll to position [508, 0]
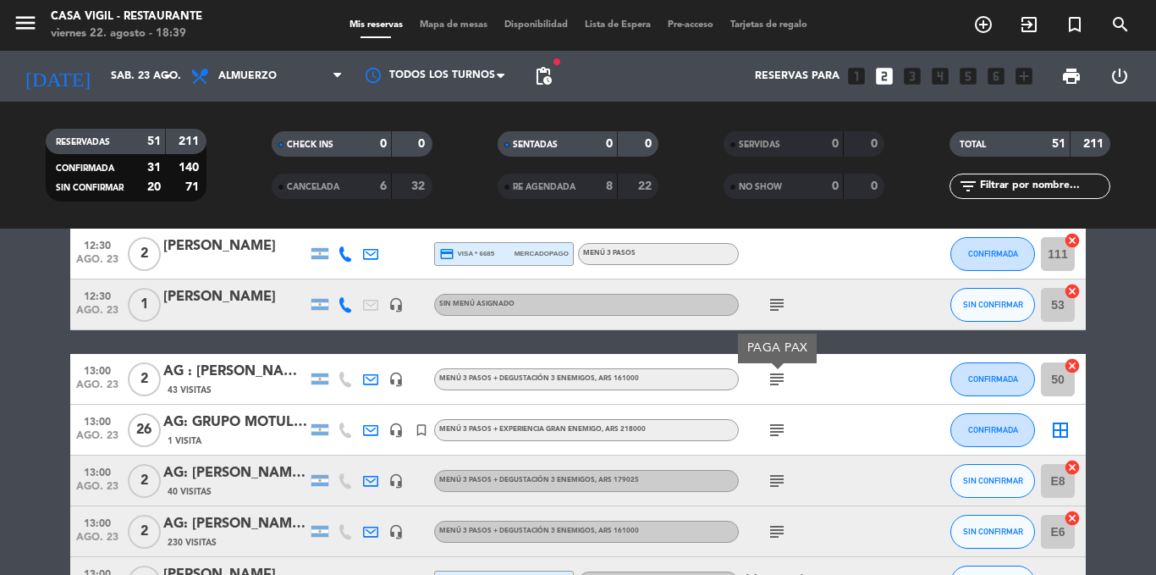
click at [771, 437] on icon "subject" at bounding box center [777, 430] width 20 height 20
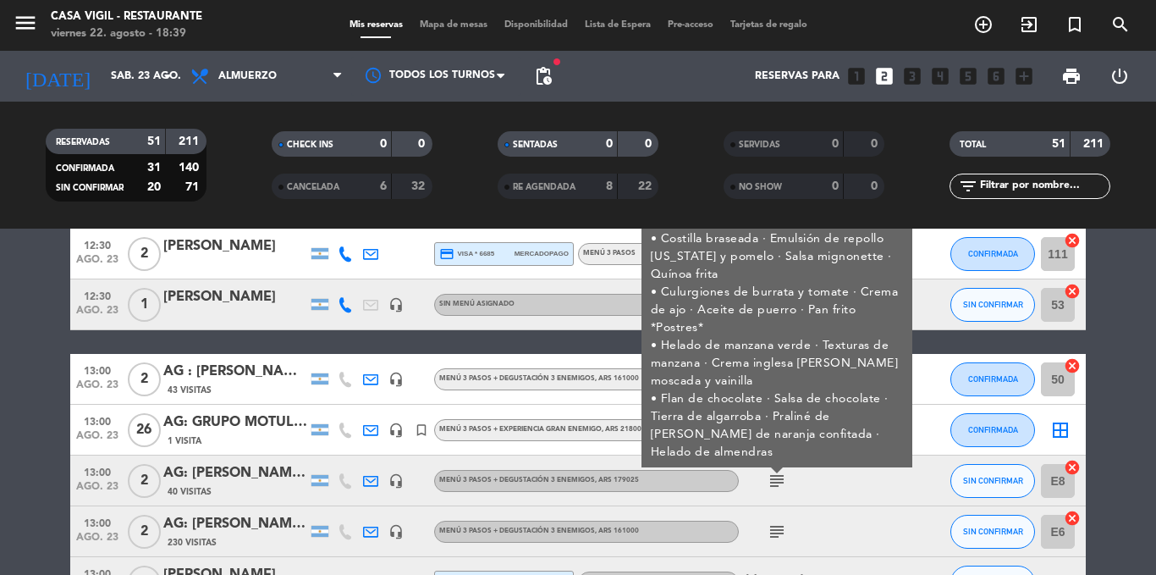
click at [257, 417] on div "AG: GRUPO MOTUL BRASIL X 26 / EQUINOXE" at bounding box center [235, 422] width 144 height 22
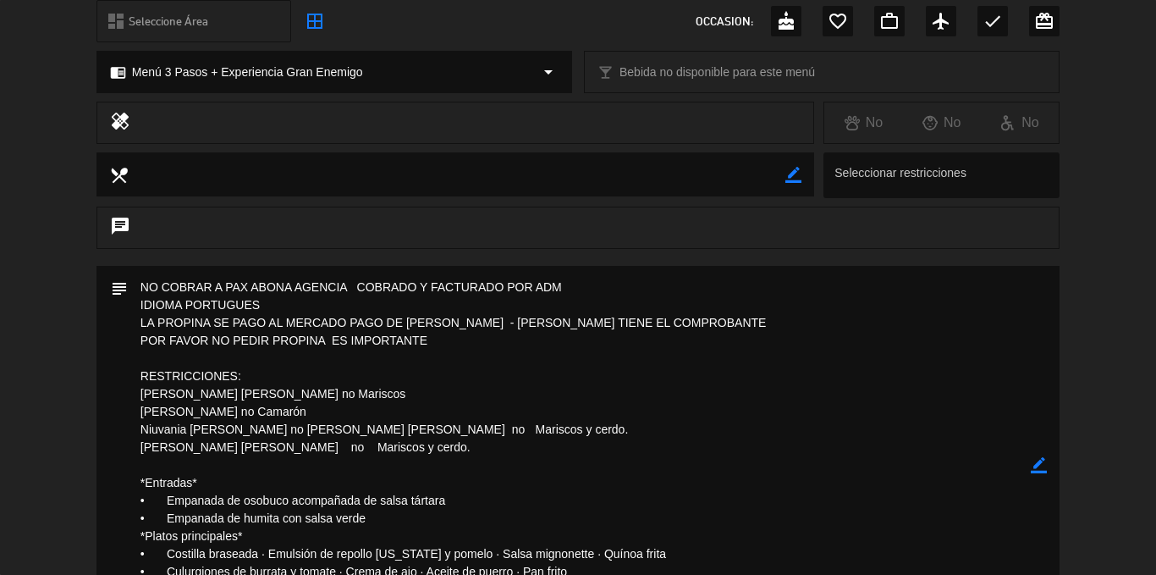
scroll to position [237, 0]
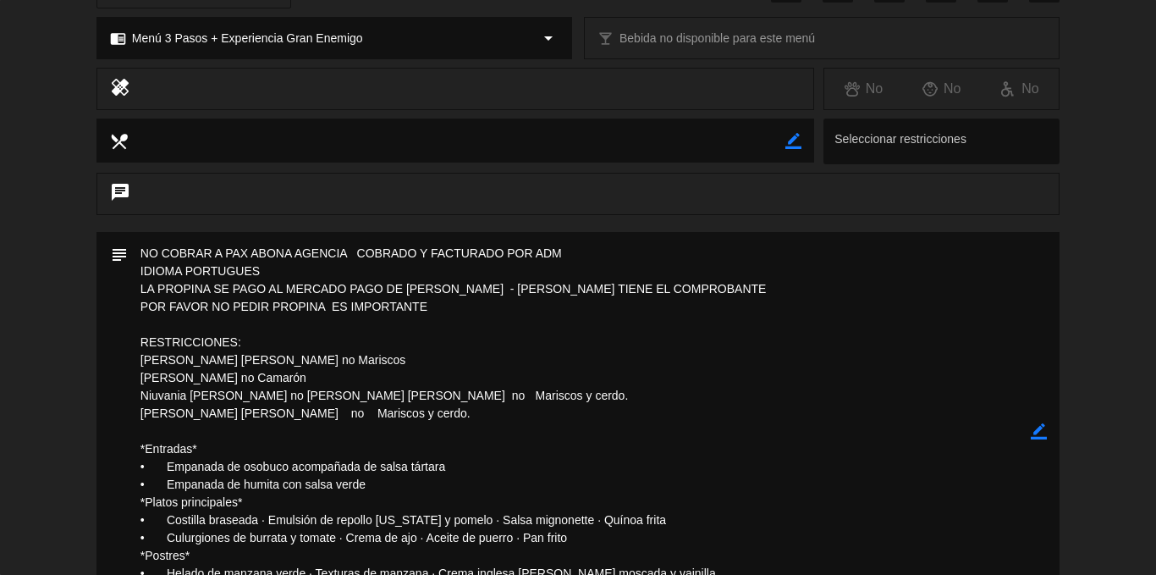
click at [41, 287] on div "subject border_color" at bounding box center [578, 435] width 1156 height 407
click at [1150, 76] on div "healing No No No" at bounding box center [578, 93] width 1156 height 51
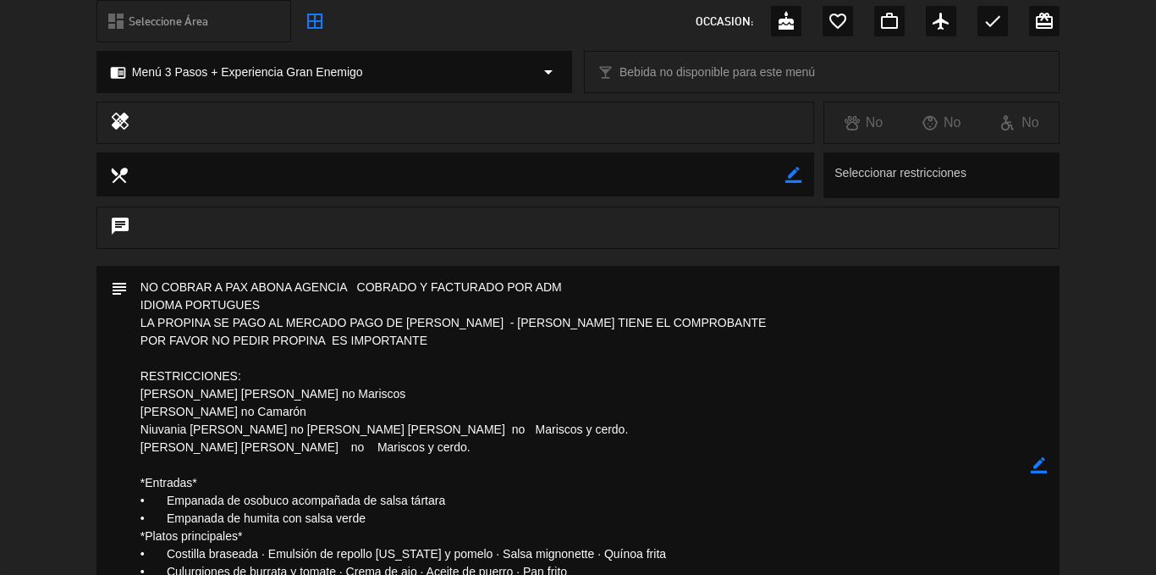
scroll to position [0, 0]
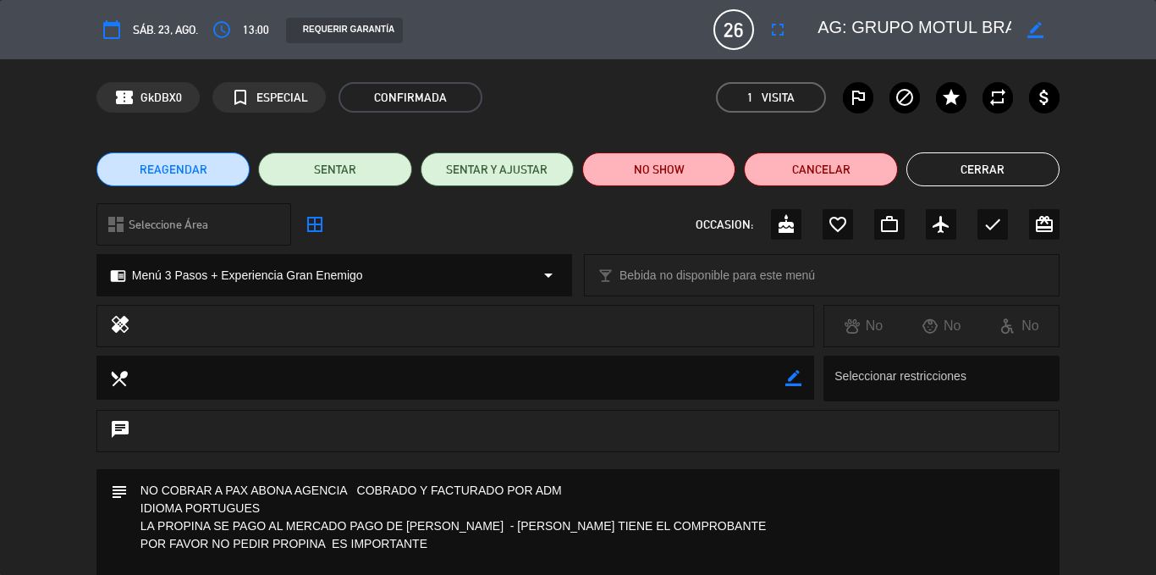
click at [996, 163] on button "Cerrar" at bounding box center [983, 169] width 153 height 34
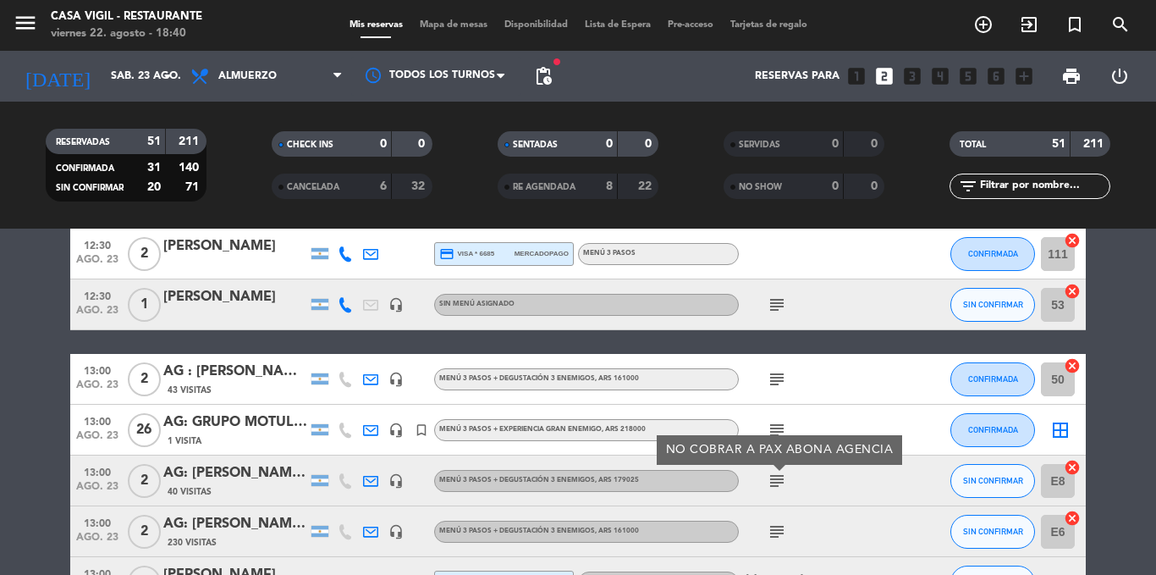
click at [775, 527] on icon "subject" at bounding box center [777, 531] width 20 height 20
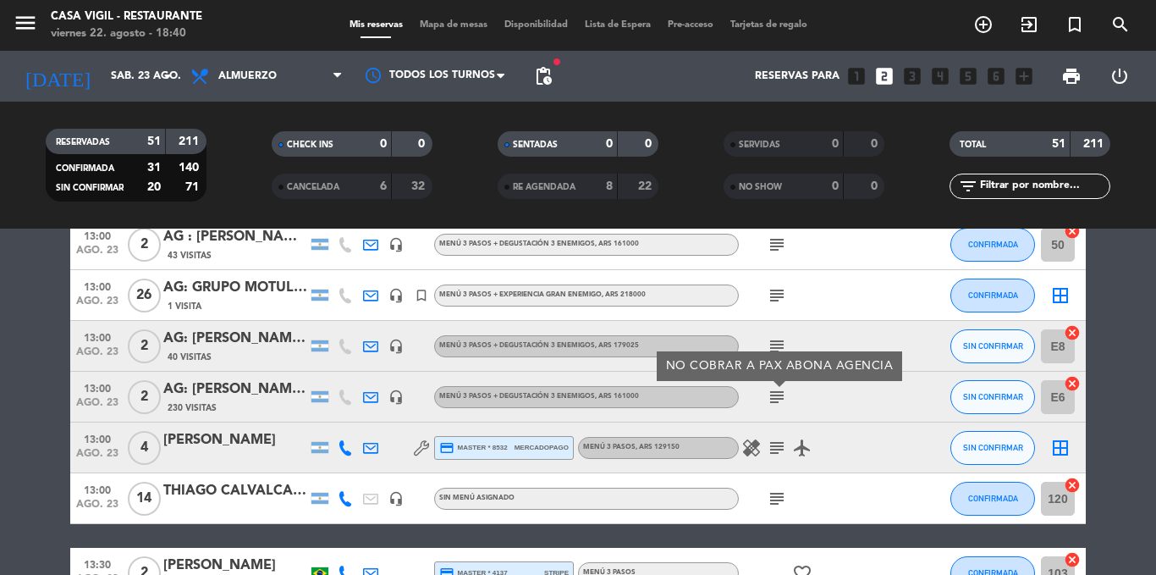
scroll to position [677, 0]
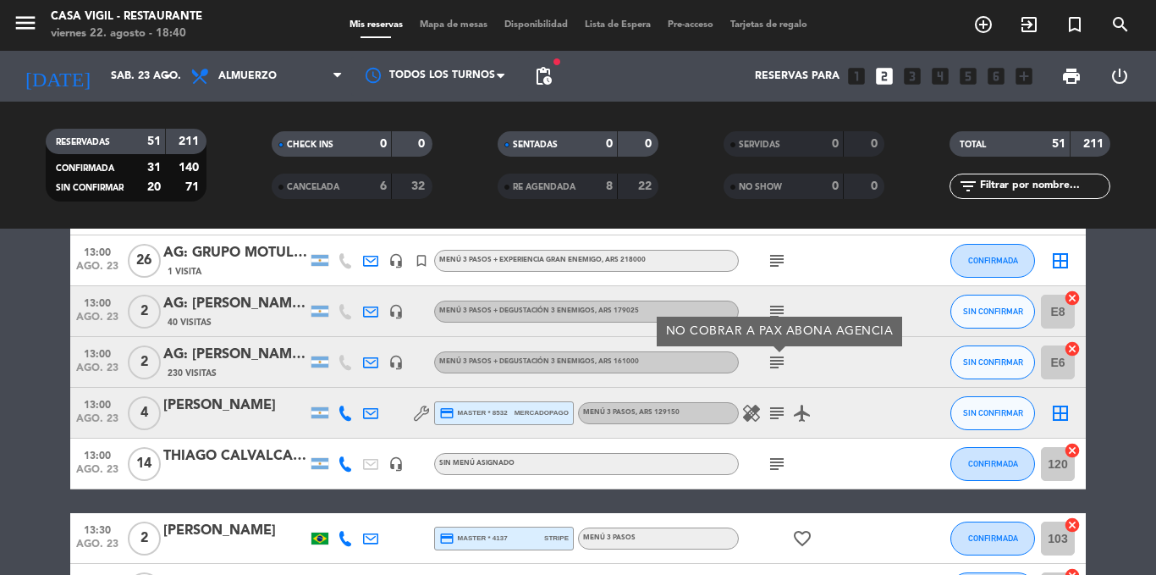
click at [753, 410] on icon "healing" at bounding box center [752, 413] width 20 height 20
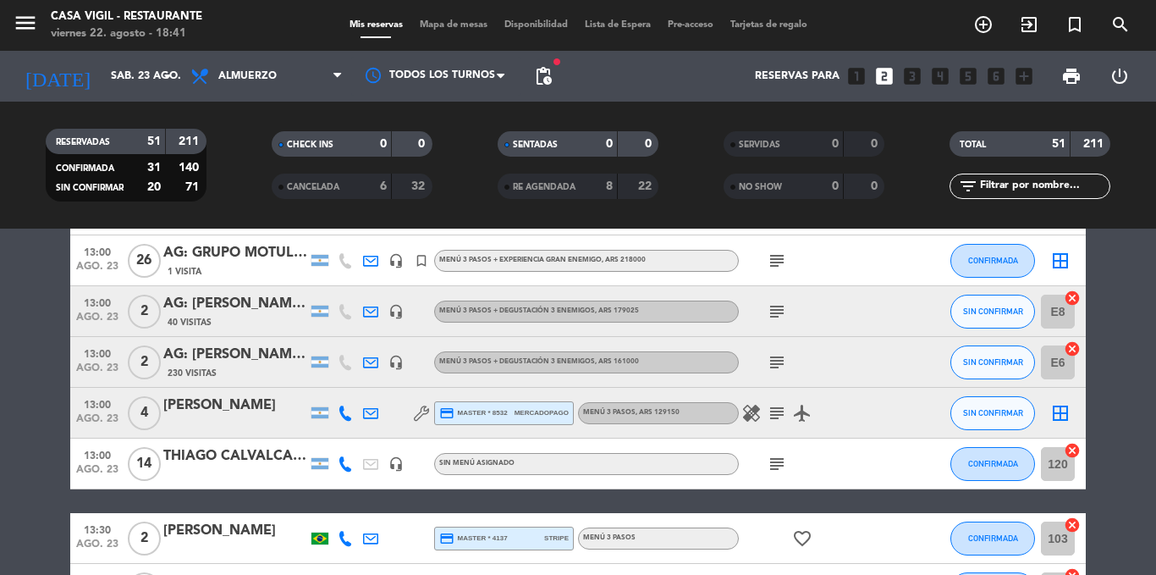
click at [207, 464] on div "THIAGO CALVALCANTI" at bounding box center [235, 456] width 144 height 22
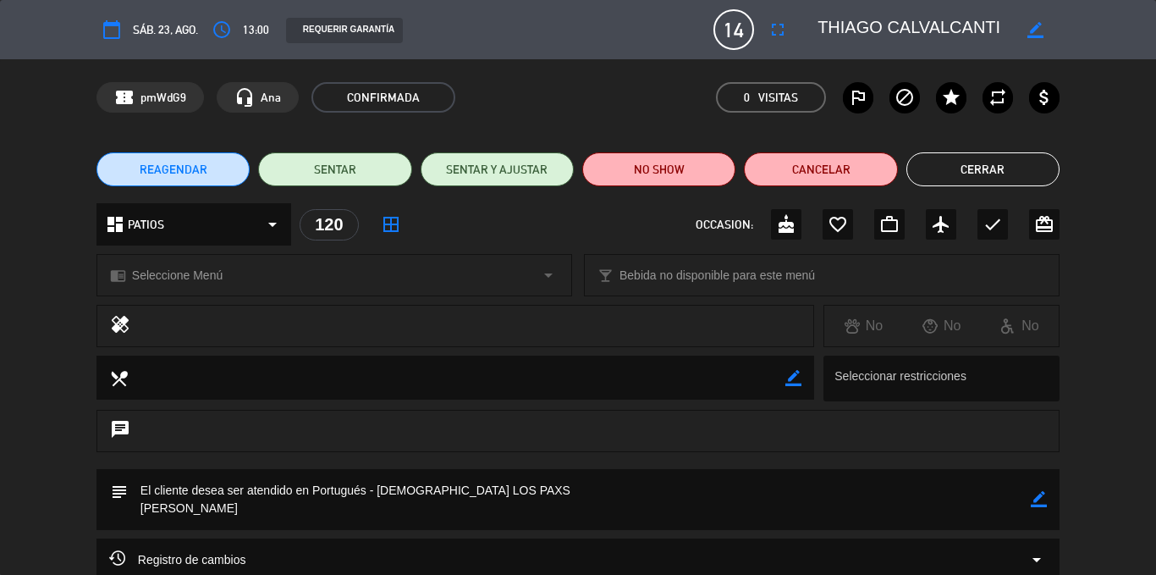
click at [972, 166] on button "Cerrar" at bounding box center [983, 169] width 153 height 34
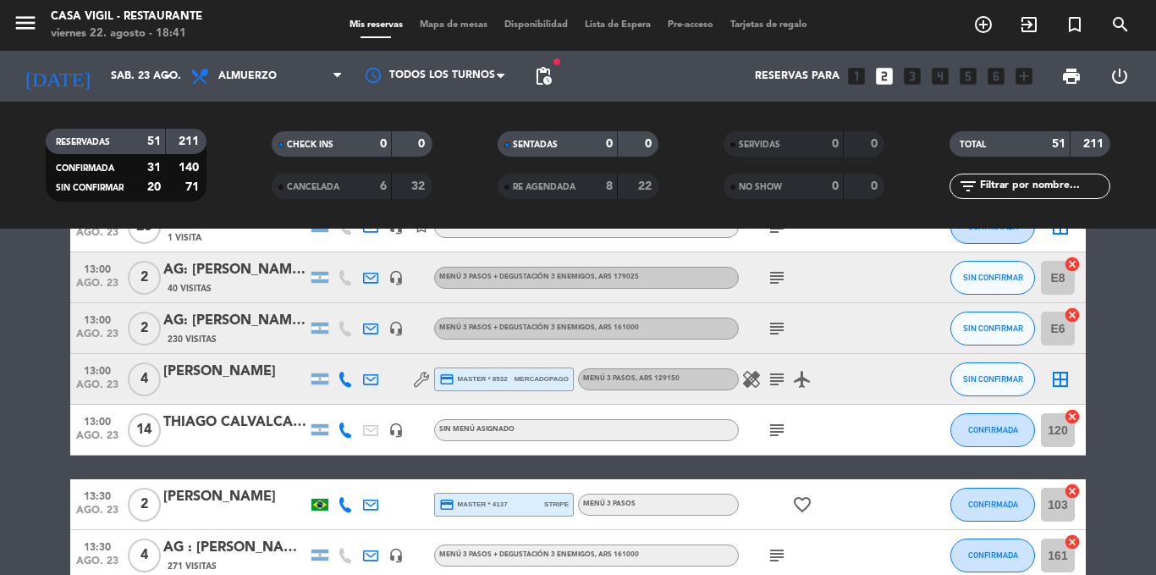
scroll to position [847, 0]
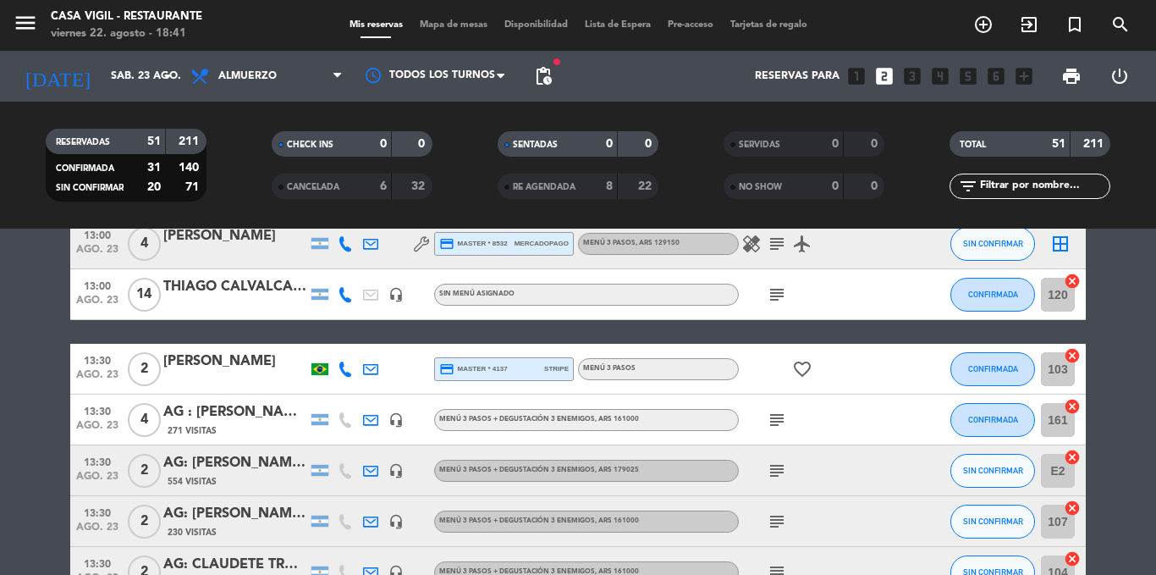
click at [781, 416] on icon "subject" at bounding box center [777, 420] width 20 height 20
click at [780, 472] on icon "subject" at bounding box center [777, 471] width 20 height 20
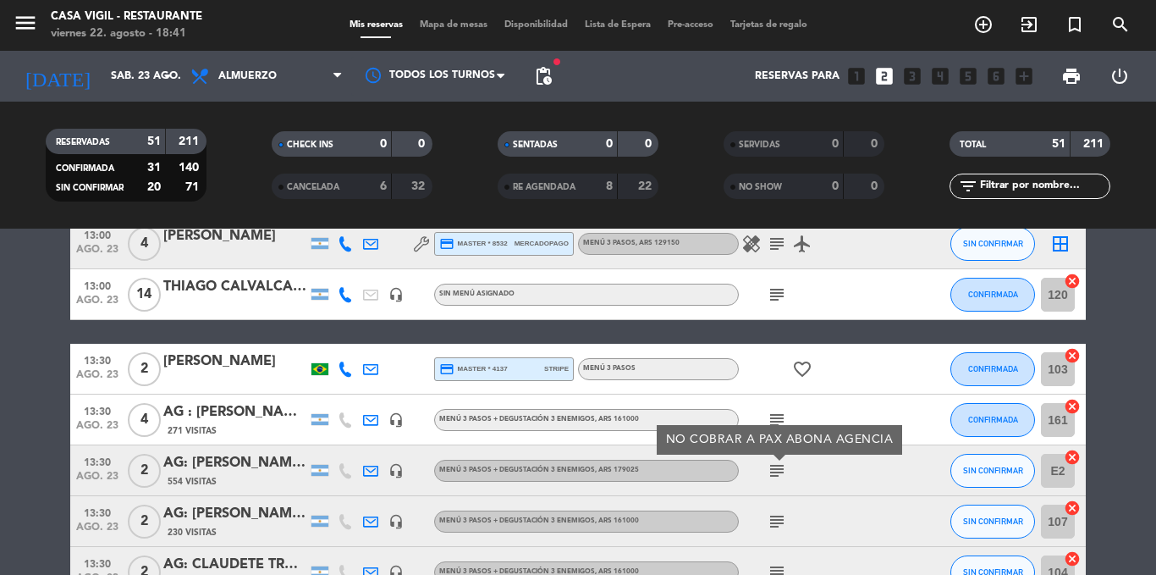
click at [779, 522] on icon "subject" at bounding box center [777, 521] width 20 height 20
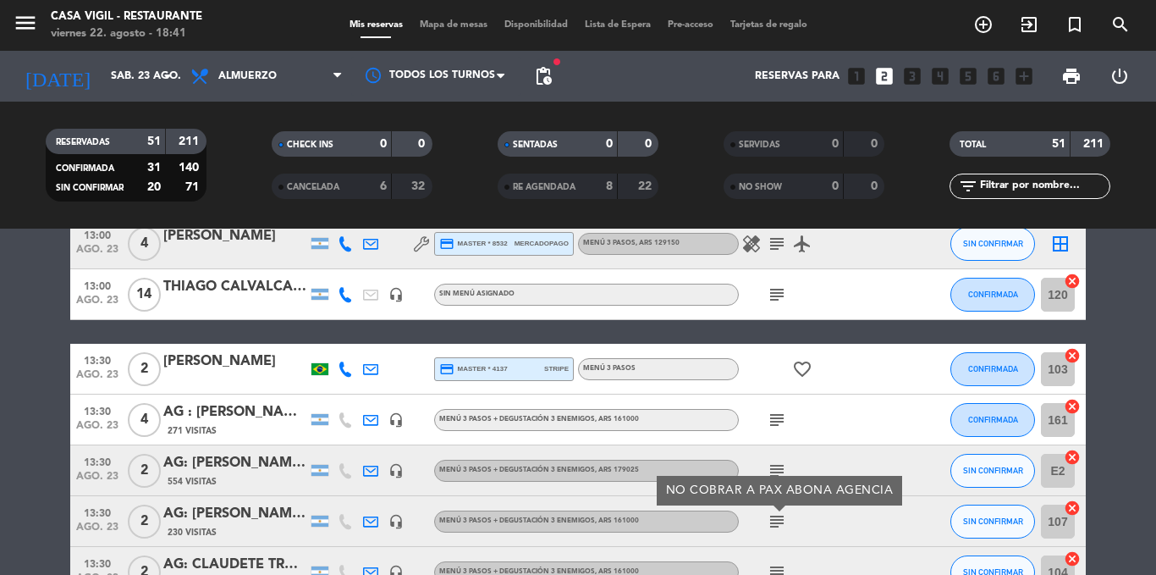
click at [778, 569] on icon "subject" at bounding box center [777, 572] width 20 height 20
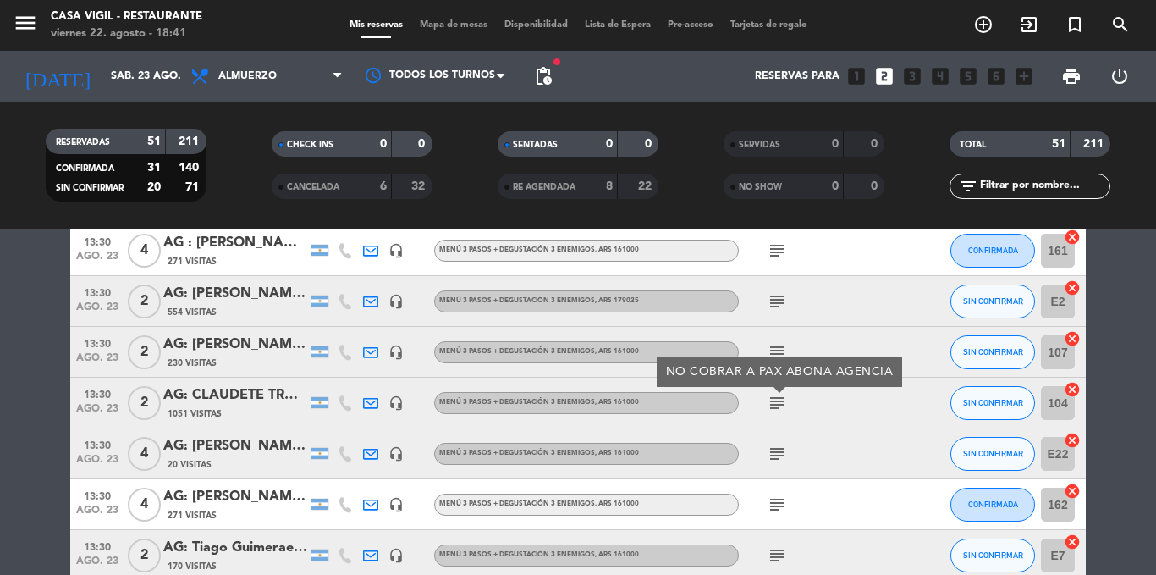
scroll to position [1050, 0]
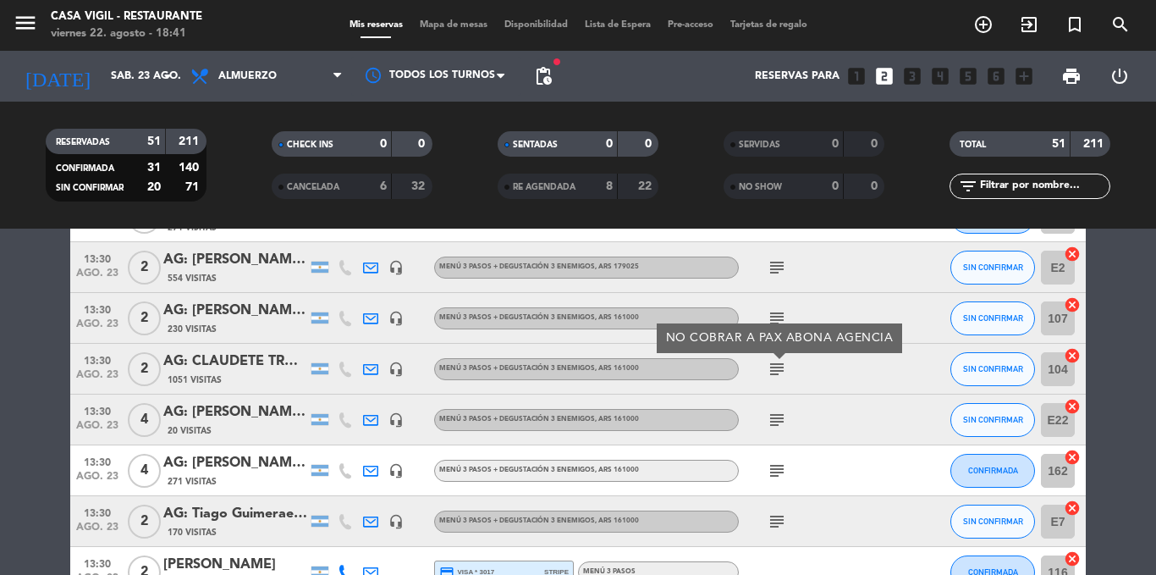
click at [775, 413] on icon "subject" at bounding box center [777, 420] width 20 height 20
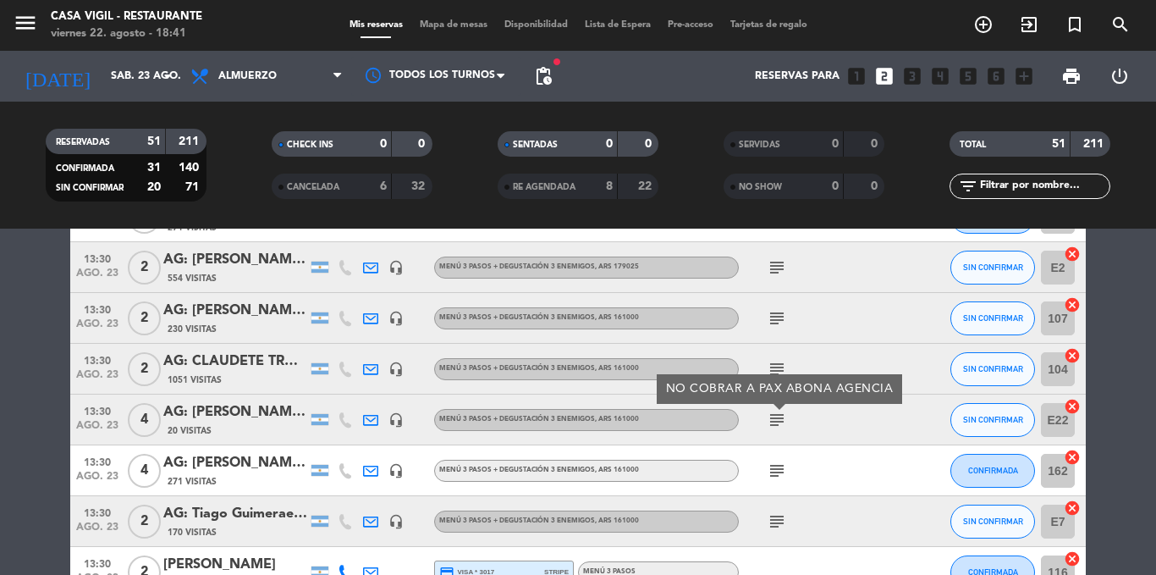
click at [779, 479] on icon "subject" at bounding box center [777, 471] width 20 height 20
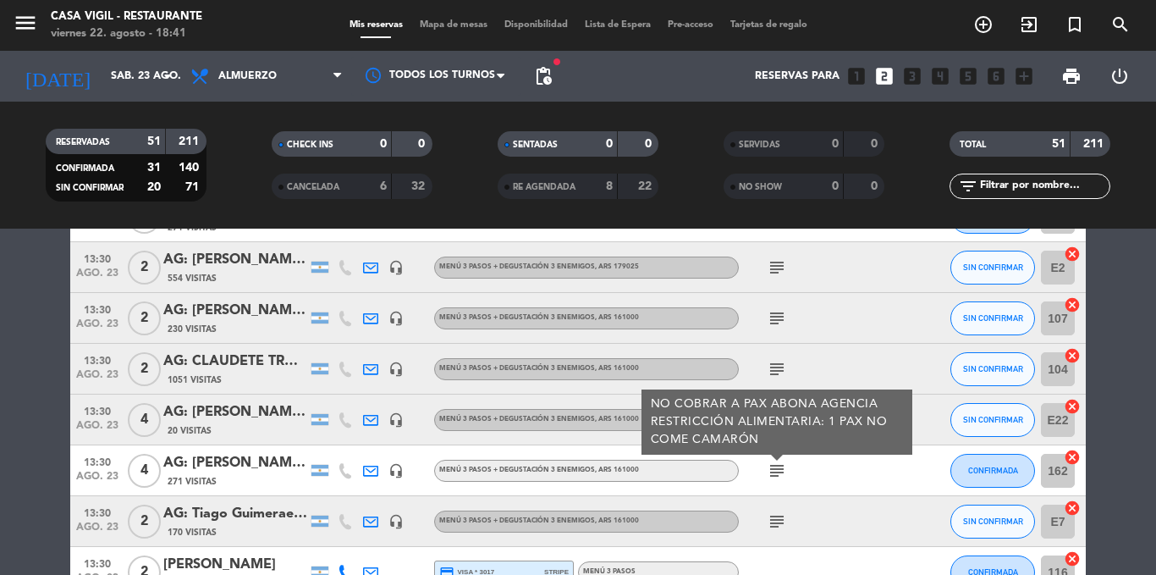
click at [779, 512] on icon "subject" at bounding box center [777, 521] width 20 height 20
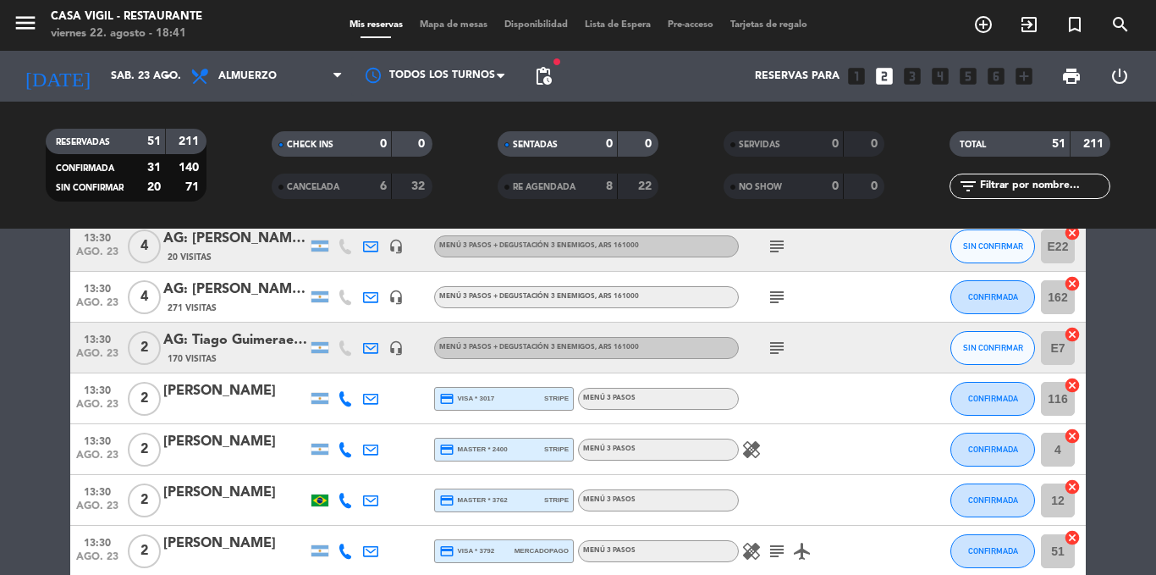
scroll to position [1253, 0]
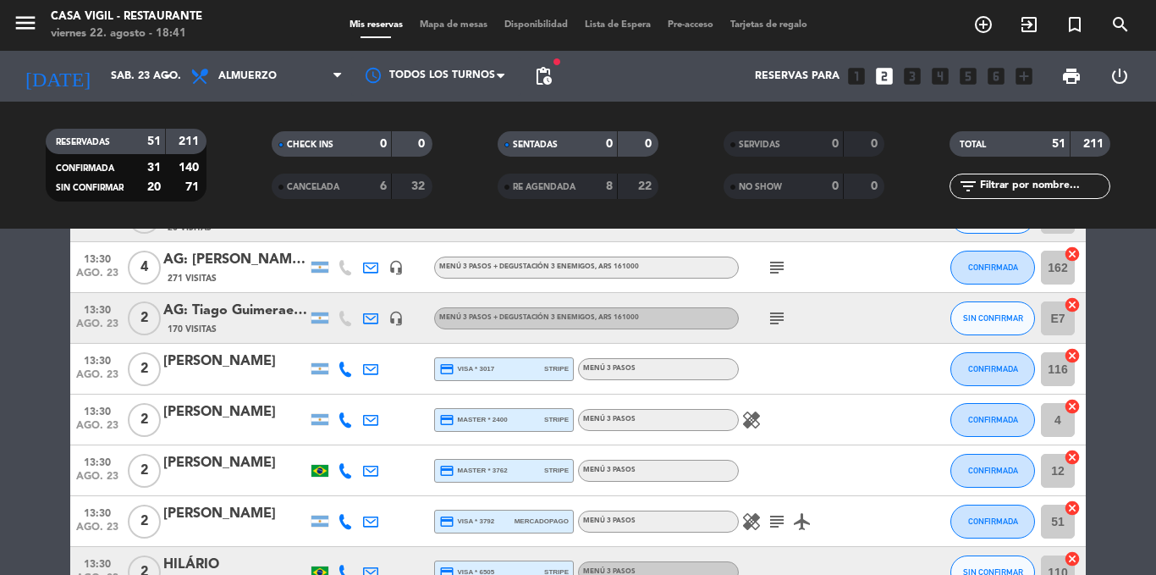
click at [771, 315] on icon "subject" at bounding box center [777, 318] width 20 height 20
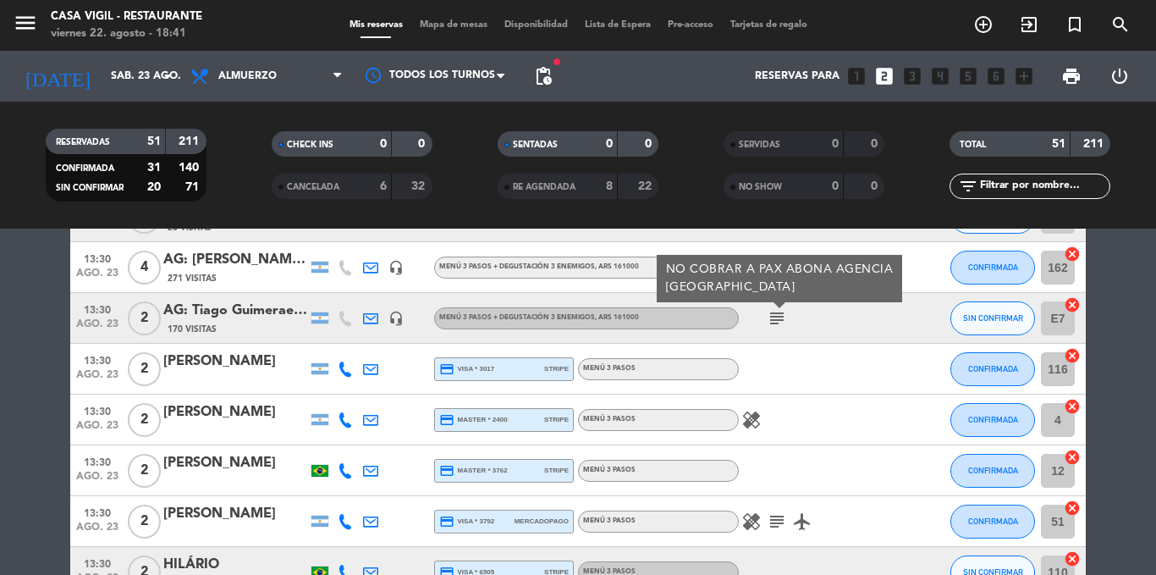
click at [774, 279] on div "NO COBRAR A PAX ABONA AGENCIA BRASIL" at bounding box center [780, 279] width 228 height 36
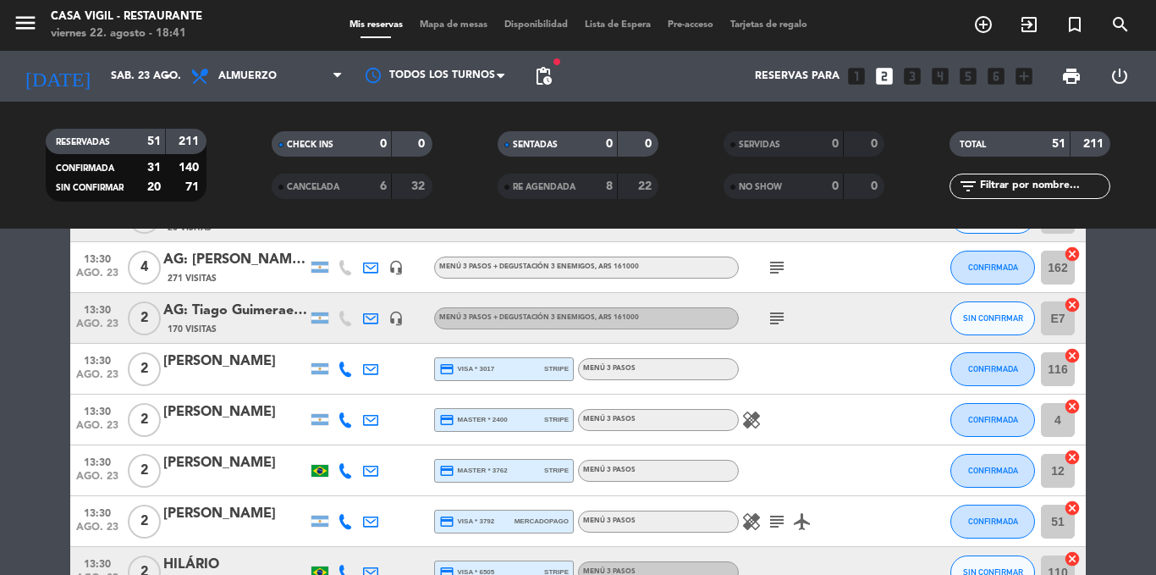
click at [774, 279] on div "subject" at bounding box center [815, 267] width 152 height 50
click at [775, 266] on icon "subject" at bounding box center [777, 267] width 20 height 20
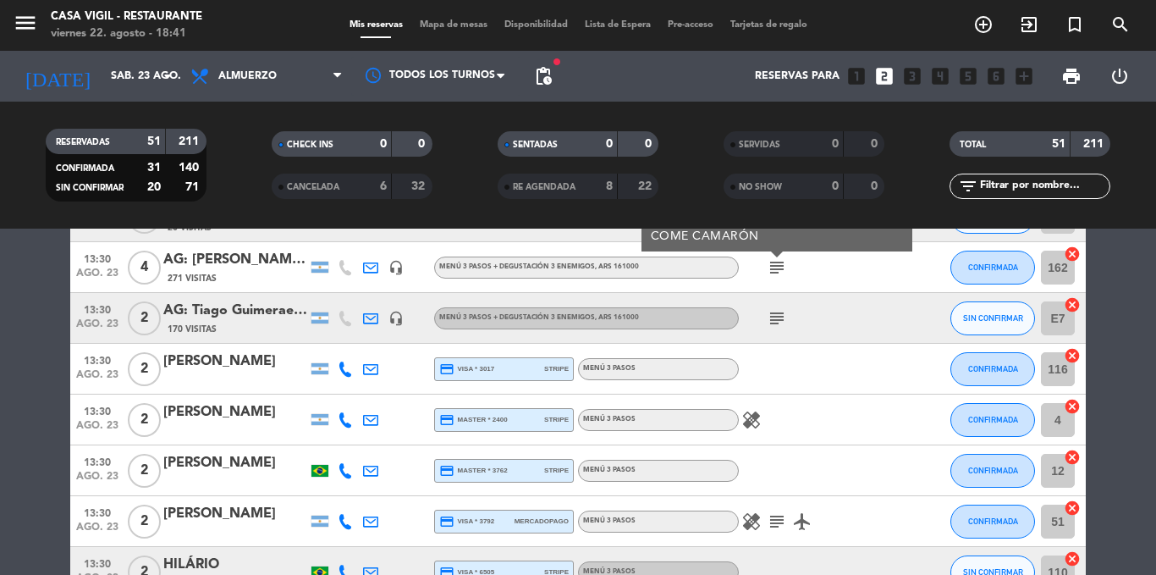
click at [753, 416] on icon "healing" at bounding box center [752, 420] width 20 height 20
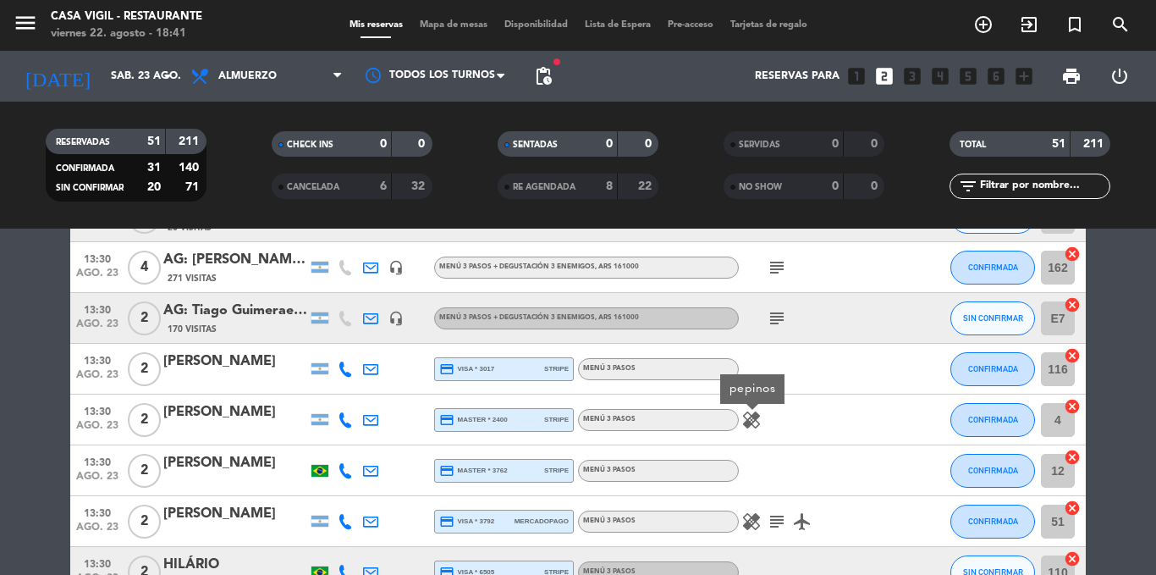
click at [754, 514] on icon "healing" at bounding box center [752, 521] width 20 height 20
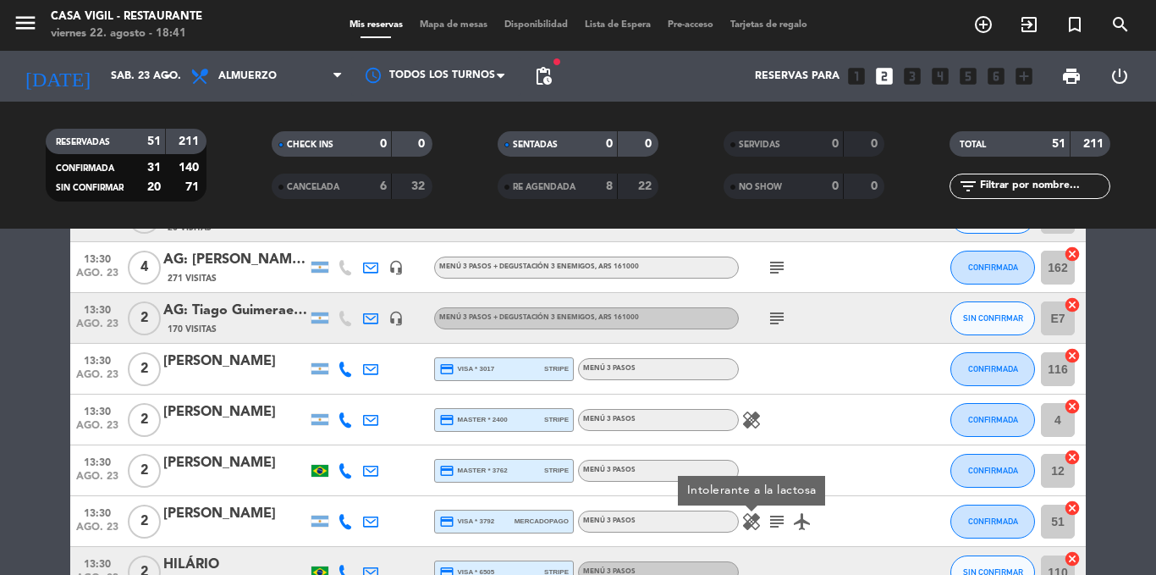
click at [770, 516] on icon "subject" at bounding box center [777, 521] width 20 height 20
click at [644, 222] on div "RESERVADAS 51 211 CONFIRMADA 31 140 SIN CONFIRMAR 20 71 CHECK INS 0 0 CANCELADA…" at bounding box center [578, 165] width 1156 height 127
click at [40, 348] on bookings-row "12:00 [DATE] 6 AG: [PERSON_NAME] X6/ SUNTRIP 230 Visitas headset_mic Menú 3 Pas…" at bounding box center [578, 420] width 1156 height 2733
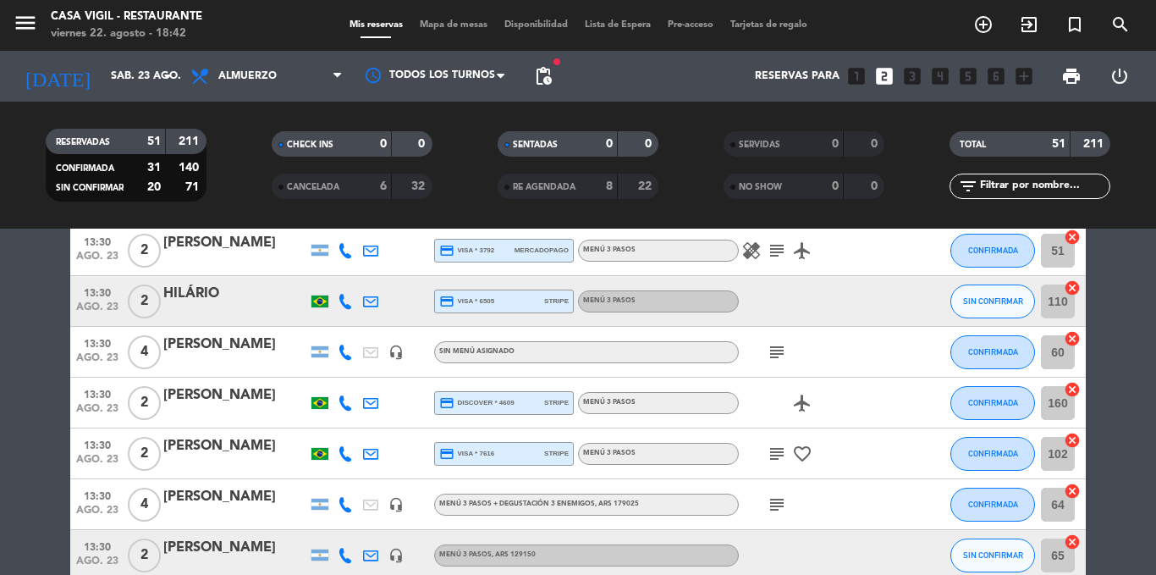
scroll to position [1558, 0]
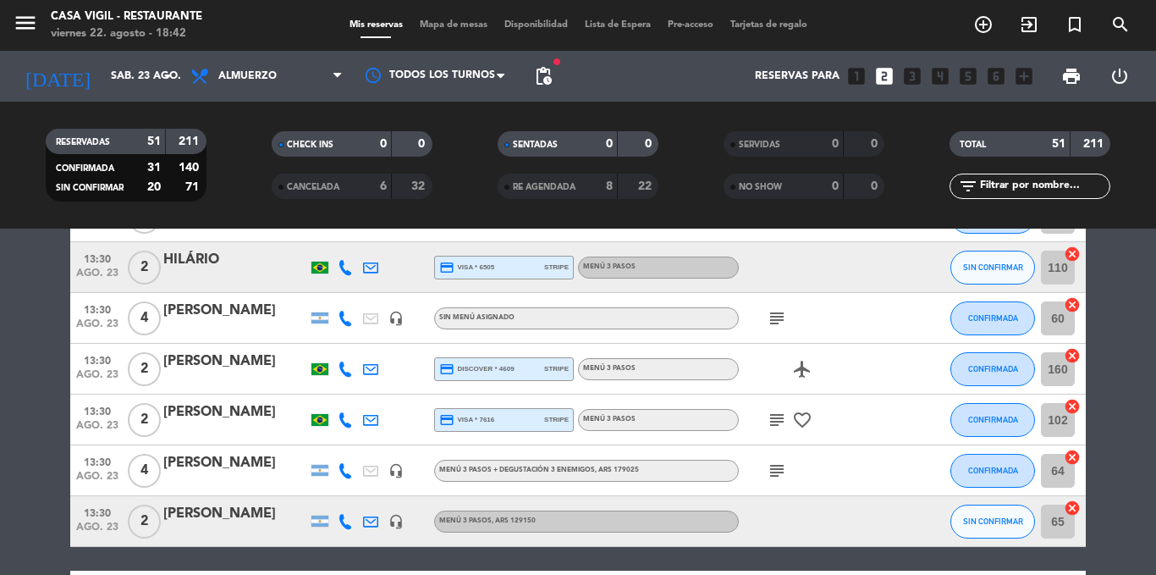
click at [778, 321] on icon "subject" at bounding box center [777, 318] width 20 height 20
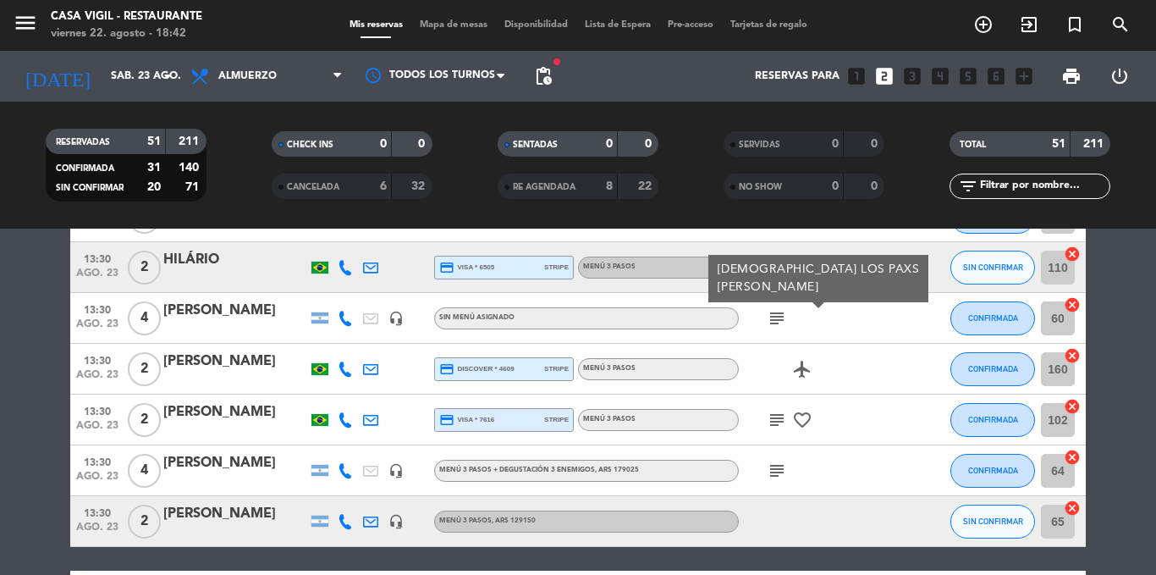
click at [777, 421] on icon "subject" at bounding box center [777, 420] width 20 height 20
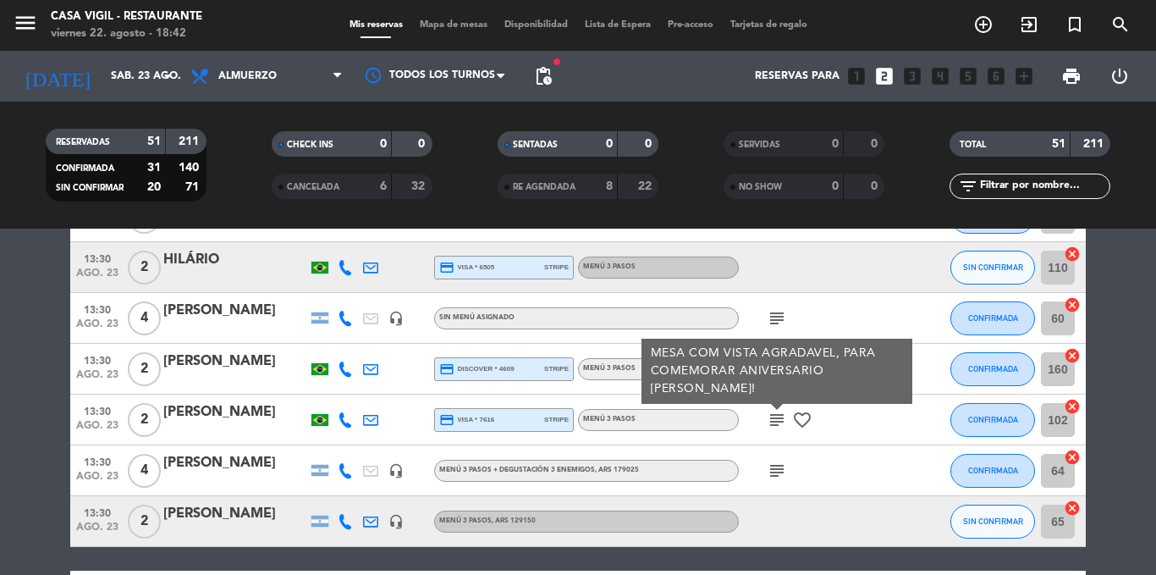
click at [778, 469] on icon "subject" at bounding box center [777, 471] width 20 height 20
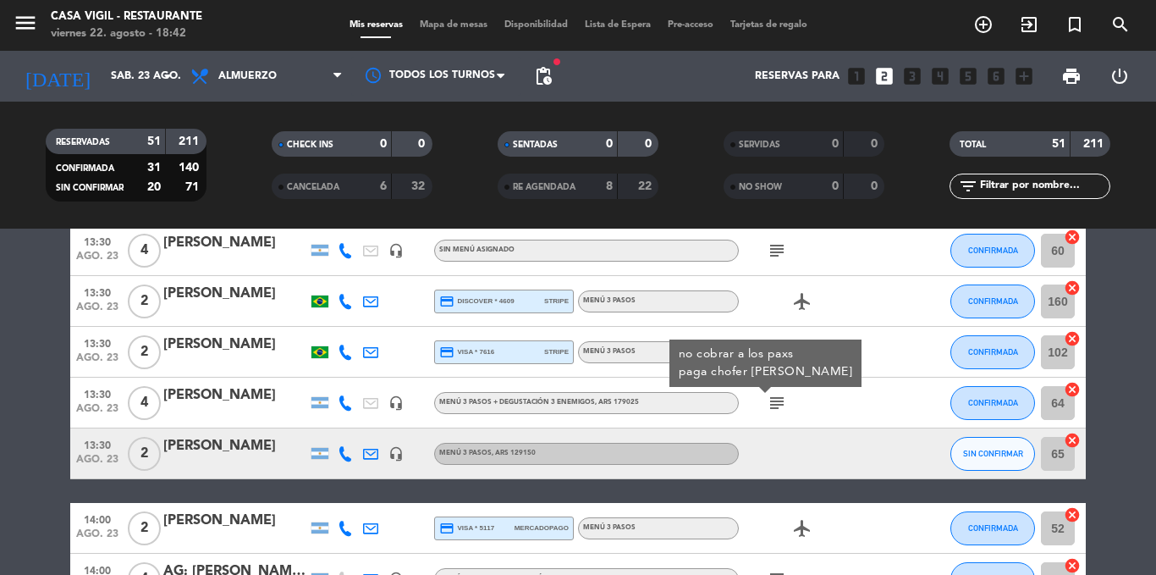
scroll to position [1862, 0]
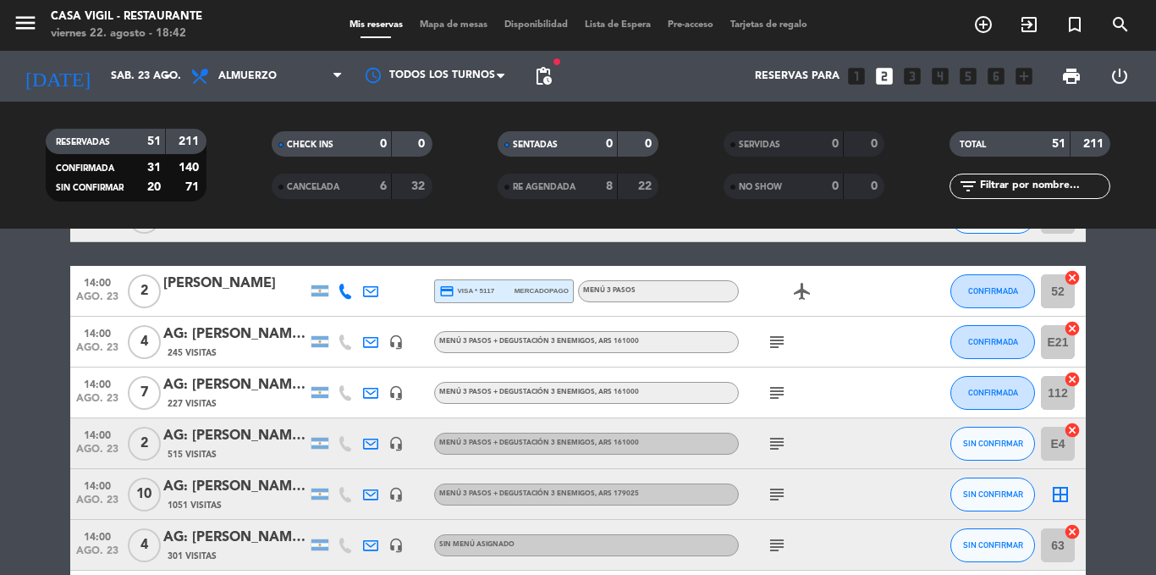
click at [772, 338] on icon "subject" at bounding box center [777, 342] width 20 height 20
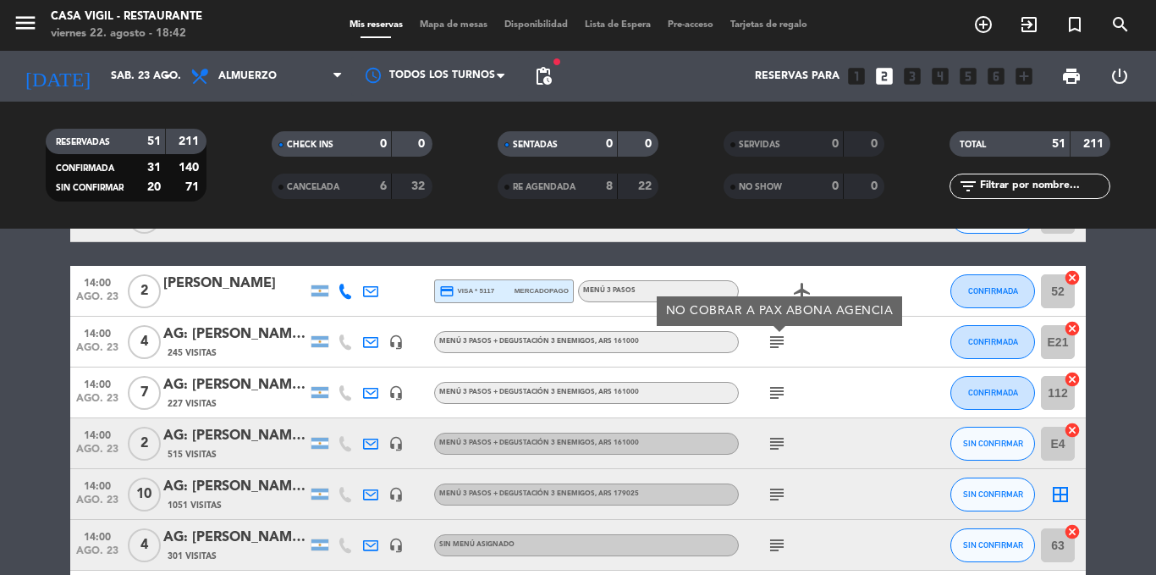
click at [775, 395] on icon "subject" at bounding box center [777, 393] width 20 height 20
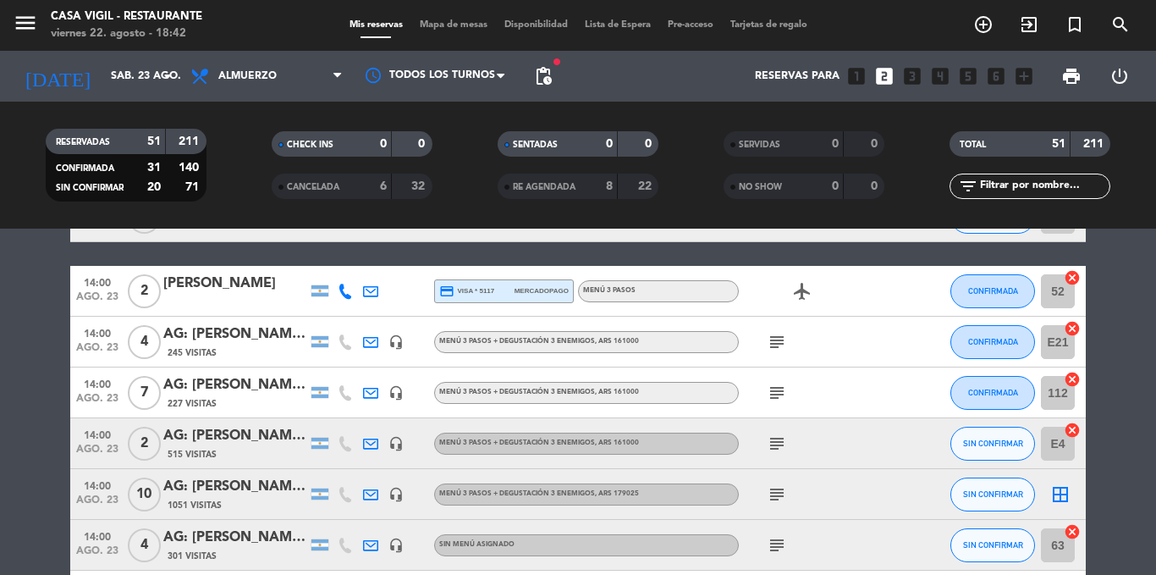
click at [779, 442] on icon "subject" at bounding box center [777, 443] width 20 height 20
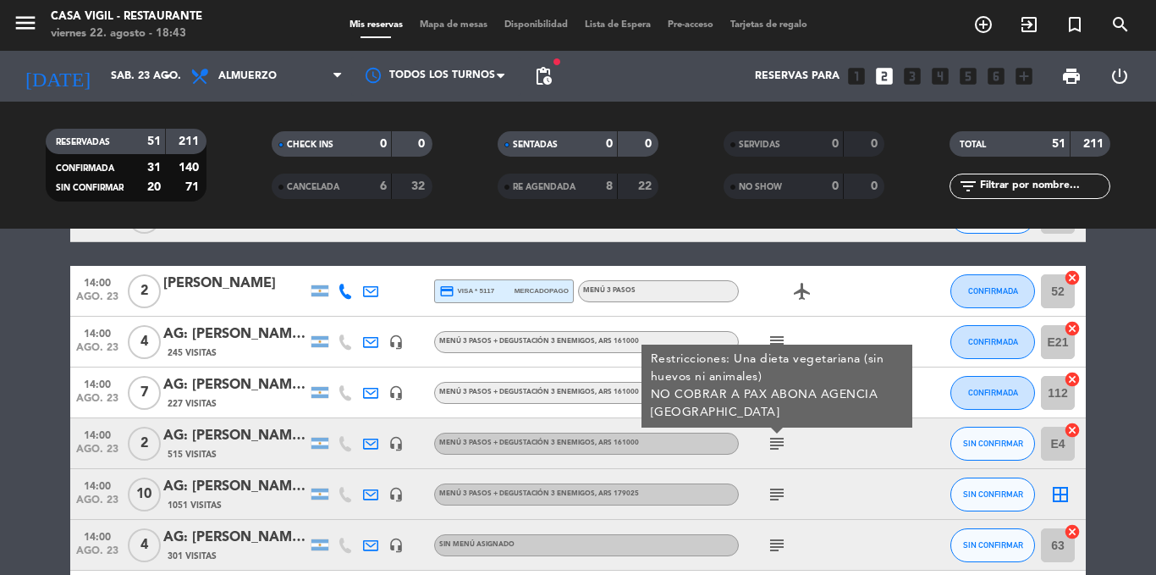
click at [775, 505] on div "subject" at bounding box center [815, 494] width 152 height 50
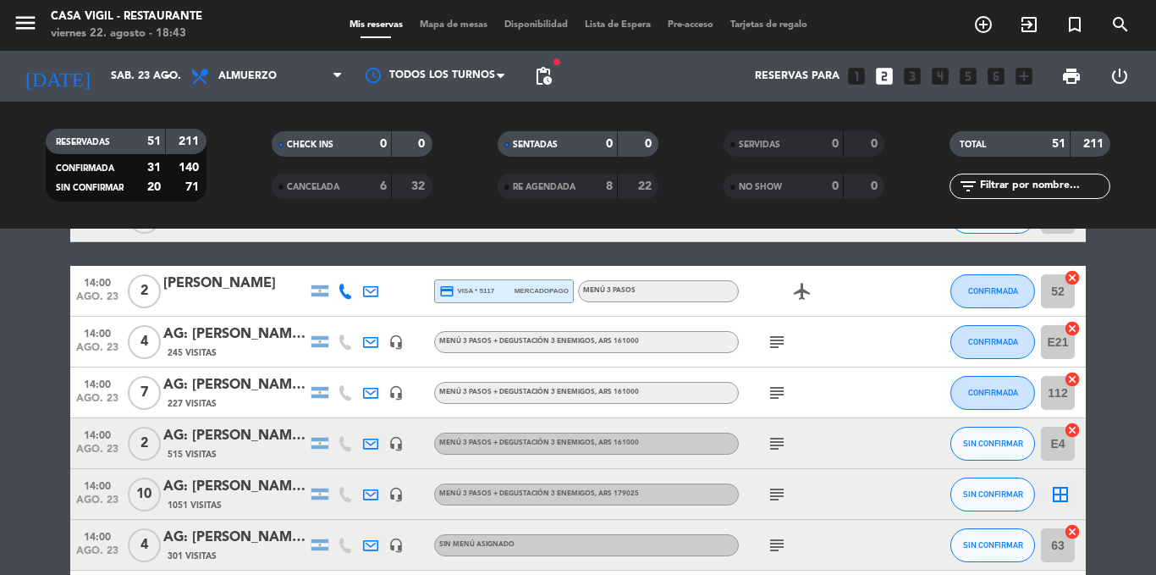
click at [776, 487] on icon "subject" at bounding box center [777, 494] width 20 height 20
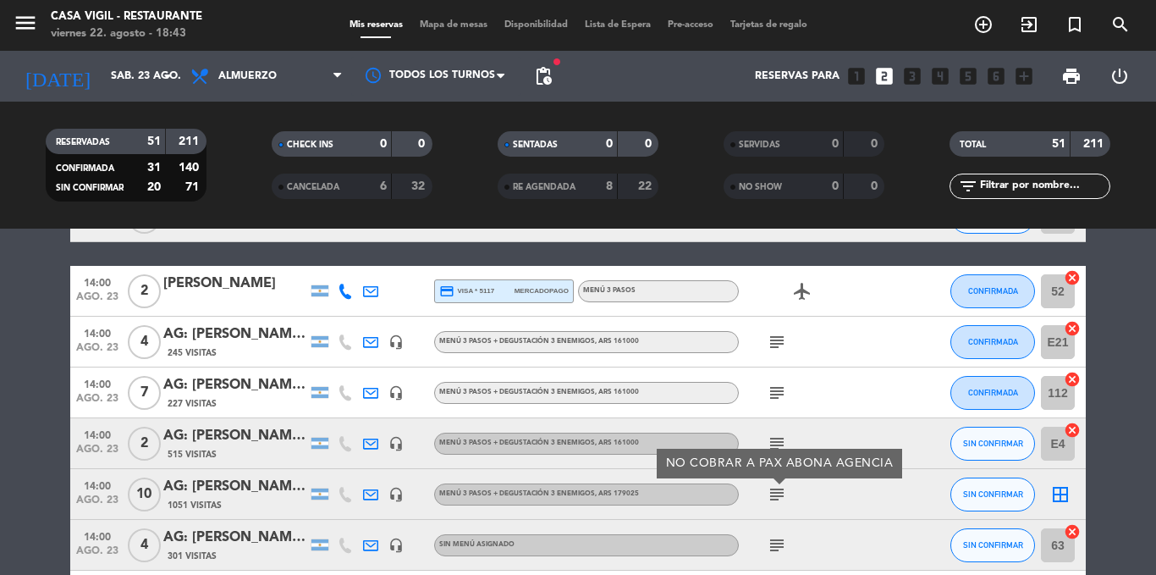
click at [781, 543] on icon "subject" at bounding box center [777, 545] width 20 height 20
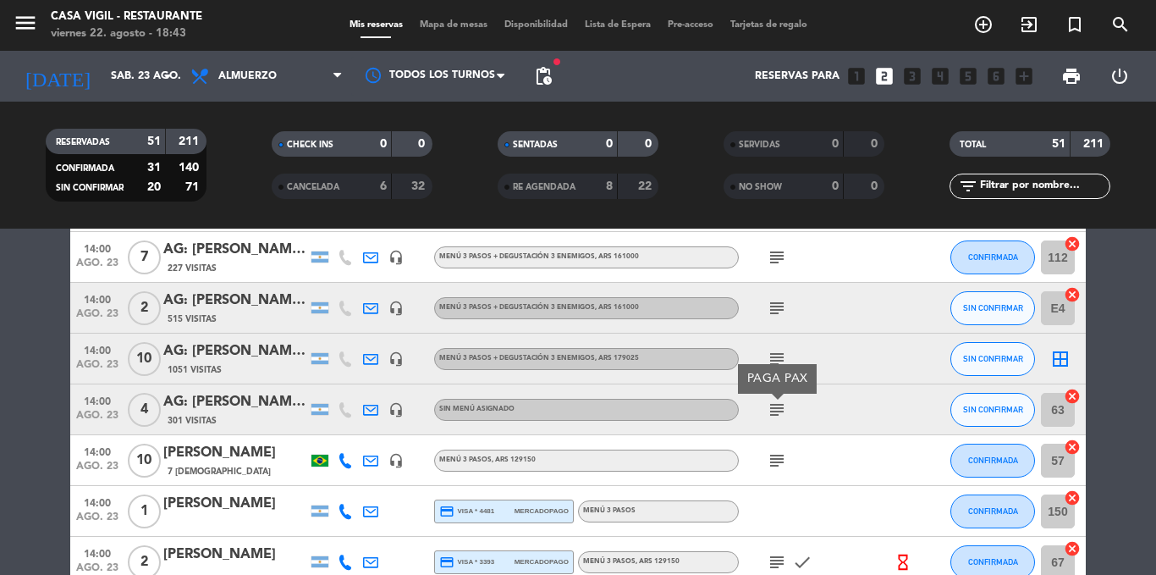
scroll to position [2032, 0]
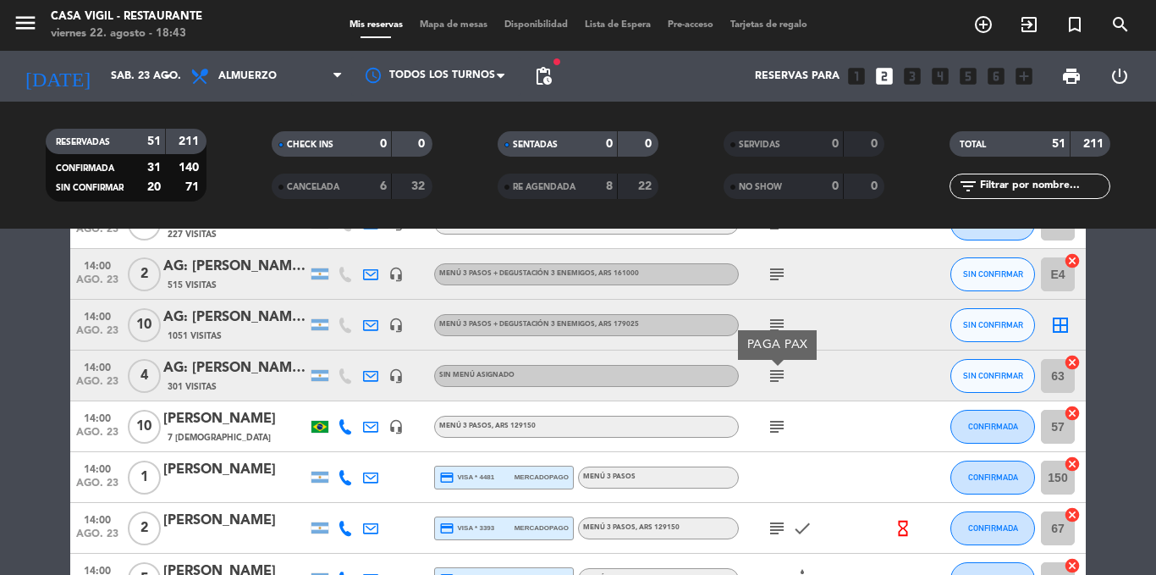
click at [775, 427] on icon "subject" at bounding box center [777, 426] width 20 height 20
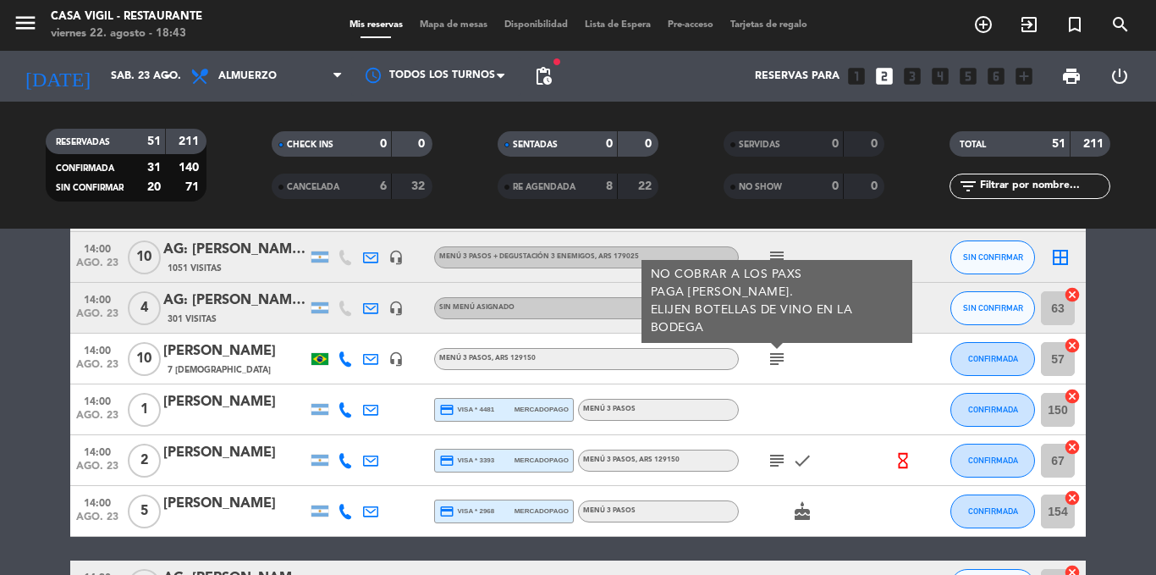
scroll to position [2133, 0]
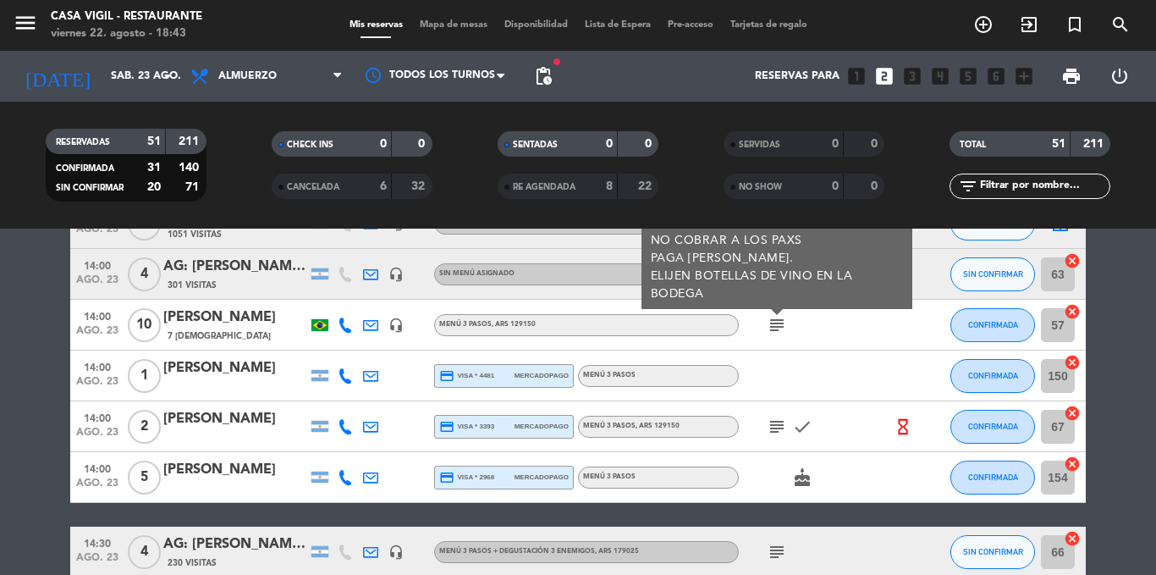
click at [775, 427] on icon "subject" at bounding box center [777, 426] width 20 height 20
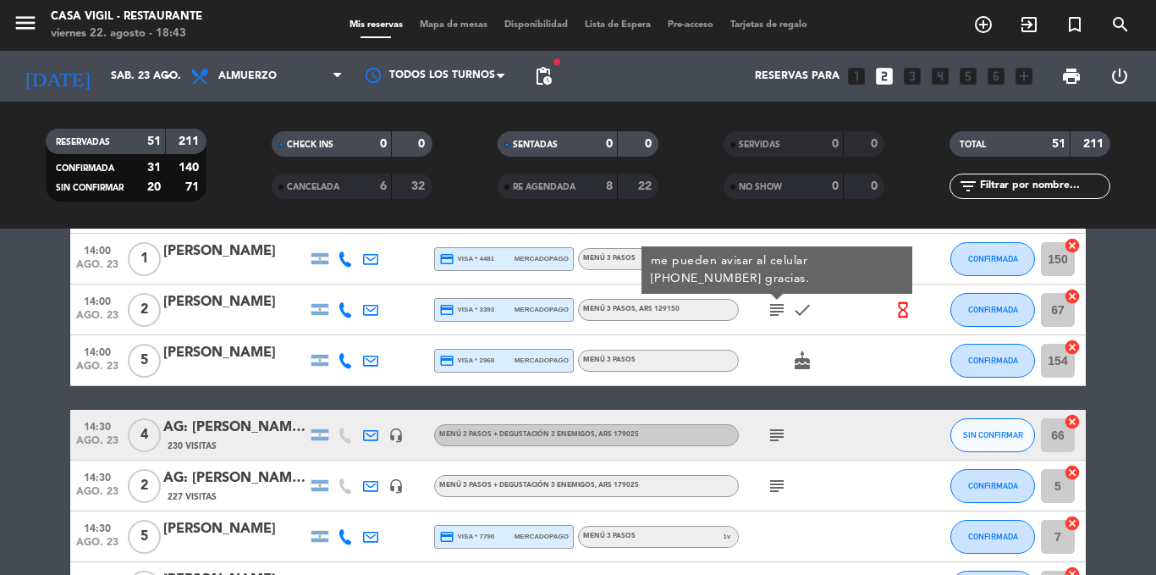
scroll to position [2269, 0]
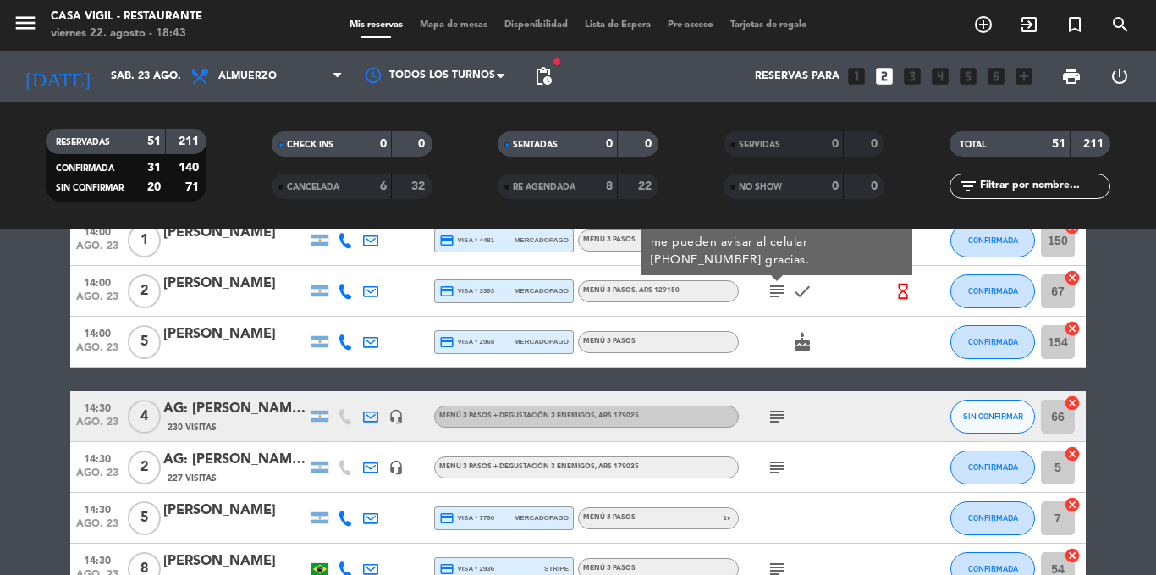
click at [775, 427] on div "subject" at bounding box center [815, 416] width 152 height 50
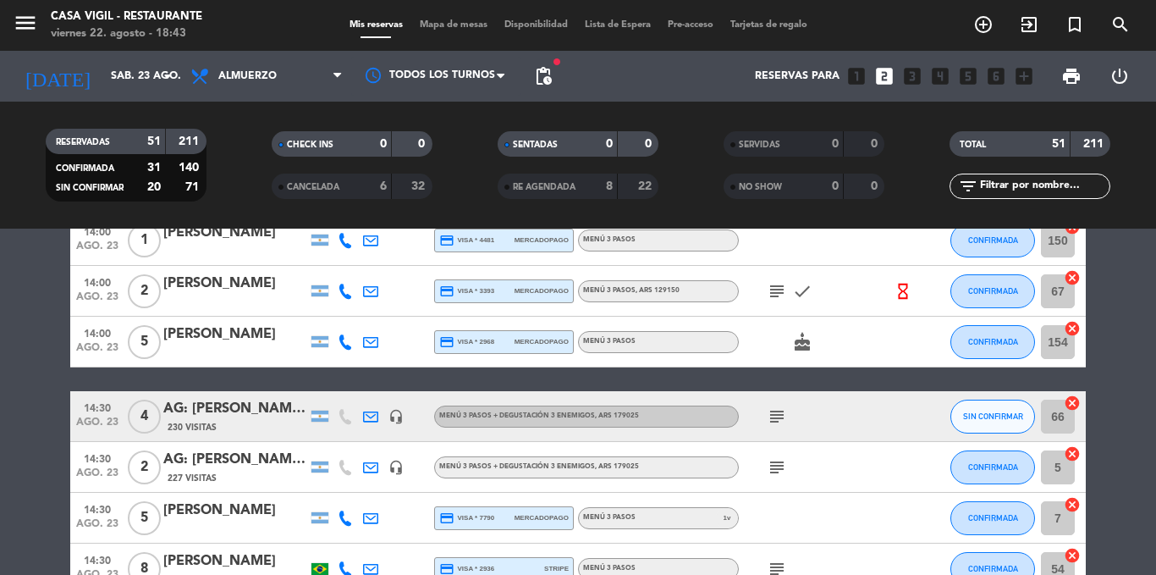
click at [775, 425] on icon "subject" at bounding box center [777, 416] width 20 height 20
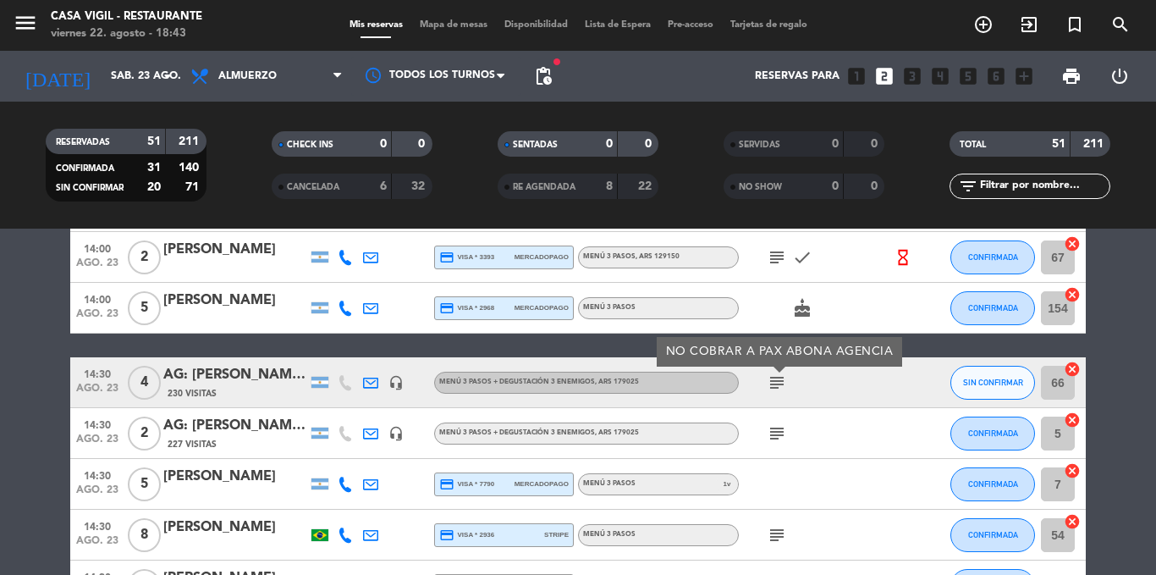
click at [775, 425] on icon "subject" at bounding box center [777, 433] width 20 height 20
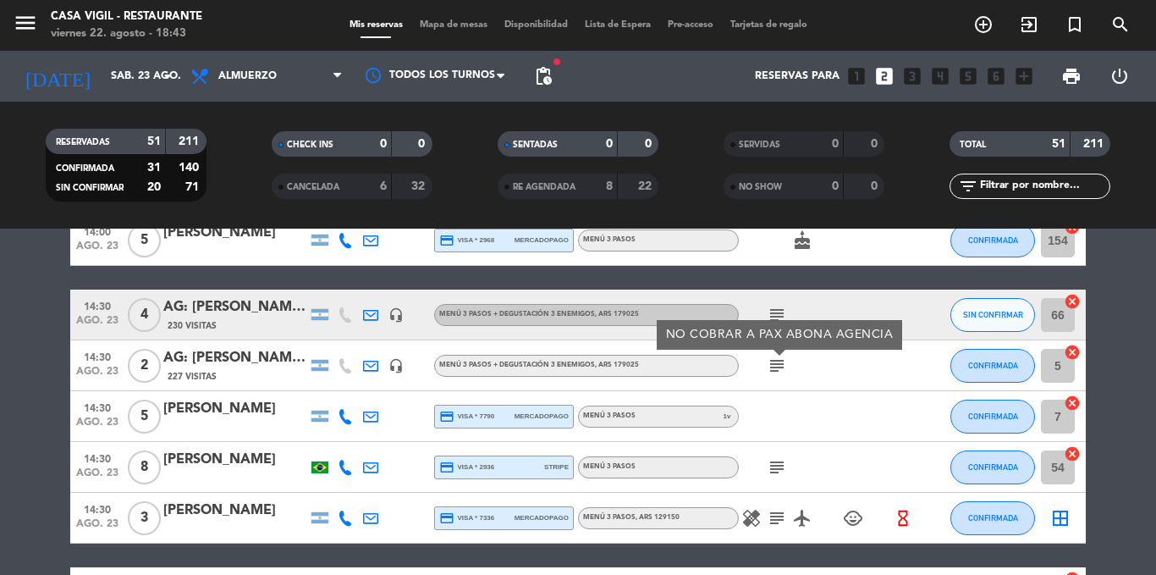
scroll to position [2404, 0]
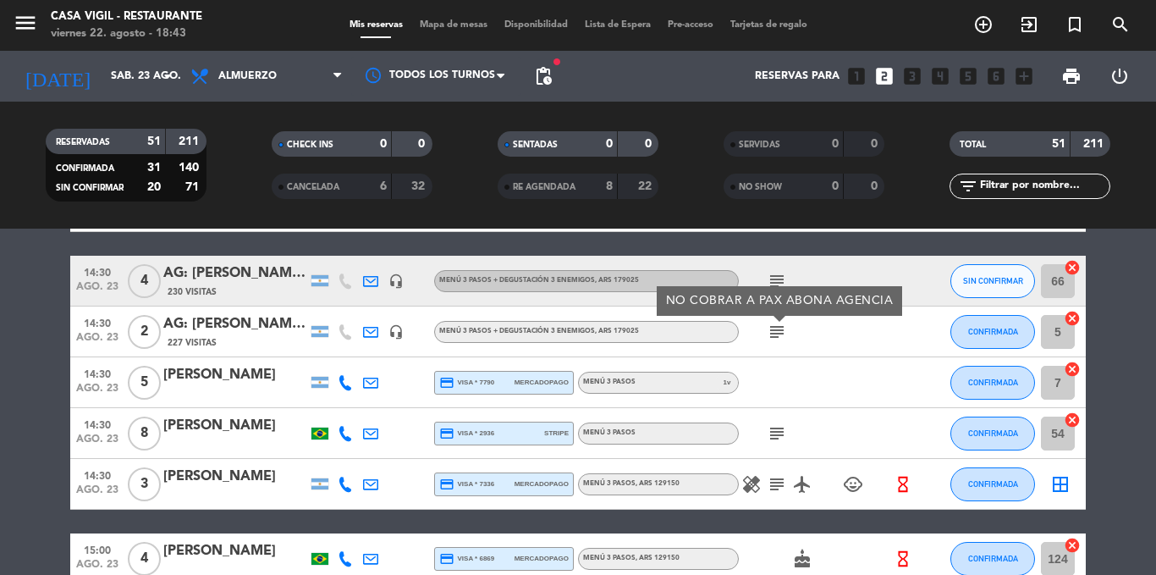
click at [775, 425] on icon "subject" at bounding box center [777, 433] width 20 height 20
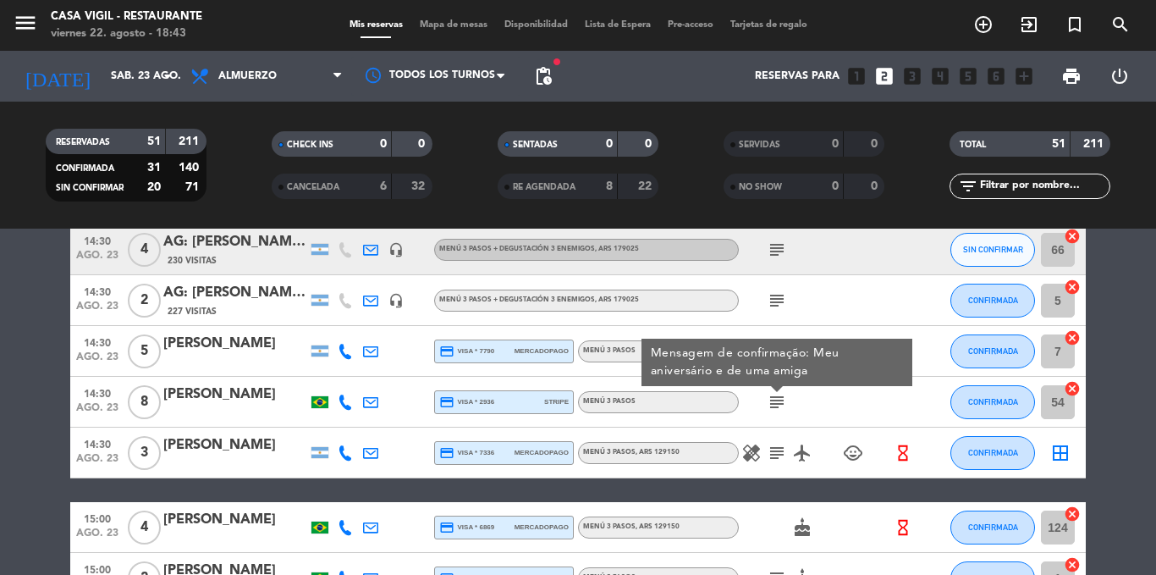
scroll to position [2438, 0]
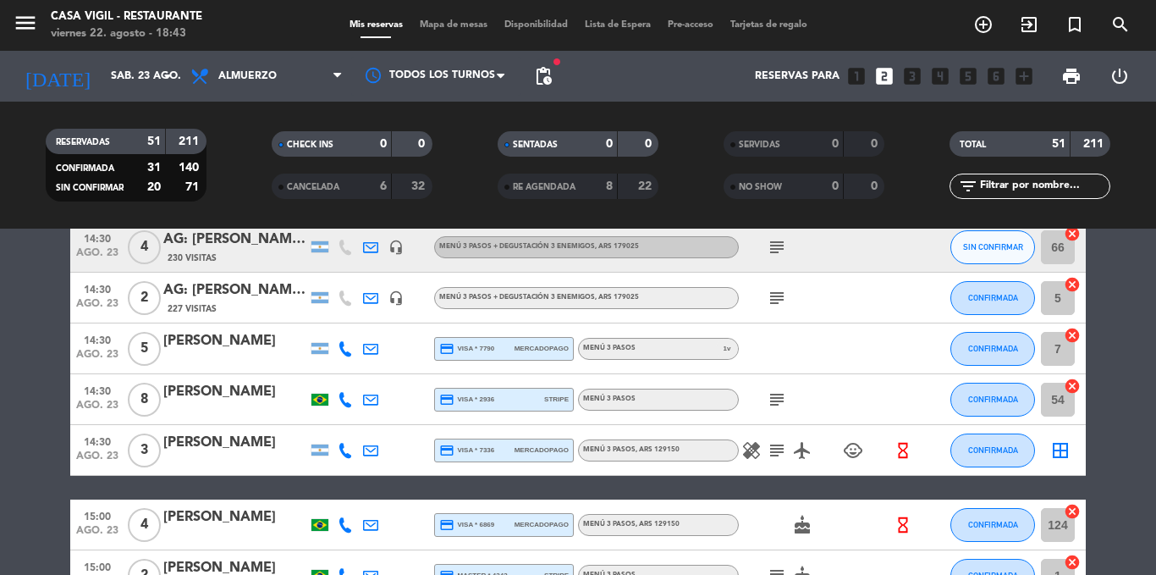
click at [774, 400] on icon "subject" at bounding box center [777, 399] width 20 height 20
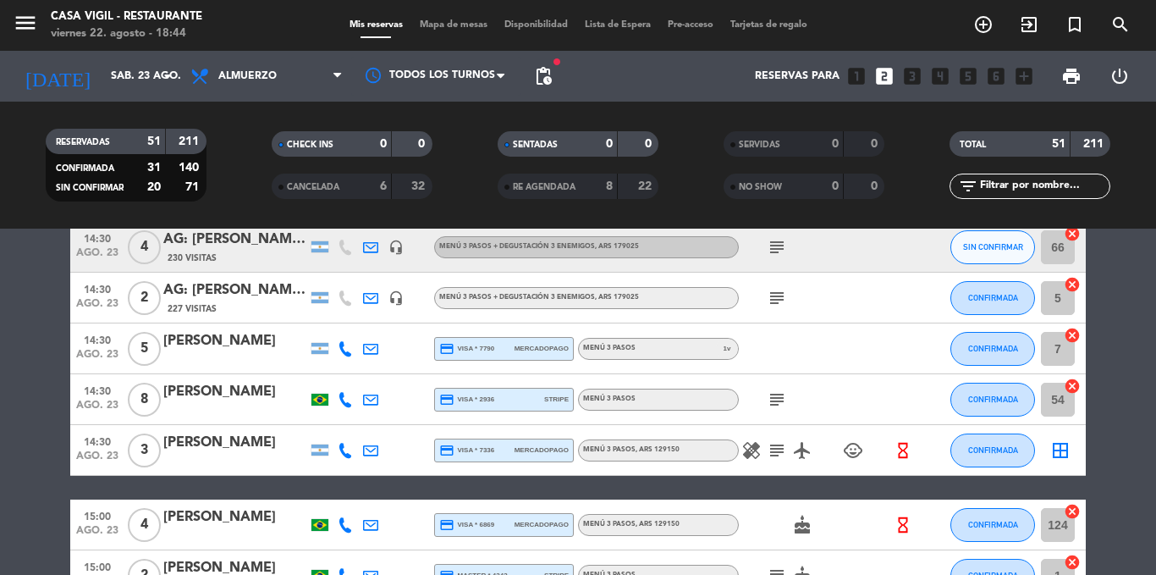
click at [755, 445] on icon "healing" at bounding box center [752, 450] width 20 height 20
click at [776, 443] on icon "subject" at bounding box center [777, 450] width 20 height 20
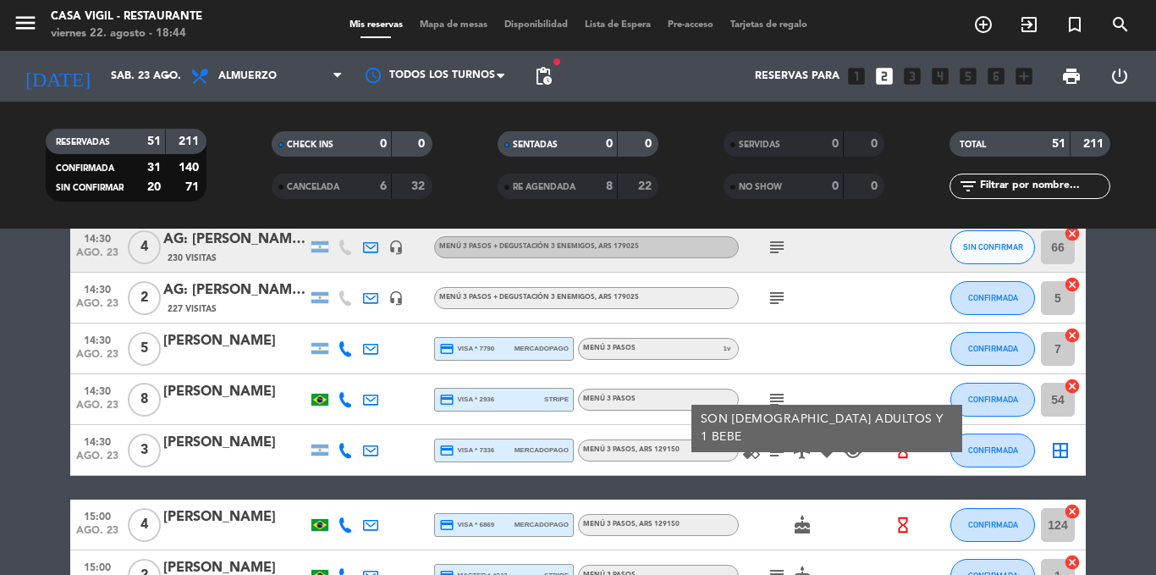
click at [860, 448] on icon "child_care" at bounding box center [853, 450] width 20 height 20
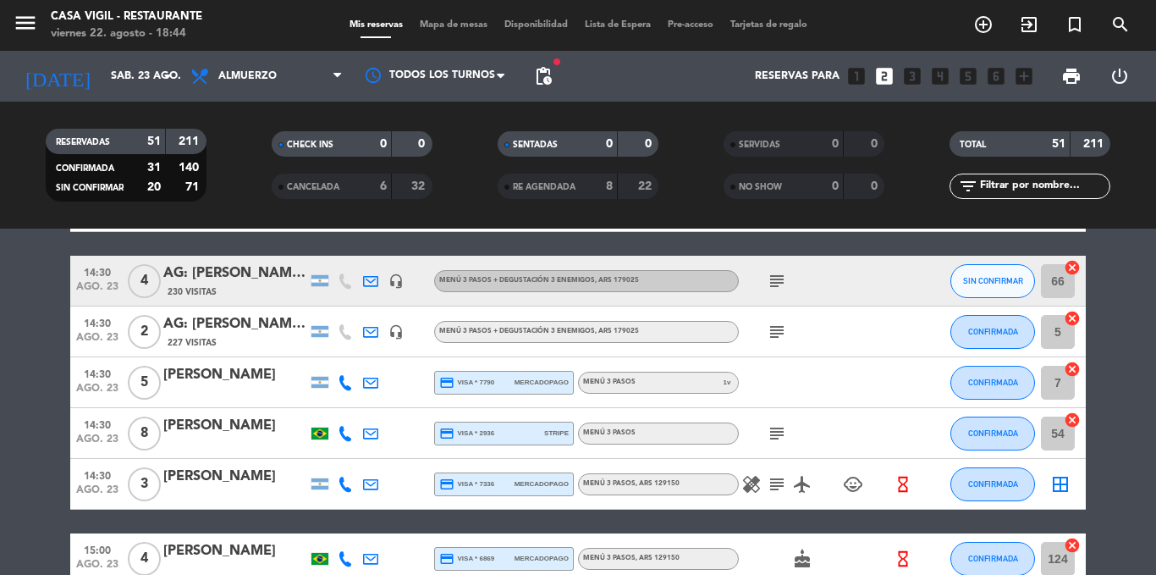
scroll to position [2549, 0]
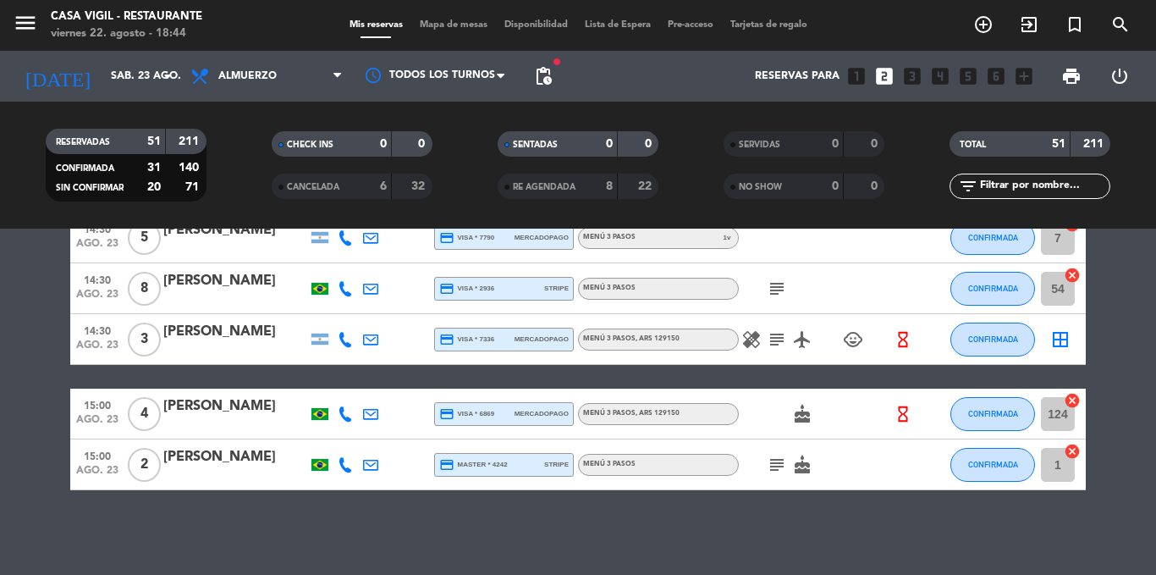
click at [781, 464] on icon "subject" at bounding box center [777, 465] width 20 height 20
